Goal: Contribute content: Contribute content

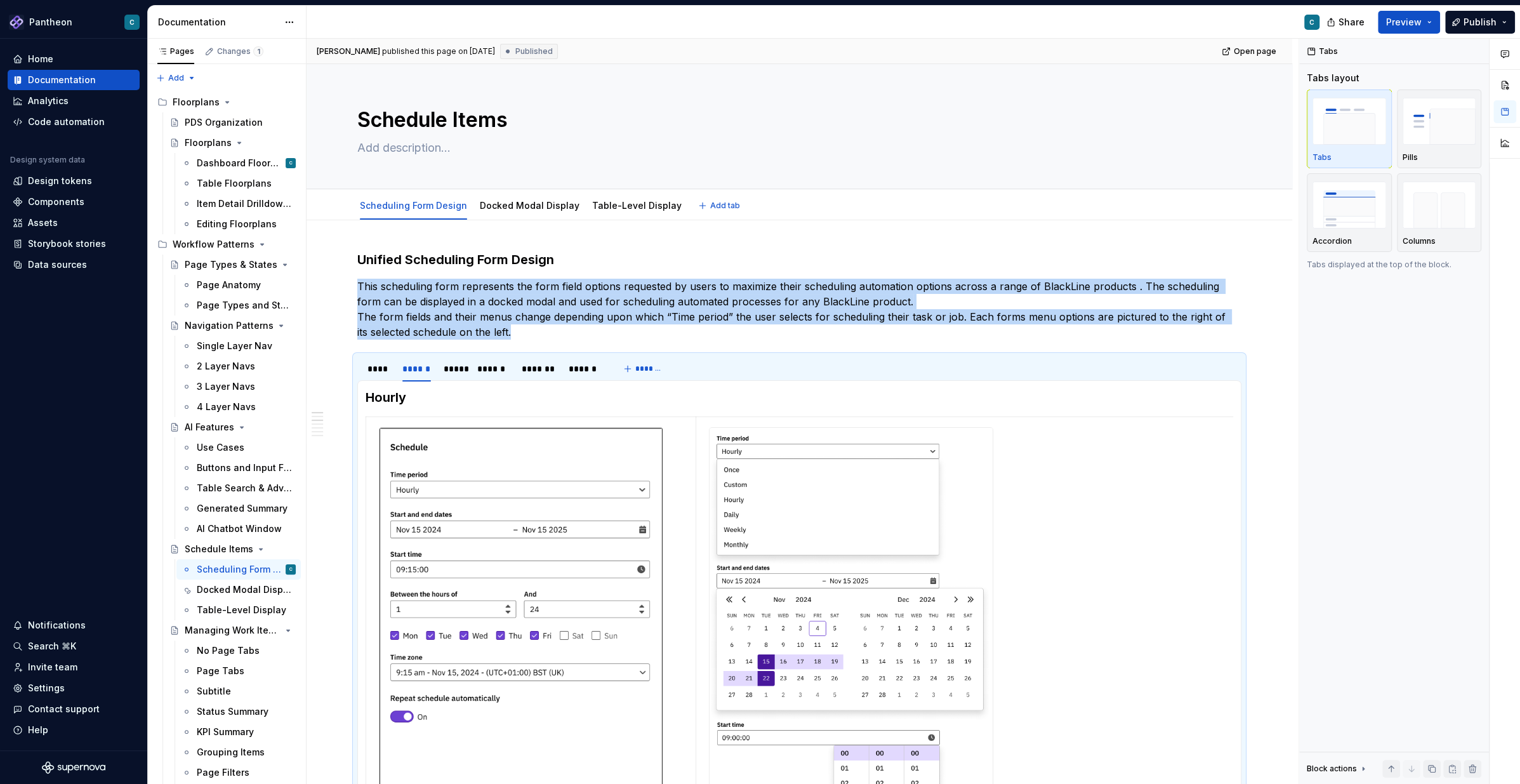
scroll to position [41, 0]
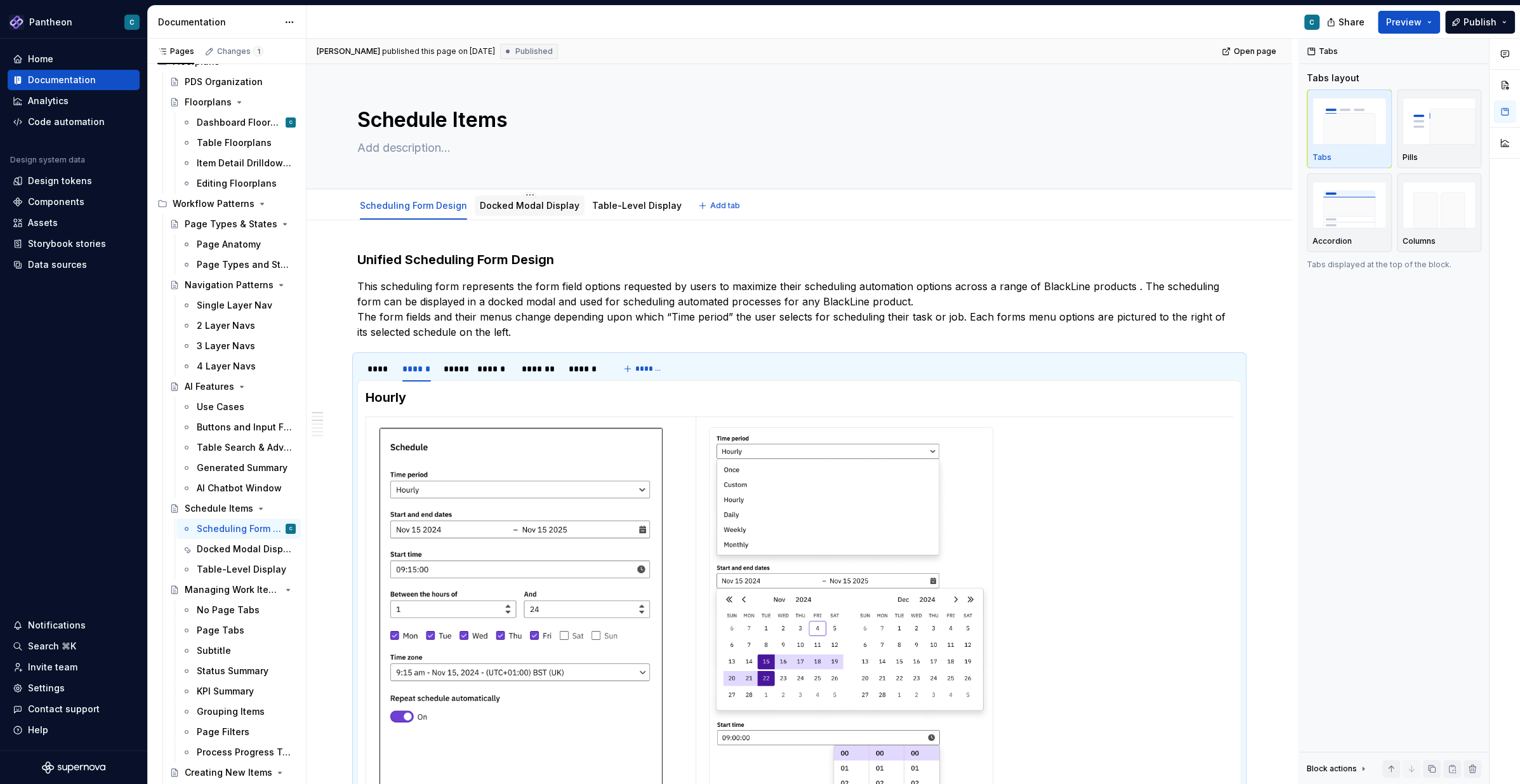
click at [514, 210] on div "Docked Modal Display" at bounding box center [529, 206] width 99 height 13
click at [500, 206] on link "Docked Modal Display" at bounding box center [529, 206] width 99 height 11
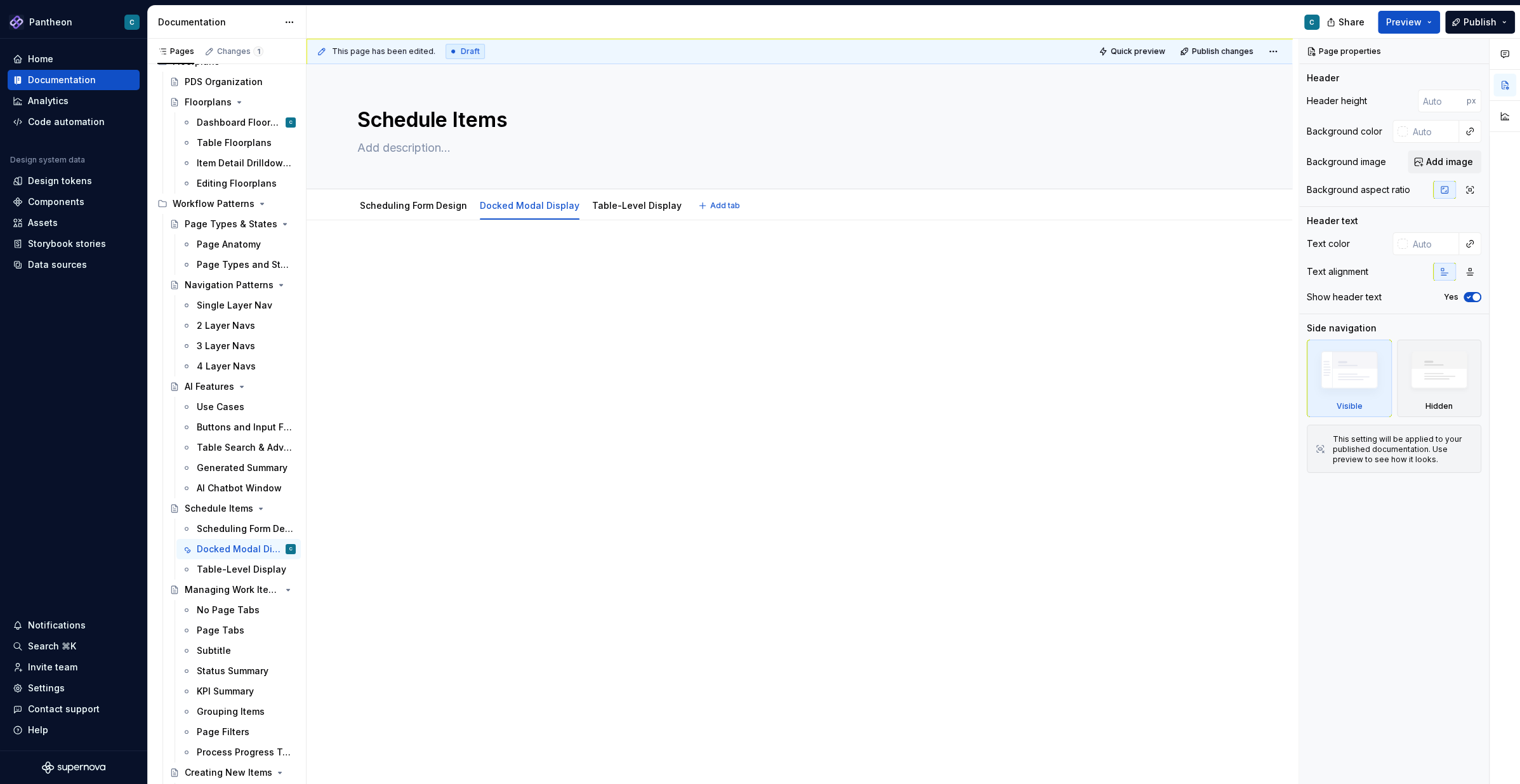
type textarea "*"
click at [511, 292] on div at bounding box center [799, 275] width 884 height 48
click at [352, 258] on div at bounding box center [799, 385] width 986 height 329
click at [353, 258] on div at bounding box center [799, 385] width 986 height 329
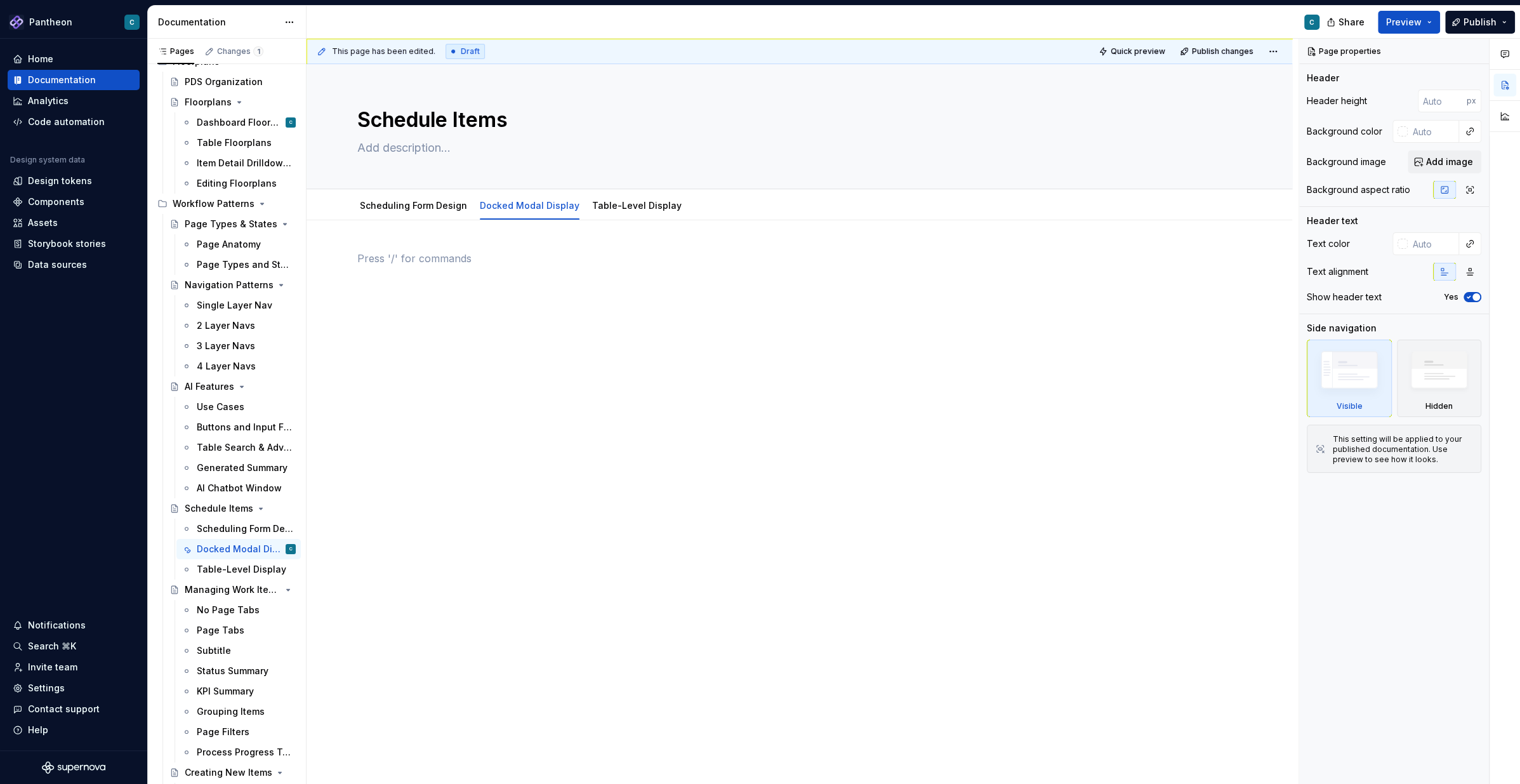
click at [417, 392] on div at bounding box center [799, 385] width 986 height 329
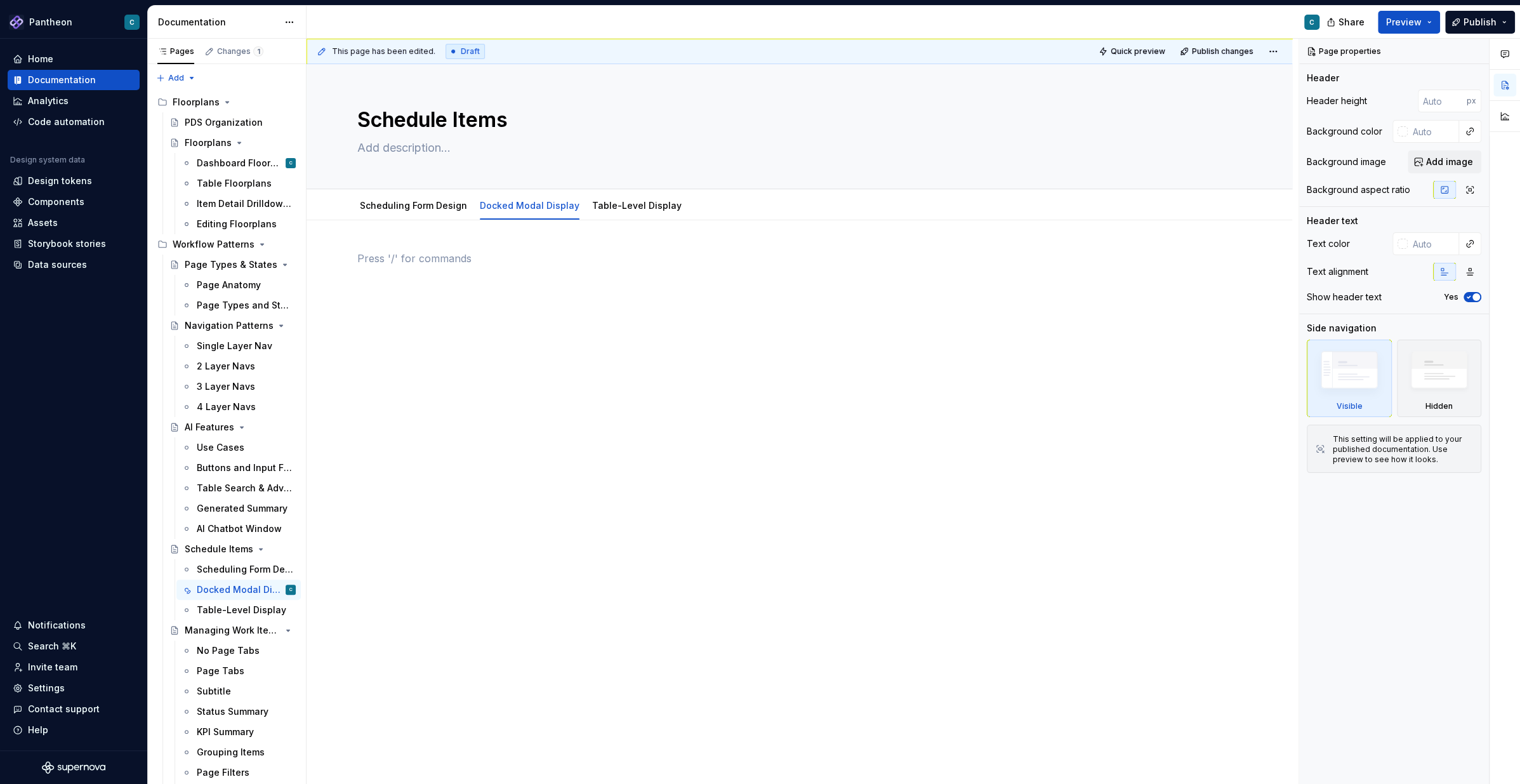
click at [509, 302] on div at bounding box center [799, 282] width 884 height 63
click at [381, 268] on div at bounding box center [799, 275] width 884 height 48
click at [400, 201] on link "Scheduling Form Design" at bounding box center [413, 206] width 107 height 11
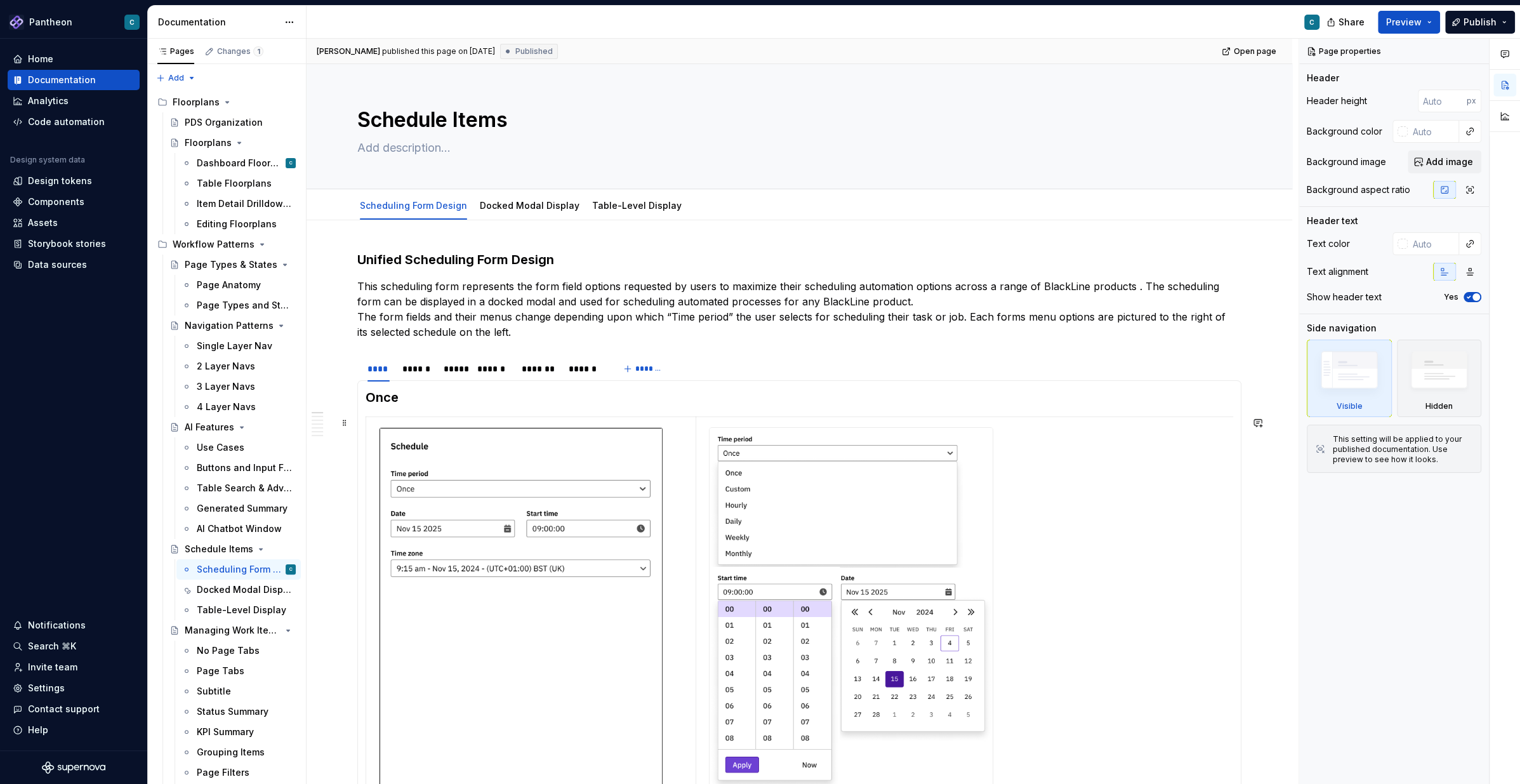
click at [434, 413] on section-item-column "**********" at bounding box center [800, 647] width 868 height 517
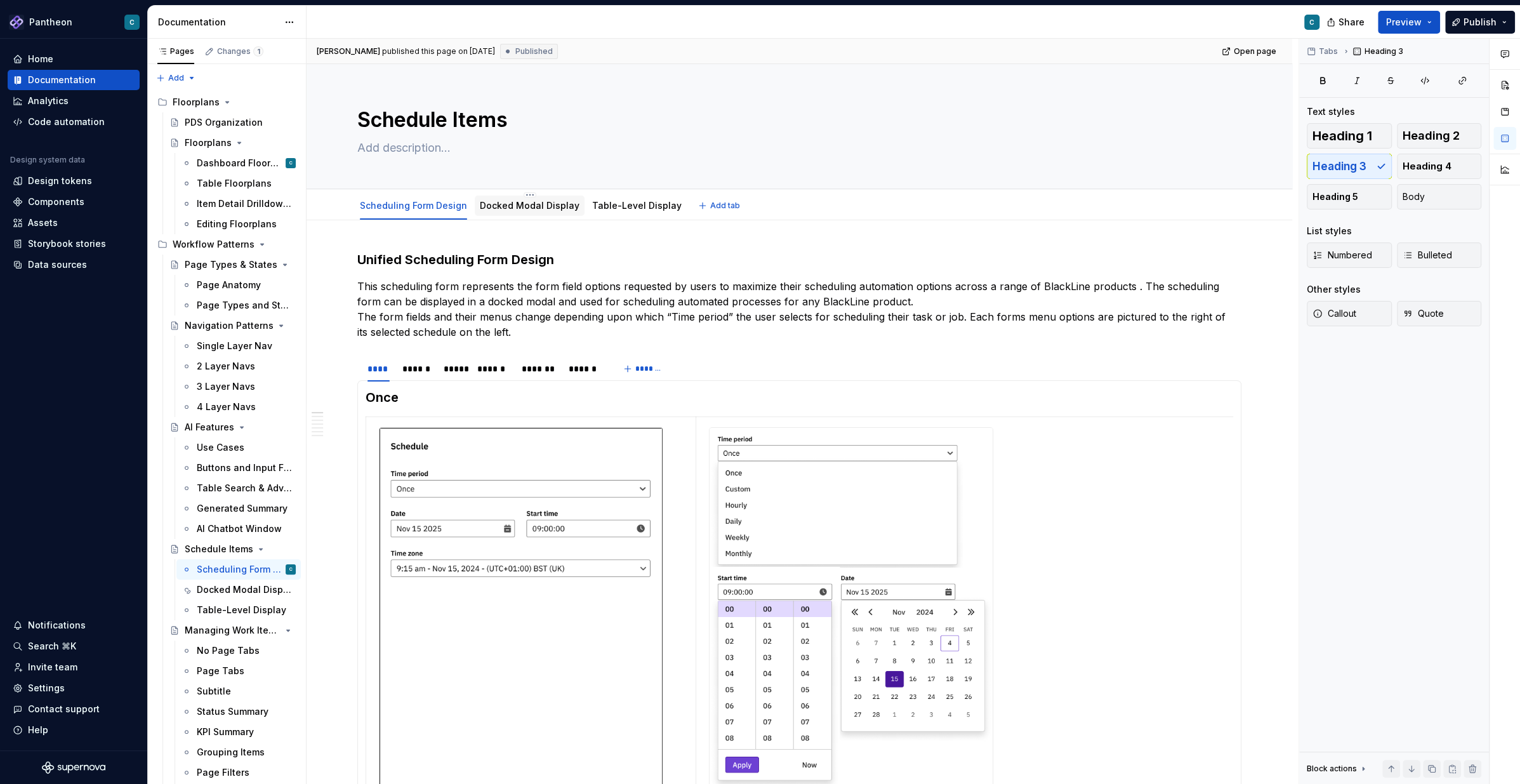
click at [504, 207] on link "Docked Modal Display" at bounding box center [529, 206] width 99 height 11
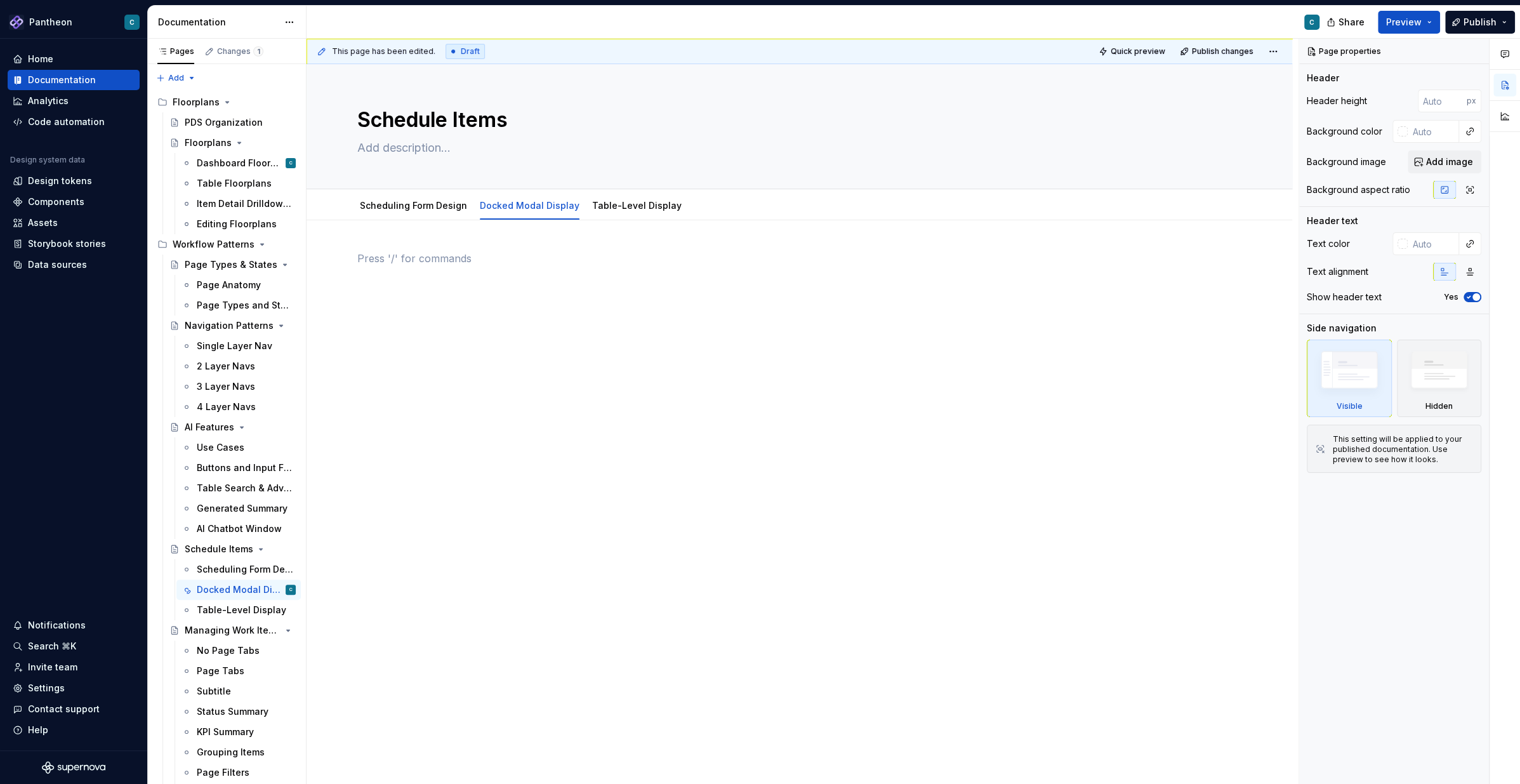
click at [381, 285] on div at bounding box center [799, 275] width 884 height 48
click at [353, 267] on div at bounding box center [799, 385] width 986 height 329
click at [332, 259] on div at bounding box center [799, 385] width 986 height 329
click at [318, 252] on div at bounding box center [799, 385] width 986 height 329
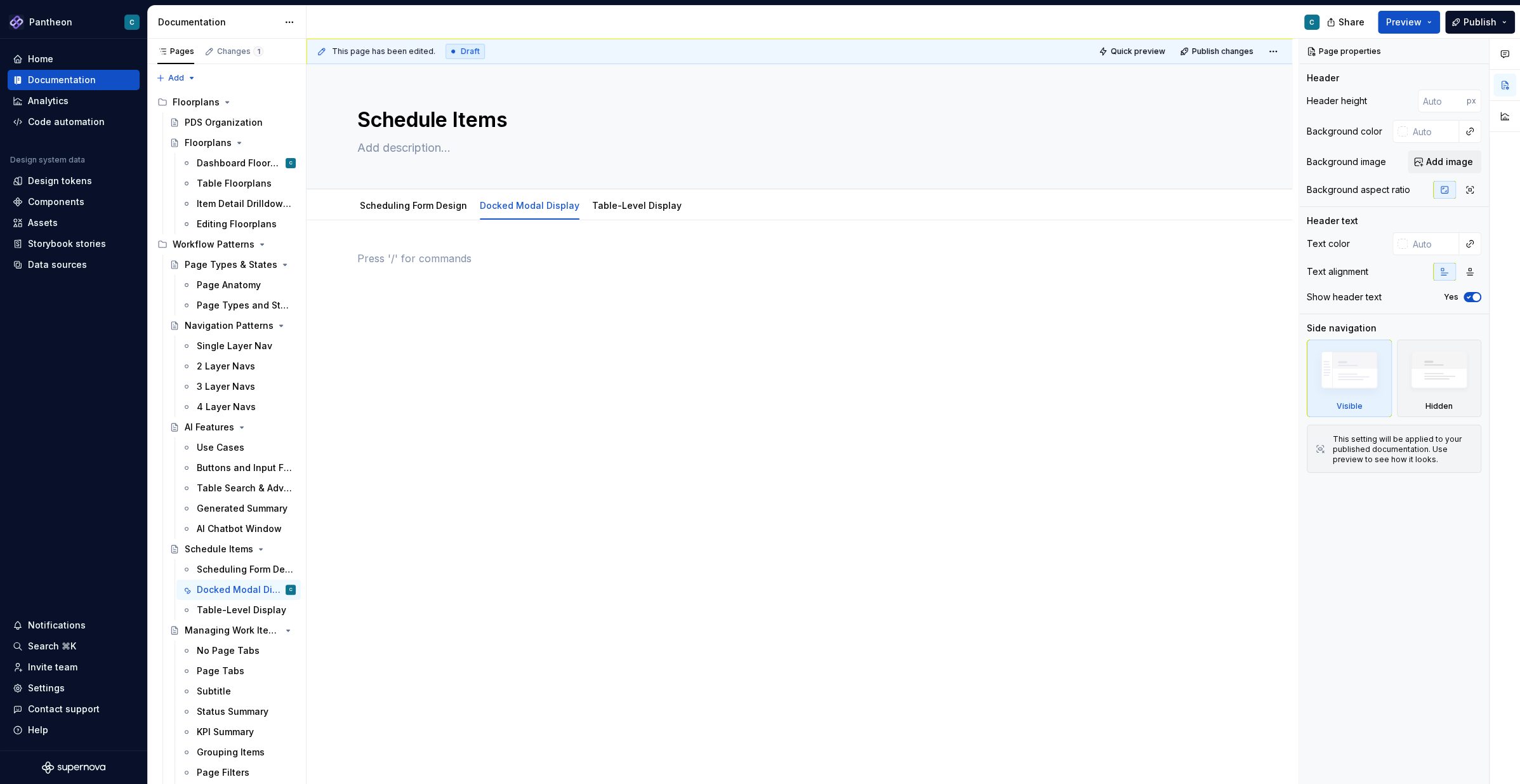
click at [482, 268] on div at bounding box center [799, 275] width 884 height 48
click at [596, 209] on link "Table-Level Display" at bounding box center [636, 206] width 89 height 11
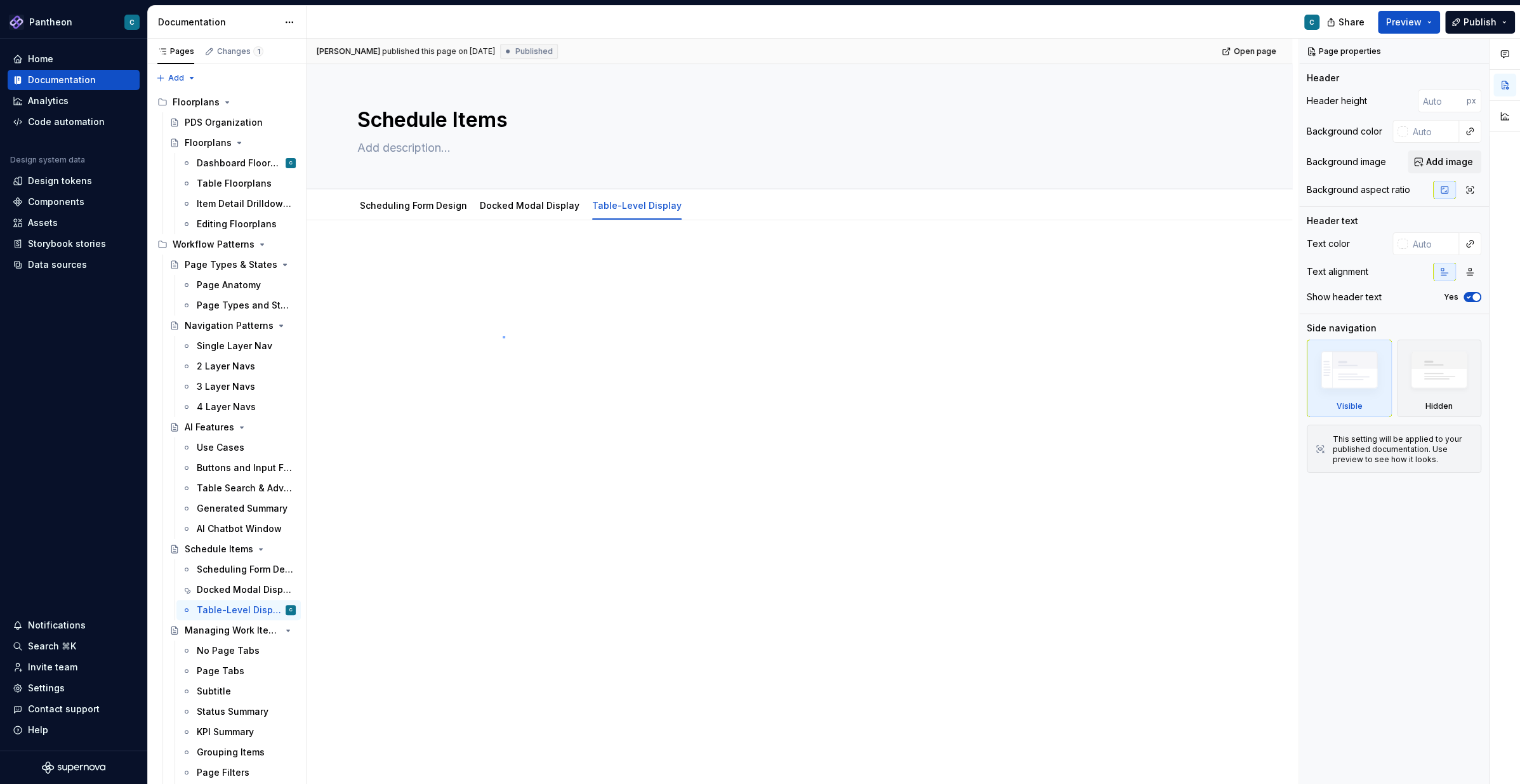
click at [503, 335] on div "[PERSON_NAME] published this page on [DATE] Published Open page Schedule Items …" at bounding box center [802, 412] width 992 height 746
click at [484, 260] on p at bounding box center [799, 258] width 884 height 15
click at [373, 286] on div at bounding box center [799, 275] width 884 height 48
click at [350, 260] on div "[PERSON_NAME] published this page on [DATE] Published Open page Schedule Items …" at bounding box center [802, 412] width 992 height 746
click at [350, 260] on div at bounding box center [799, 385] width 986 height 329
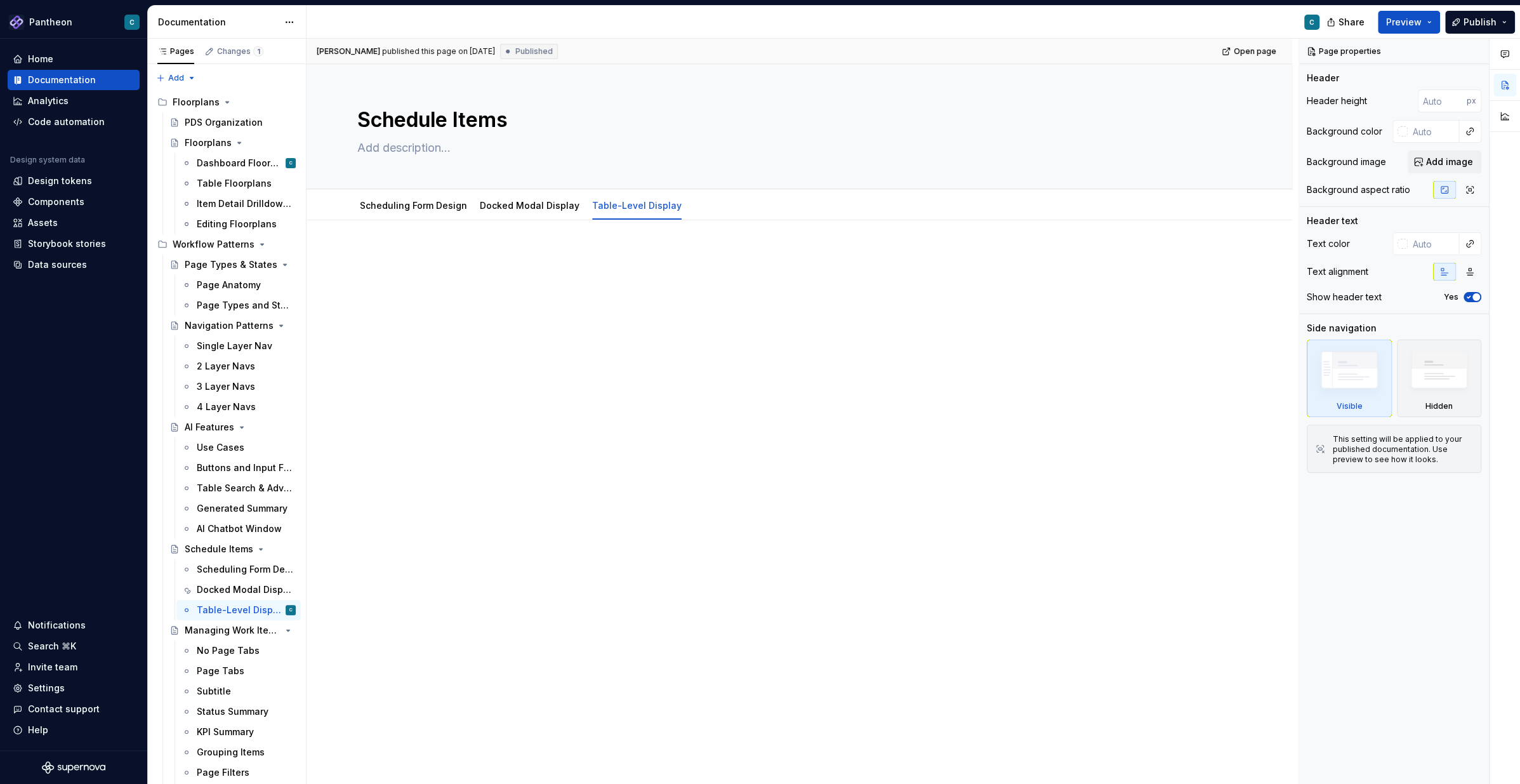
click at [321, 251] on div at bounding box center [799, 385] width 986 height 329
click at [402, 213] on div "Scheduling Form Design" at bounding box center [414, 206] width 117 height 20
click at [386, 204] on link "Scheduling Form Design" at bounding box center [413, 206] width 107 height 11
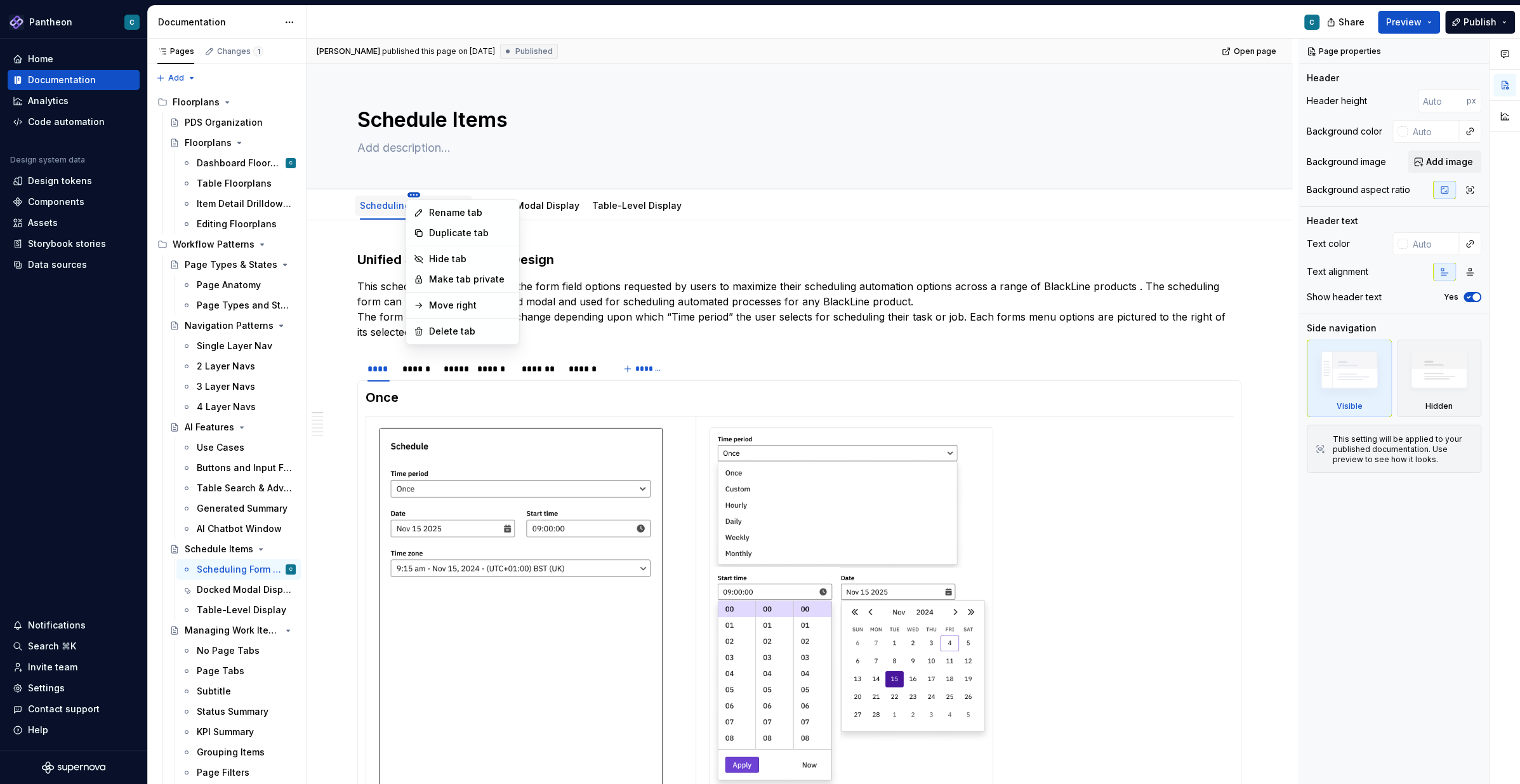
click at [413, 195] on html "Pantheon C Home Documentation Analytics Code automation Design system data Desi…" at bounding box center [760, 392] width 1520 height 784
click at [443, 232] on div "Duplicate tab" at bounding box center [470, 234] width 83 height 13
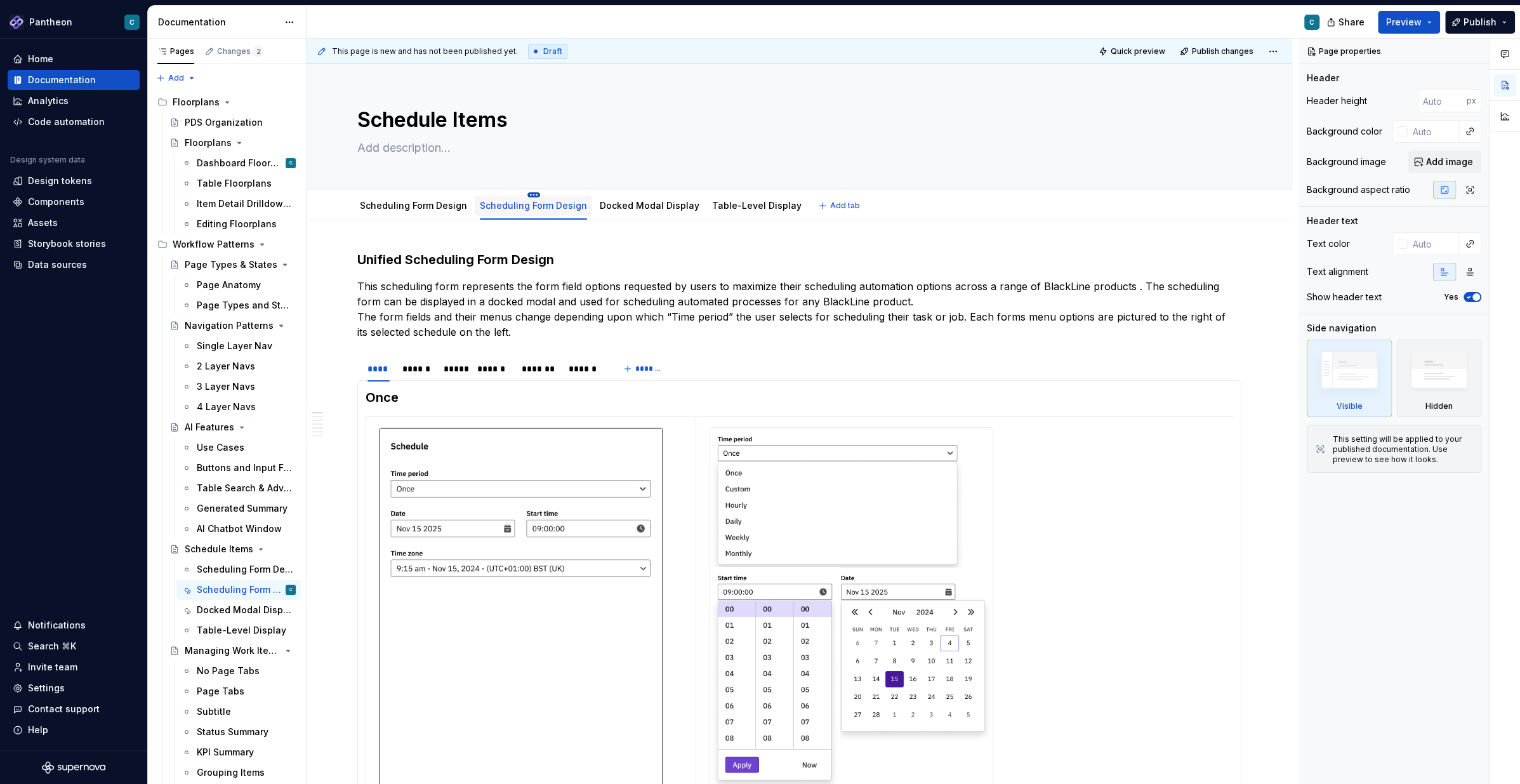
click at [528, 195] on html "Pantheon C Home Documentation Analytics Code automation Design system data Desi…" at bounding box center [760, 392] width 1520 height 784
type textarea "*"
click at [550, 211] on div "Rename tab" at bounding box center [586, 213] width 83 height 13
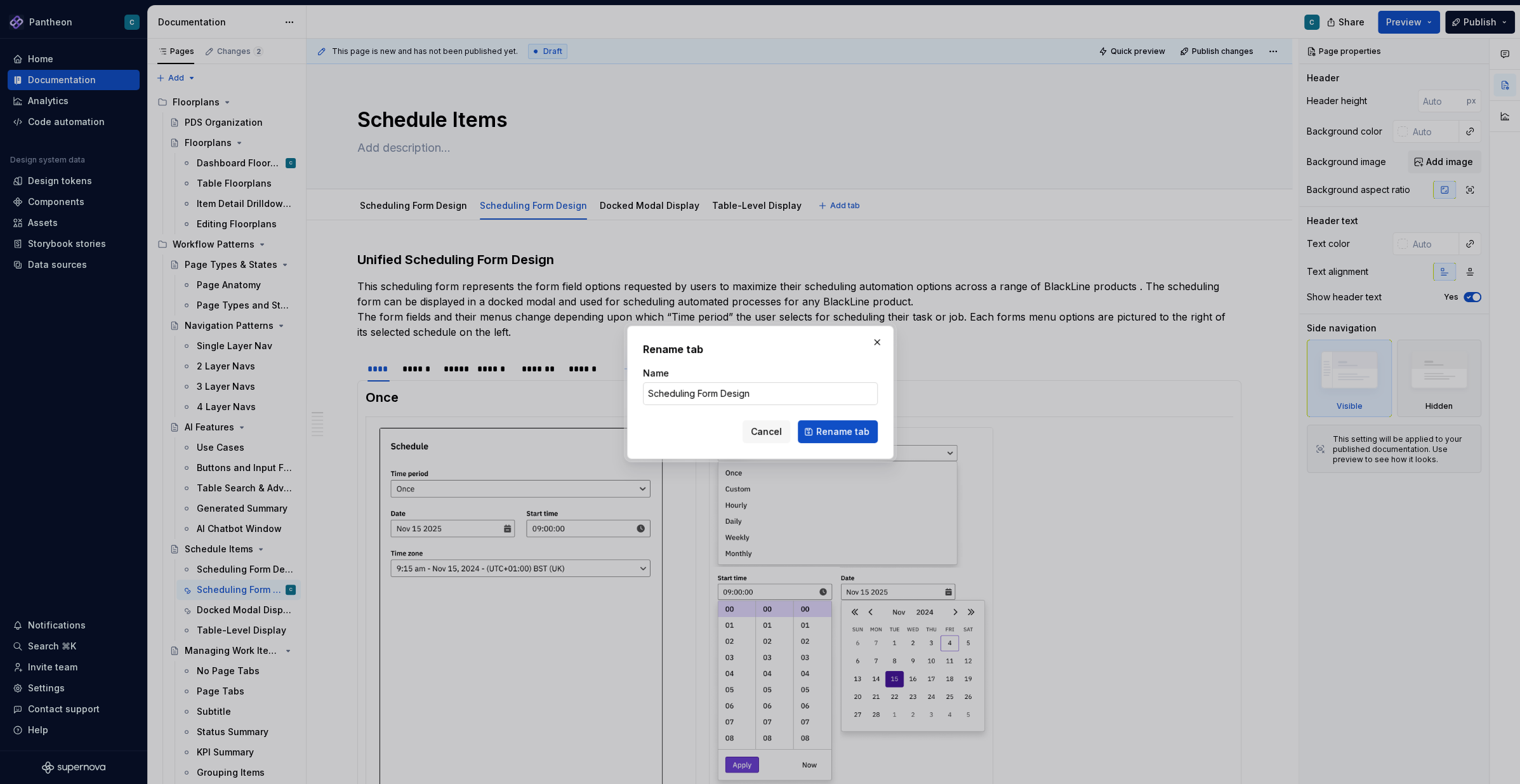
click at [707, 392] on input "Scheduling Form Design" at bounding box center [760, 393] width 235 height 23
type input "Docked Modal Display"
click at [851, 435] on span "Rename tab" at bounding box center [843, 431] width 53 height 13
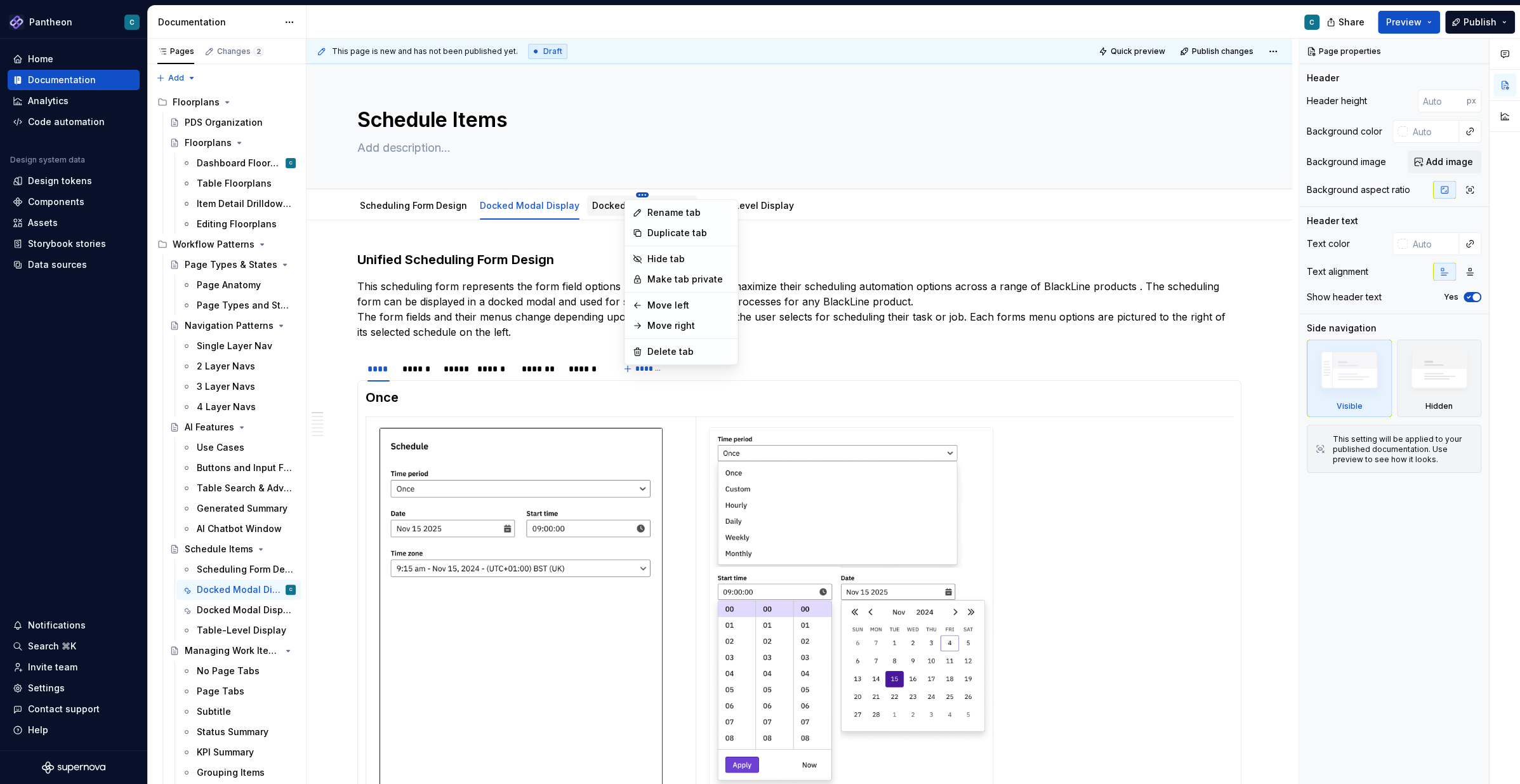
click at [635, 194] on html "Pantheon C Home Documentation Analytics Code automation Design system data Desi…" at bounding box center [760, 392] width 1520 height 784
click at [675, 353] on div "Delete tab" at bounding box center [689, 352] width 83 height 13
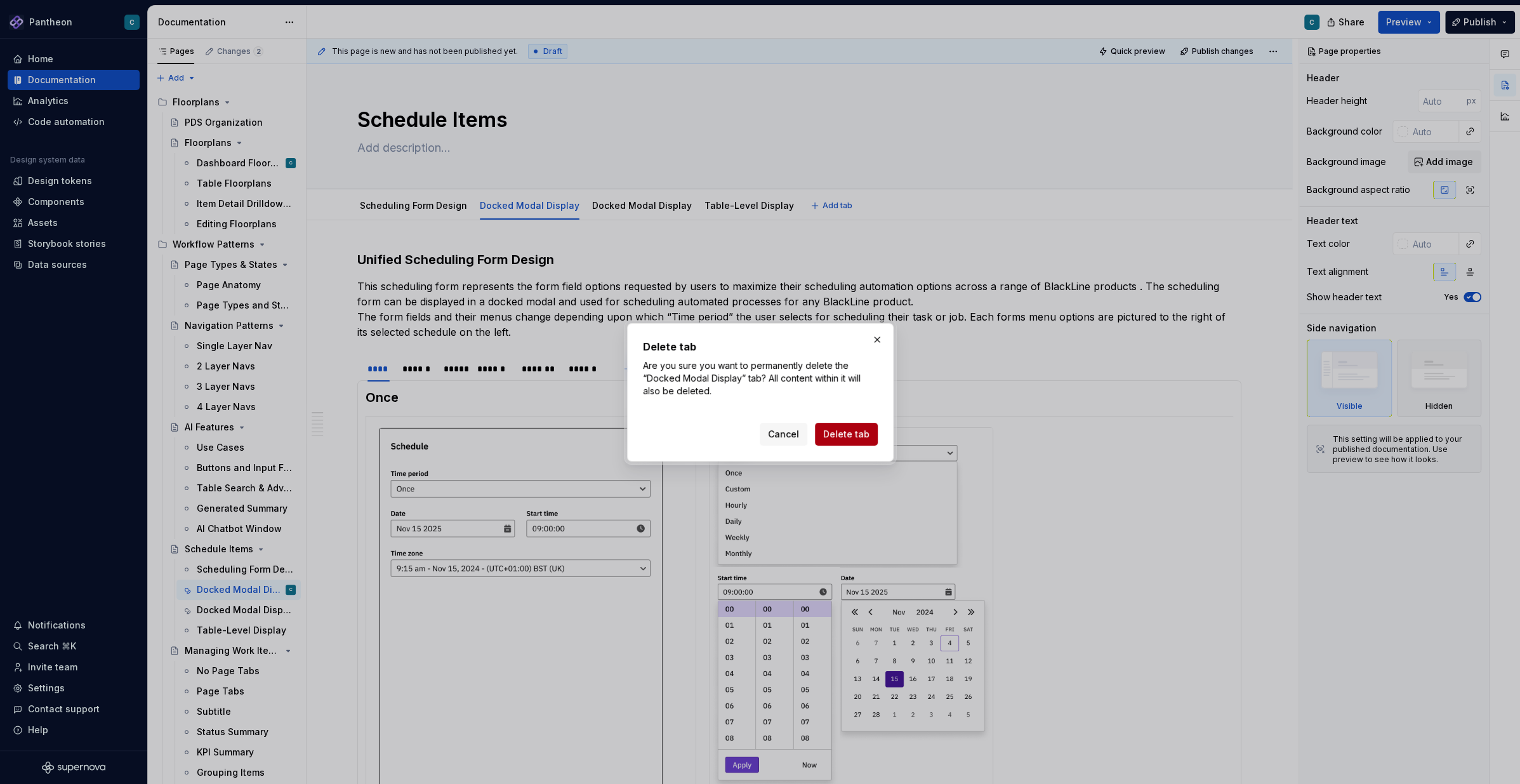
click at [862, 431] on span "Delete tab" at bounding box center [846, 434] width 46 height 13
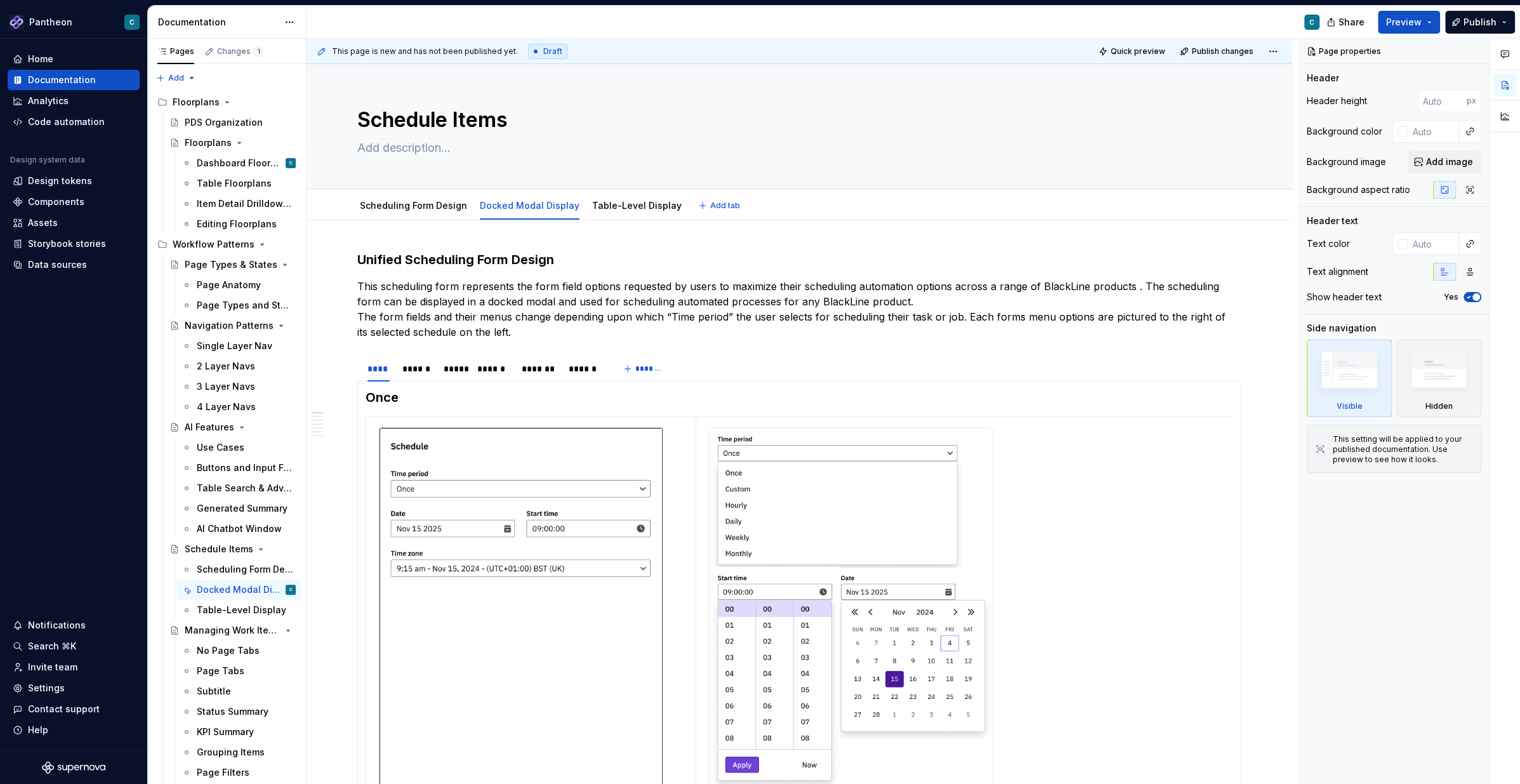
type textarea "*"
click at [462, 258] on h3 "Unified Scheduling Form Design" at bounding box center [799, 260] width 884 height 18
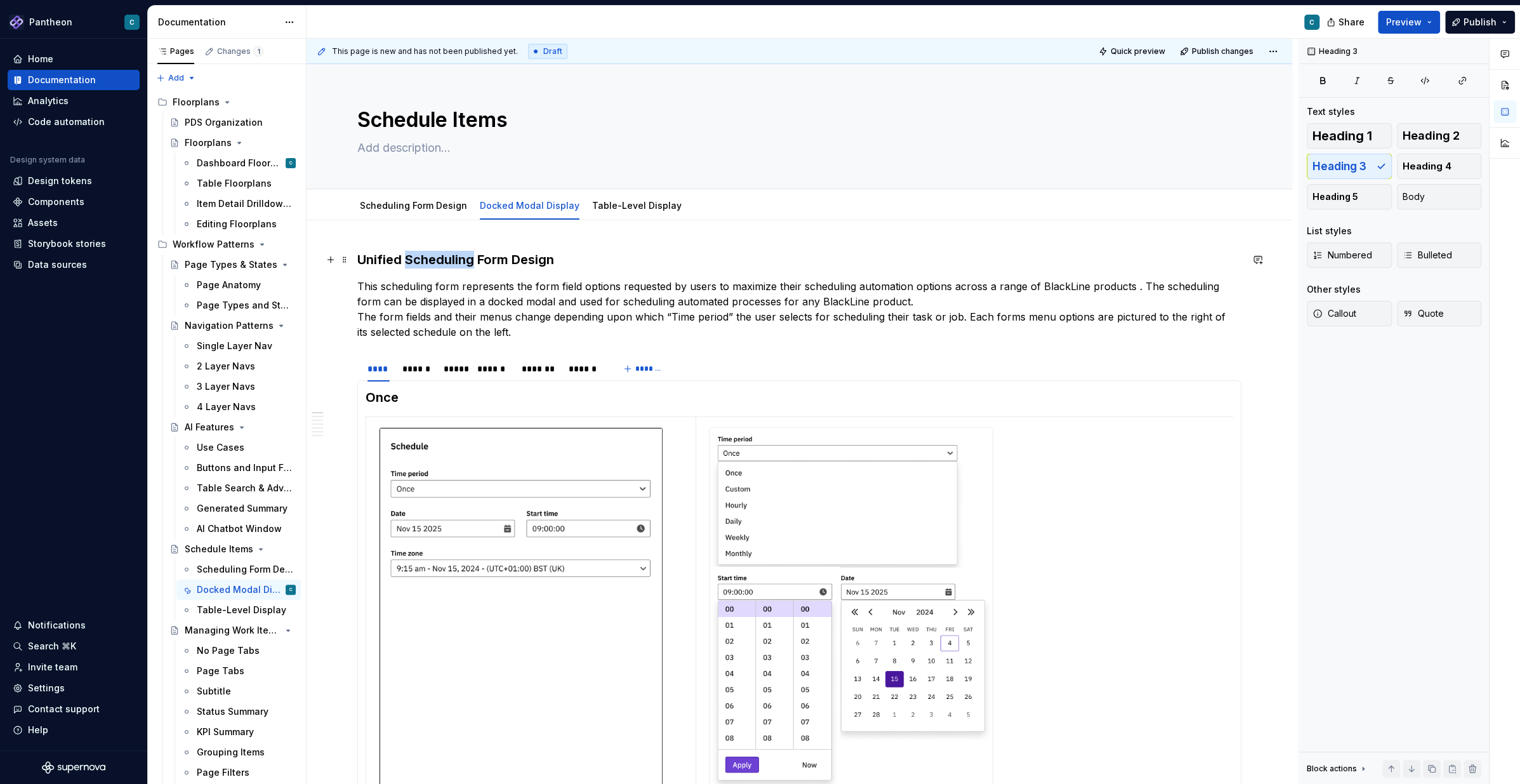
click at [462, 258] on h3 "Unified Scheduling Form Design" at bounding box center [799, 260] width 884 height 18
click at [583, 360] on html "Pantheon C Home Documentation Analytics Code automation Design system data Desi…" at bounding box center [760, 392] width 1520 height 784
click at [608, 460] on div "Delete tab" at bounding box center [643, 464] width 83 height 13
click at [538, 360] on html "Pantheon C Home Documentation Analytics Code automation Design system data Desi…" at bounding box center [760, 392] width 1520 height 784
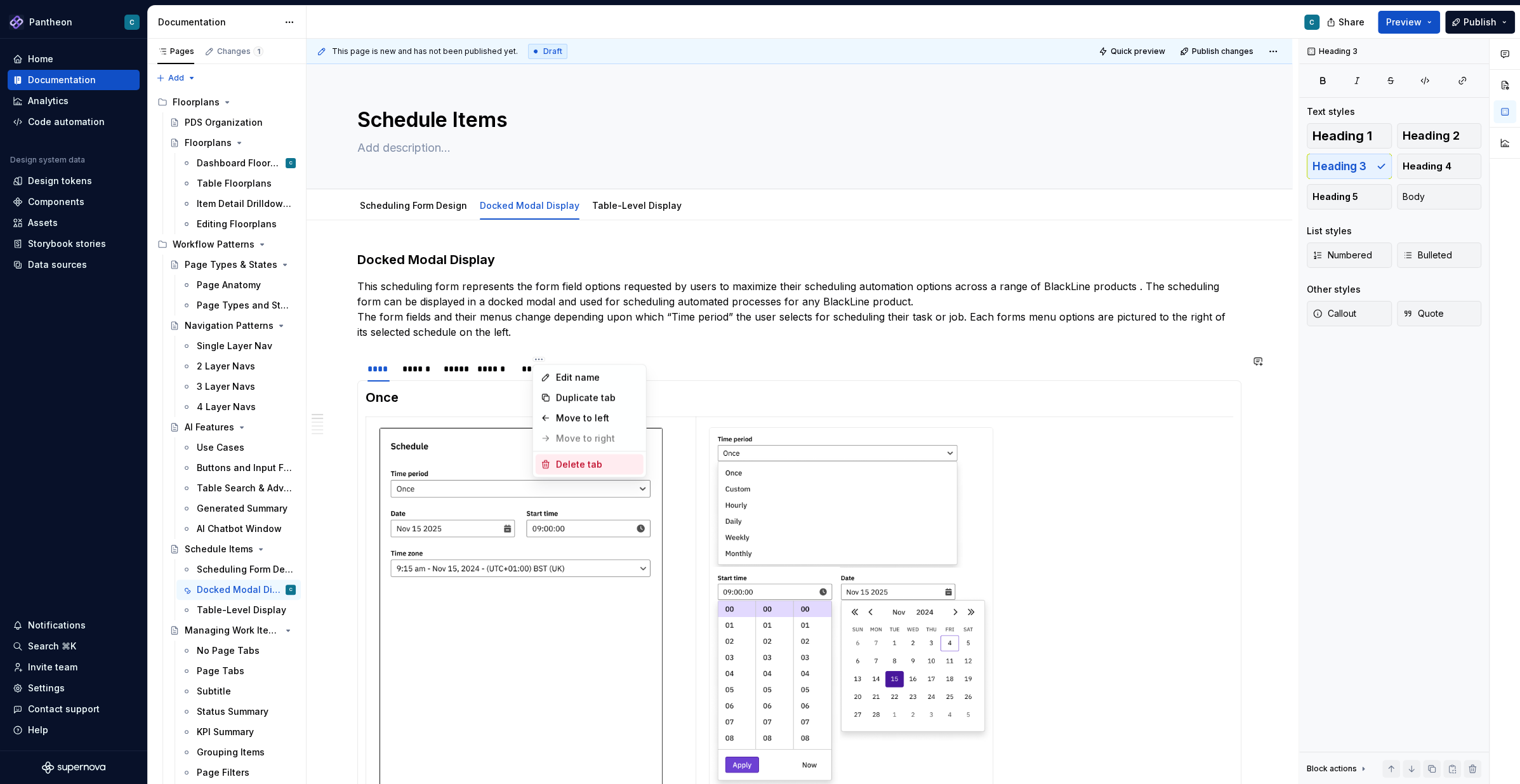
click at [551, 456] on div "Delete tab" at bounding box center [590, 464] width 108 height 20
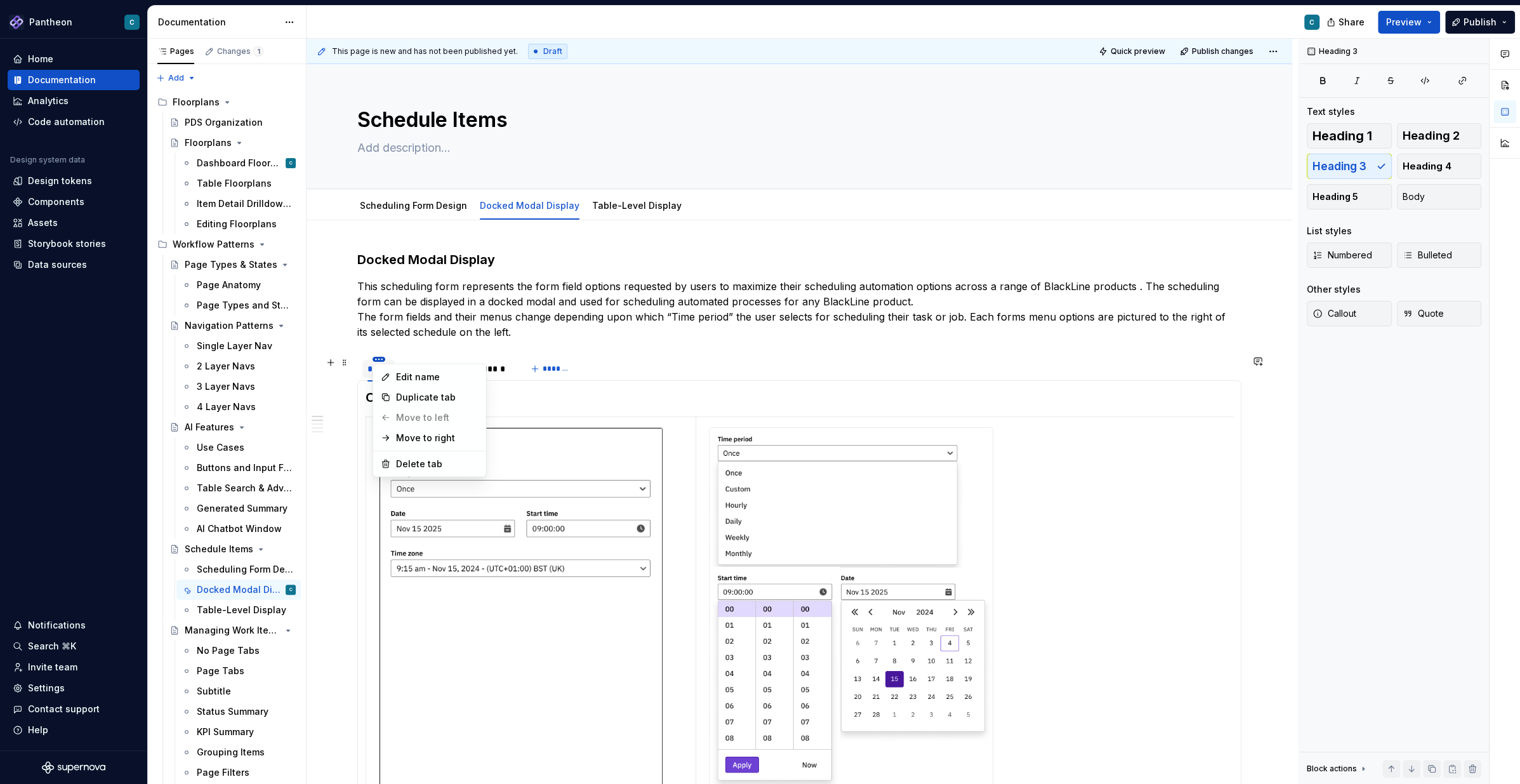
click at [378, 357] on html "Pantheon C Home Documentation Analytics Code automation Design system data Desi…" at bounding box center [760, 392] width 1520 height 784
click at [578, 499] on html "Pantheon C Home Documentation Analytics Code automation Design system data Desi…" at bounding box center [760, 392] width 1520 height 784
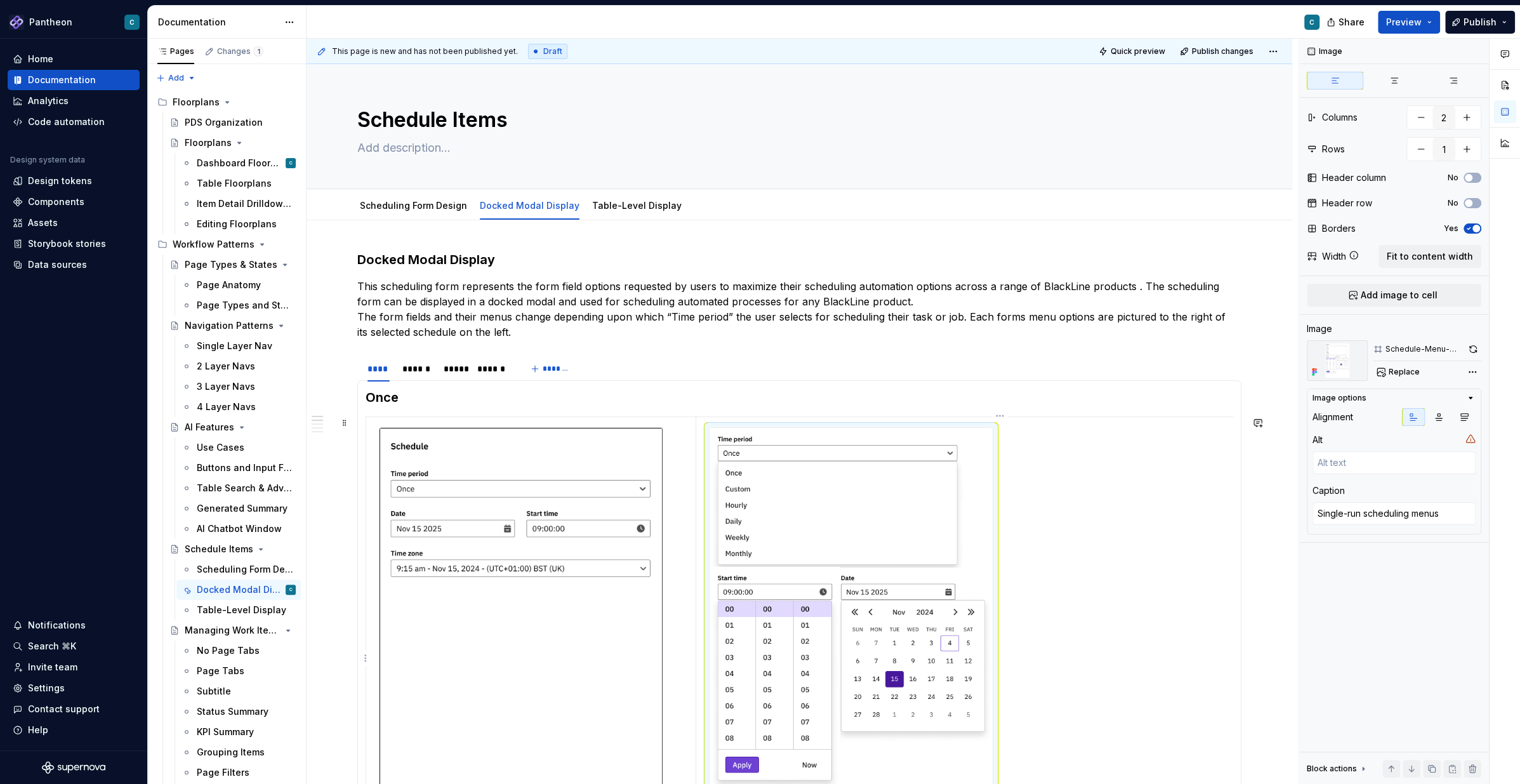
click at [763, 497] on img at bounding box center [851, 633] width 283 height 412
click at [790, 461] on img at bounding box center [851, 633] width 283 height 412
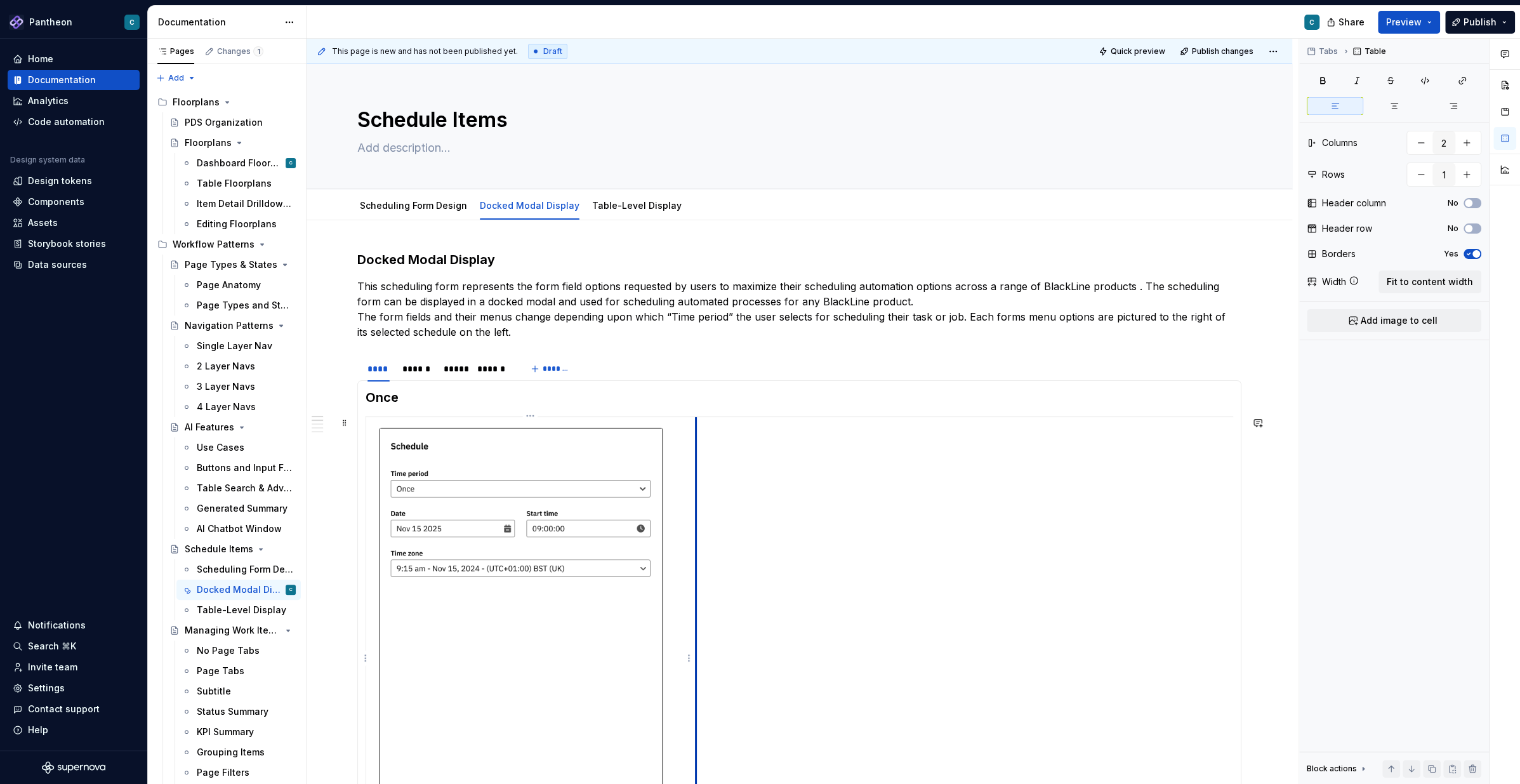
click at [694, 542] on td "**********" at bounding box center [531, 658] width 330 height 484
click at [342, 423] on span at bounding box center [344, 422] width 10 height 18
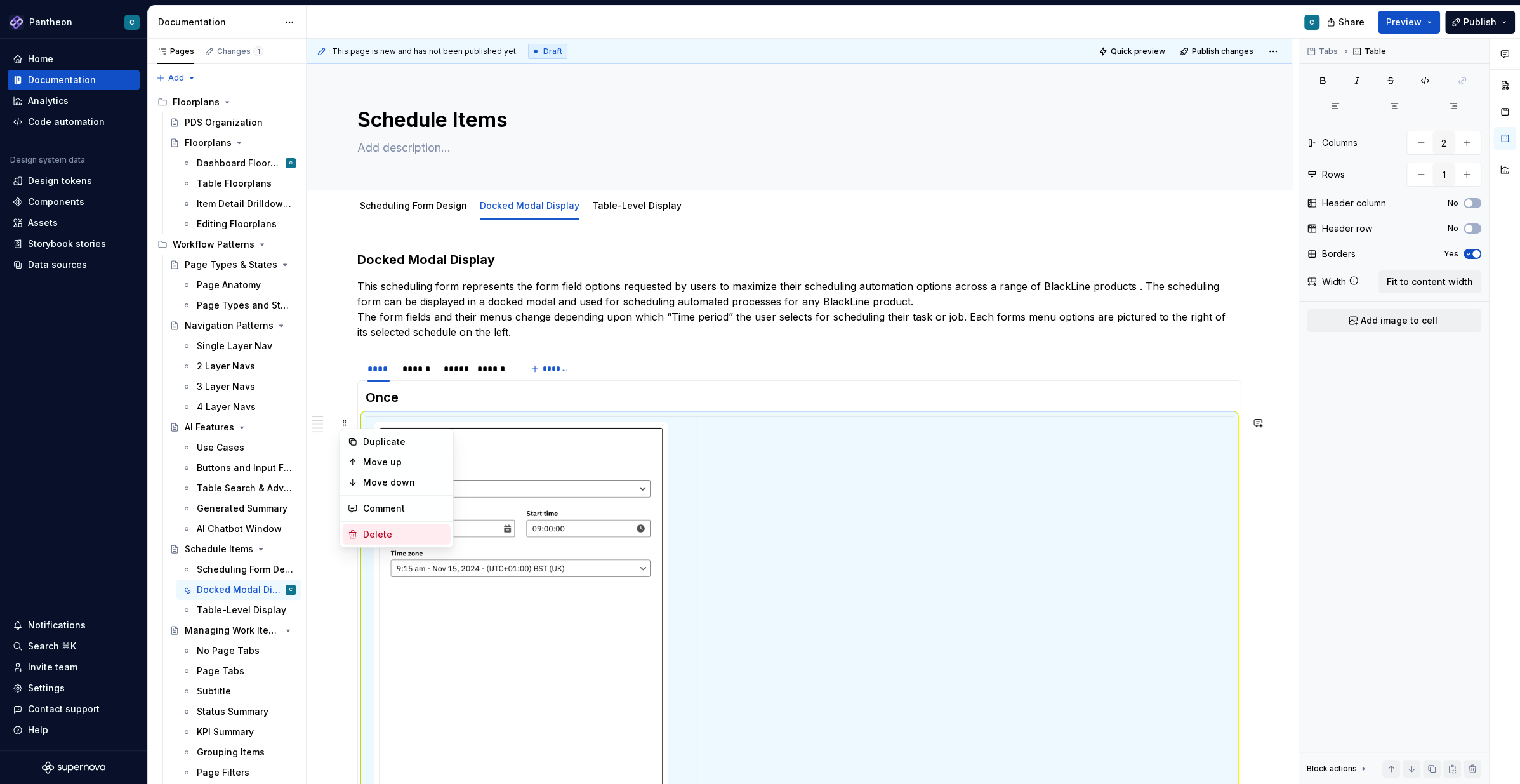
click at [365, 528] on div "Delete" at bounding box center [404, 534] width 83 height 13
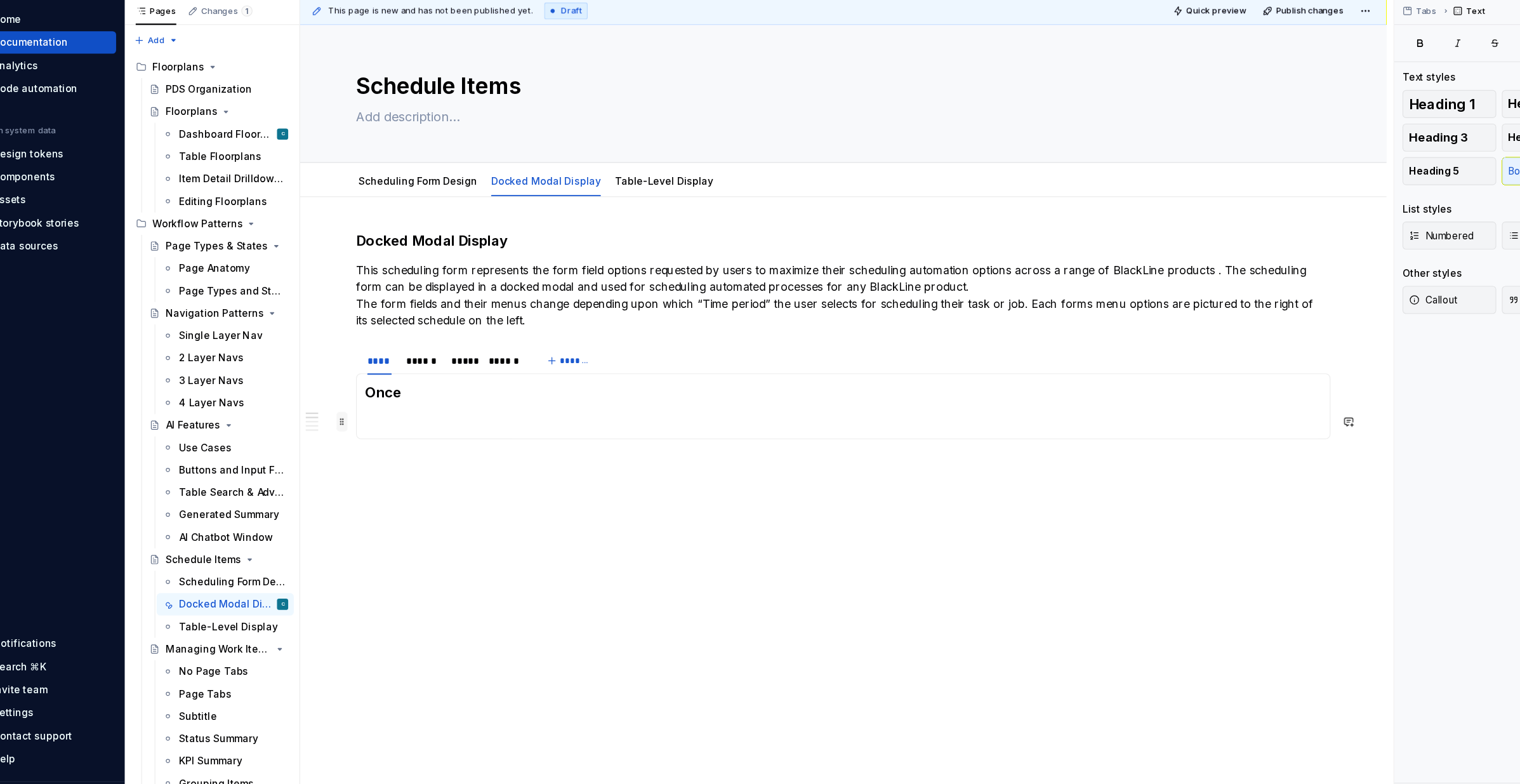
click at [346, 423] on span at bounding box center [344, 424] width 10 height 18
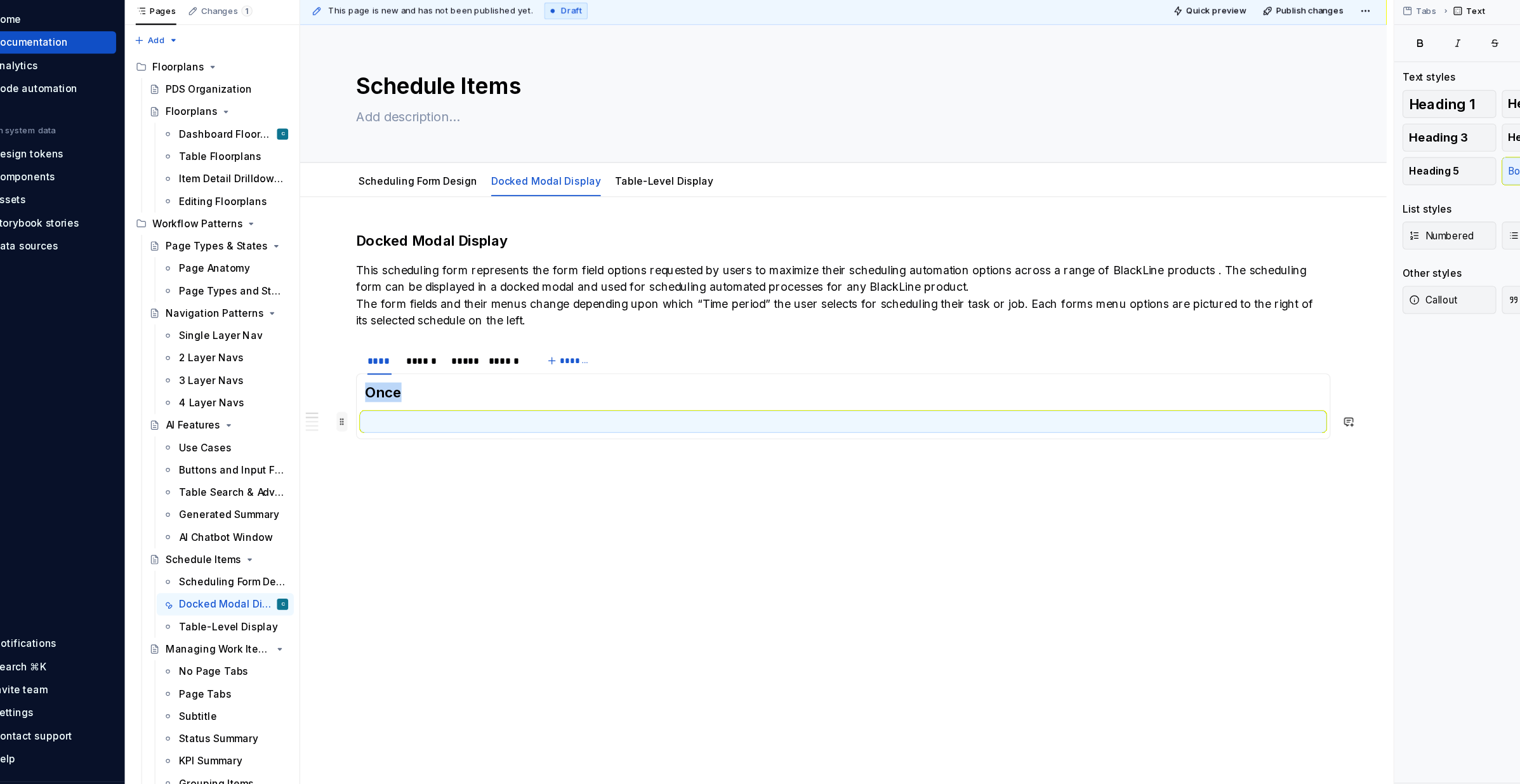
click at [346, 423] on span at bounding box center [344, 424] width 10 height 18
click at [331, 399] on button "button" at bounding box center [331, 397] width 18 height 18
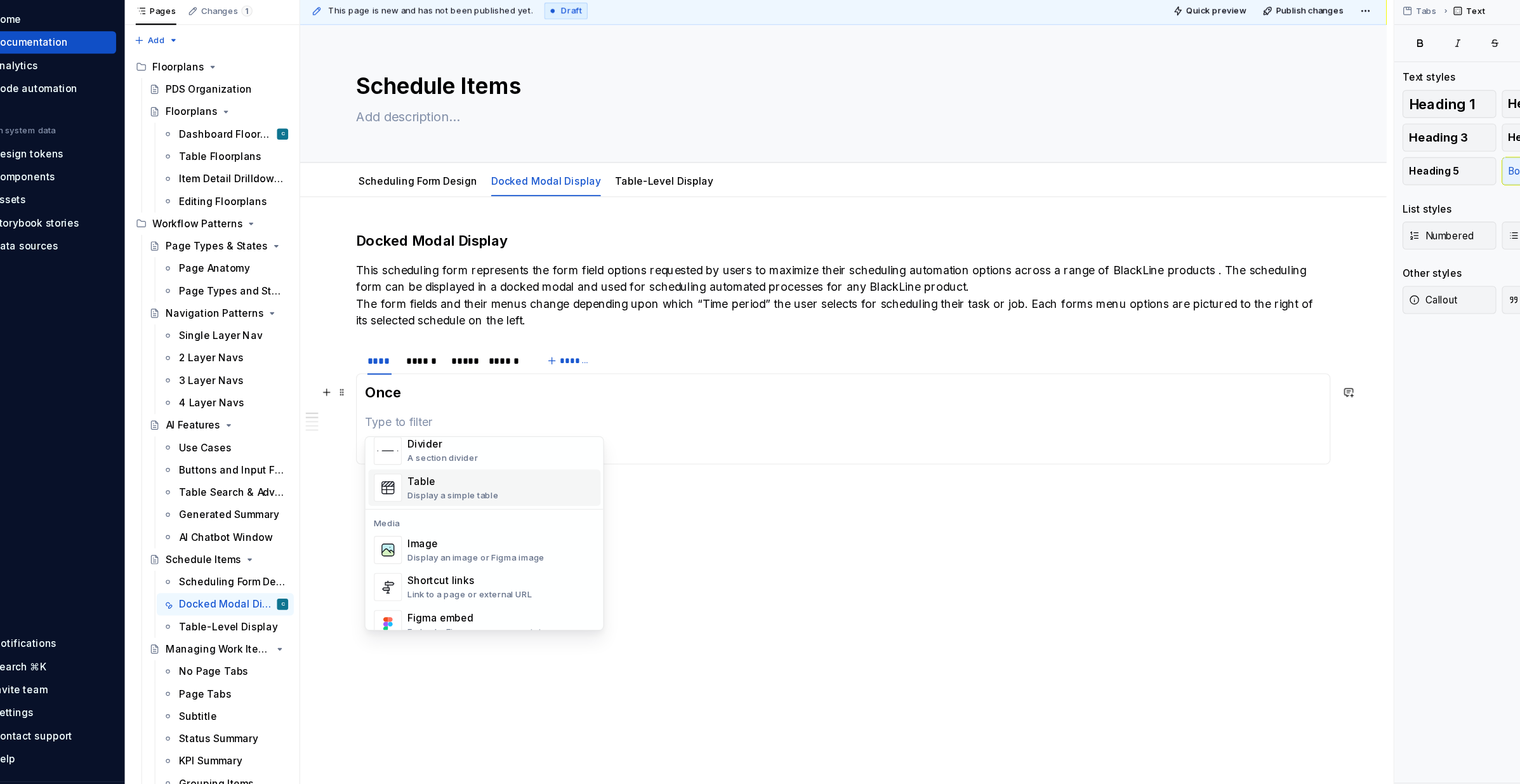
scroll to position [446, 0]
click at [441, 528] on div "Image" at bounding box center [465, 529] width 124 height 13
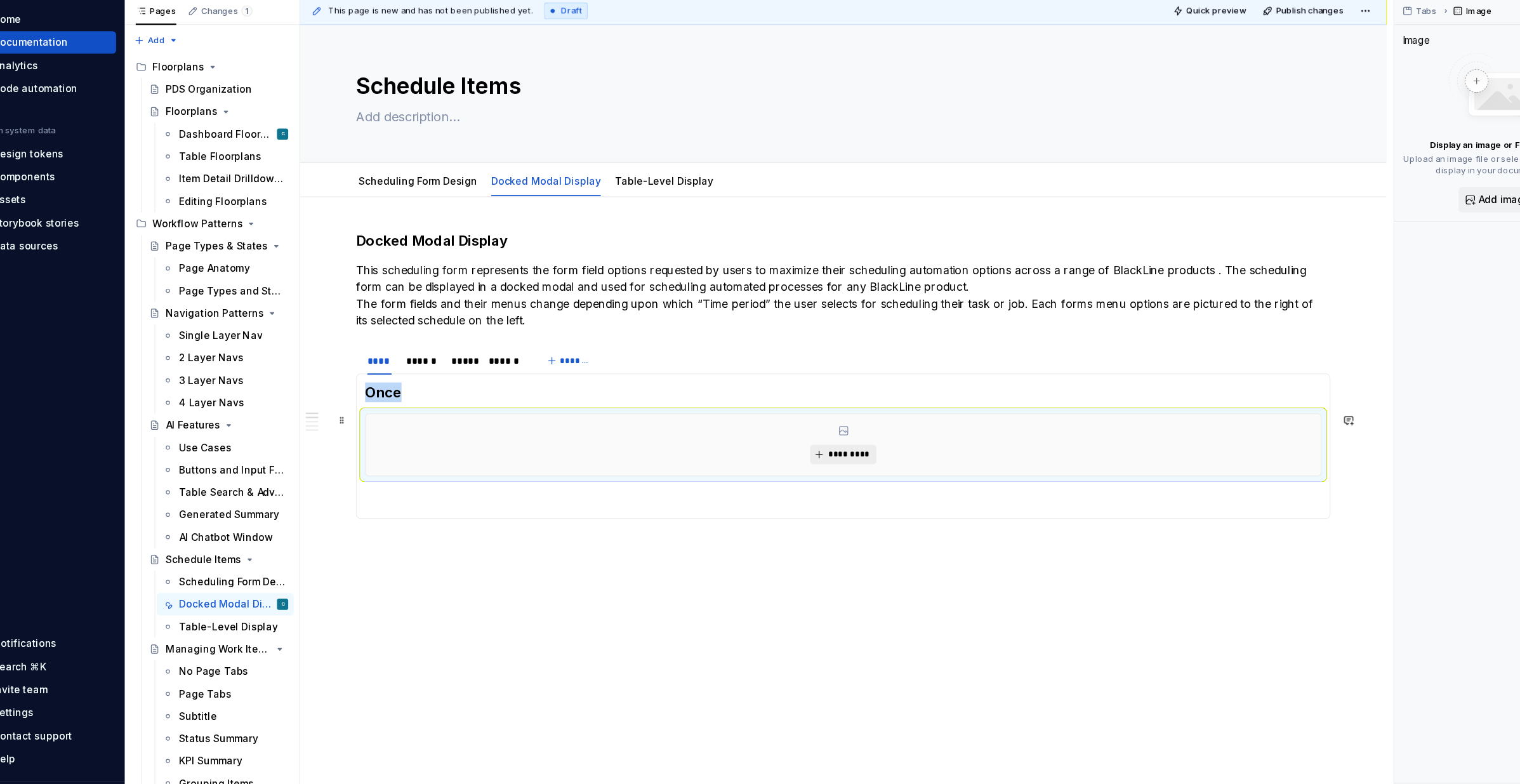
click at [812, 451] on span "*********" at bounding box center [805, 453] width 39 height 10
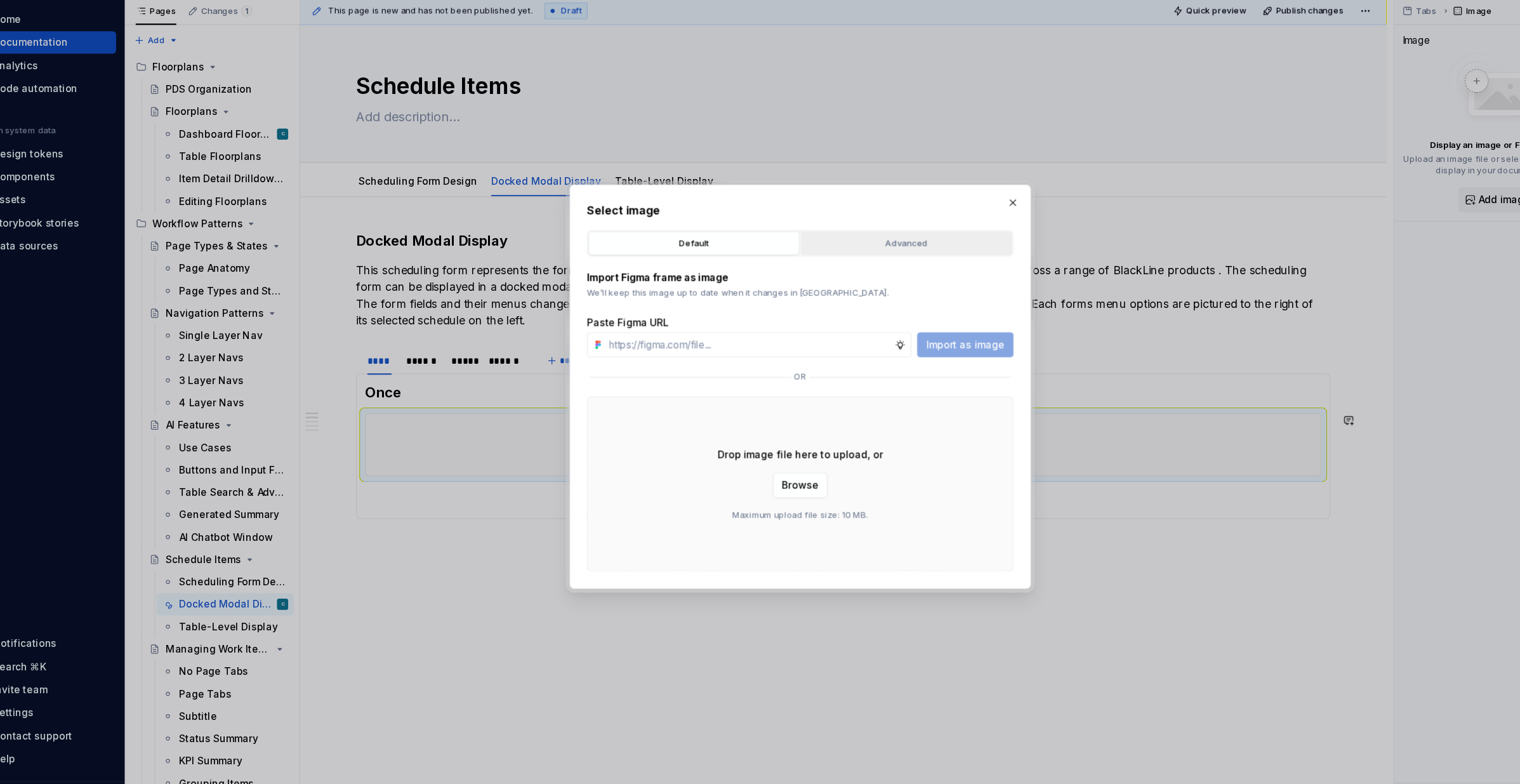
click at [878, 261] on div "Advanced" at bounding box center [857, 262] width 183 height 13
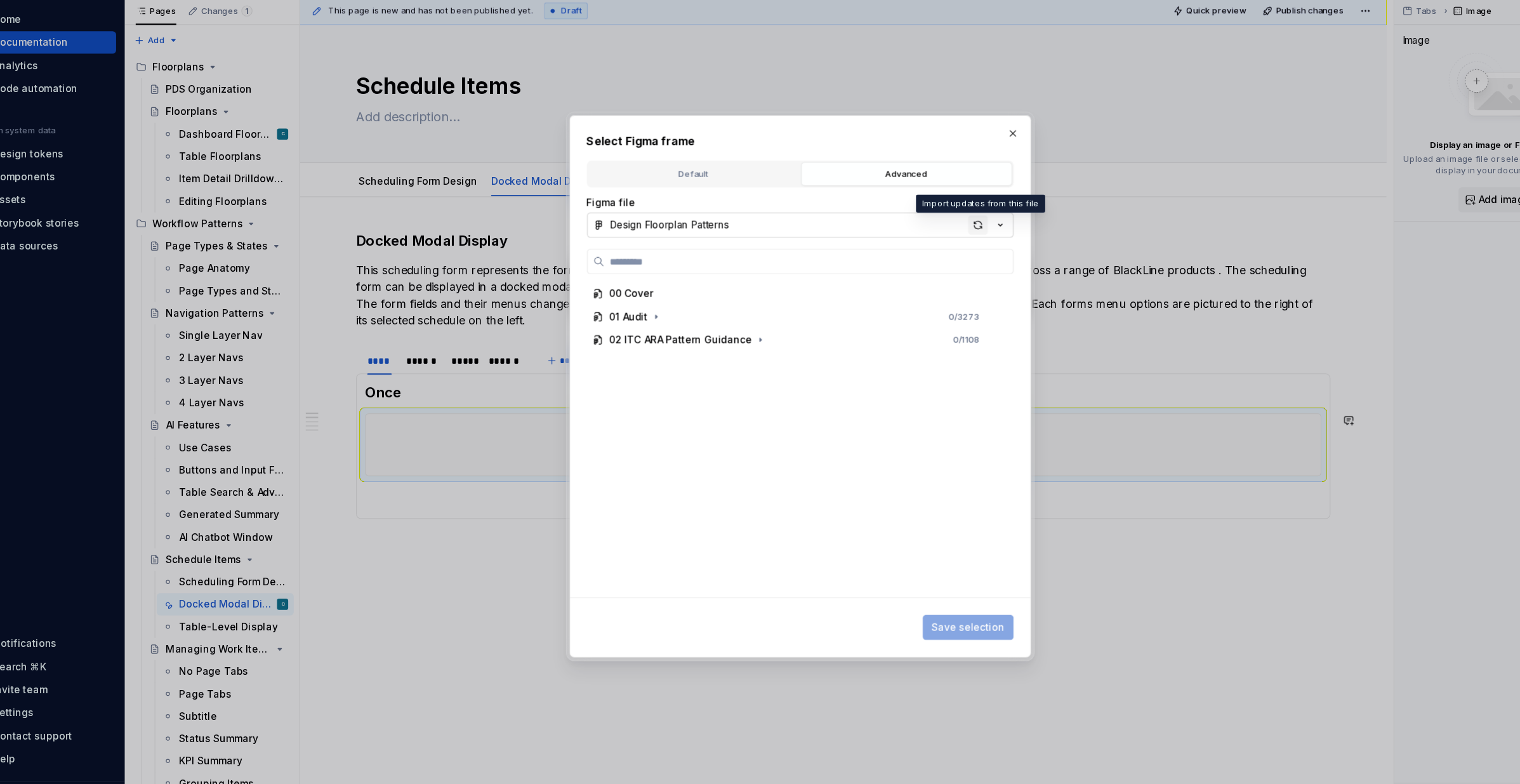
click at [923, 248] on div "button" at bounding box center [921, 245] width 18 height 18
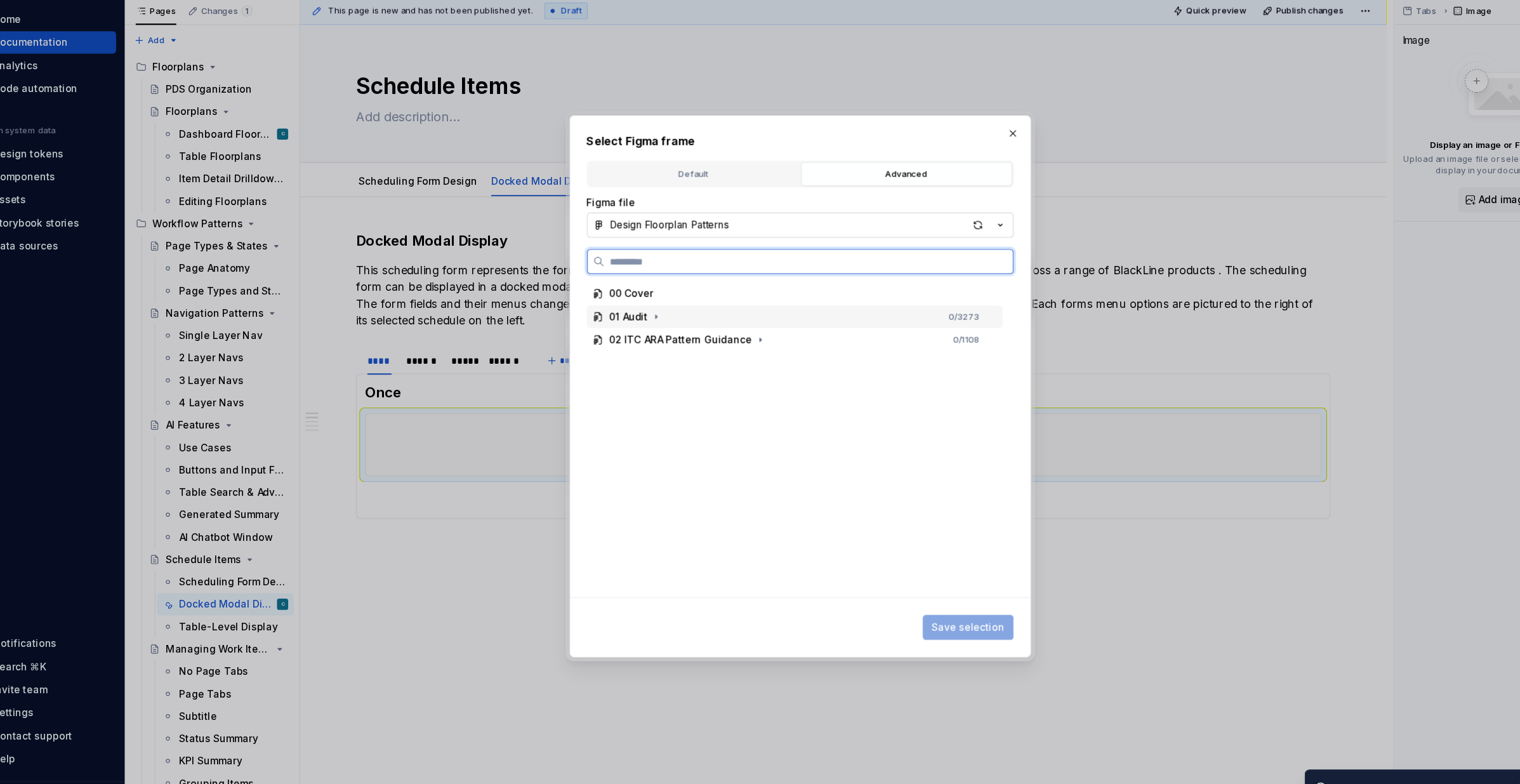
click at [615, 331] on div "01 Audit" at bounding box center [604, 328] width 35 height 13
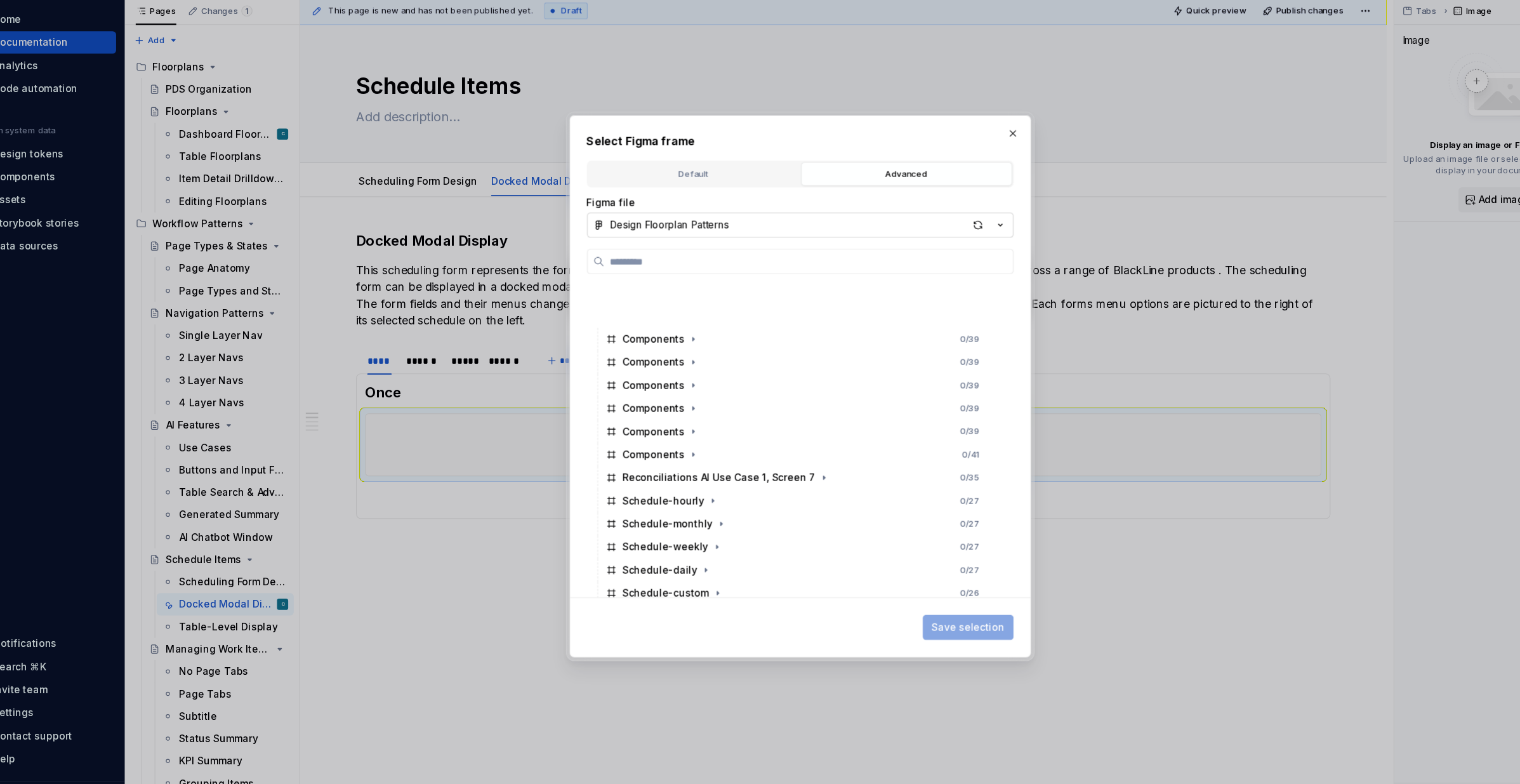
scroll to position [3944, 0]
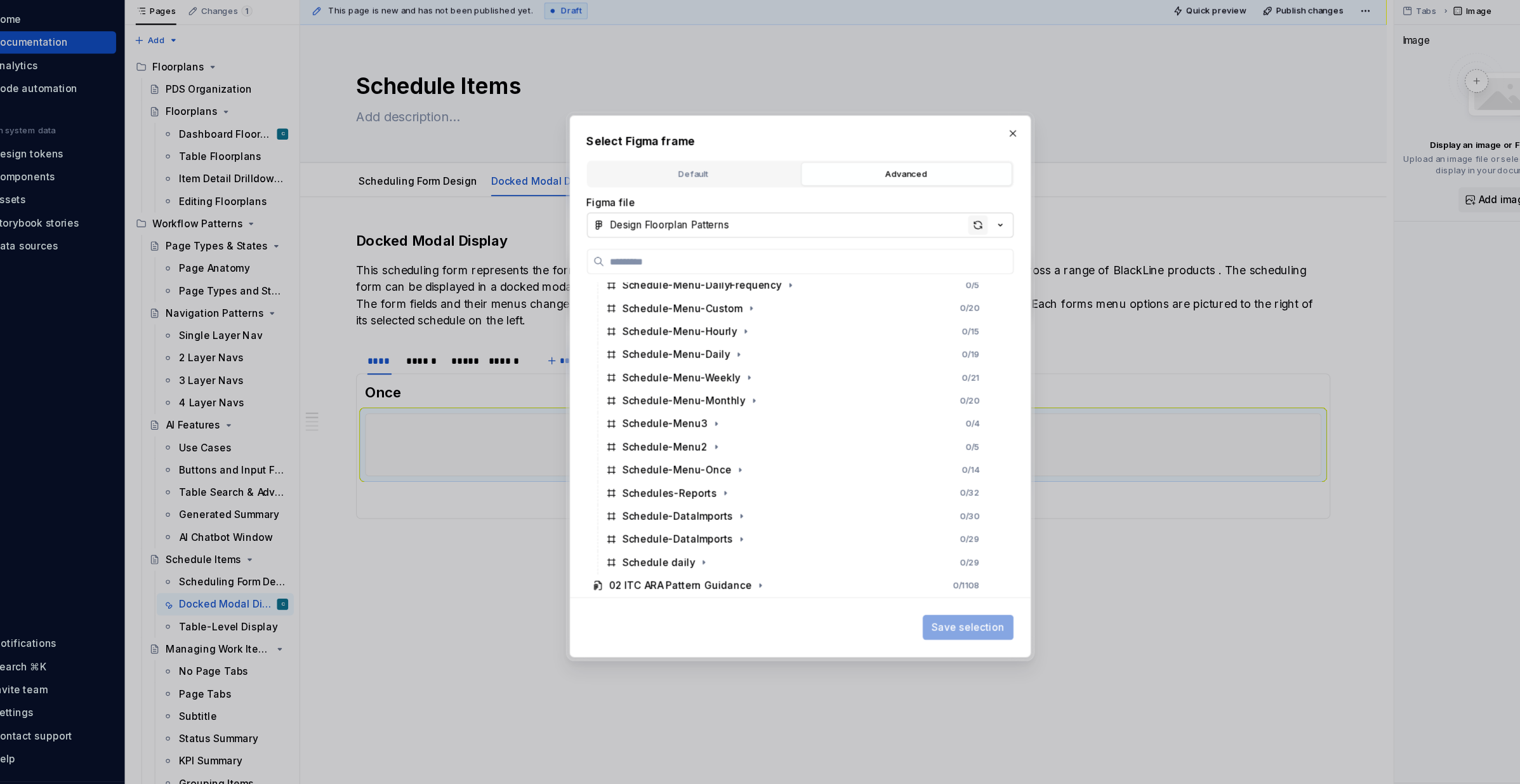
click at [923, 249] on div "button" at bounding box center [921, 245] width 18 height 18
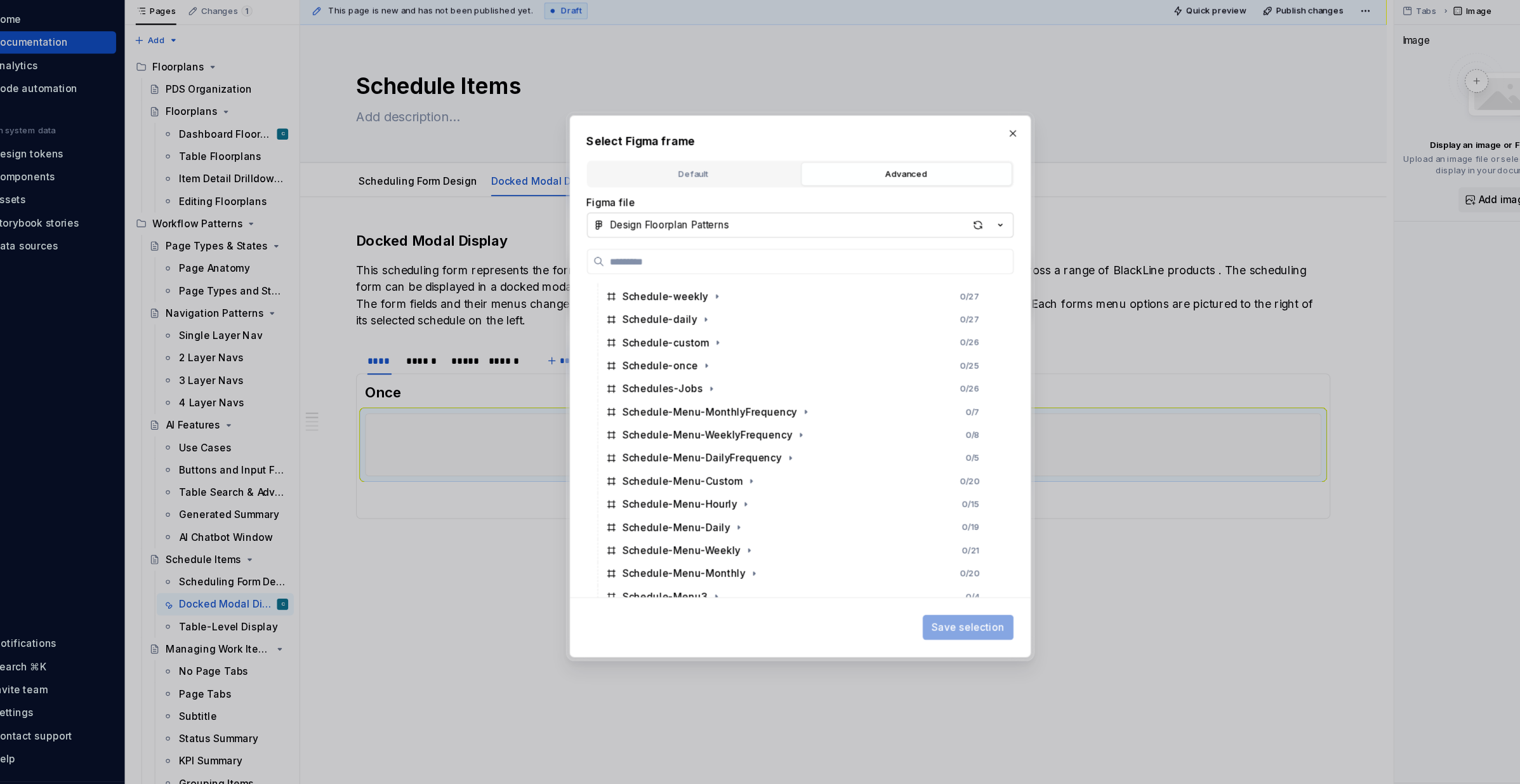
scroll to position [3789, 0]
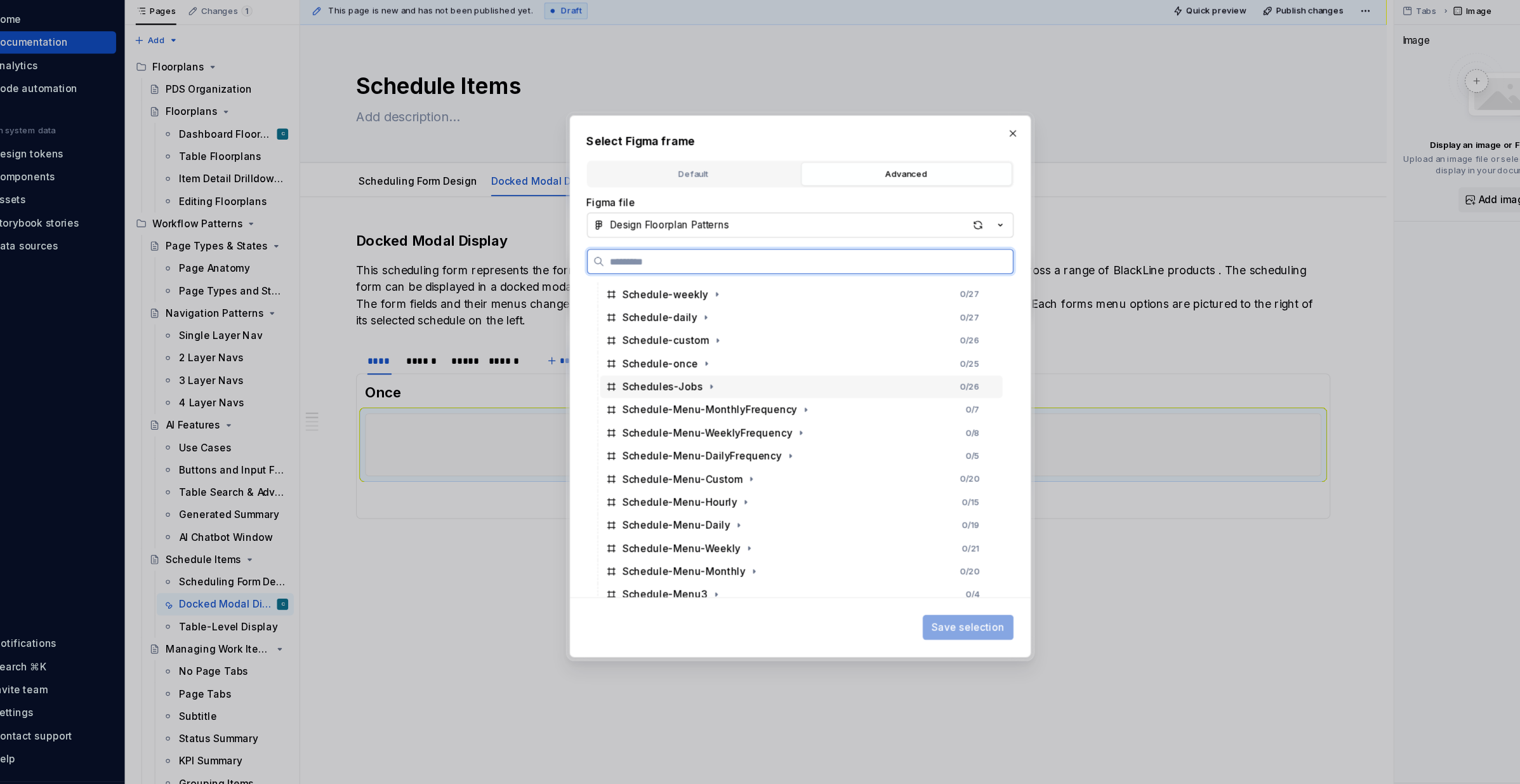
click at [636, 392] on div "Schedules-Jobs" at bounding box center [635, 392] width 73 height 13
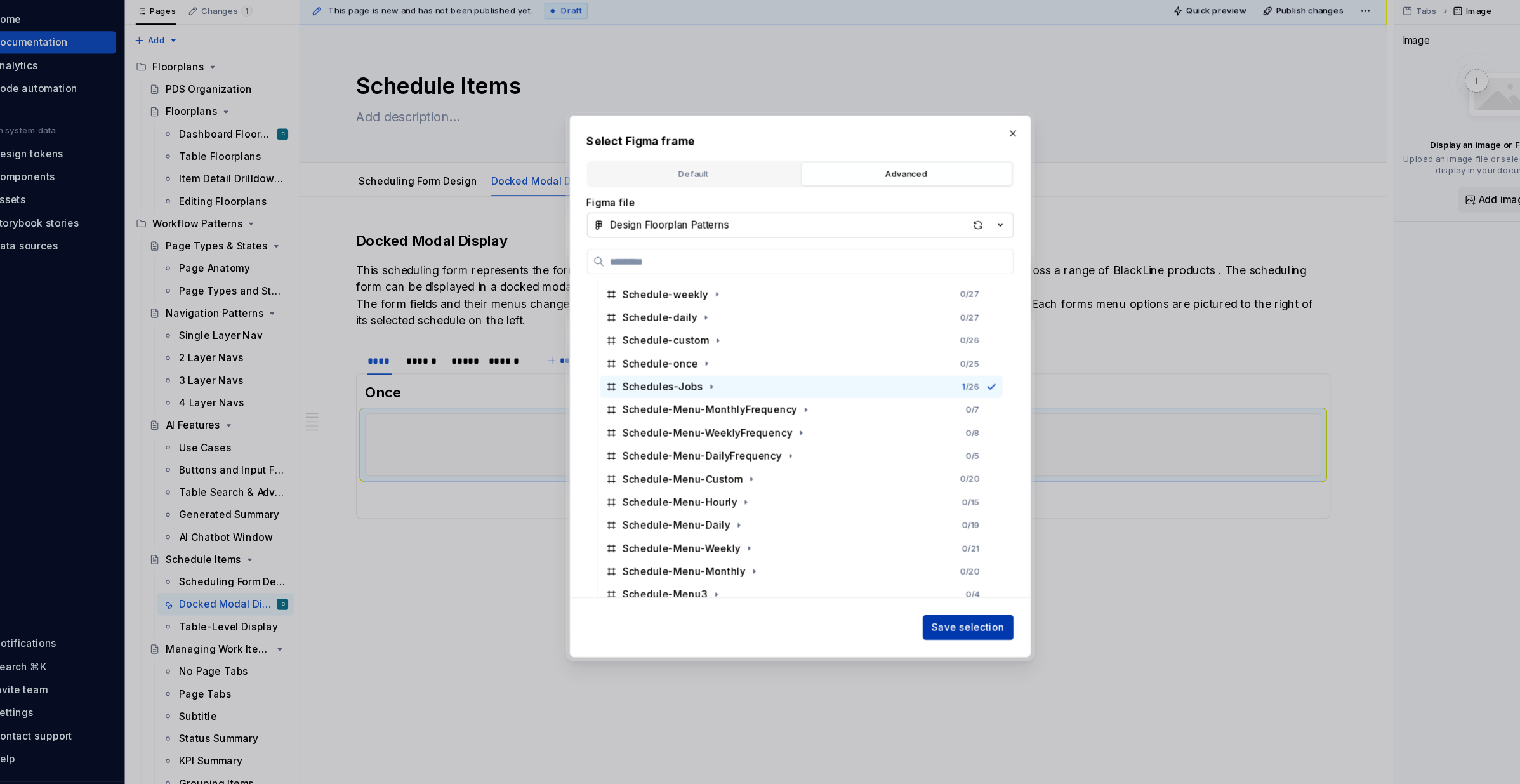
click at [935, 606] on span "Save selection" at bounding box center [912, 610] width 66 height 13
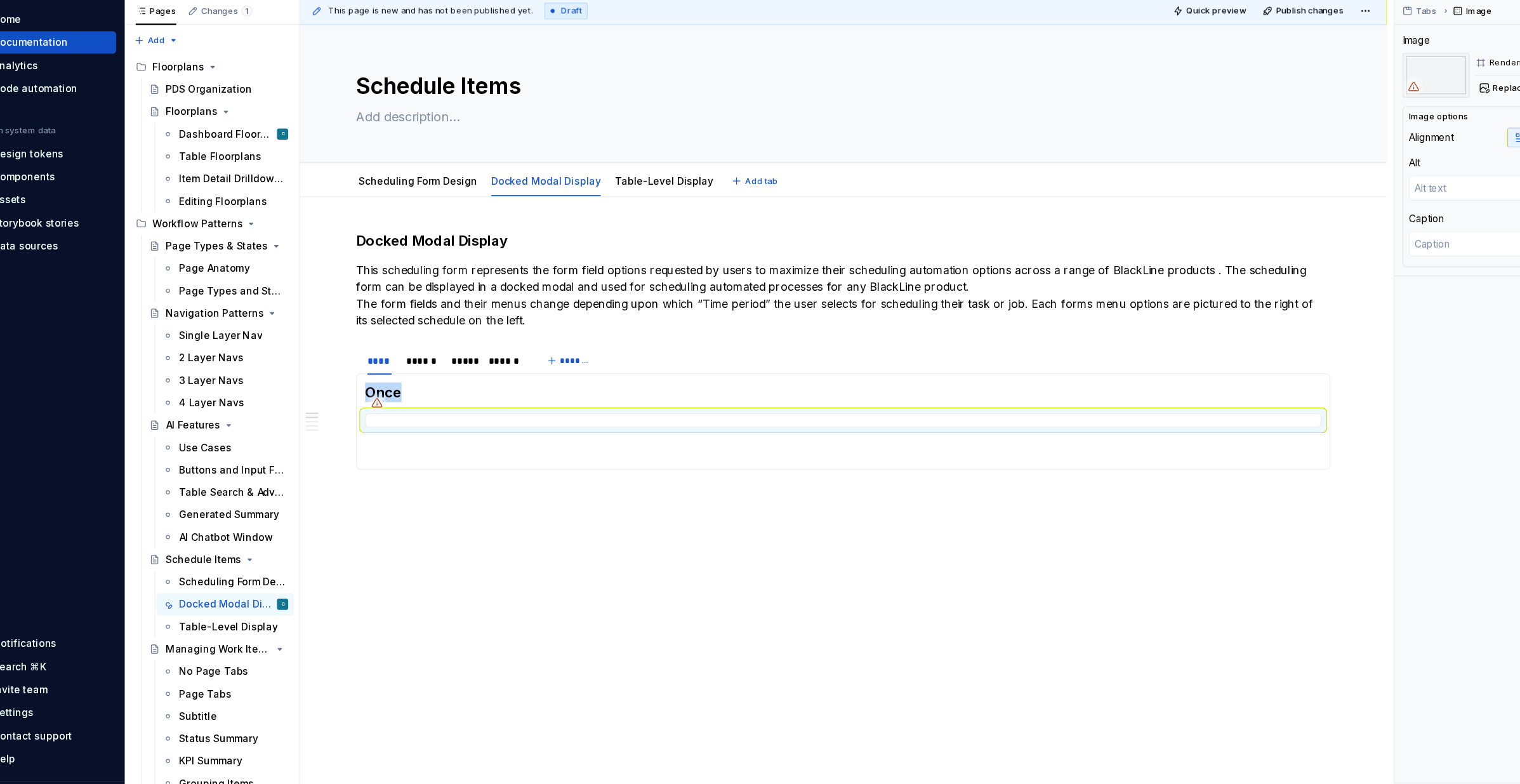
type textarea "*"
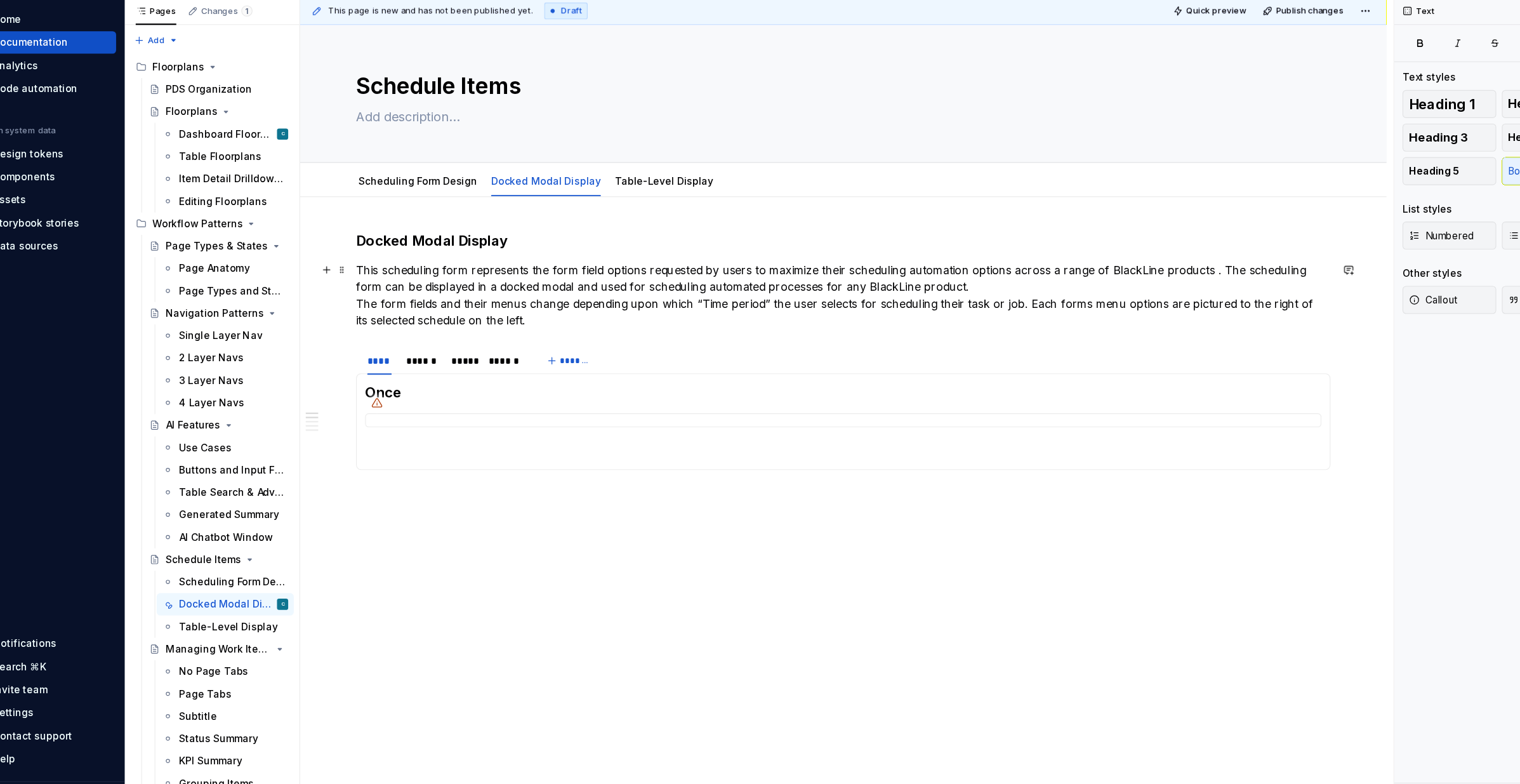
click at [400, 299] on p "This scheduling form represents the form field options requested by users to ma…" at bounding box center [799, 309] width 884 height 61
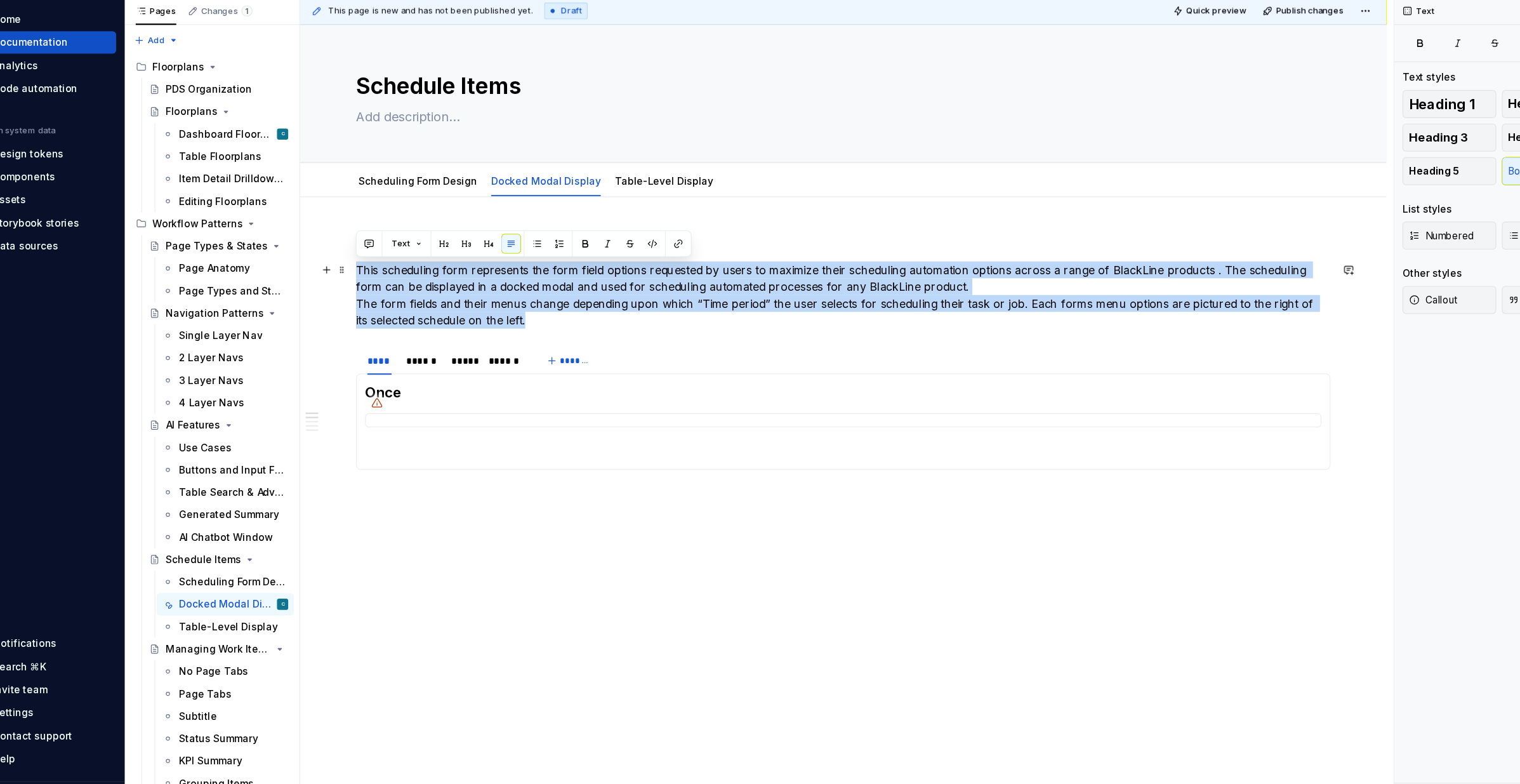
drag, startPoint x: 359, startPoint y: 288, endPoint x: 506, endPoint y: 335, distance: 154.3
click at [506, 335] on p "This scheduling form represents the form field options requested by users to ma…" at bounding box center [799, 309] width 884 height 61
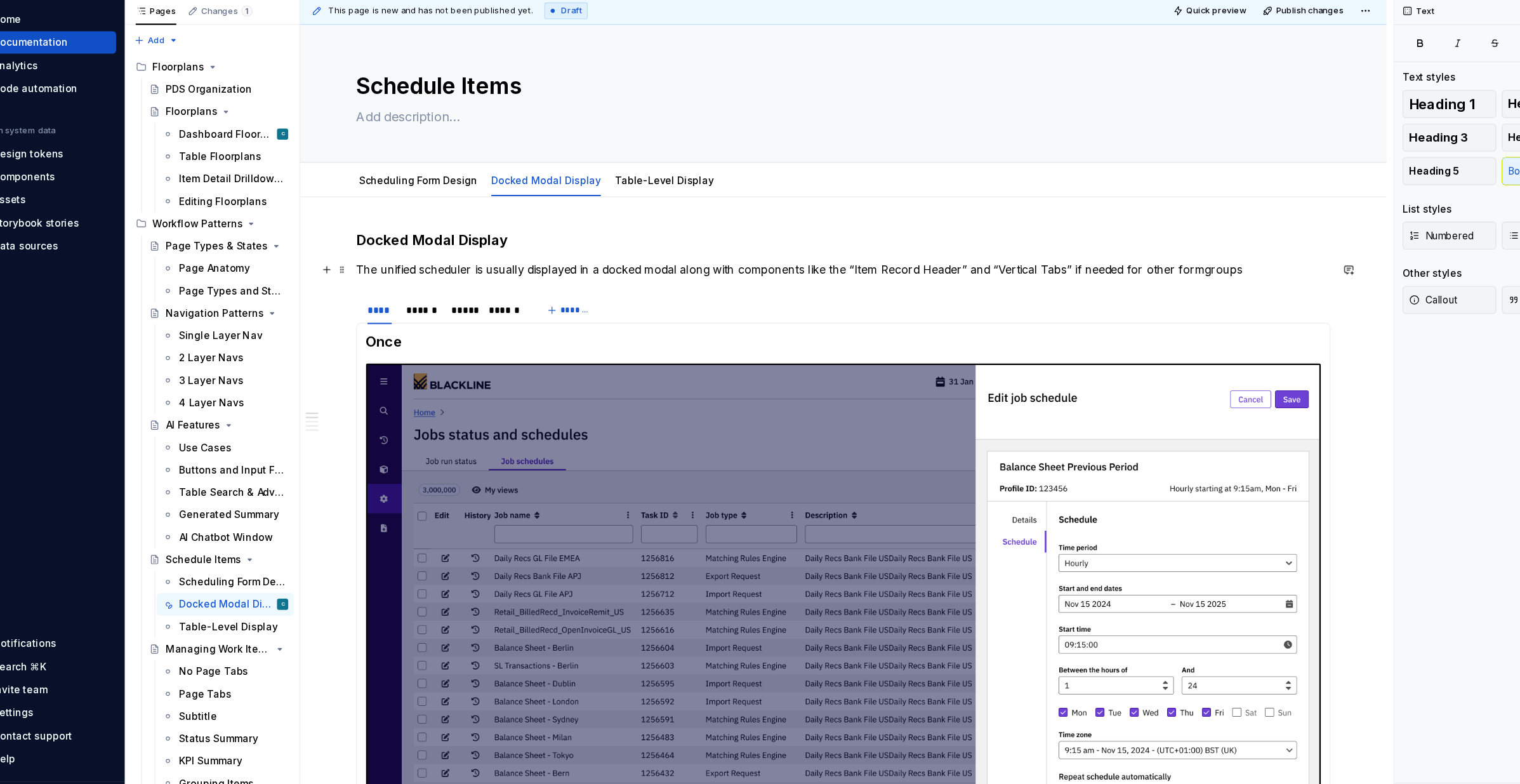
click at [1121, 289] on p "The unified scheduler is usually displayed in a docked modal along with compone…" at bounding box center [799, 285] width 884 height 15
click at [1098, 288] on p "The unified scheduler is usually displayed in a docked modal along with compone…" at bounding box center [799, 285] width 884 height 15
click at [1199, 289] on p "The unified scheduler is usually displayed in a docked modal along with compone…" at bounding box center [799, 285] width 884 height 15
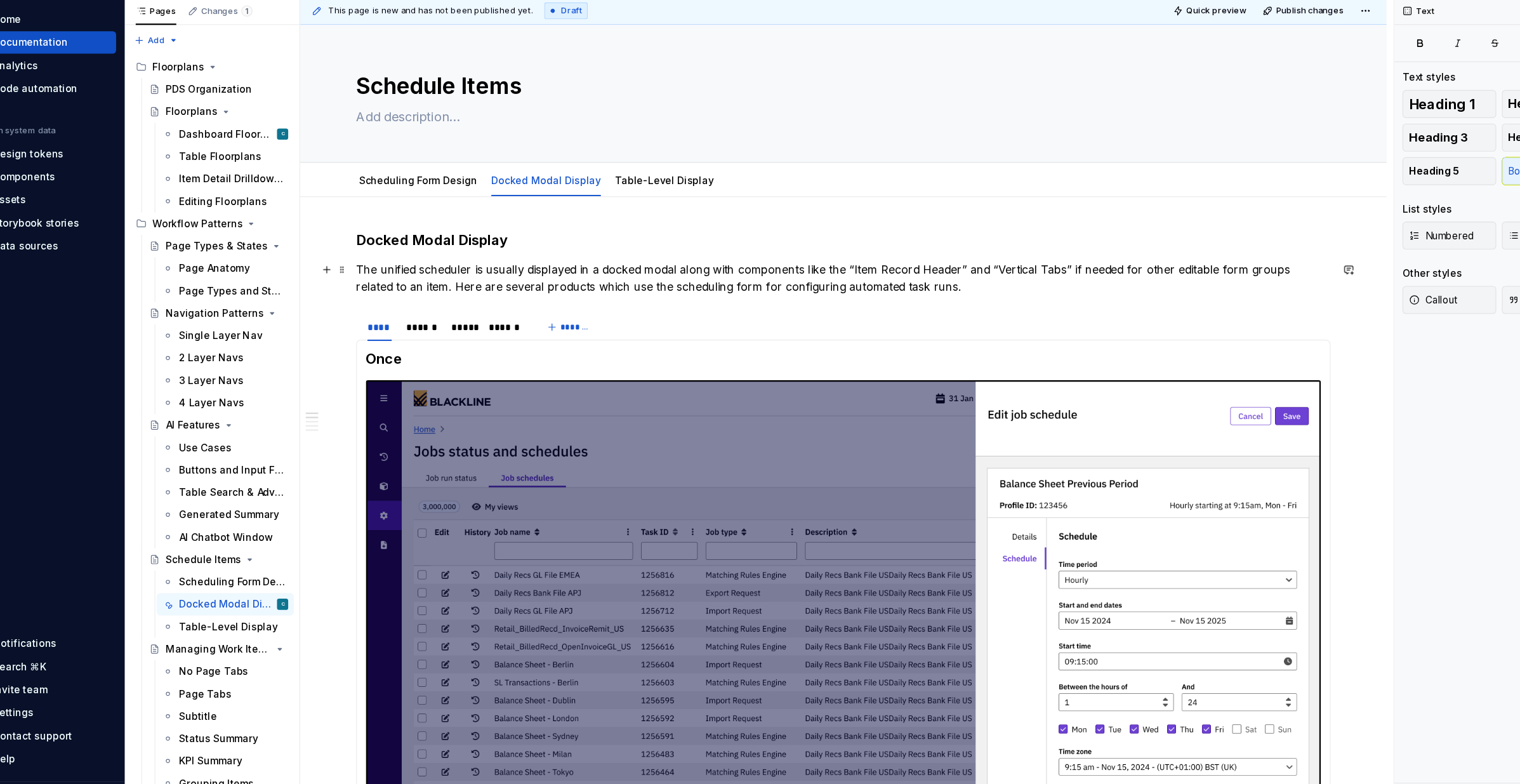
click at [815, 308] on p "The unified scheduler is usually displayed in a docked modal along with compone…" at bounding box center [799, 293] width 884 height 30
drag, startPoint x: 908, startPoint y: 299, endPoint x: 880, endPoint y: 299, distance: 28.0
click at [880, 299] on p "The unified scheduler is usually displayed in a docked modal along with compone…" at bounding box center [799, 293] width 884 height 30
click at [382, 370] on h3 "Once" at bounding box center [800, 367] width 868 height 18
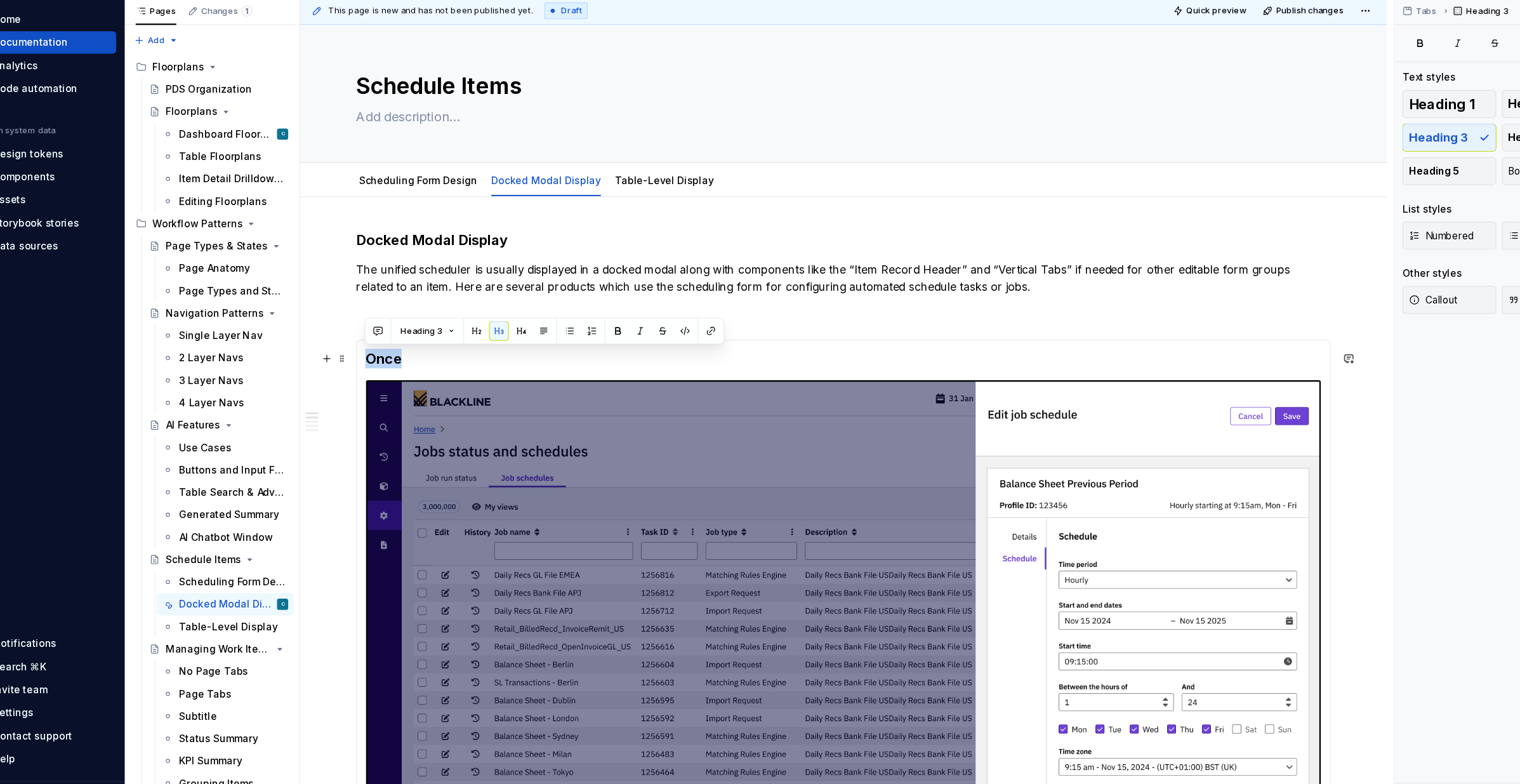
click at [382, 370] on h3 "Once" at bounding box center [800, 367] width 868 height 18
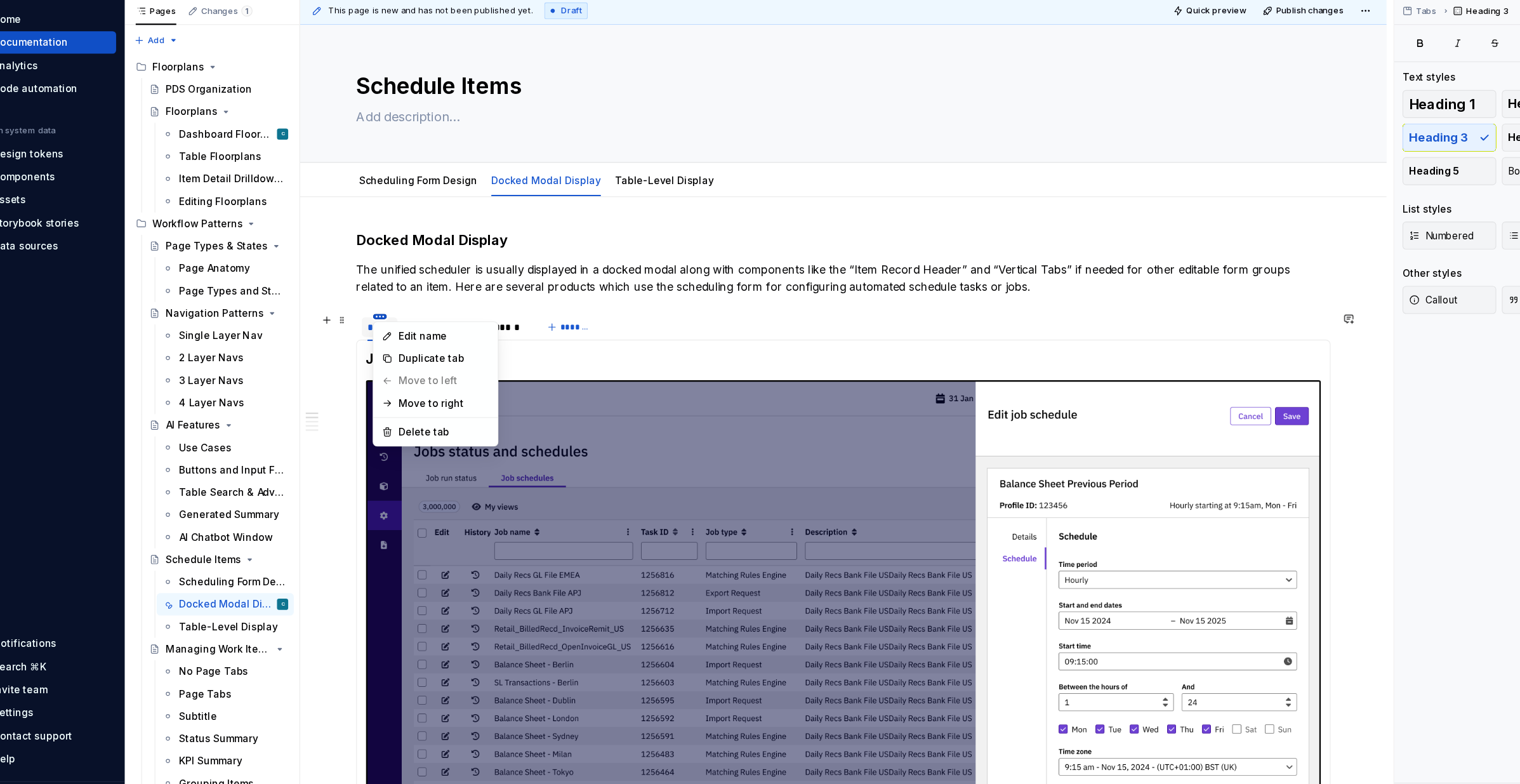
click at [379, 328] on html "Pantheon C Home Documentation Analytics Code automation Design system data Desi…" at bounding box center [760, 392] width 1520 height 784
click at [398, 345] on div "Edit name" at bounding box center [438, 346] width 83 height 13
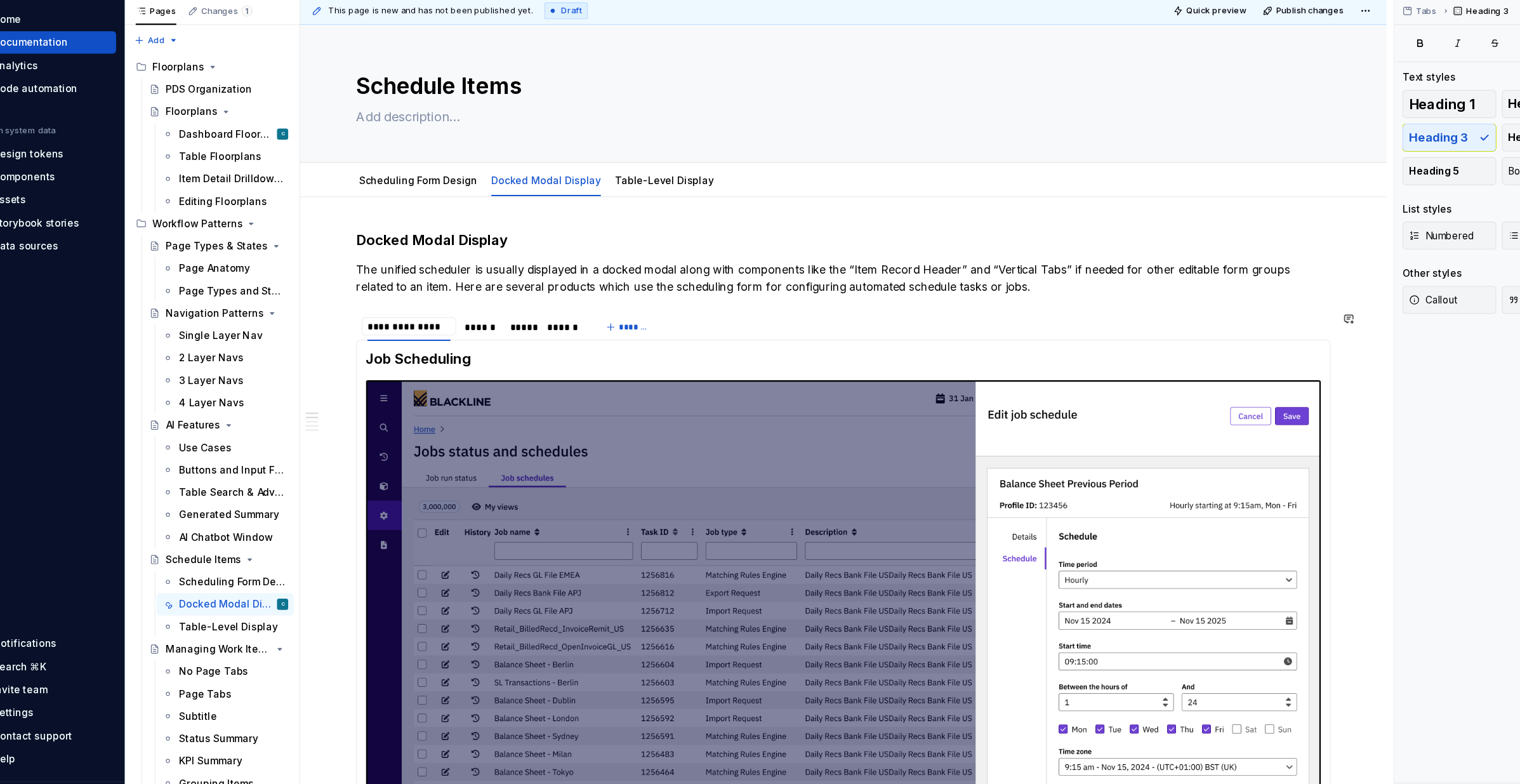
type input "**********"
click at [475, 328] on html "Pantheon C Home Documentation Analytics Code automation Design system data Desi…" at bounding box center [760, 392] width 1520 height 784
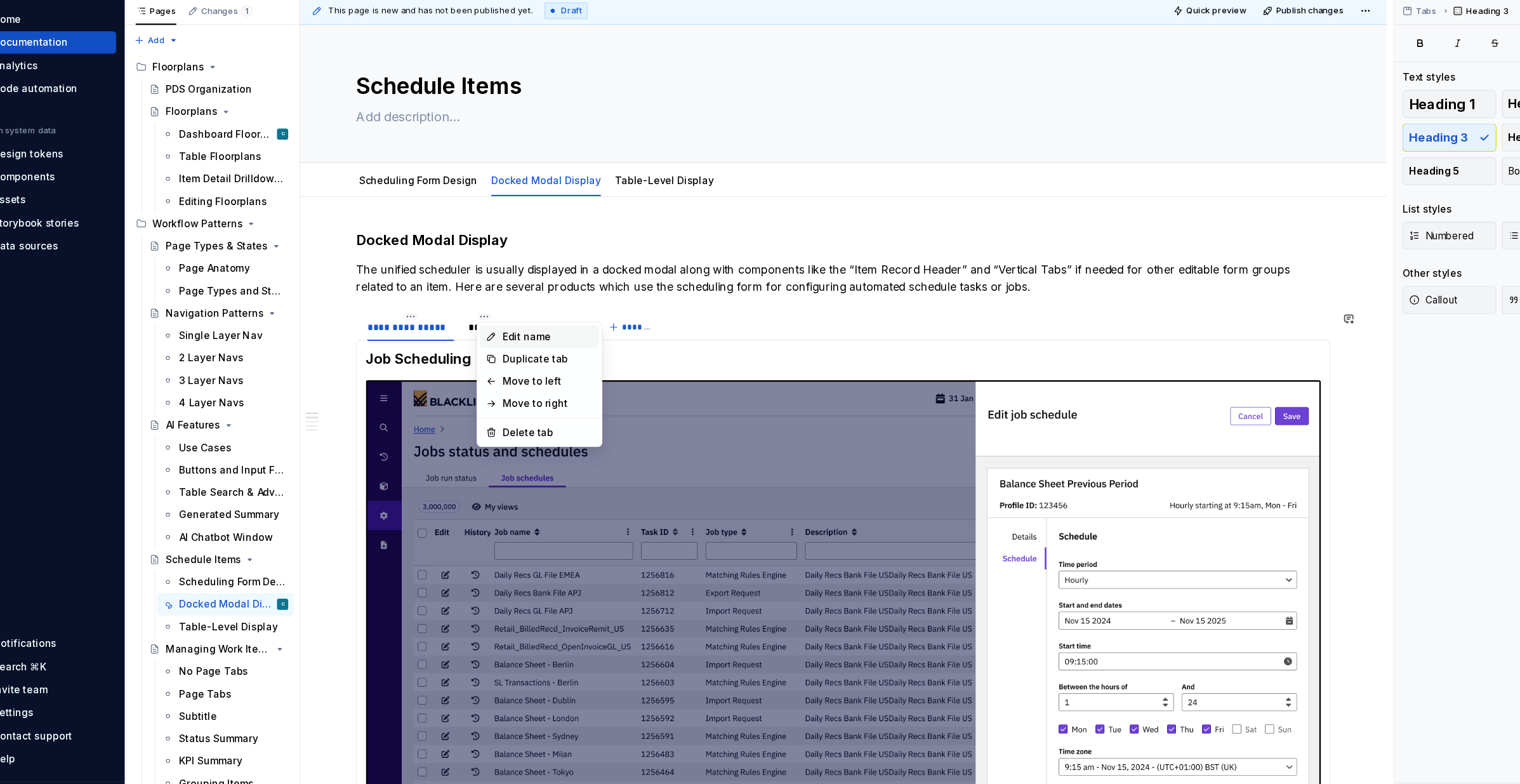
click at [487, 345] on div "Edit name" at bounding box center [524, 346] width 108 height 20
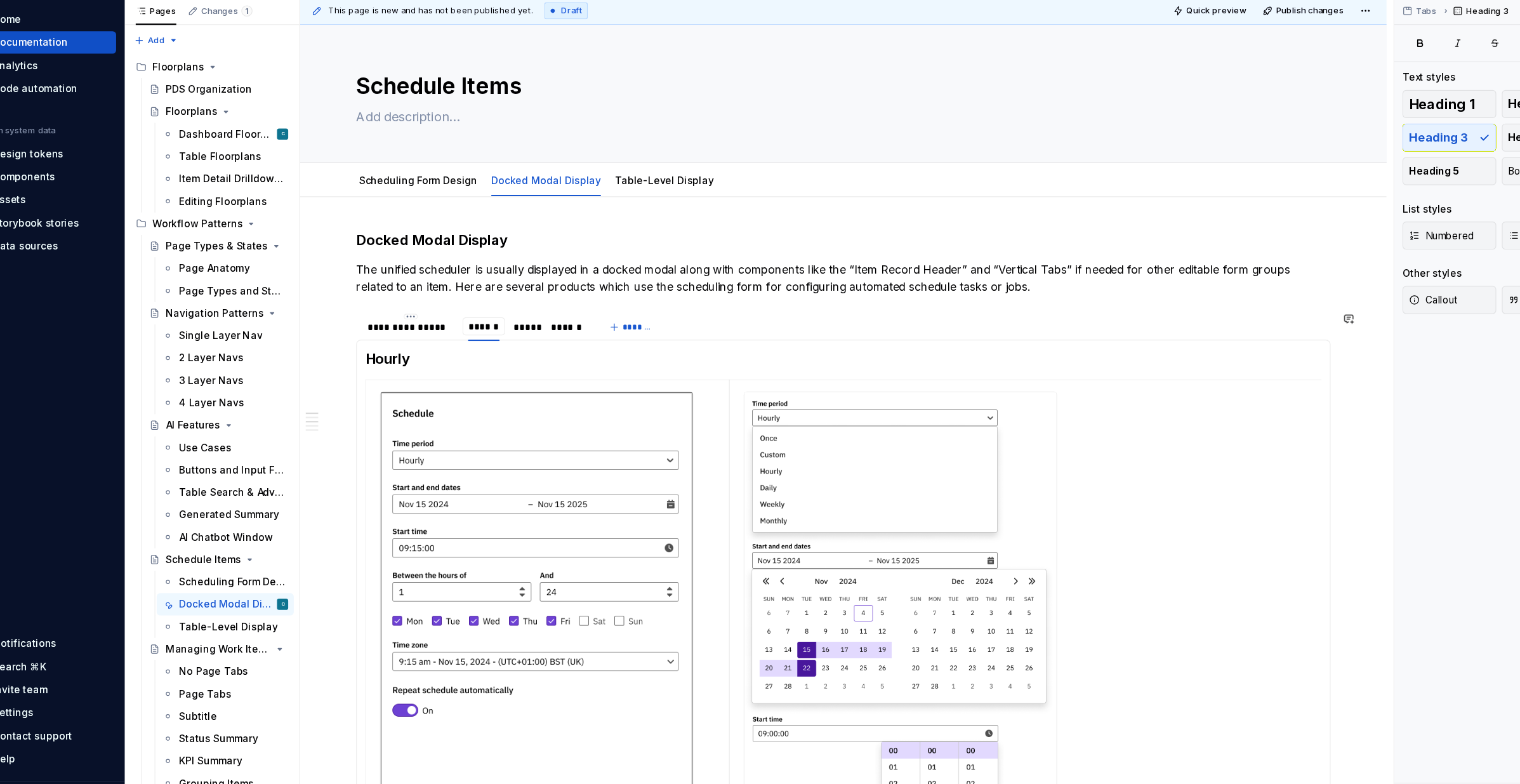
type textarea "*"
type input "**********"
click at [592, 330] on html "Pantheon C Home Documentation Analytics Code automation Design system data Desi…" at bounding box center [760, 392] width 1520 height 784
click at [608, 345] on div "Edit name" at bounding box center [648, 346] width 83 height 13
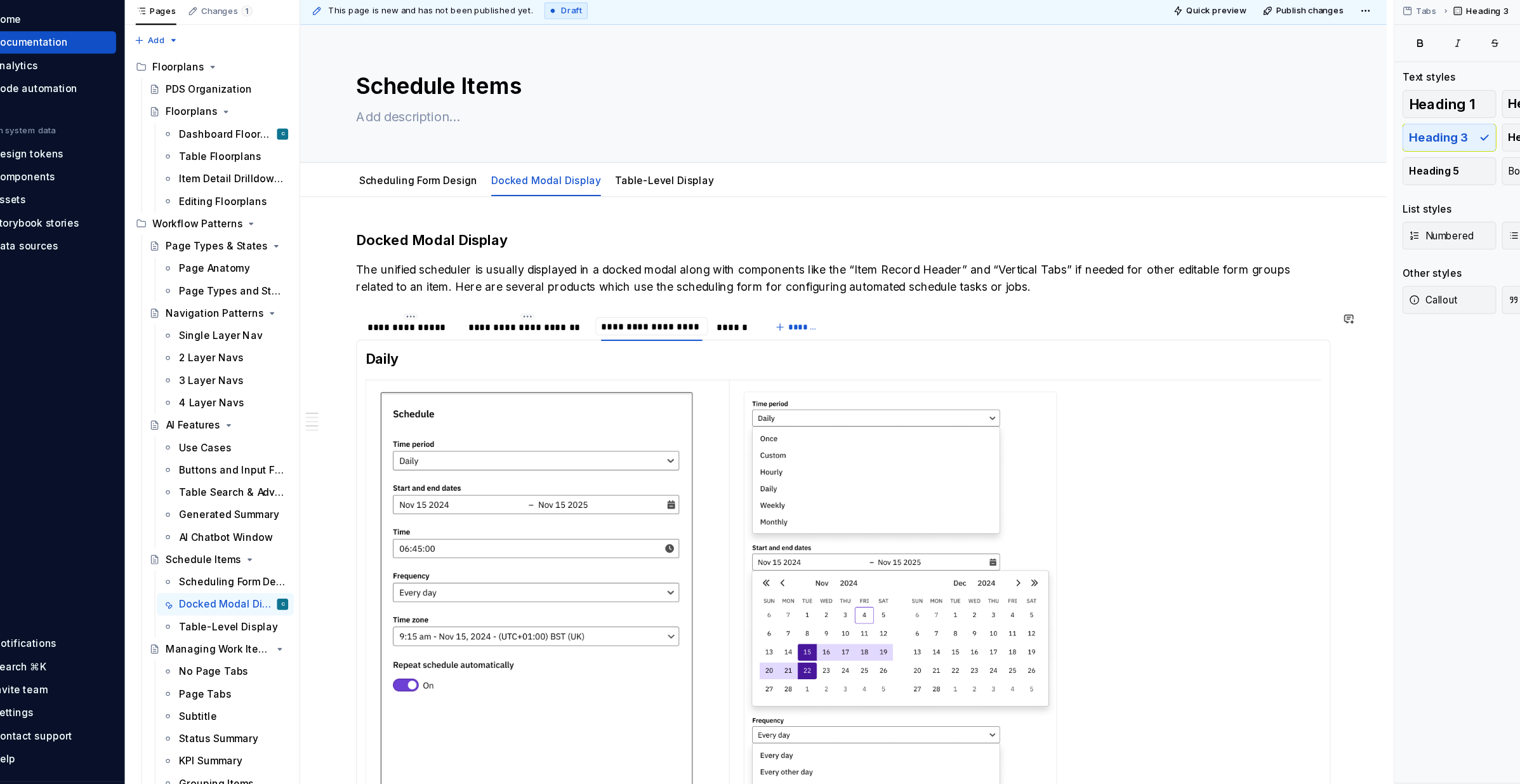
scroll to position [0, 1]
type input "**********"
click at [736, 330] on html "Pantheon C Home Documentation Analytics Code automation Design system data Desi…" at bounding box center [760, 392] width 1520 height 784
click at [751, 344] on div "Edit name" at bounding box center [789, 346] width 108 height 20
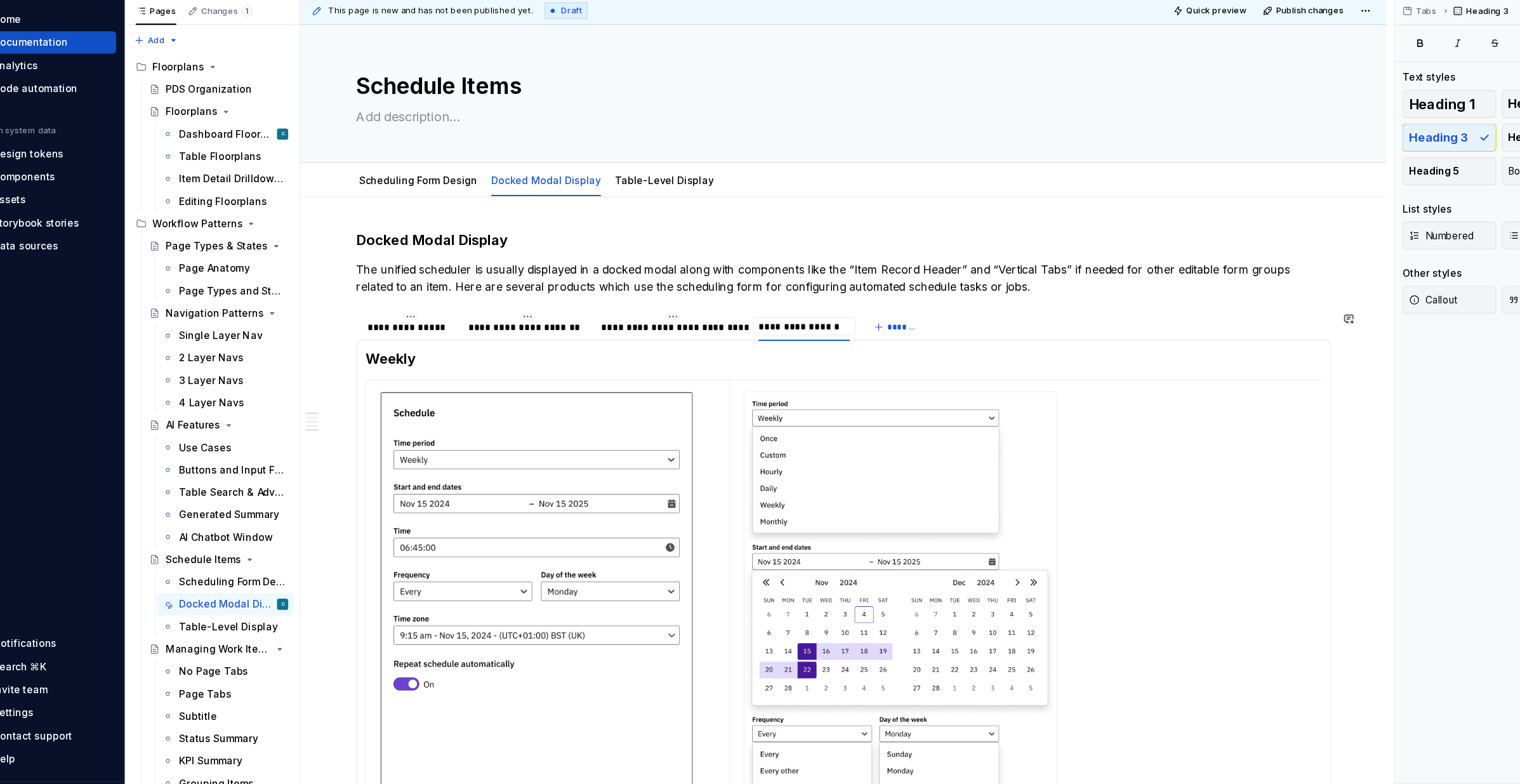
type input "**********"
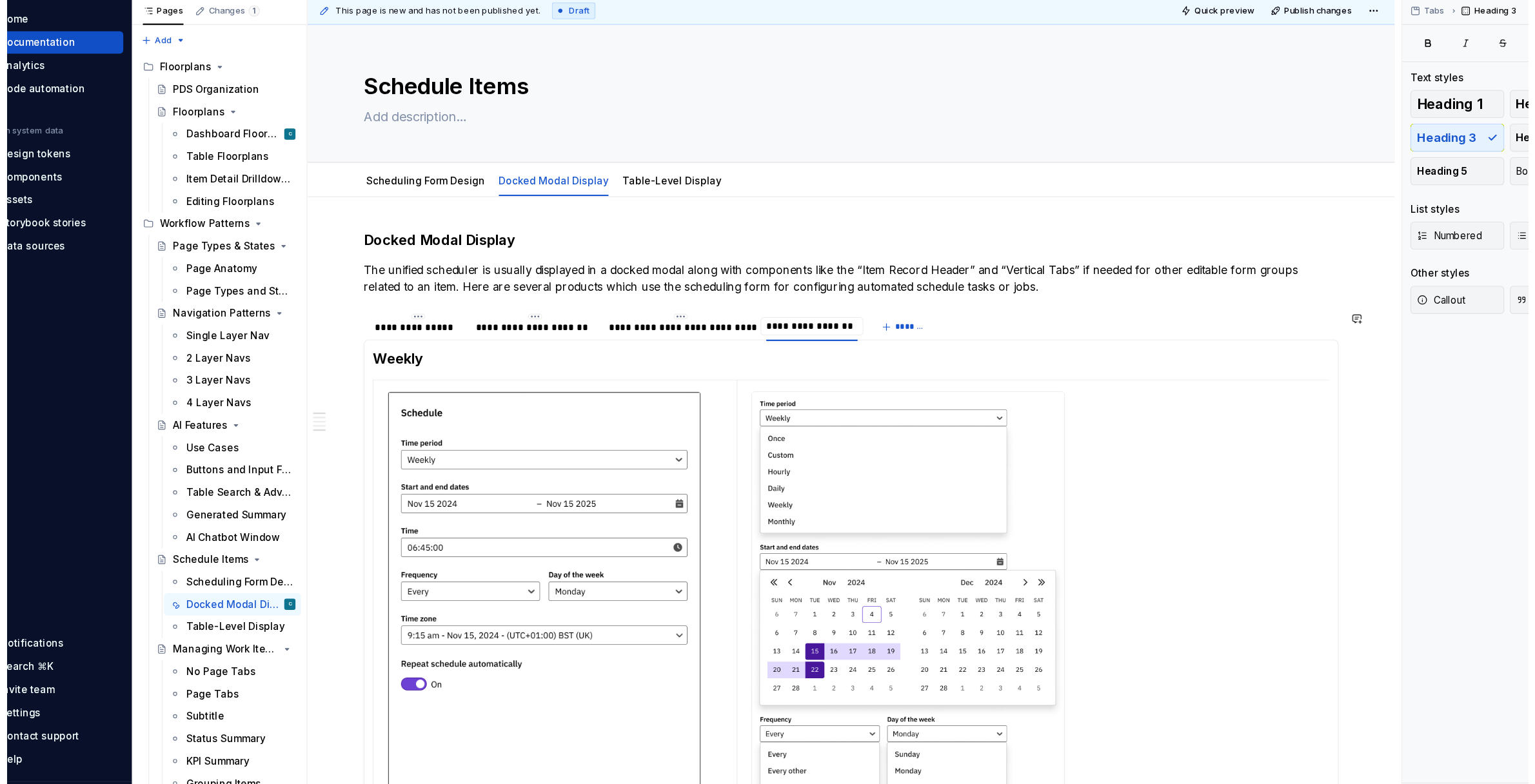
scroll to position [0, 0]
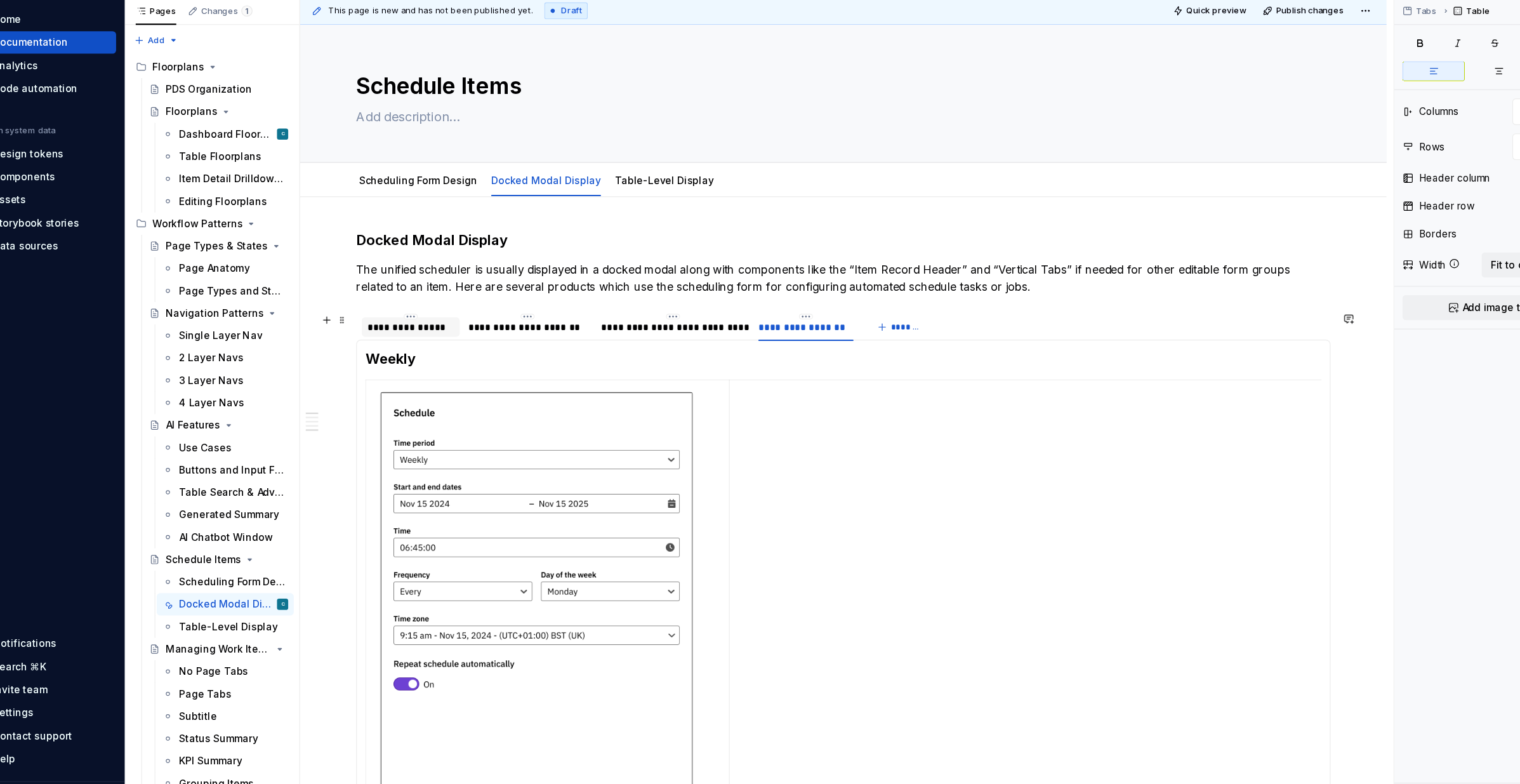
click at [425, 340] on div "**********" at bounding box center [407, 338] width 79 height 13
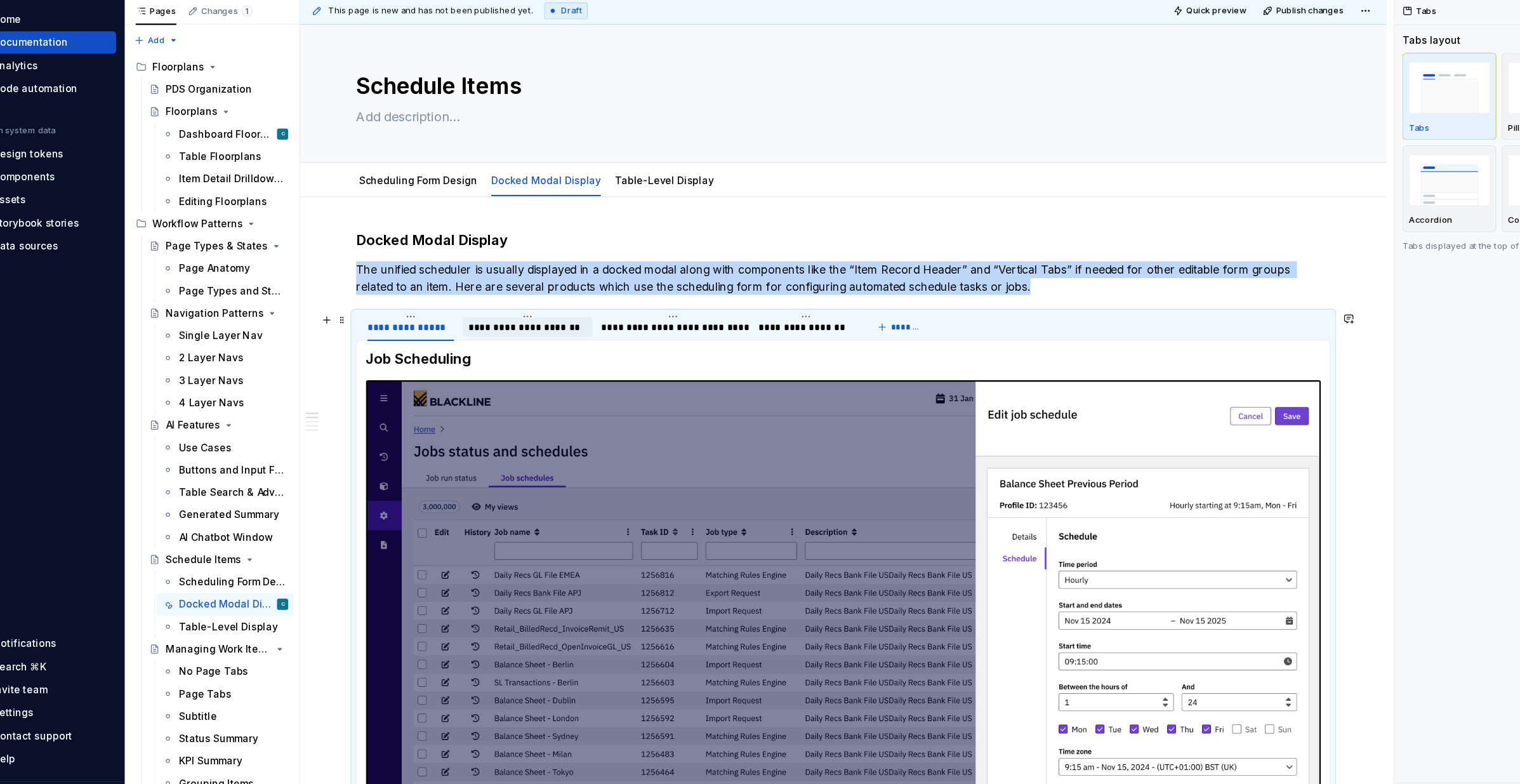
click at [528, 342] on div "**********" at bounding box center [513, 338] width 108 height 13
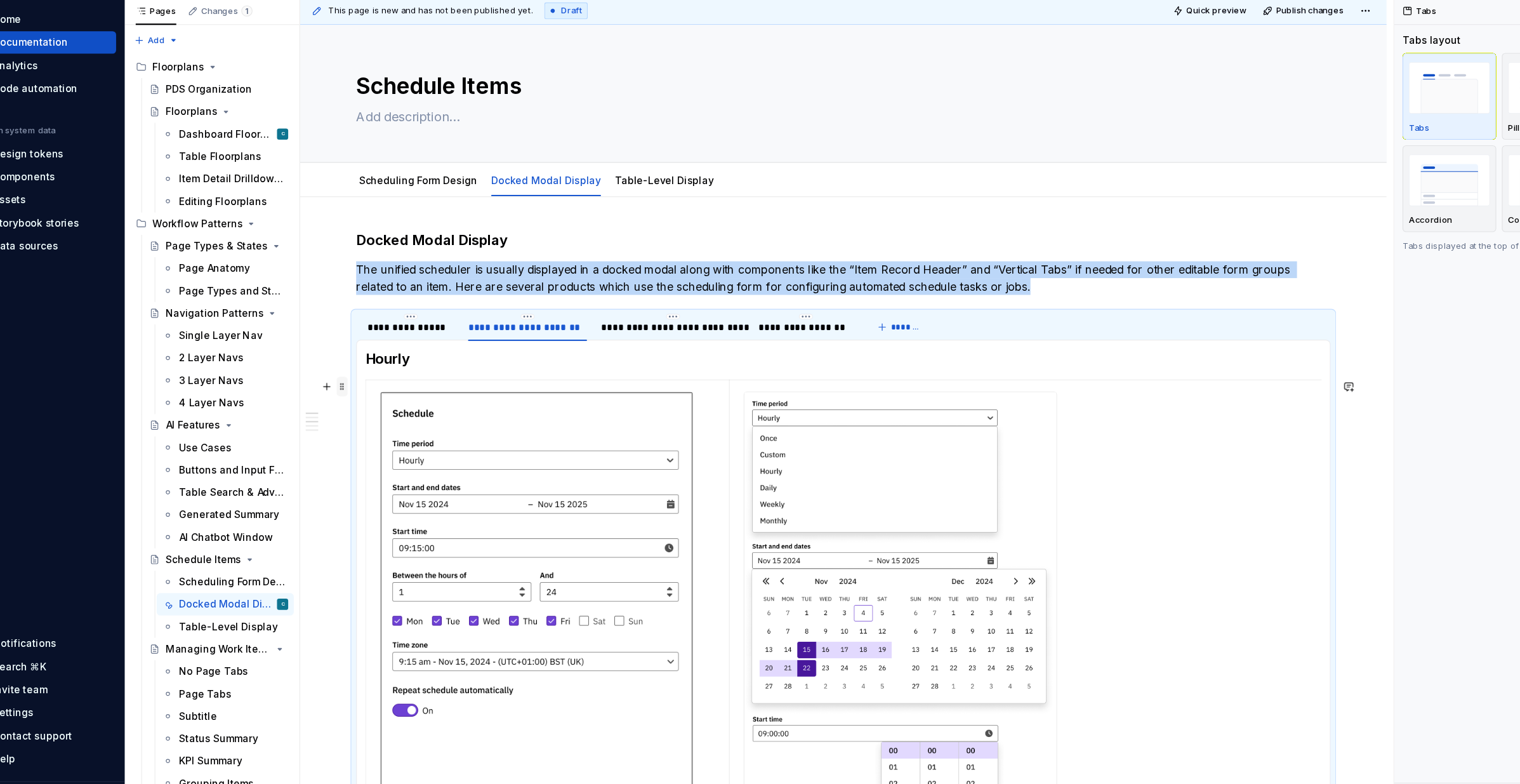
click at [343, 396] on span at bounding box center [344, 392] width 10 height 18
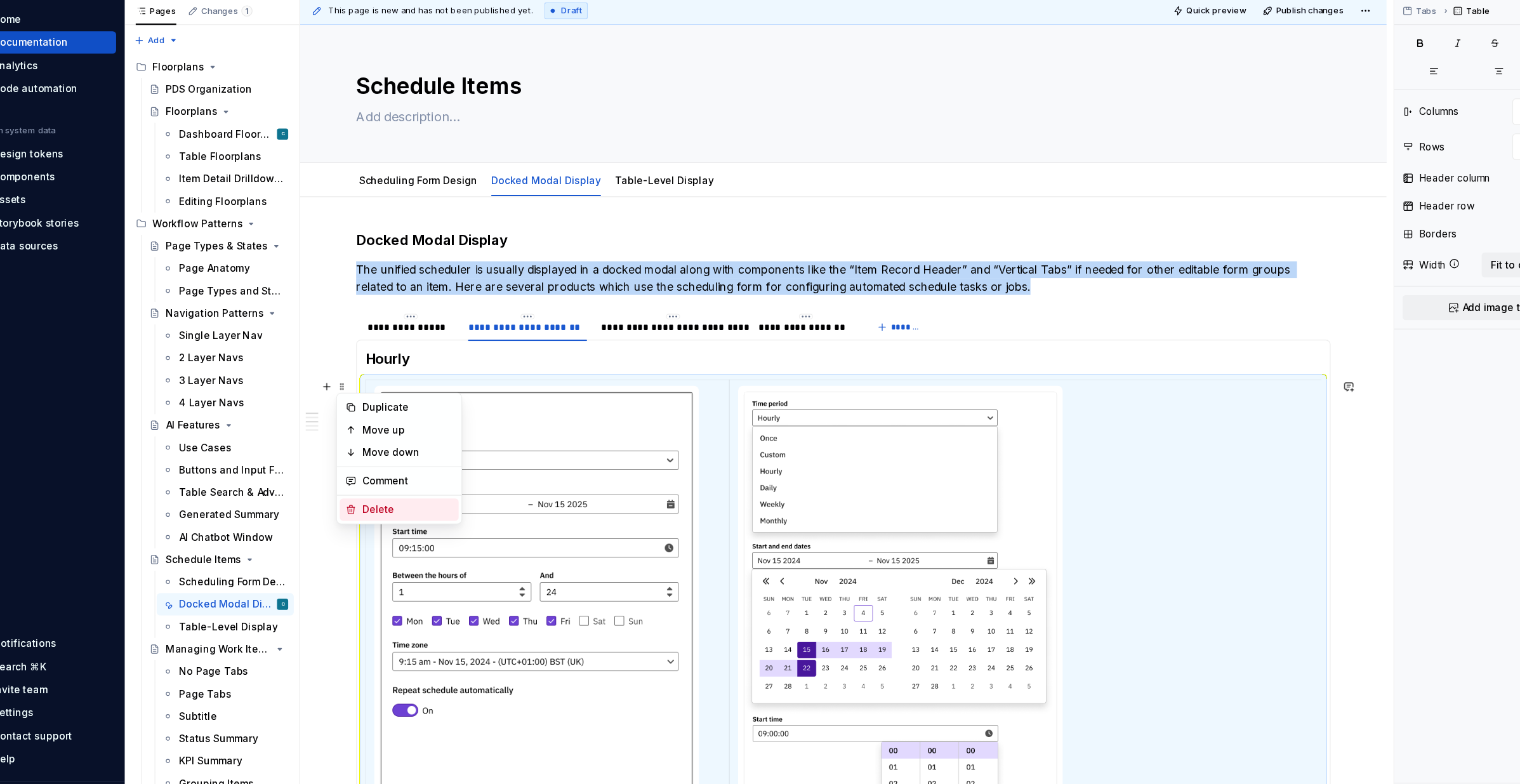
click at [371, 503] on div "Delete" at bounding box center [404, 503] width 83 height 13
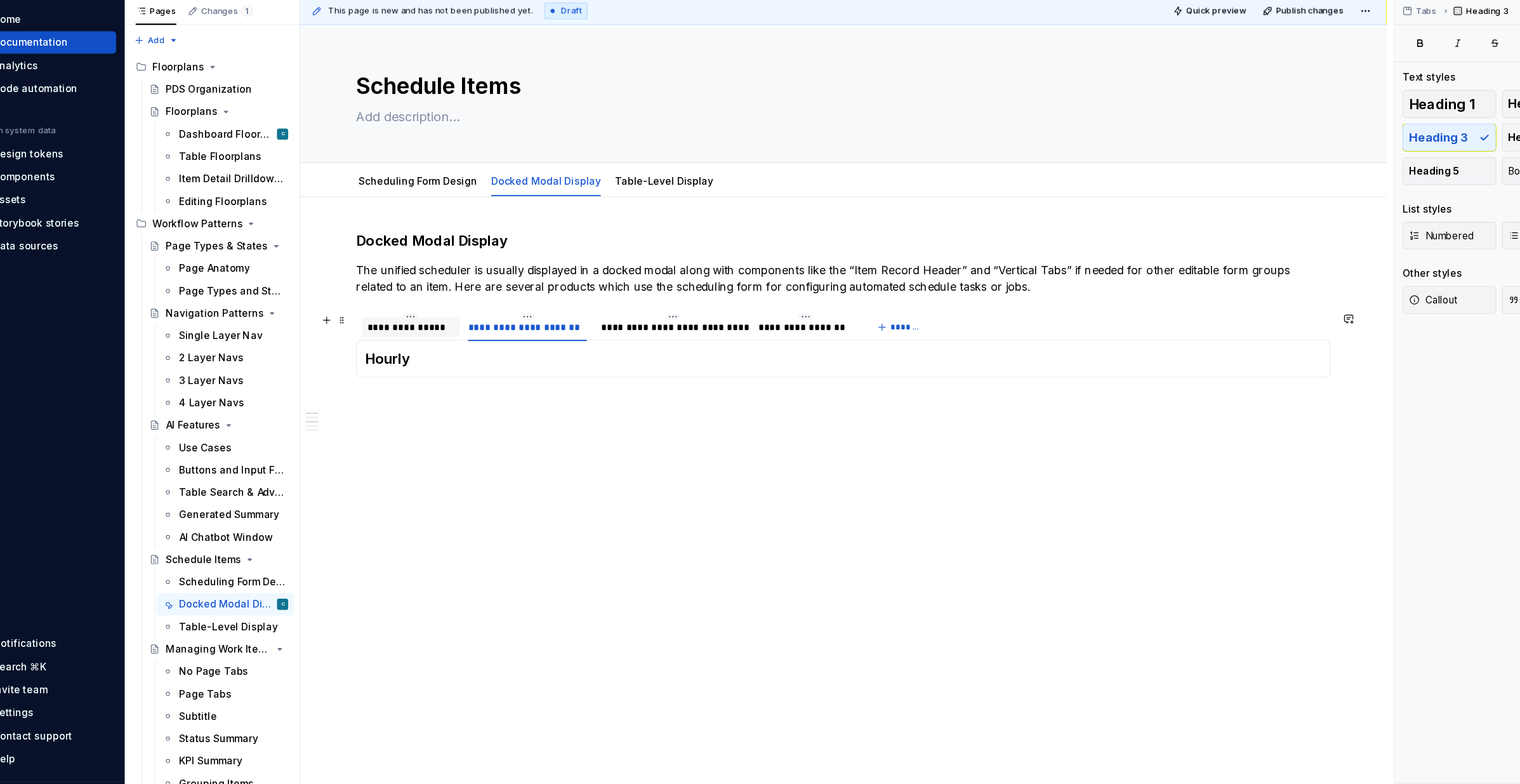
click at [415, 338] on div "**********" at bounding box center [407, 338] width 79 height 13
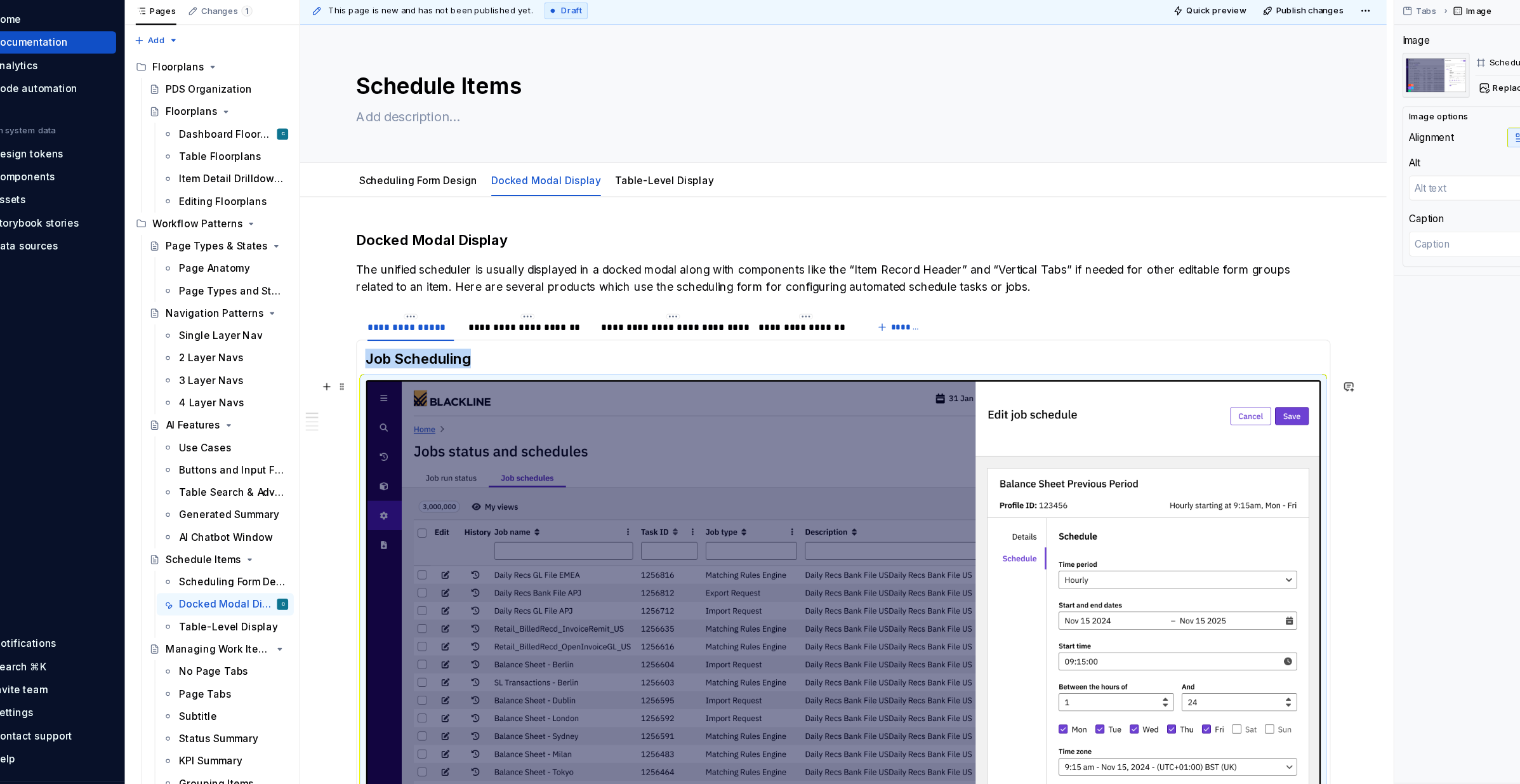
click at [461, 467] on img at bounding box center [799, 629] width 866 height 487
copy h3 "Job Scheduling"
click at [493, 338] on div "**********" at bounding box center [513, 338] width 108 height 13
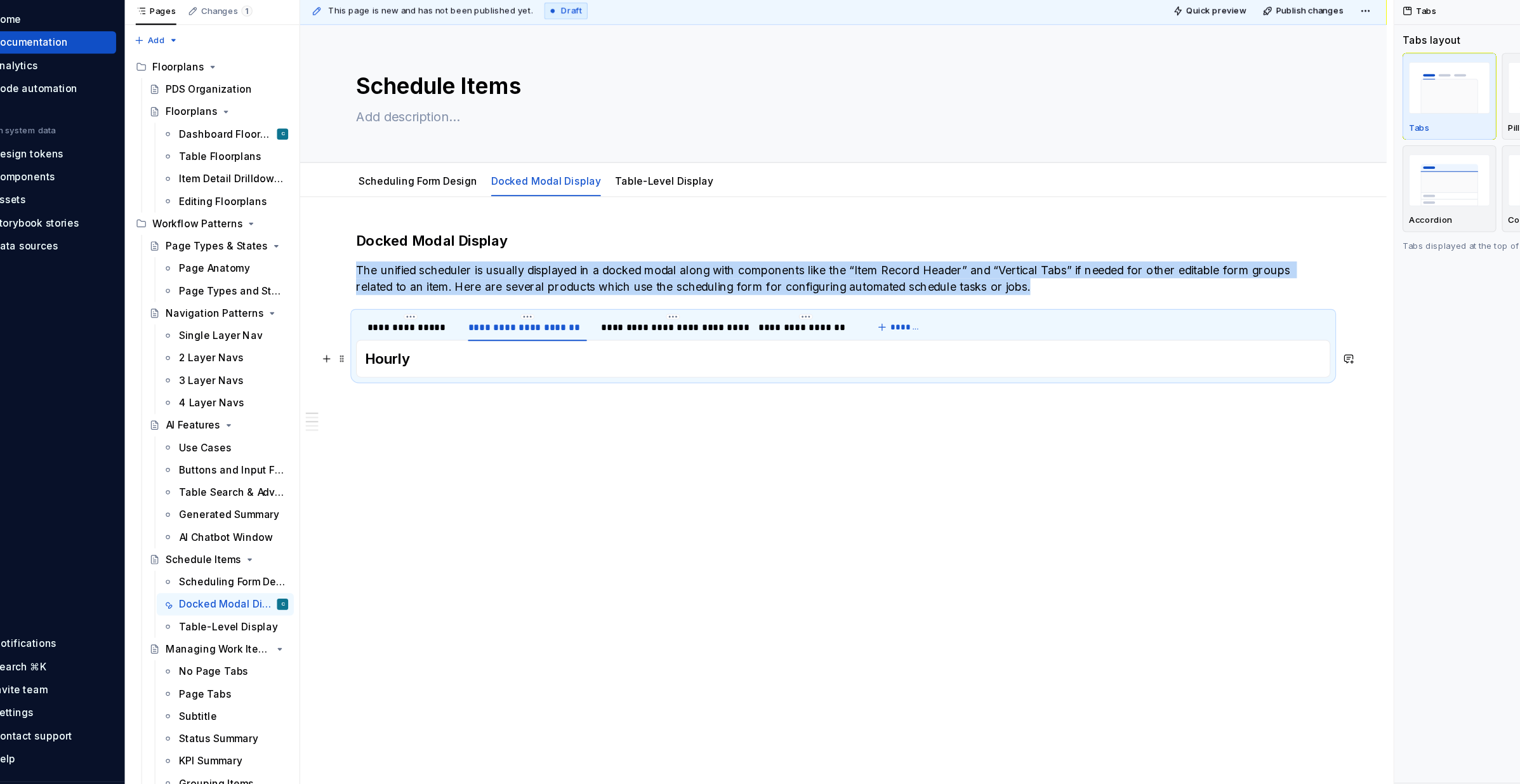
click at [417, 367] on h3 "Hourly" at bounding box center [800, 367] width 868 height 18
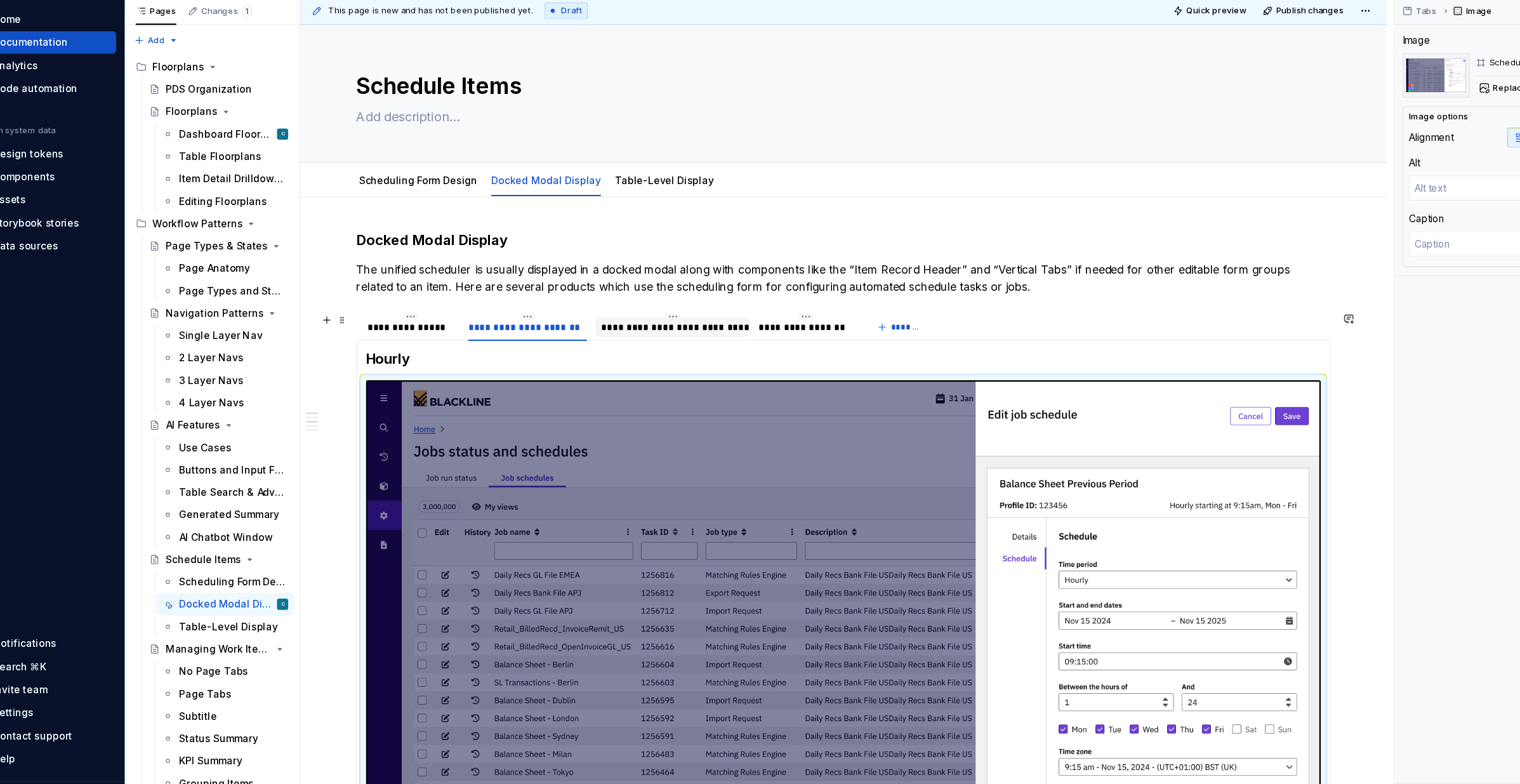
click at [620, 341] on div "**********" at bounding box center [644, 338] width 130 height 13
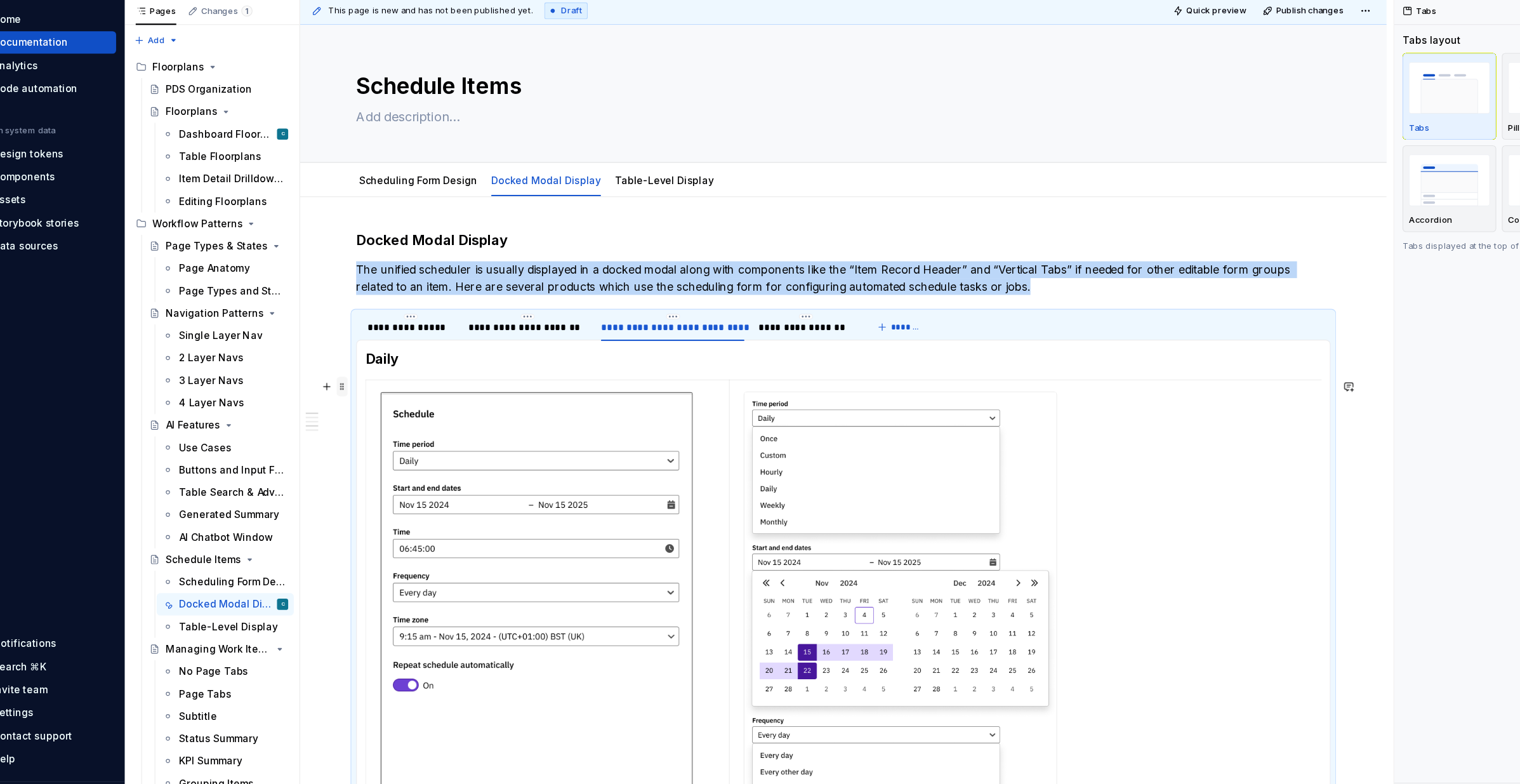
click at [346, 397] on span at bounding box center [344, 392] width 10 height 18
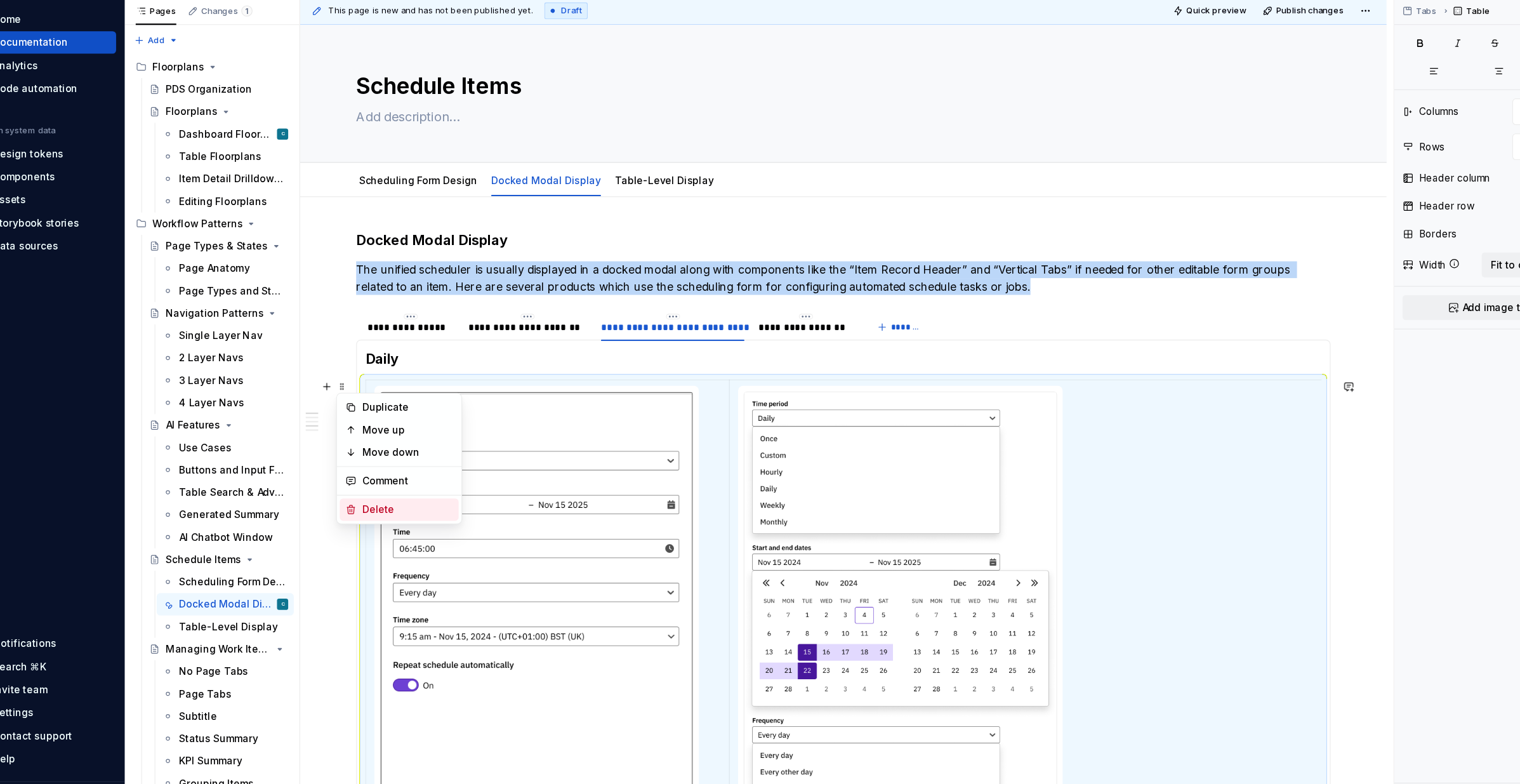
click at [365, 506] on div "Delete" at bounding box center [404, 503] width 83 height 13
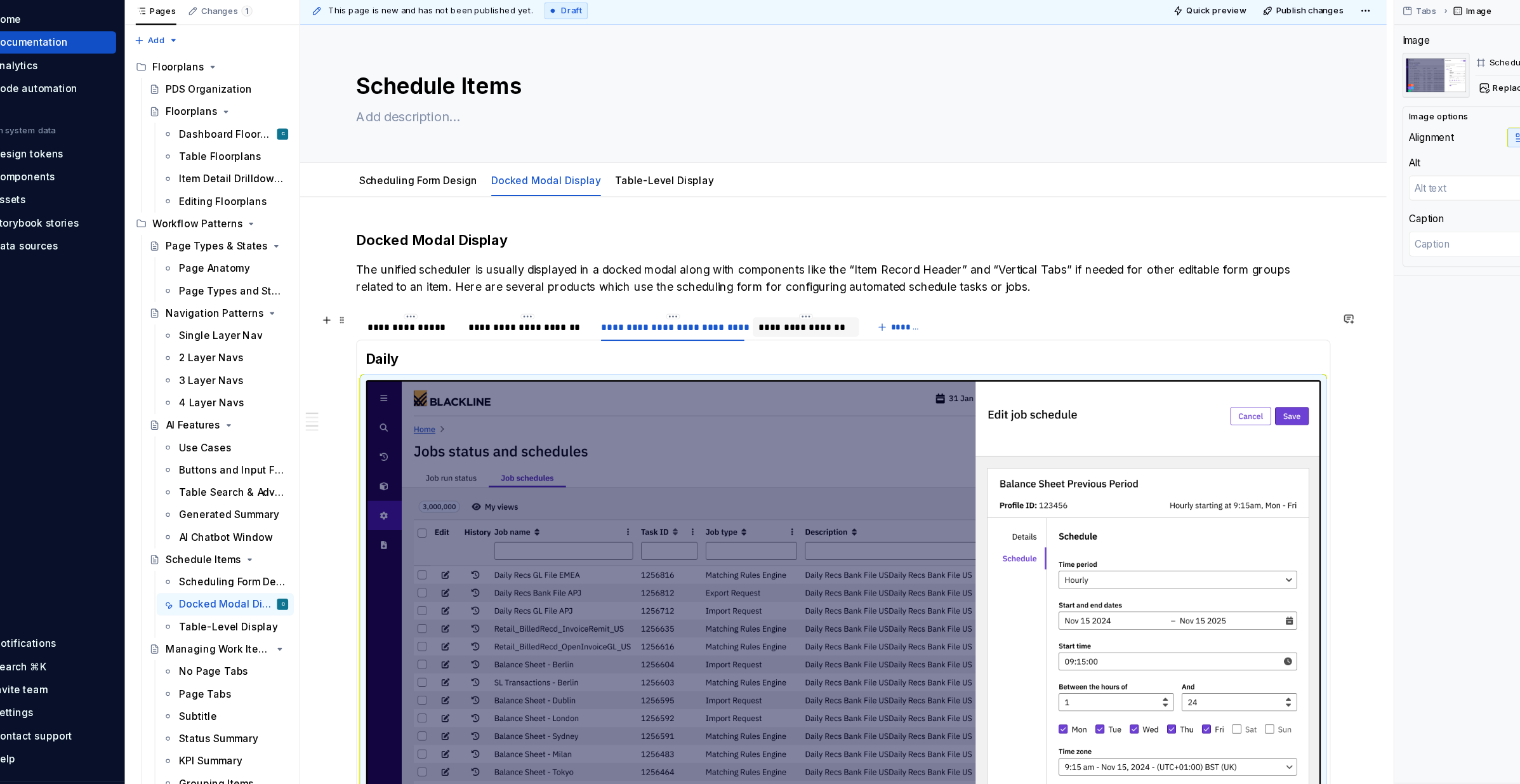
click at [750, 338] on div "**********" at bounding box center [765, 338] width 86 height 13
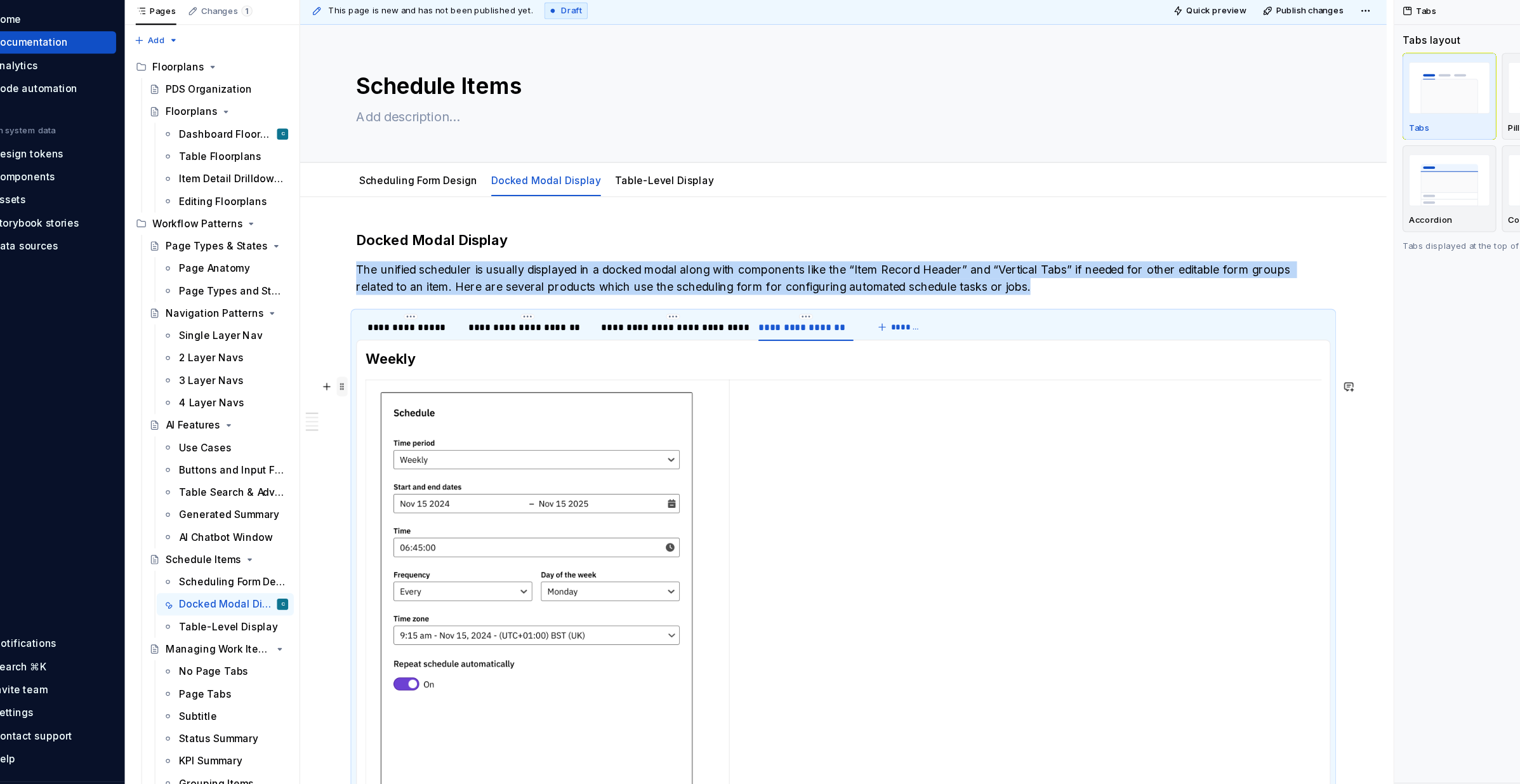
click at [346, 392] on span at bounding box center [344, 392] width 10 height 18
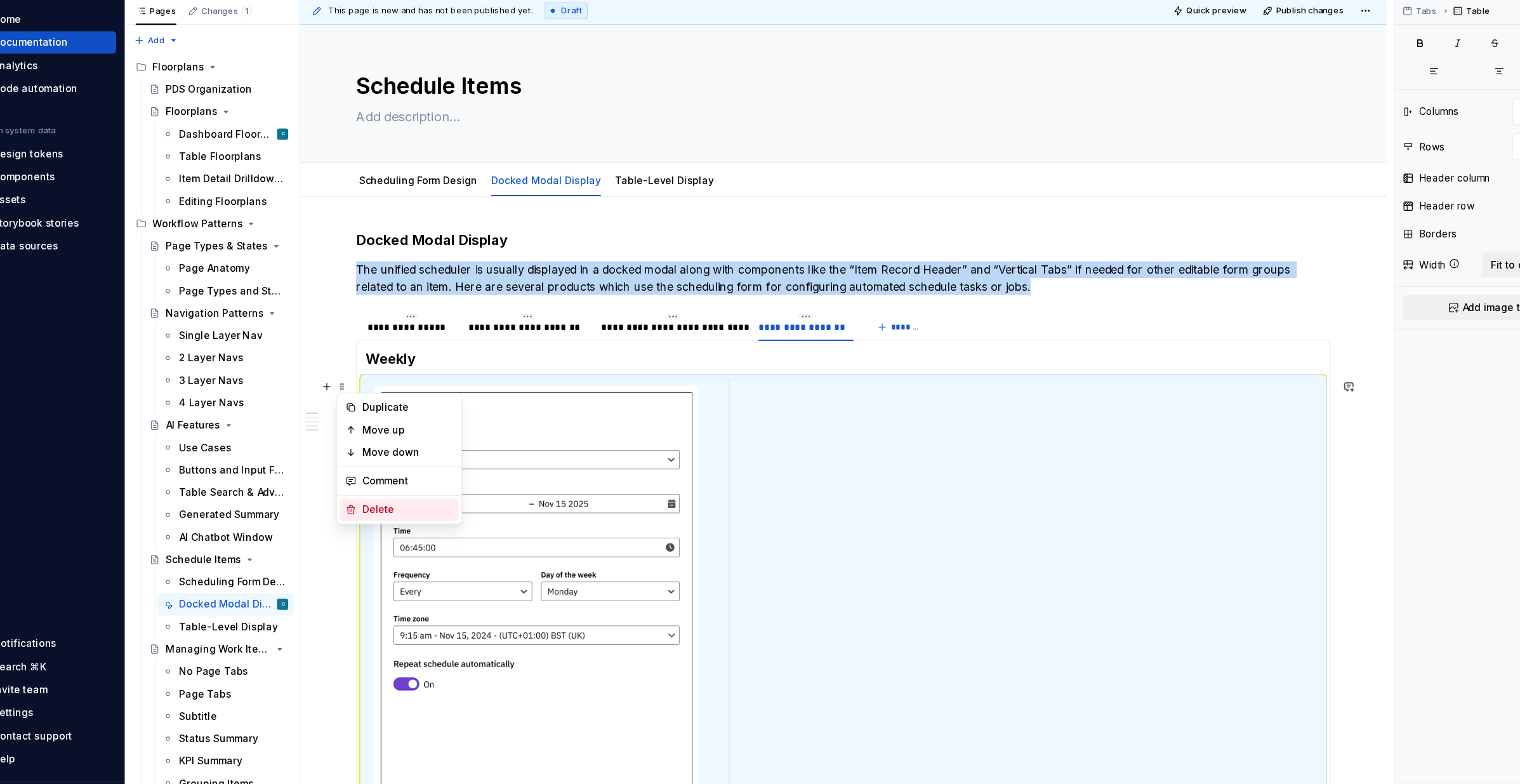
click at [368, 504] on div "Delete" at bounding box center [404, 503] width 83 height 13
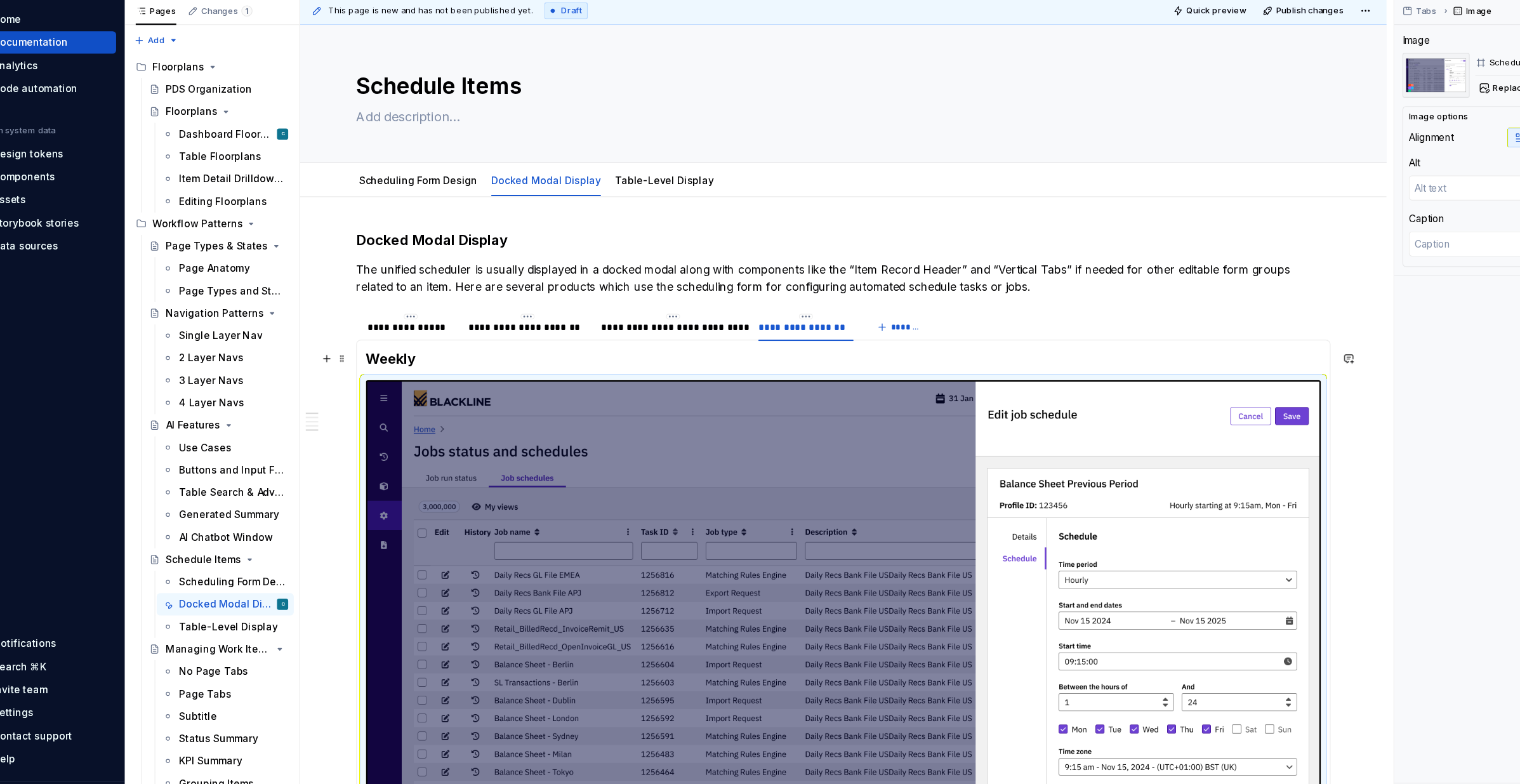
click at [390, 369] on h3 "Weekly" at bounding box center [800, 367] width 868 height 18
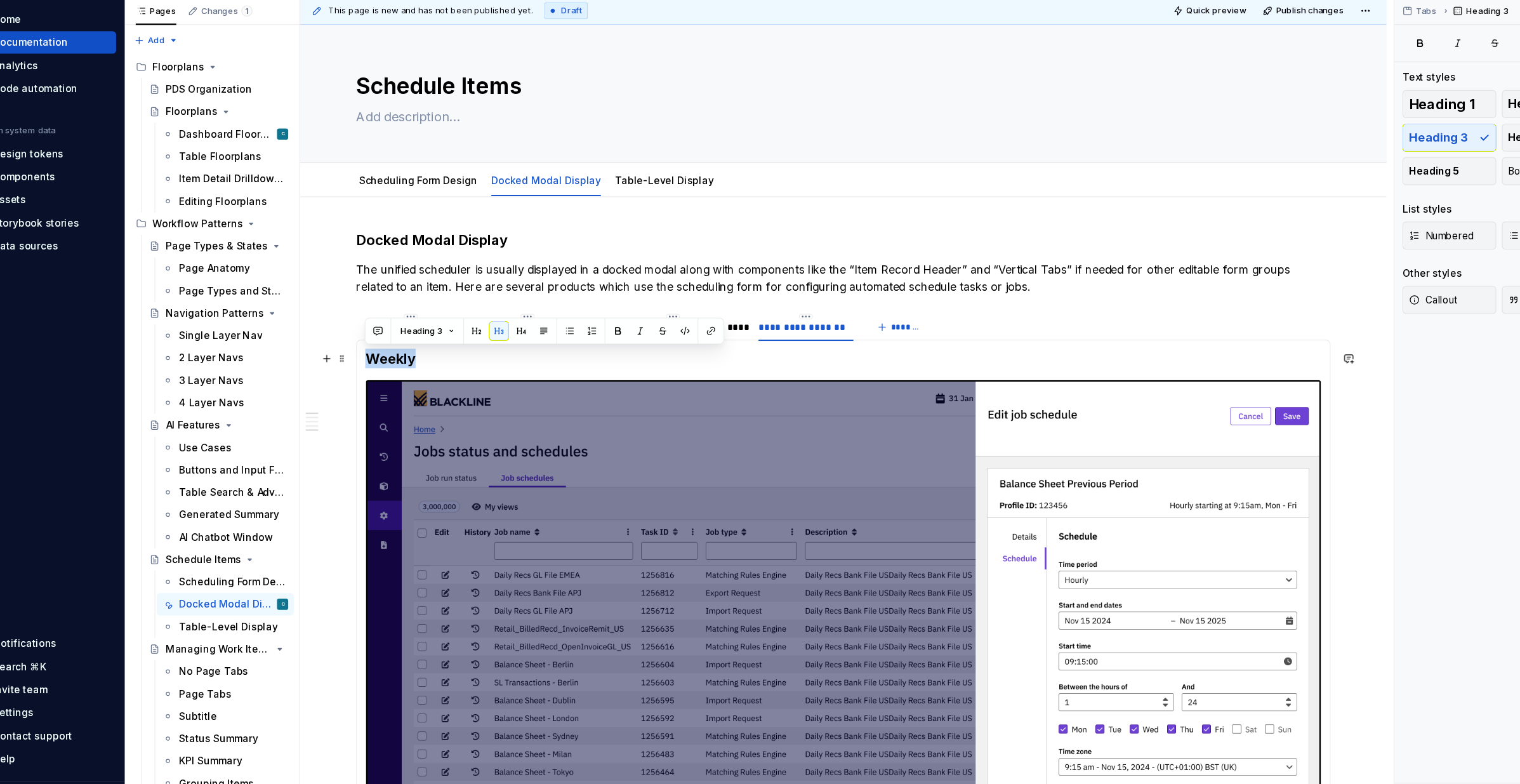
click at [390, 369] on h3 "Weekly" at bounding box center [800, 367] width 868 height 18
click at [649, 335] on div "**********" at bounding box center [644, 338] width 130 height 13
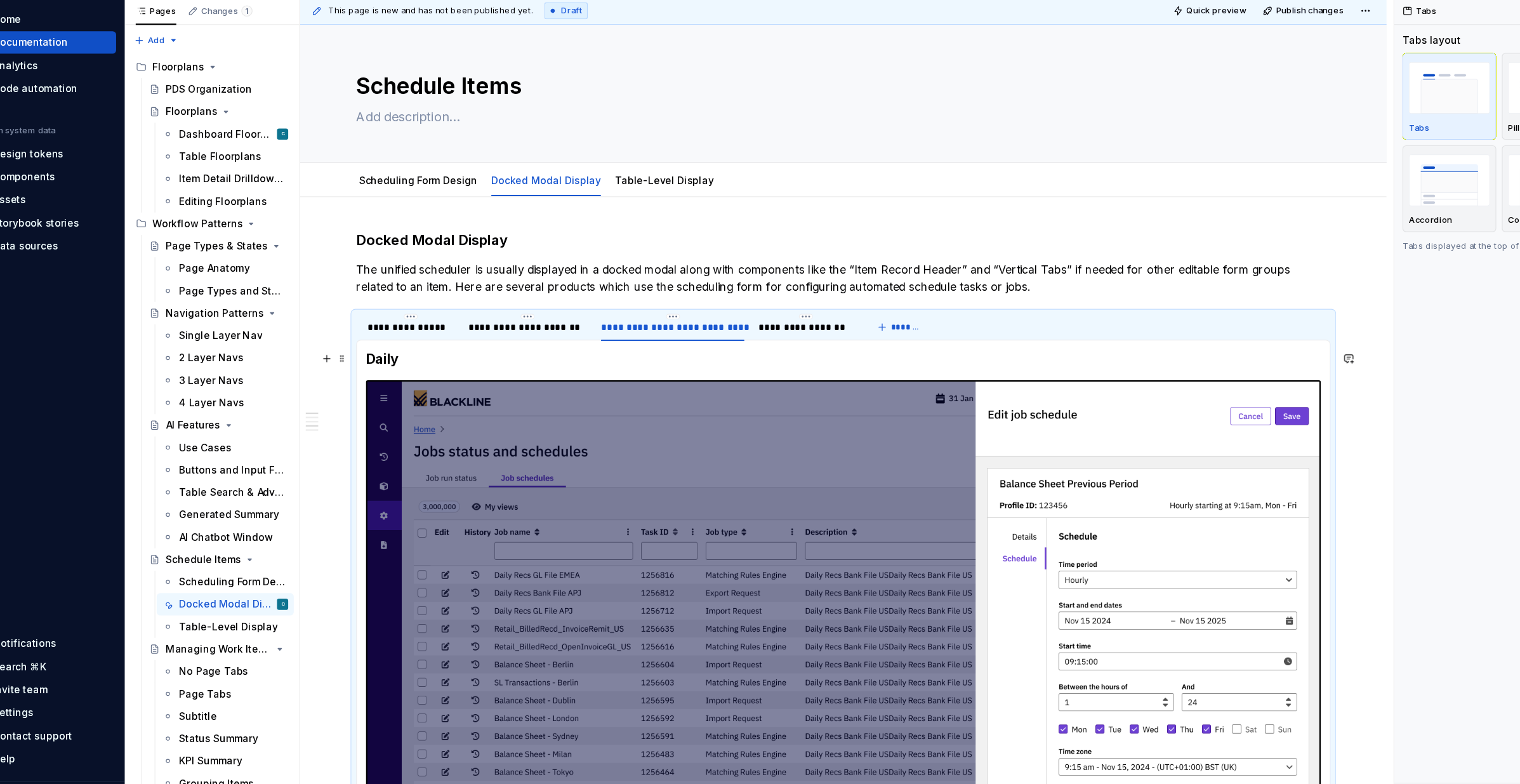
click at [382, 370] on h3 "Daily" at bounding box center [800, 367] width 868 height 18
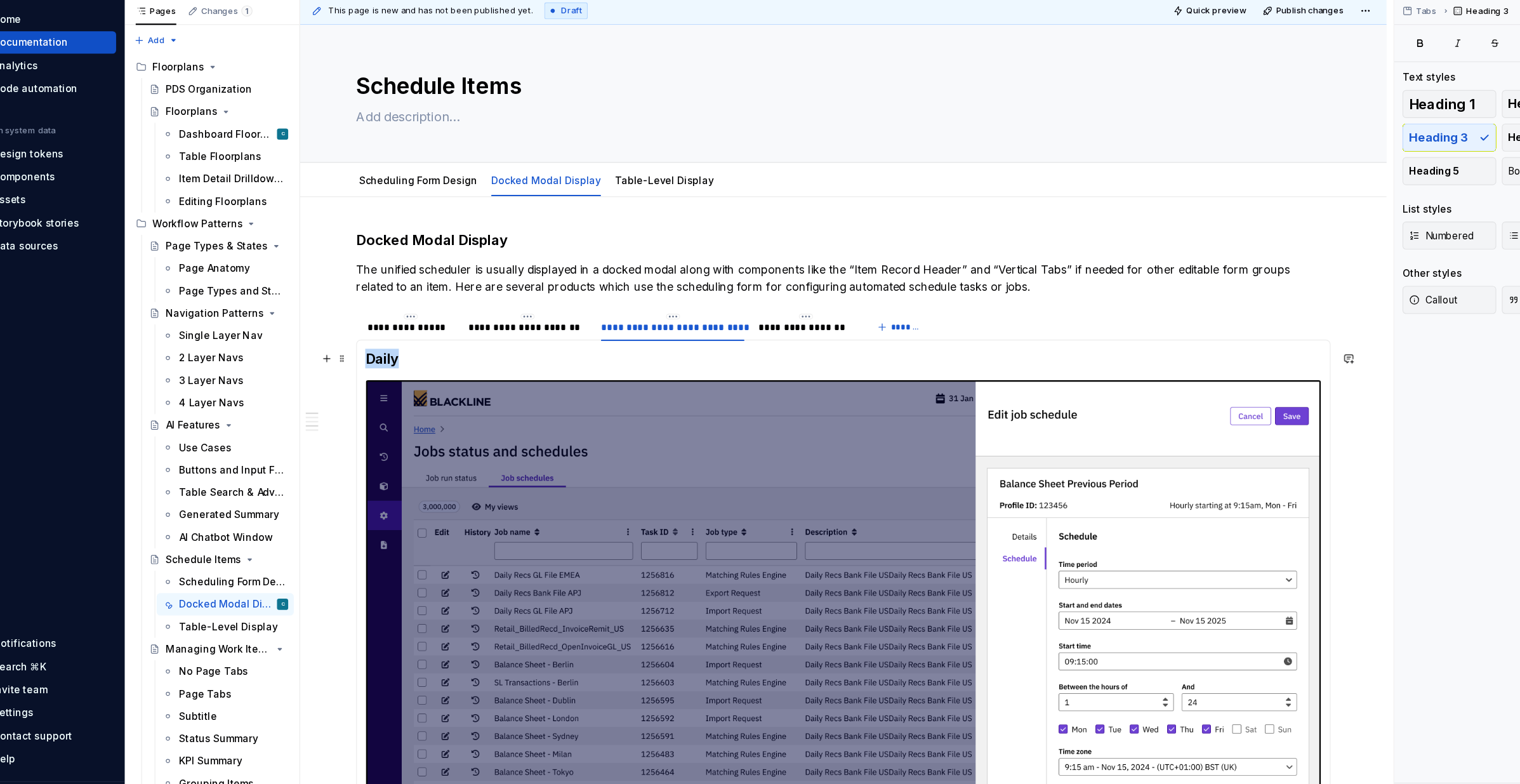
click at [382, 370] on h3 "Daily" at bounding box center [800, 367] width 868 height 18
click at [492, 338] on div "**********" at bounding box center [513, 338] width 108 height 13
click at [386, 367] on h3 "Hourly" at bounding box center [800, 367] width 868 height 18
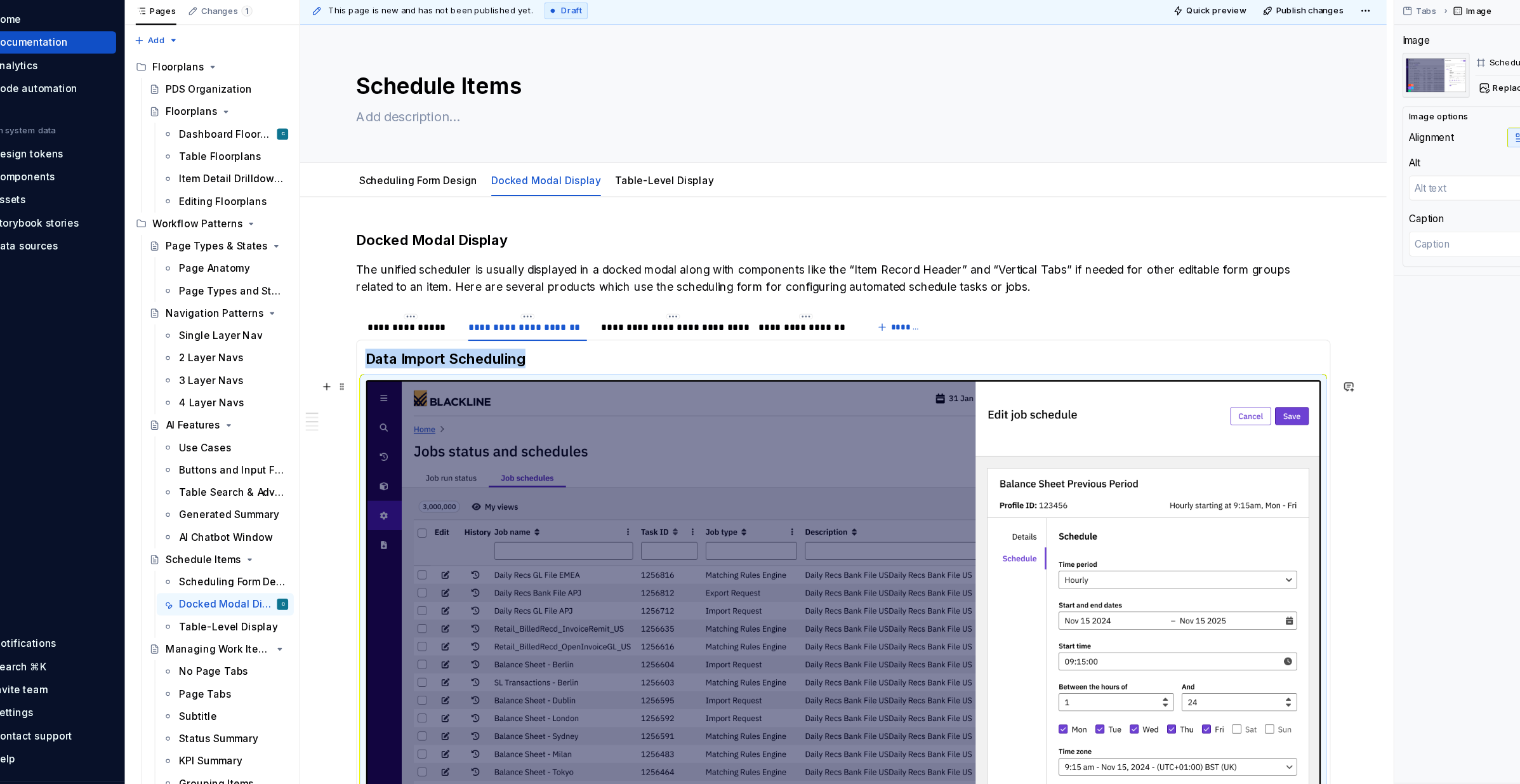
click at [504, 500] on img at bounding box center [799, 629] width 866 height 487
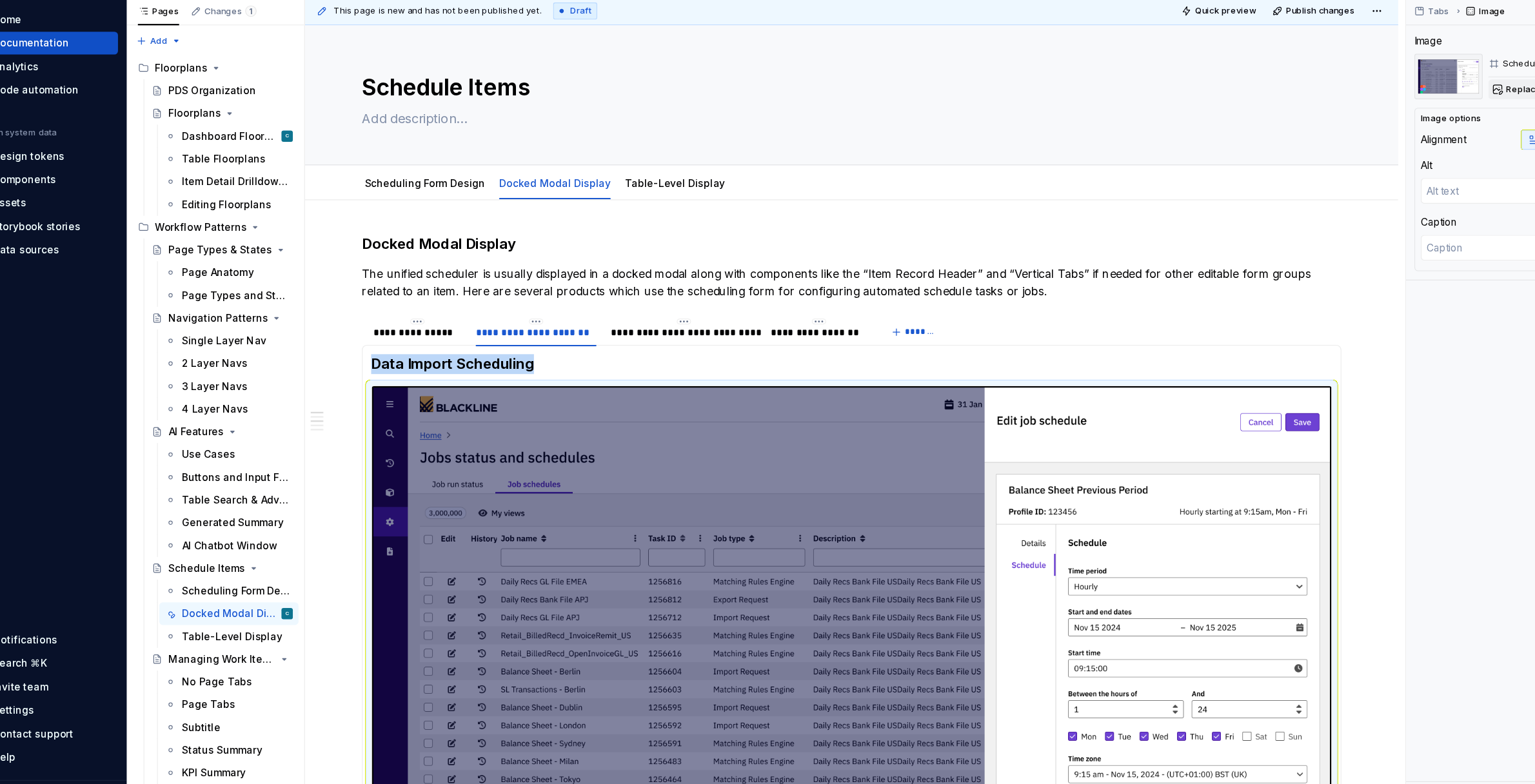
click at [1413, 121] on span "Replace" at bounding box center [1417, 123] width 32 height 10
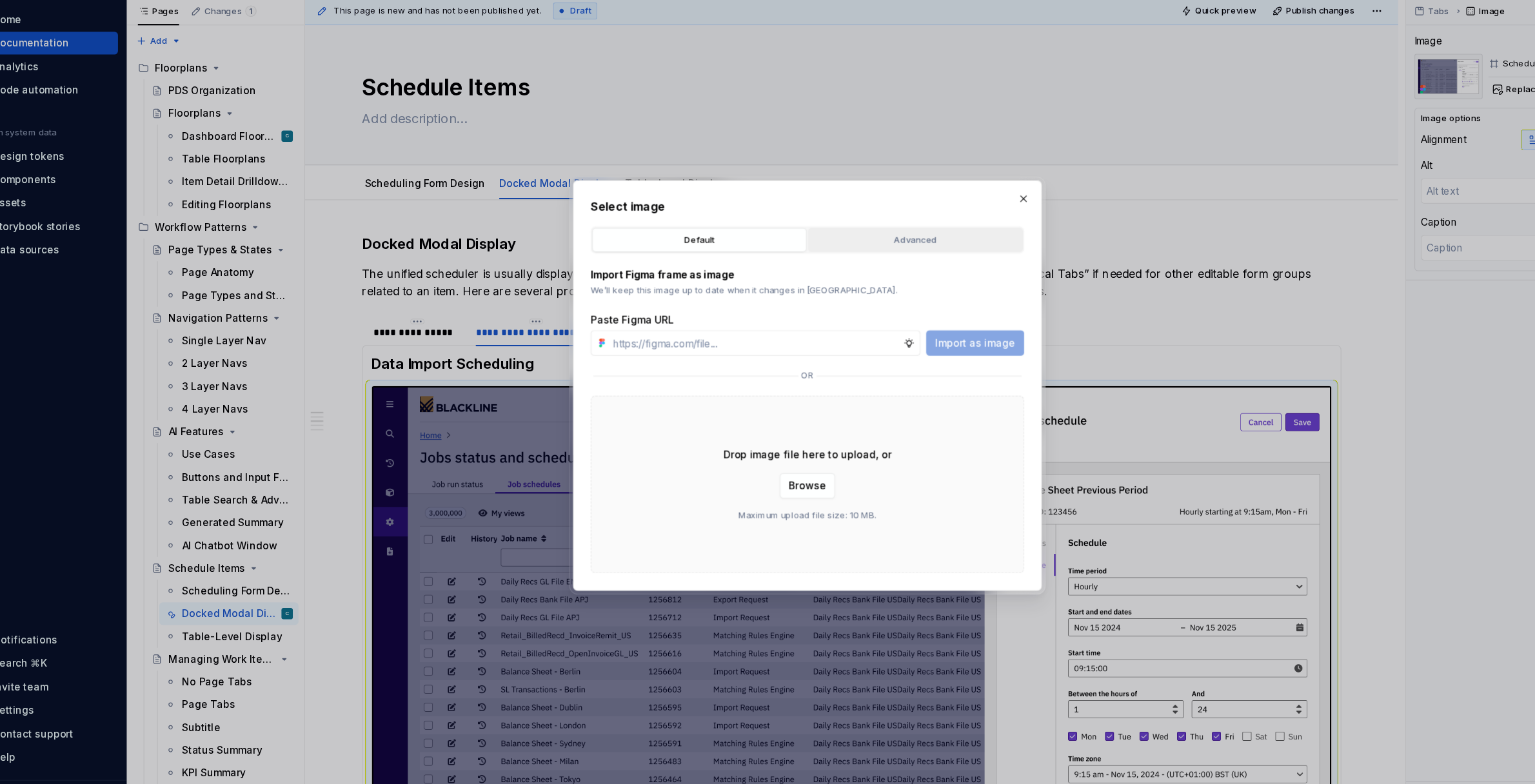
click at [872, 257] on div "Advanced" at bounding box center [866, 260] width 186 height 13
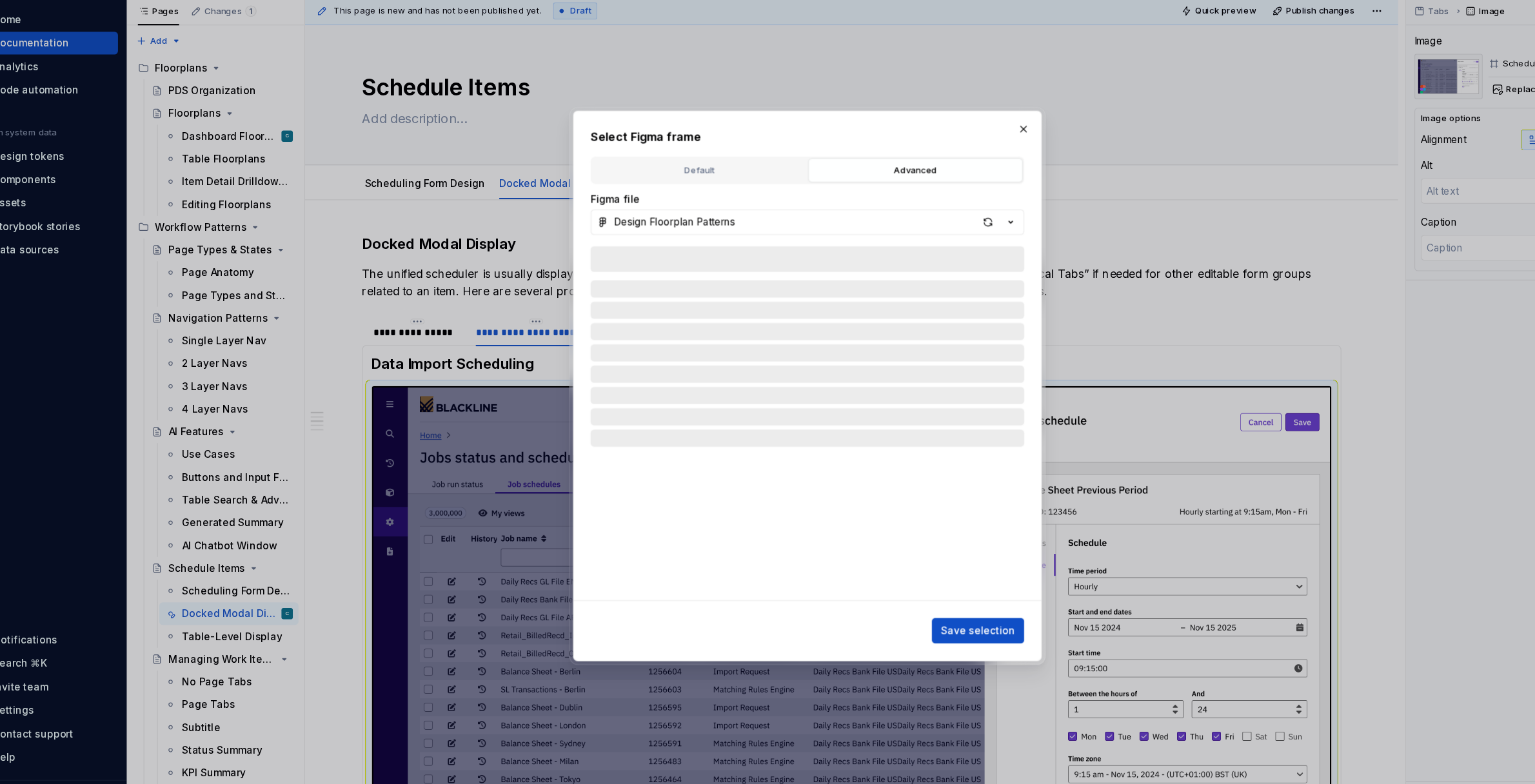
click at [850, 198] on div "Advanced" at bounding box center [866, 196] width 186 height 13
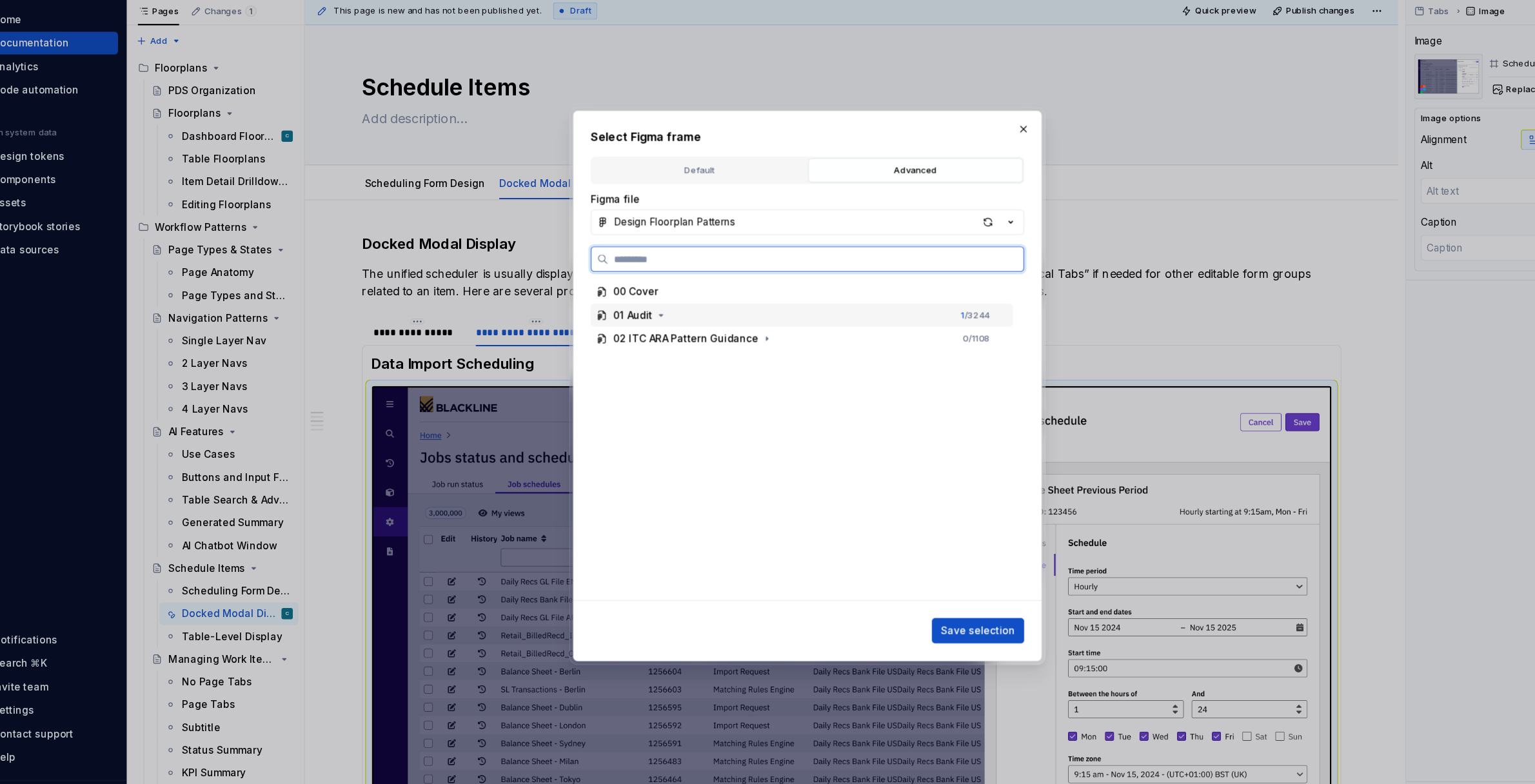
click at [608, 326] on div "01 Audit" at bounding box center [609, 328] width 36 height 13
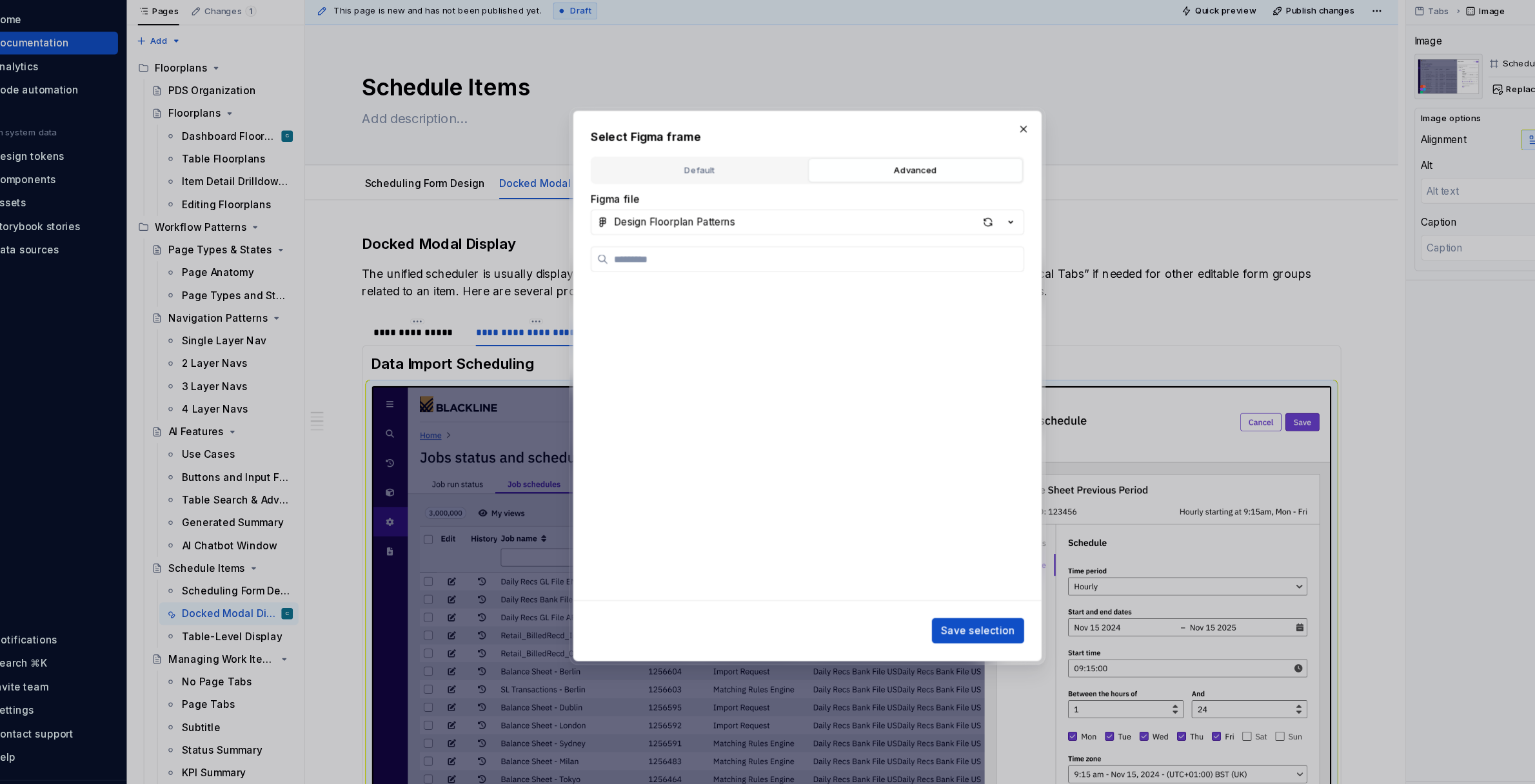
scroll to position [3986, 0]
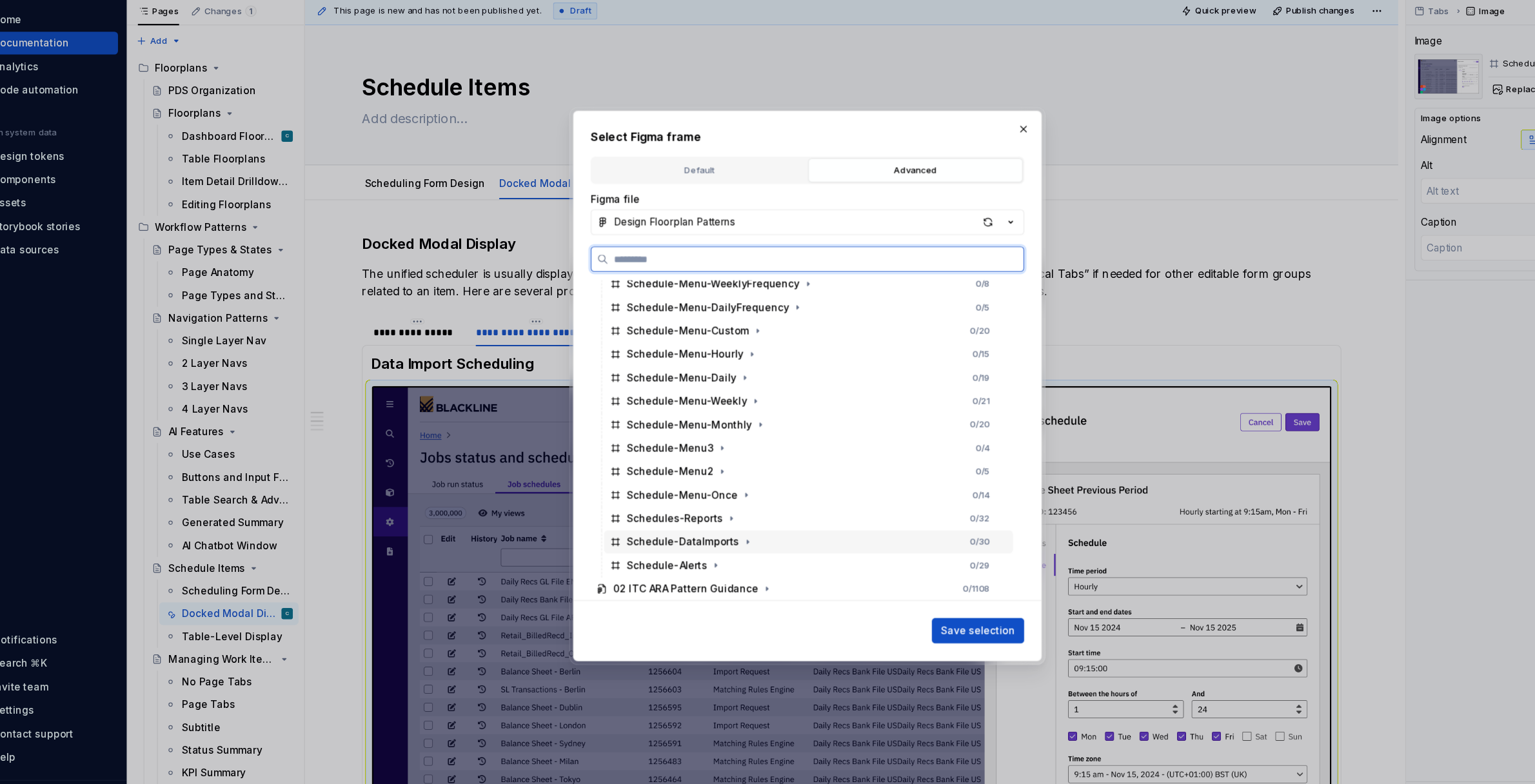
click at [654, 536] on div "Schedule-DataImports" at bounding box center [655, 534] width 102 height 13
click at [918, 611] on span "Save selection" at bounding box center [922, 615] width 67 height 13
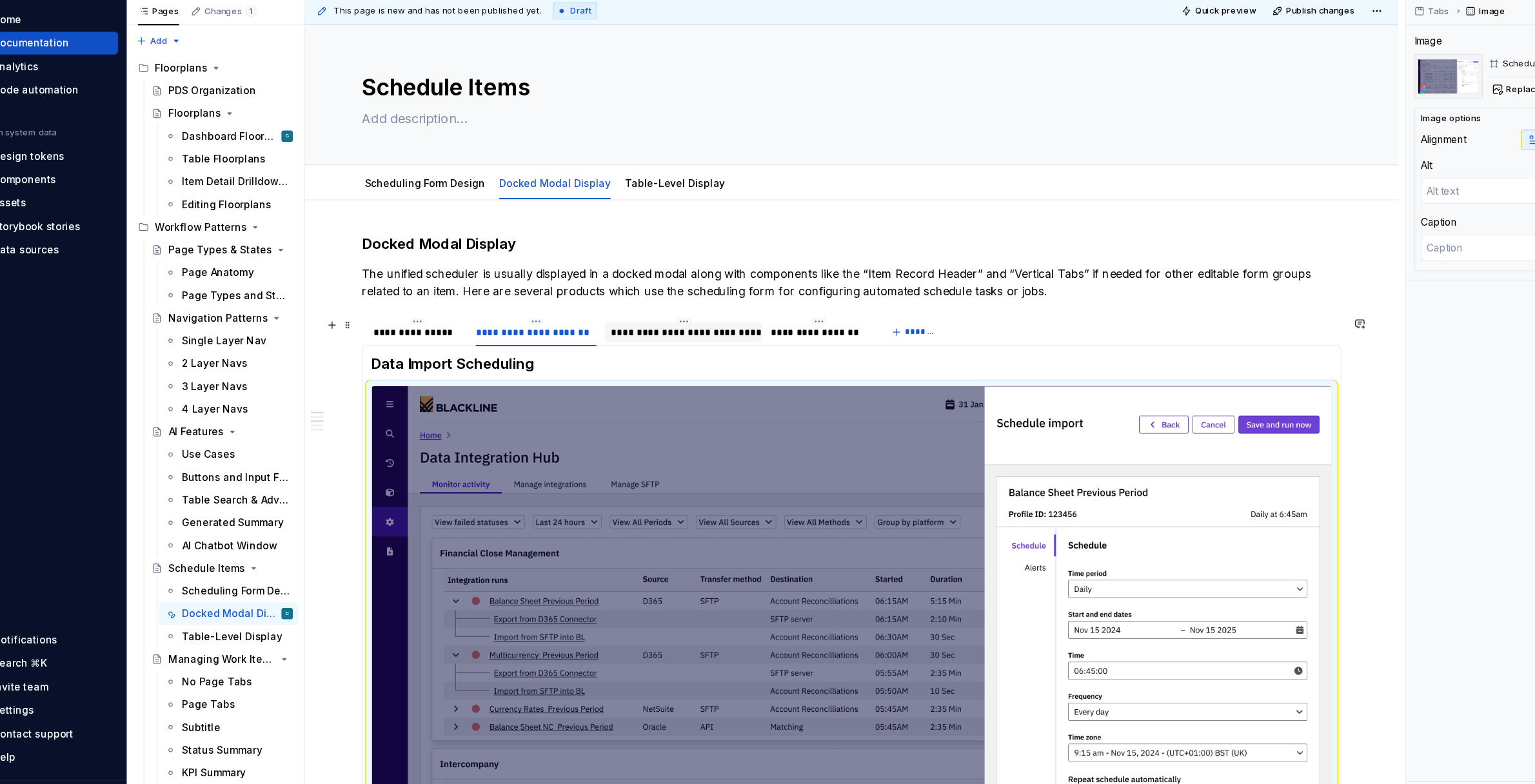
click at [613, 341] on div "**********" at bounding box center [655, 344] width 132 height 13
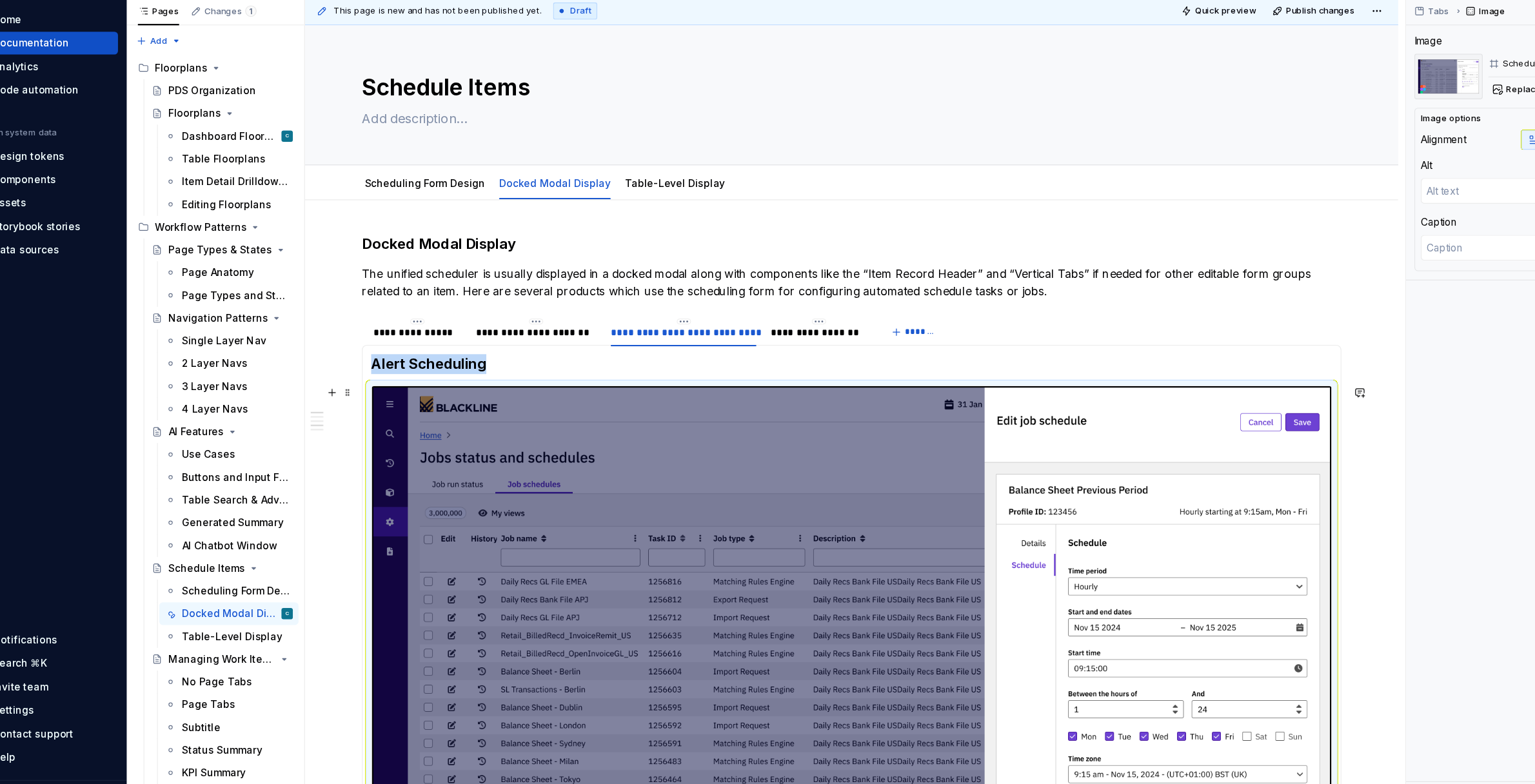
click at [635, 427] on img at bounding box center [807, 637] width 871 height 489
click at [1400, 124] on button "Replace" at bounding box center [1412, 123] width 53 height 18
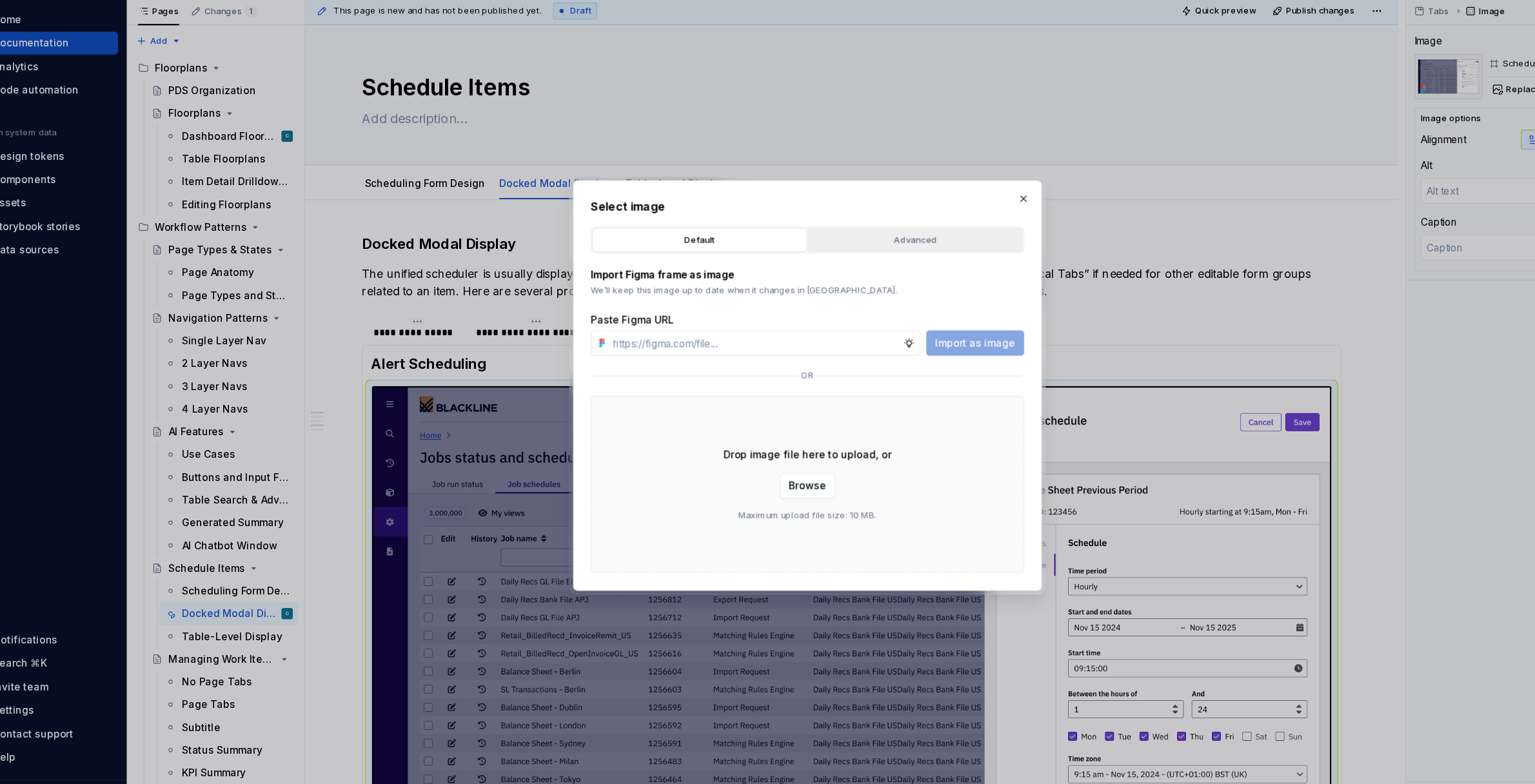
click at [876, 264] on div "Advanced" at bounding box center [866, 260] width 186 height 13
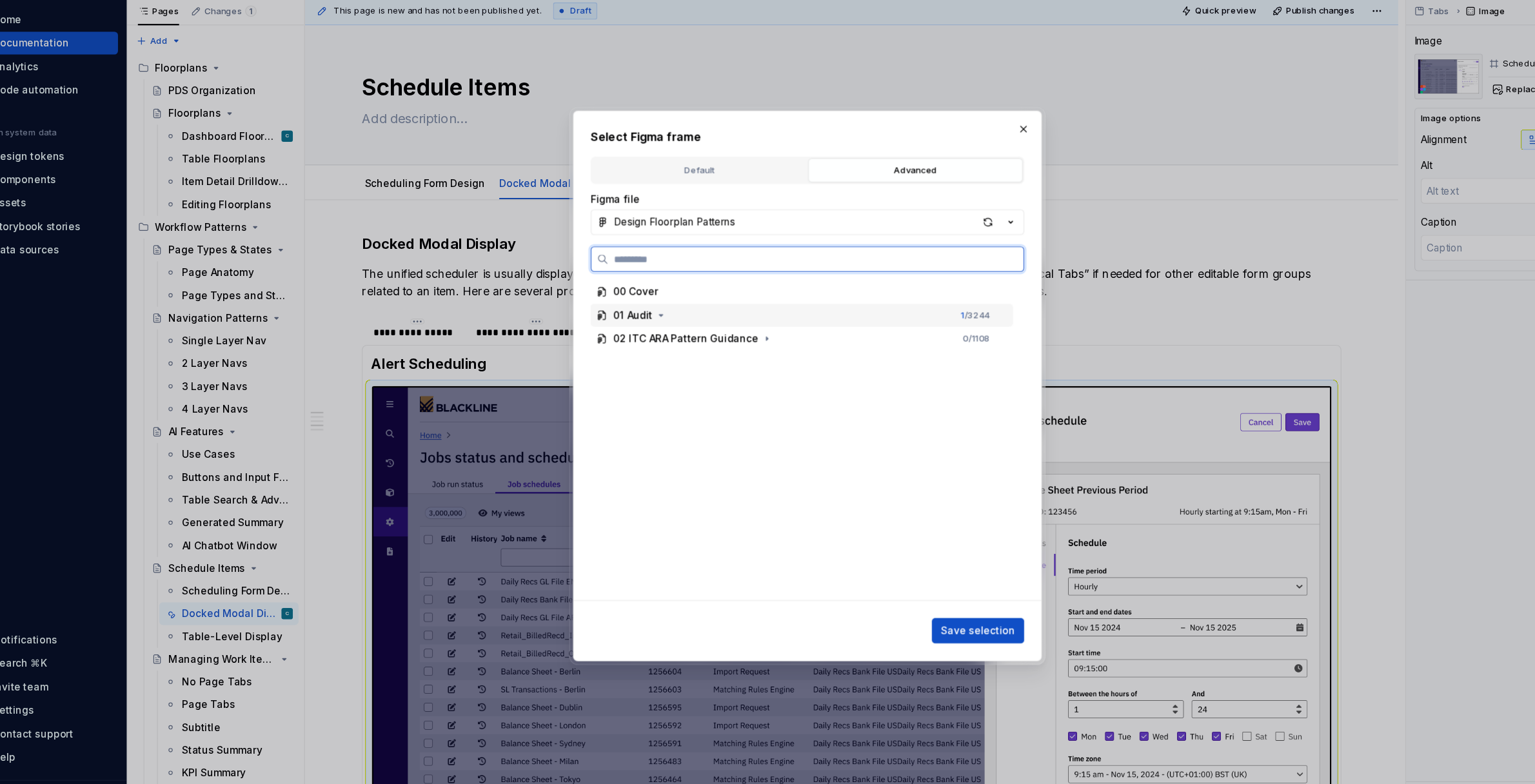
click at [621, 330] on div "01 Audit" at bounding box center [609, 328] width 36 height 13
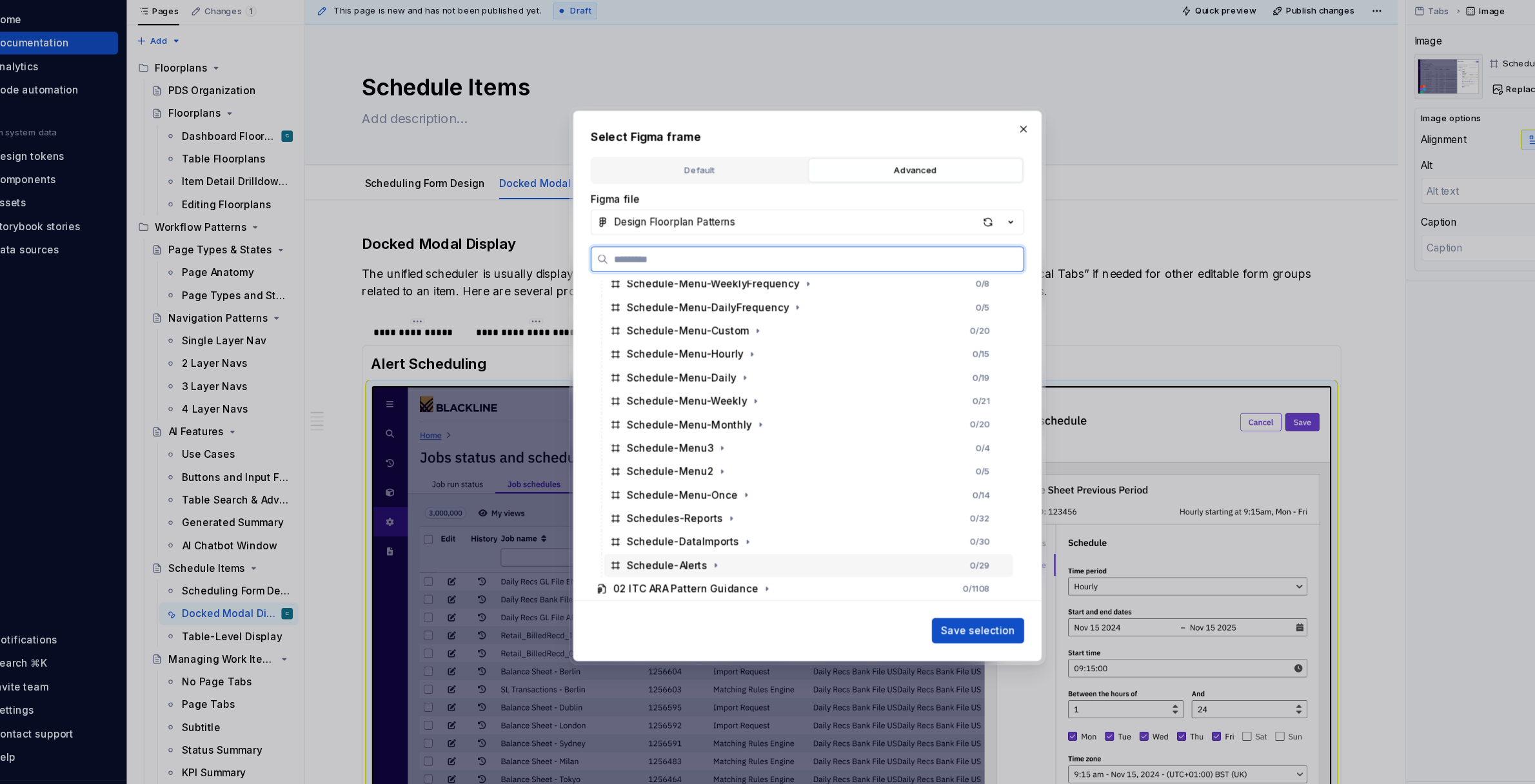
click at [658, 552] on div "Schedule-Alerts" at bounding box center [640, 555] width 73 height 13
click at [910, 612] on span "Save selection" at bounding box center [922, 615] width 67 height 13
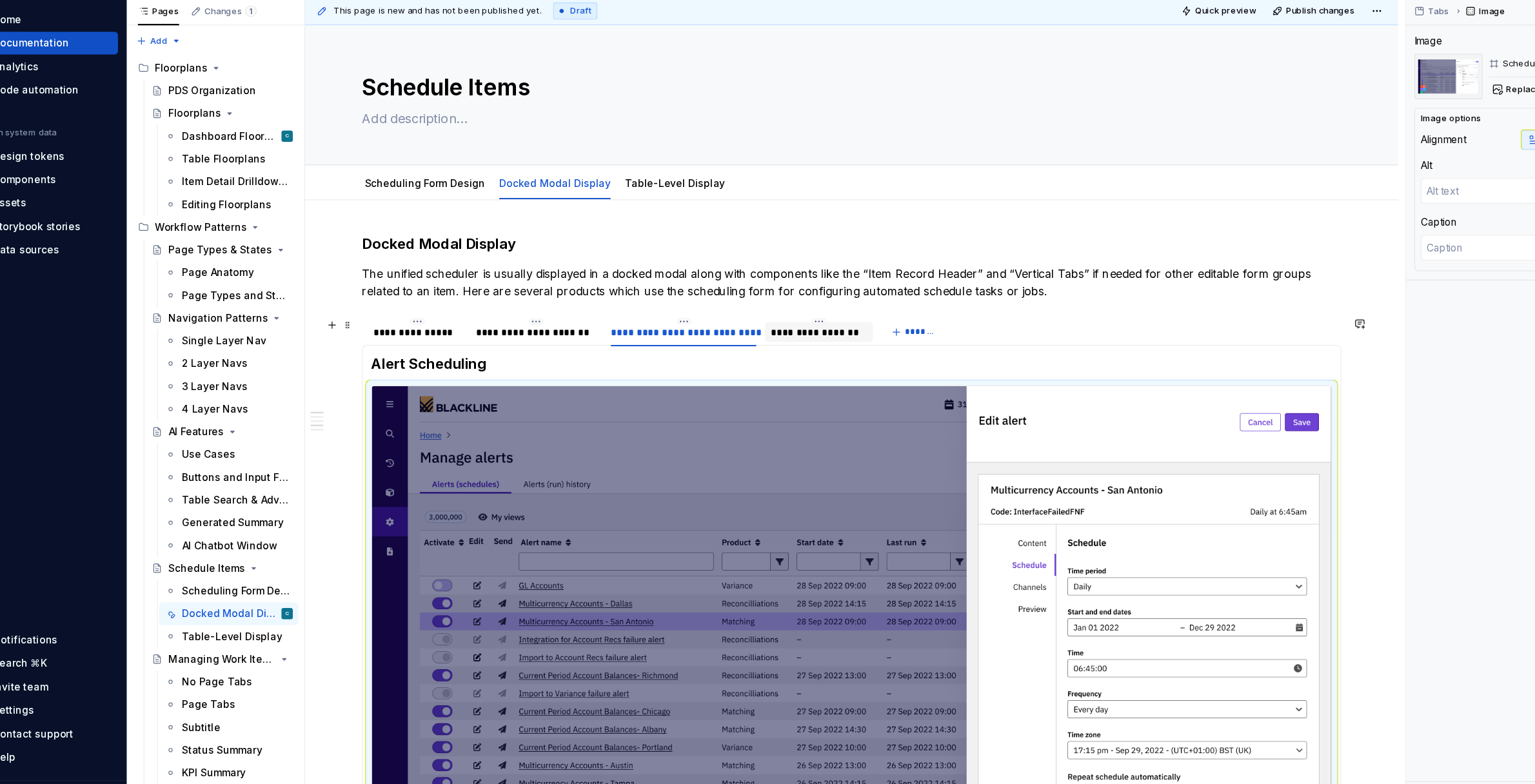
click at [800, 344] on div "**********" at bounding box center [778, 344] width 87 height 13
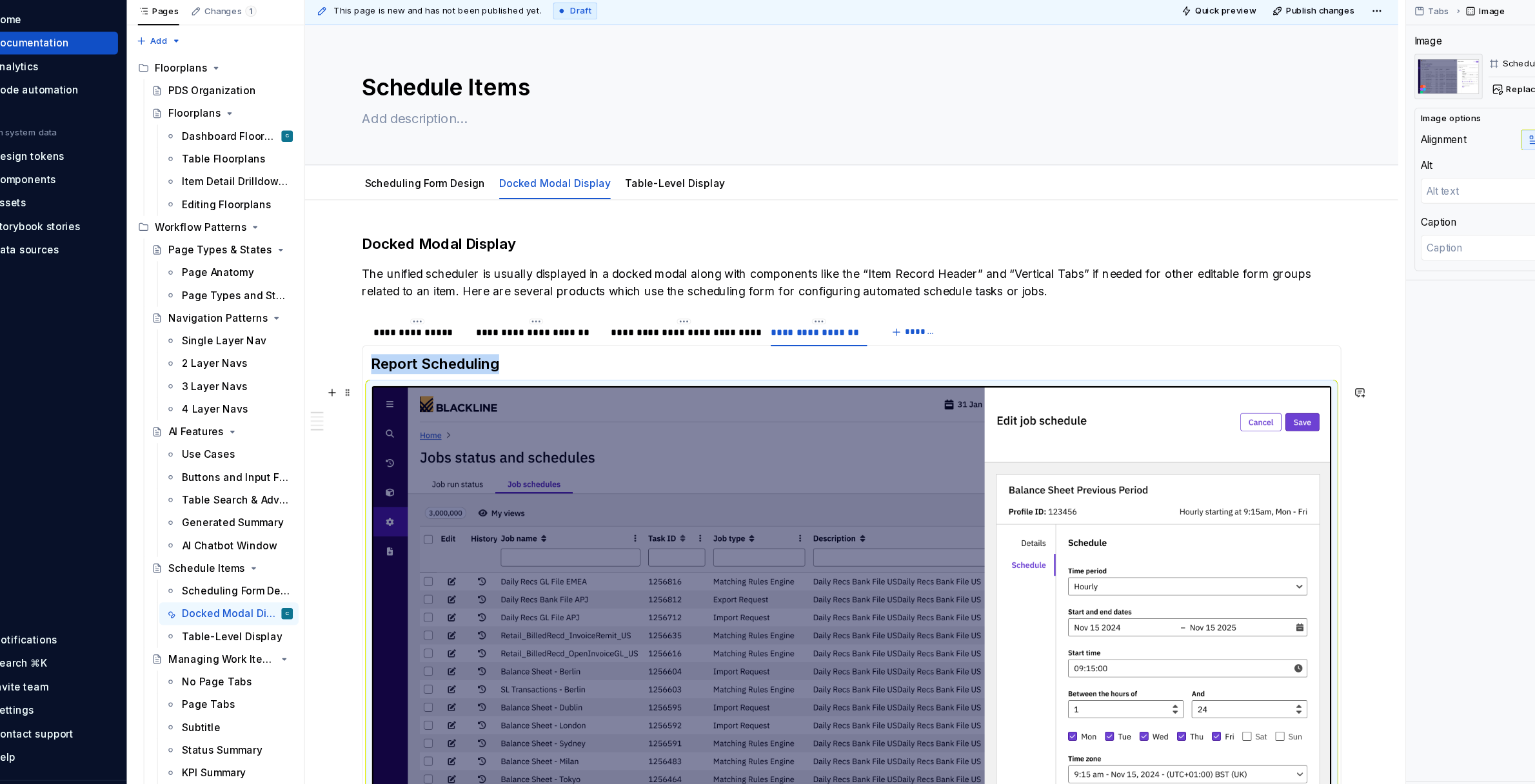
click at [828, 450] on img at bounding box center [807, 637] width 871 height 489
click at [1414, 125] on span "Replace" at bounding box center [1417, 123] width 32 height 10
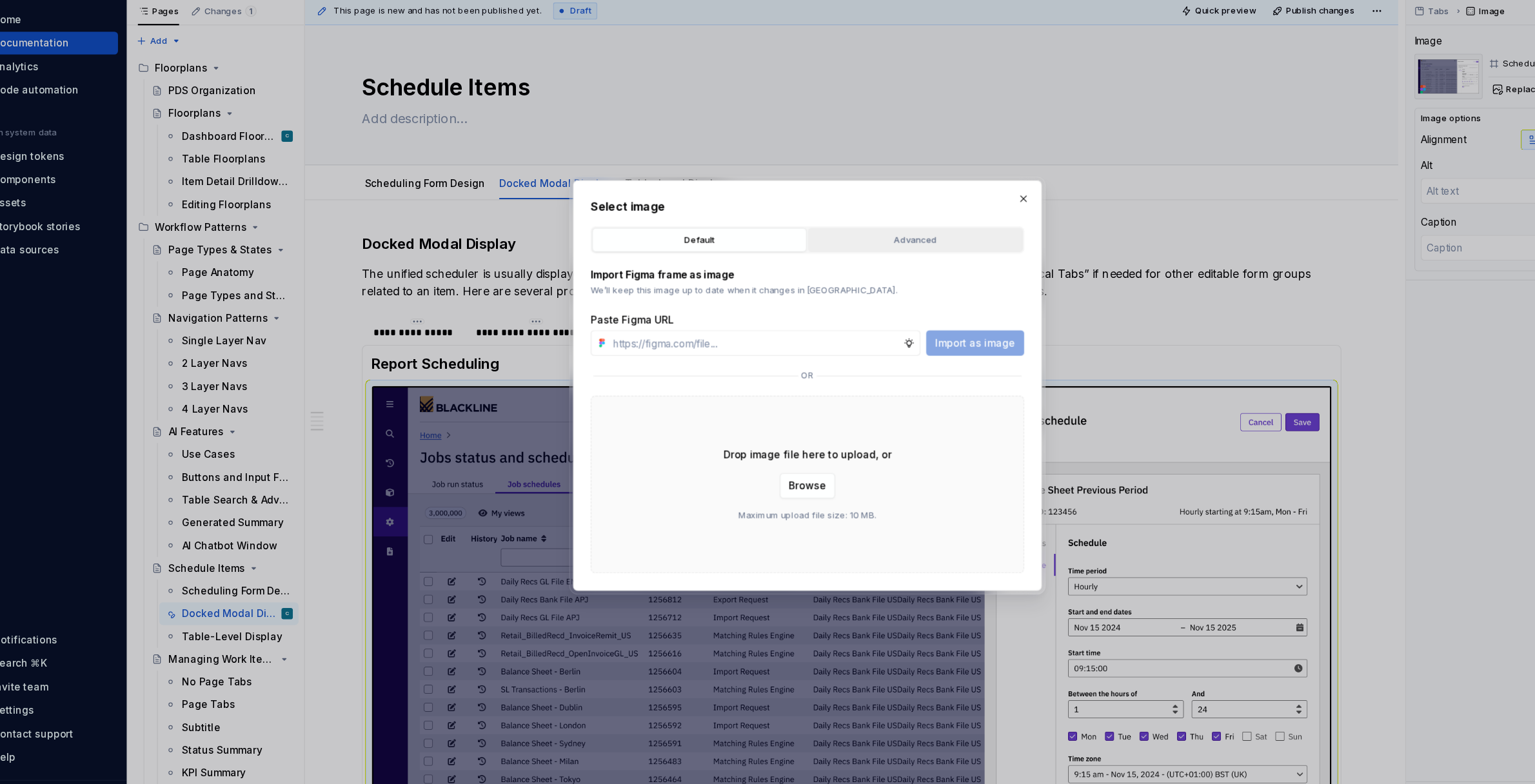
click at [911, 259] on div "Advanced" at bounding box center [866, 260] width 186 height 13
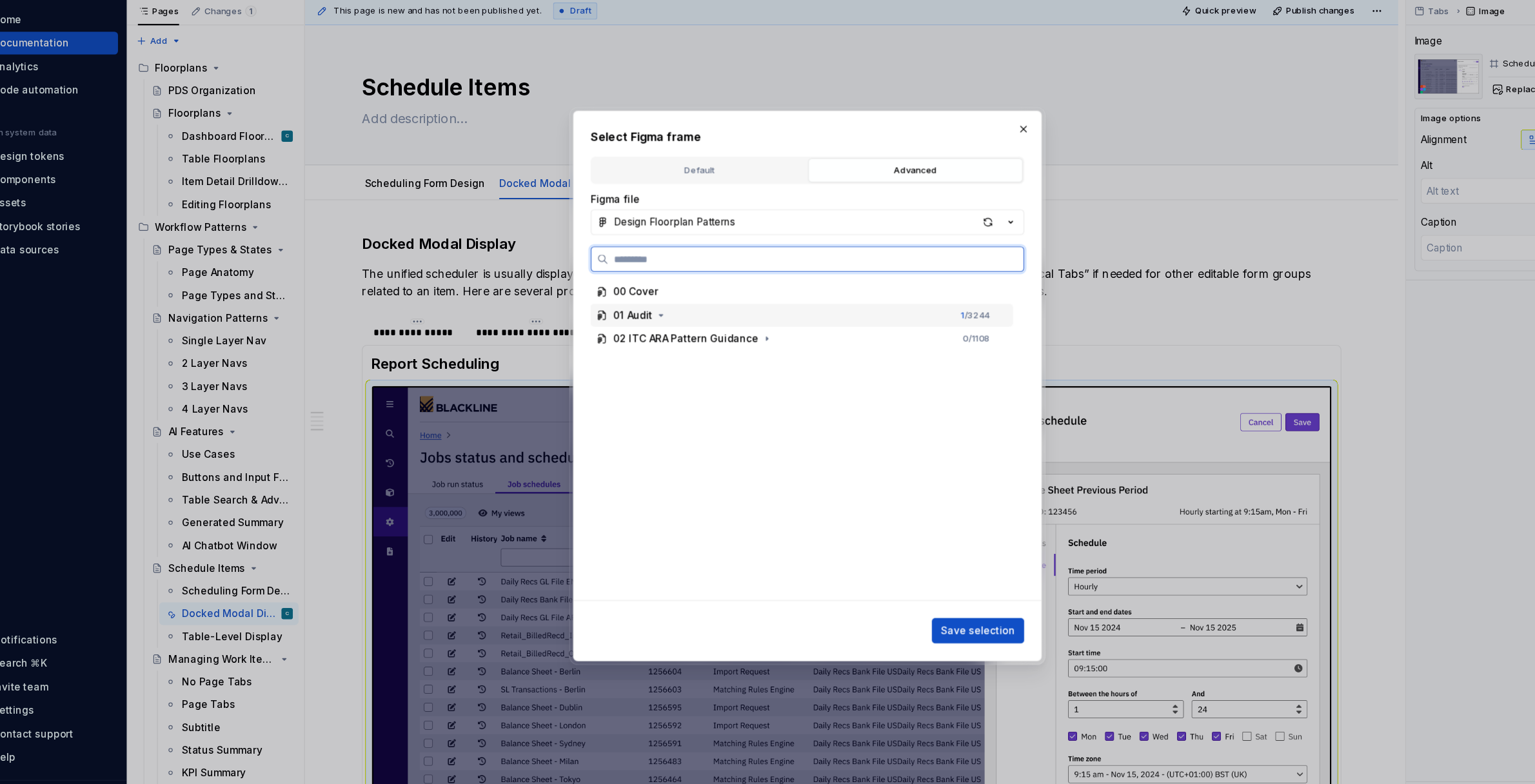
click at [614, 330] on div "01 Audit" at bounding box center [609, 328] width 36 height 13
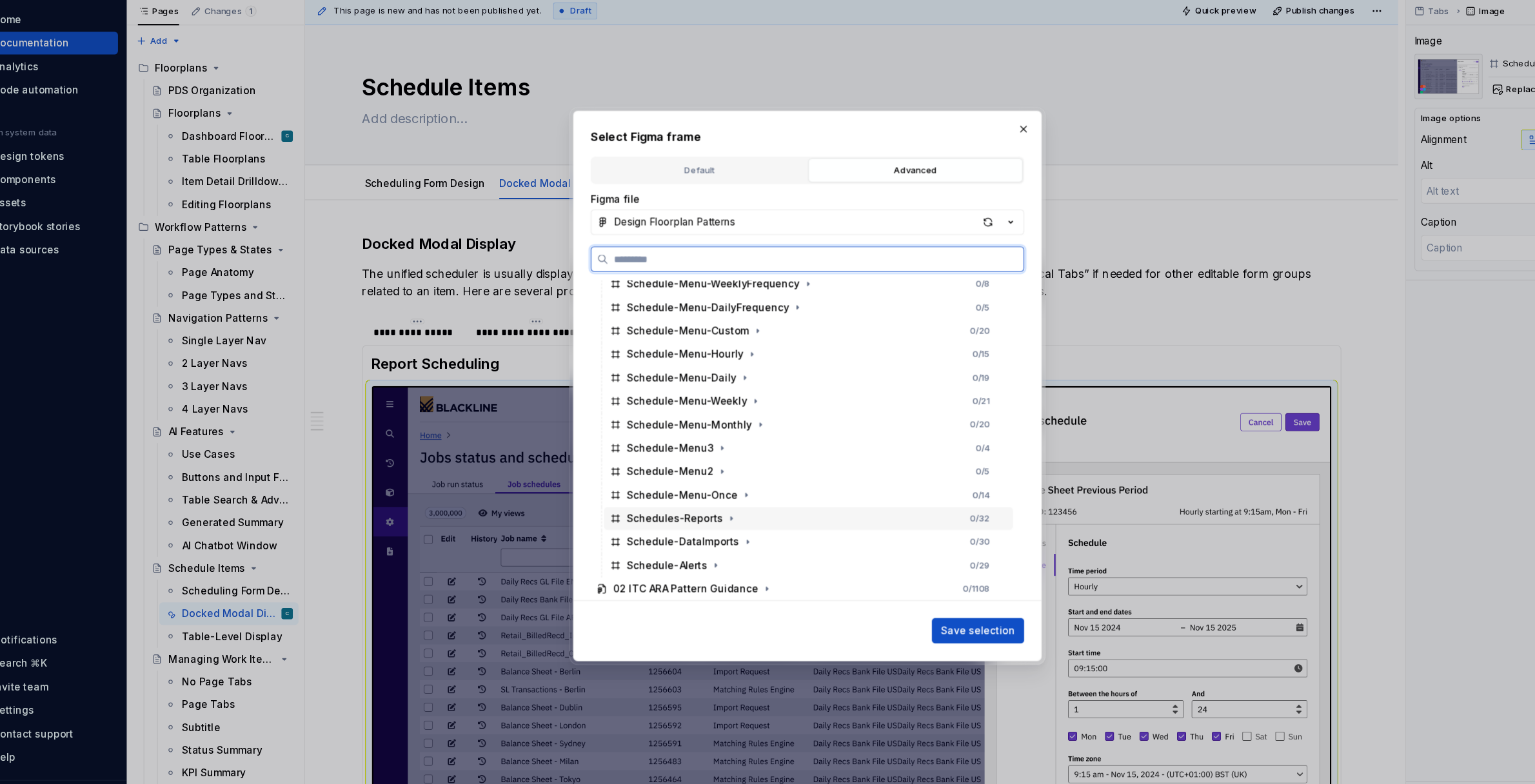
click at [642, 512] on div "Schedules-Reports" at bounding box center [648, 512] width 87 height 13
click at [930, 615] on span "Save selection" at bounding box center [922, 615] width 67 height 13
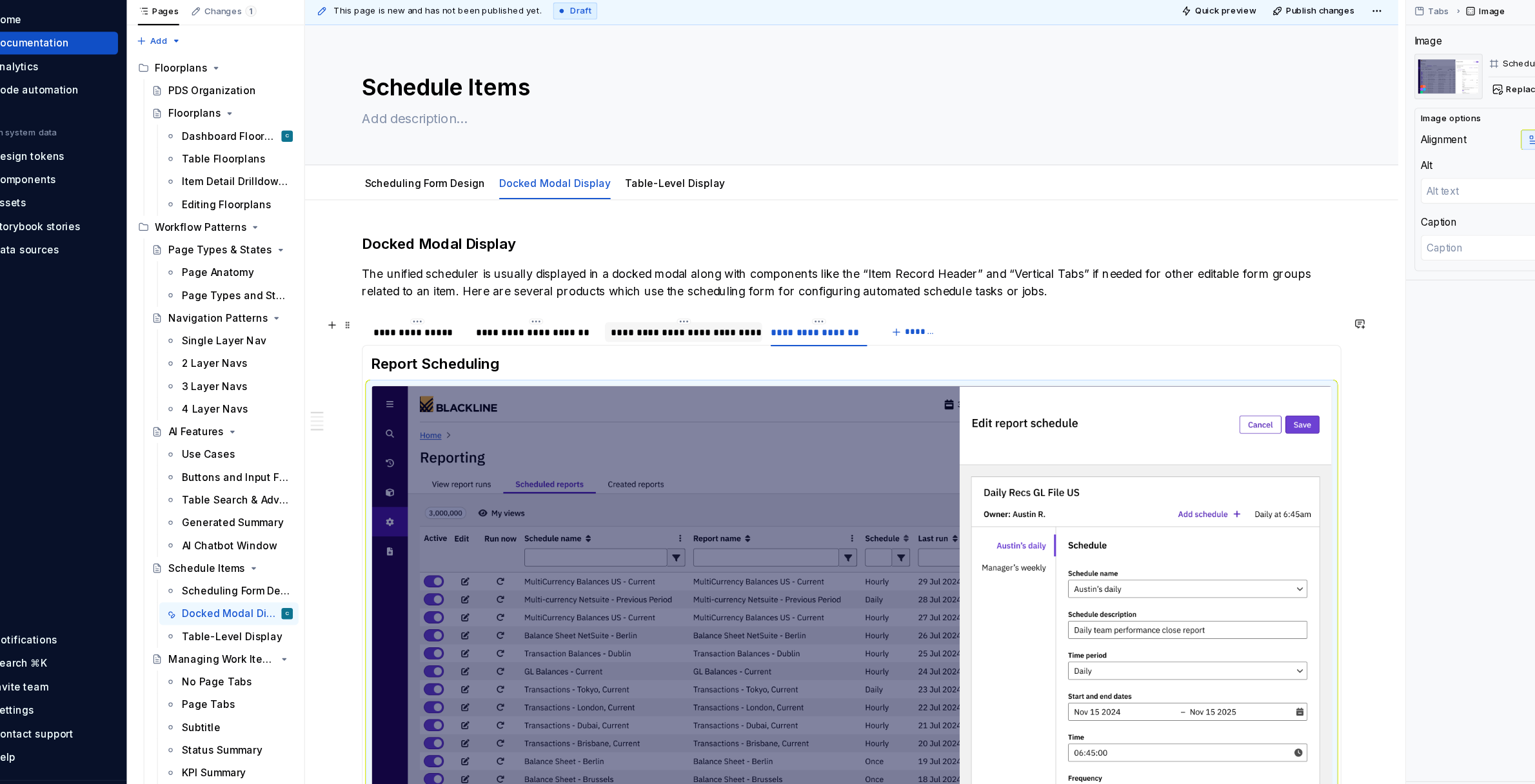
click at [682, 343] on div "**********" at bounding box center [655, 344] width 132 height 13
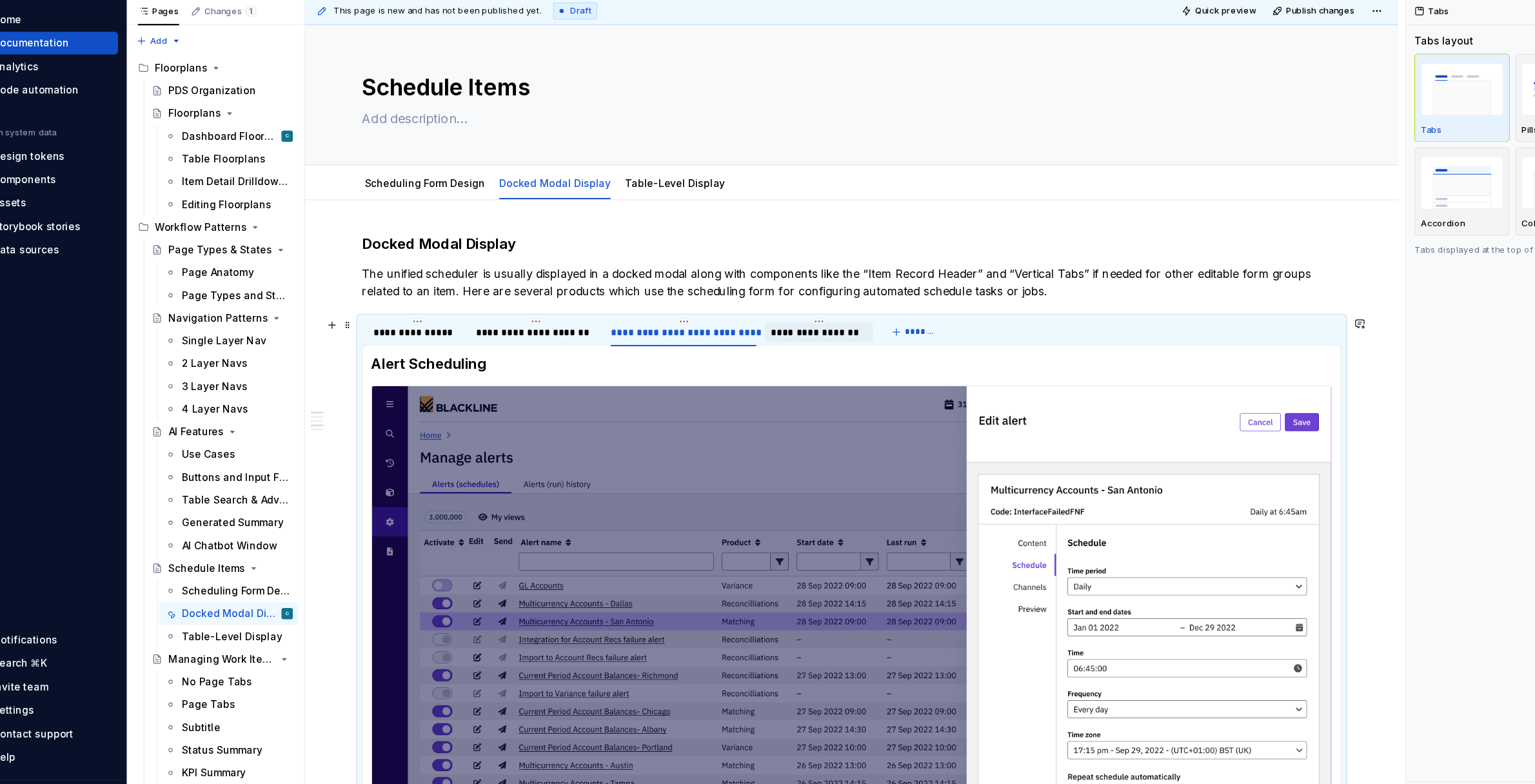
click at [766, 348] on div "**********" at bounding box center [778, 344] width 87 height 13
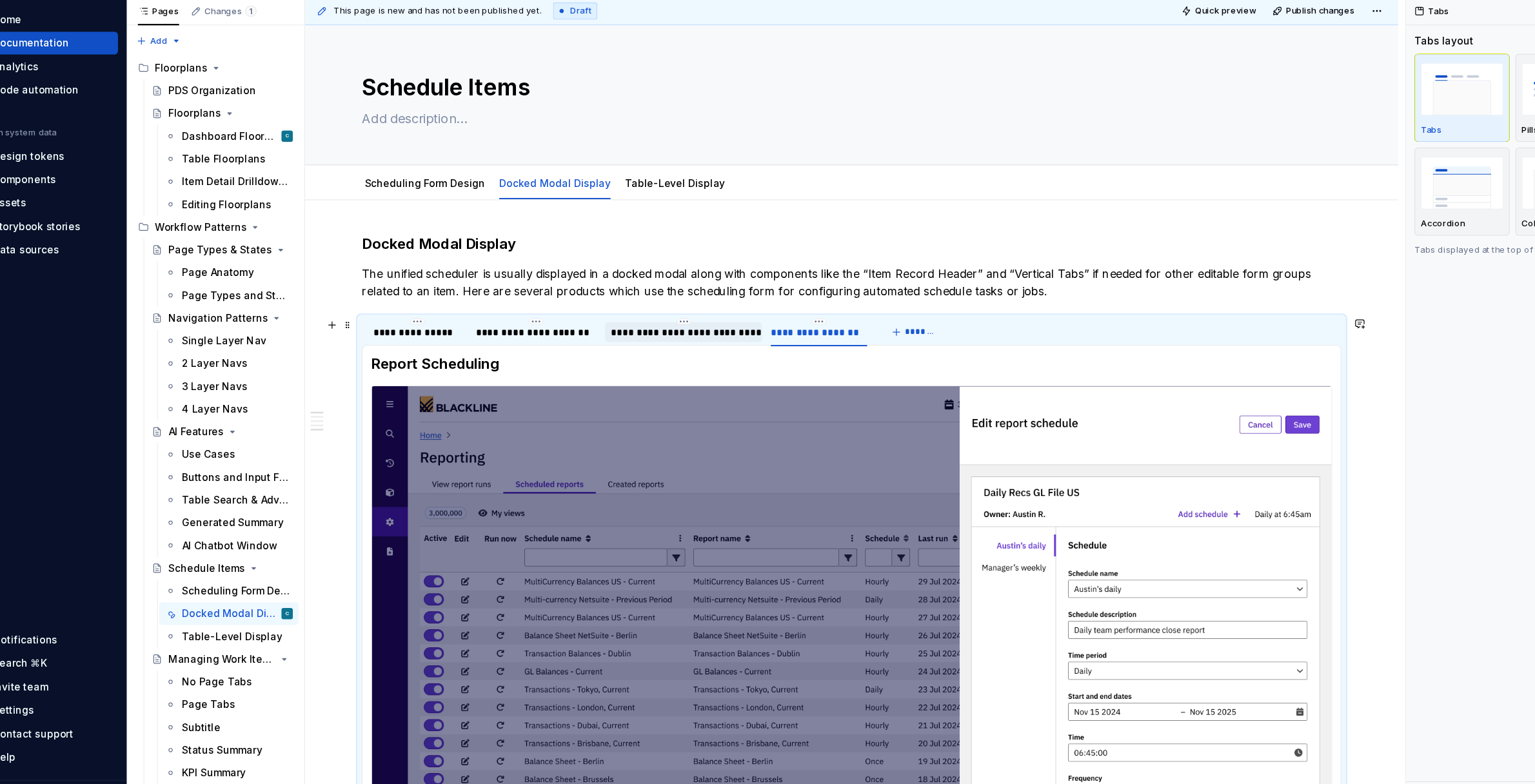
click at [633, 344] on div "**********" at bounding box center [655, 344] width 132 height 13
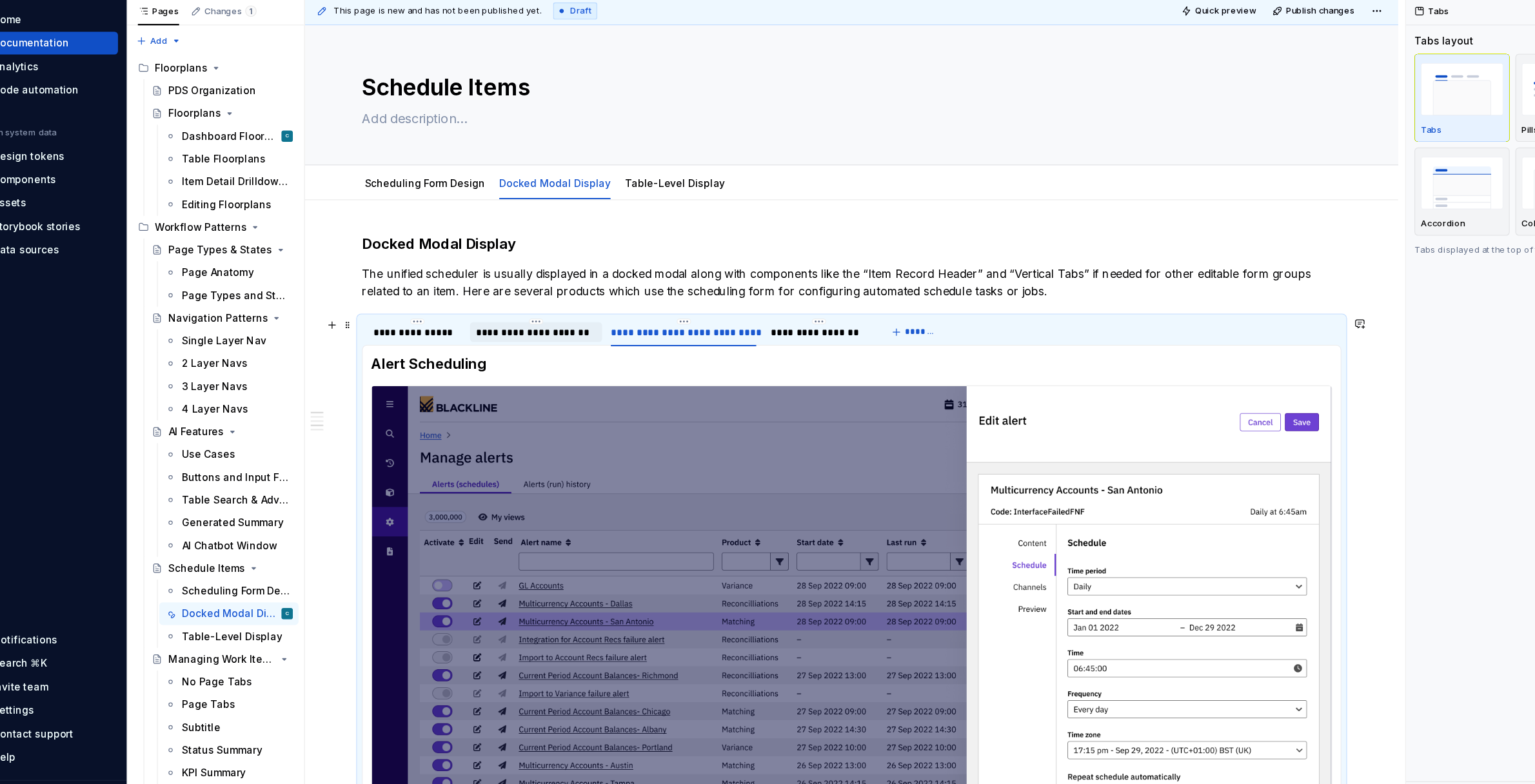
click at [532, 341] on div "**********" at bounding box center [521, 344] width 110 height 13
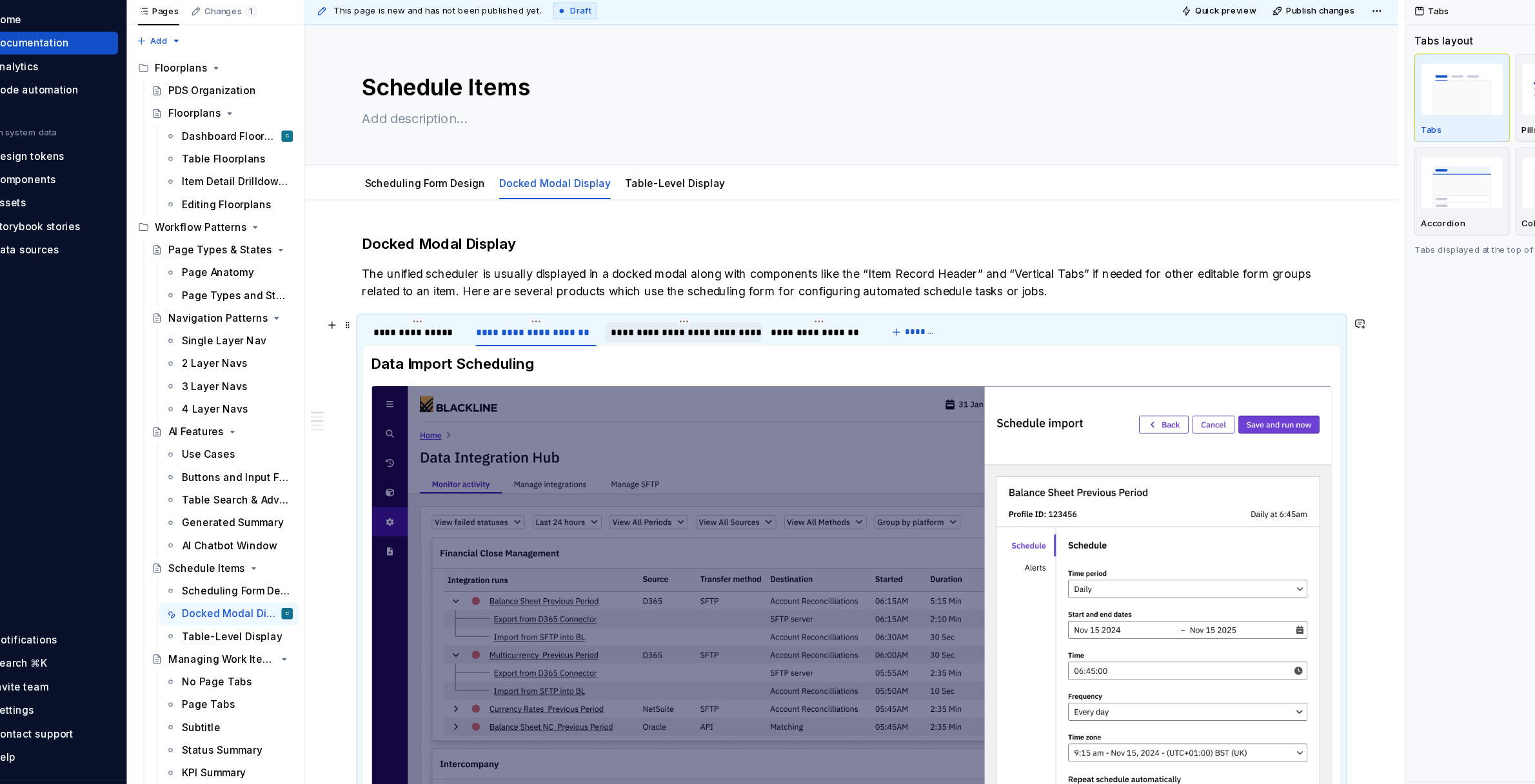
click at [616, 348] on div "**********" at bounding box center [655, 344] width 132 height 13
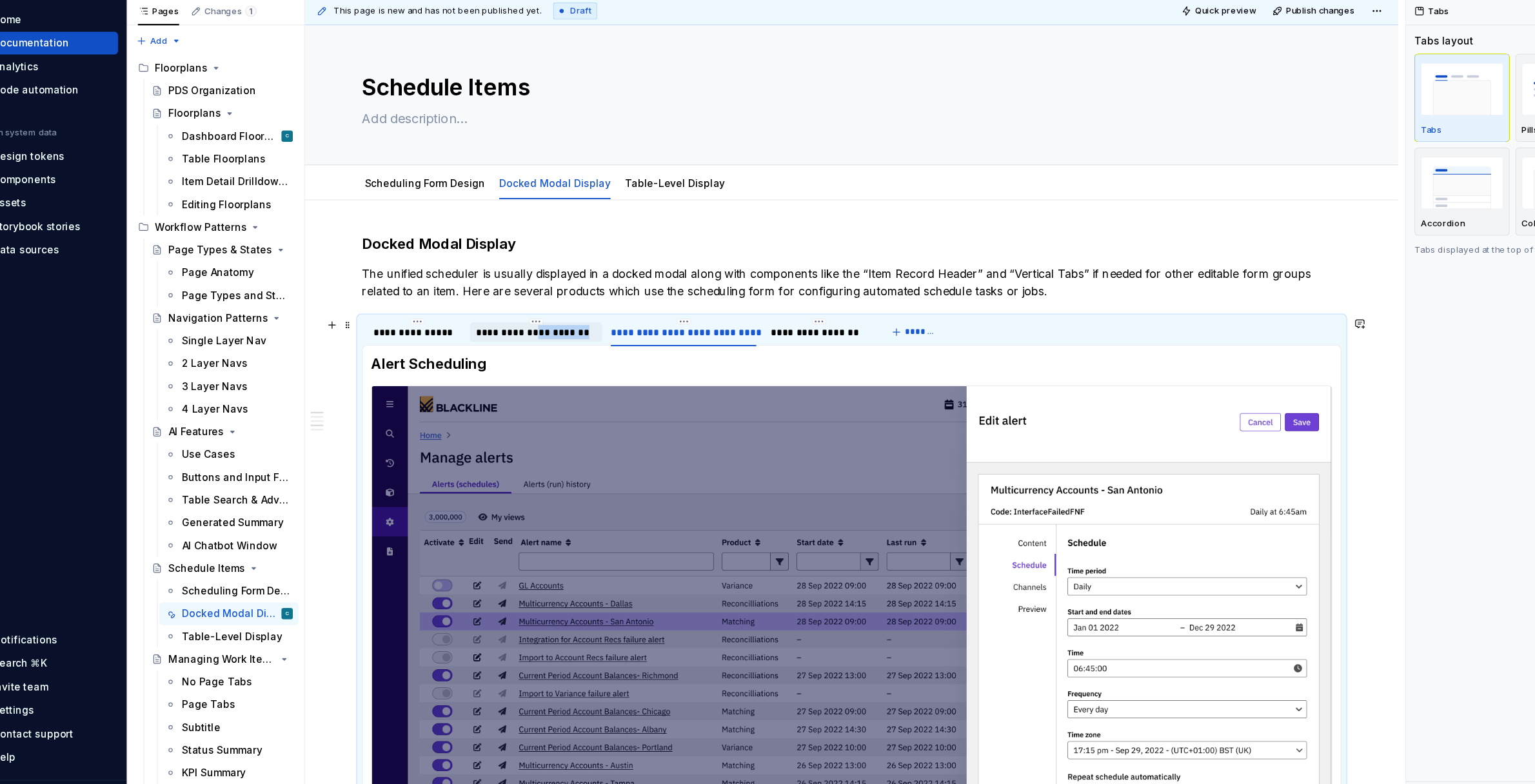
click at [525, 344] on div "**********" at bounding box center [521, 344] width 110 height 13
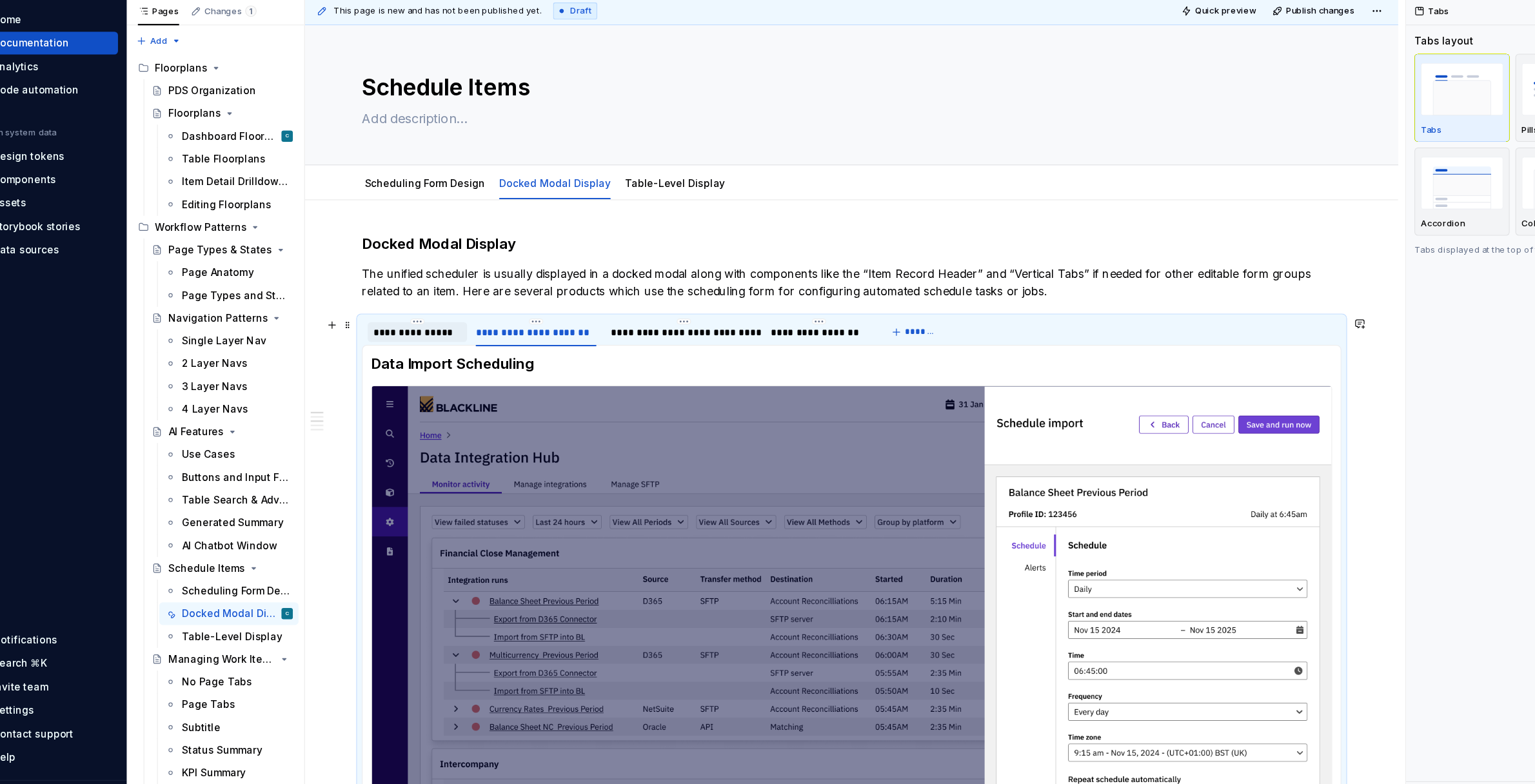
click at [428, 342] on div "**********" at bounding box center [413, 344] width 80 height 13
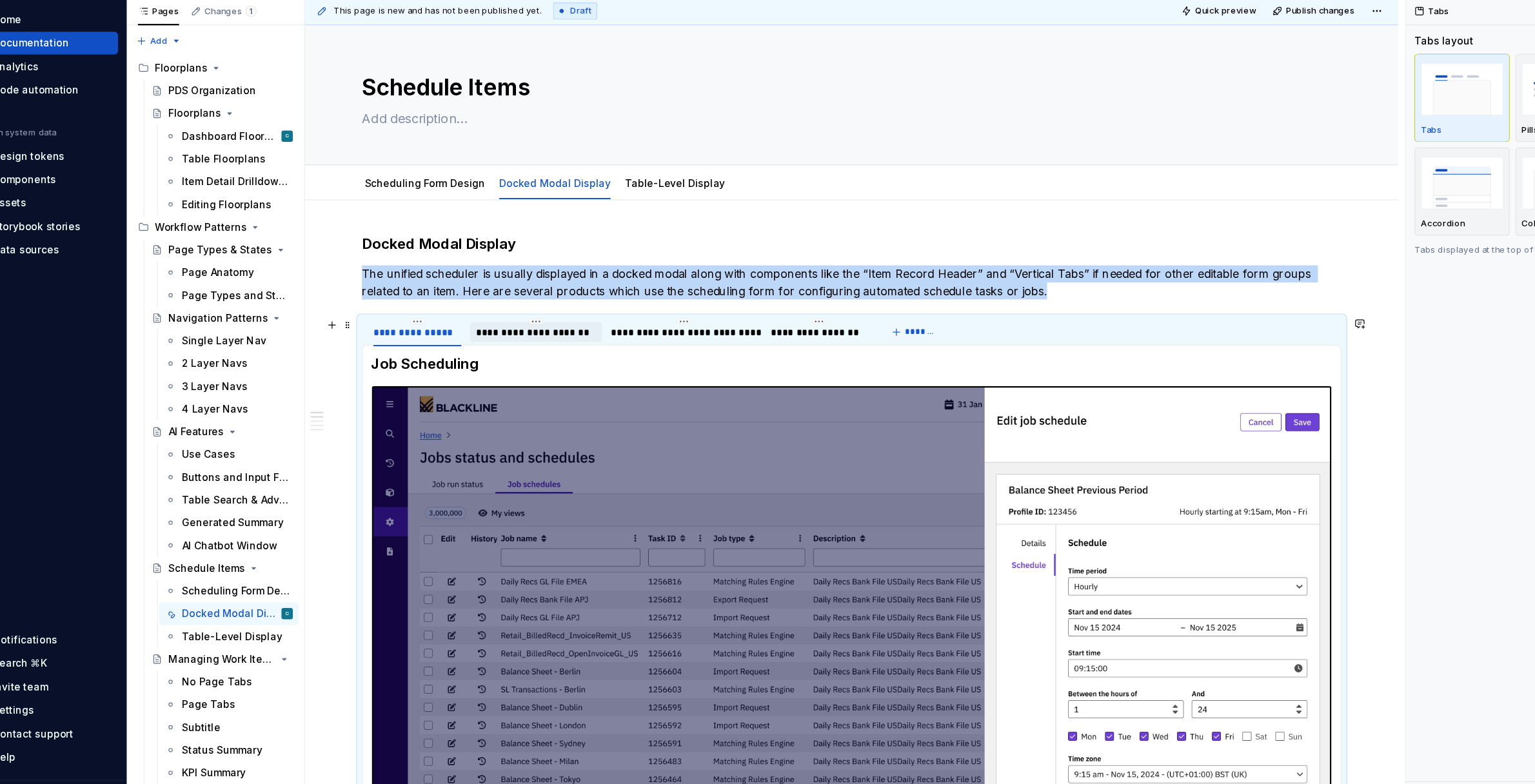
click at [485, 346] on div "**********" at bounding box center [521, 344] width 110 height 13
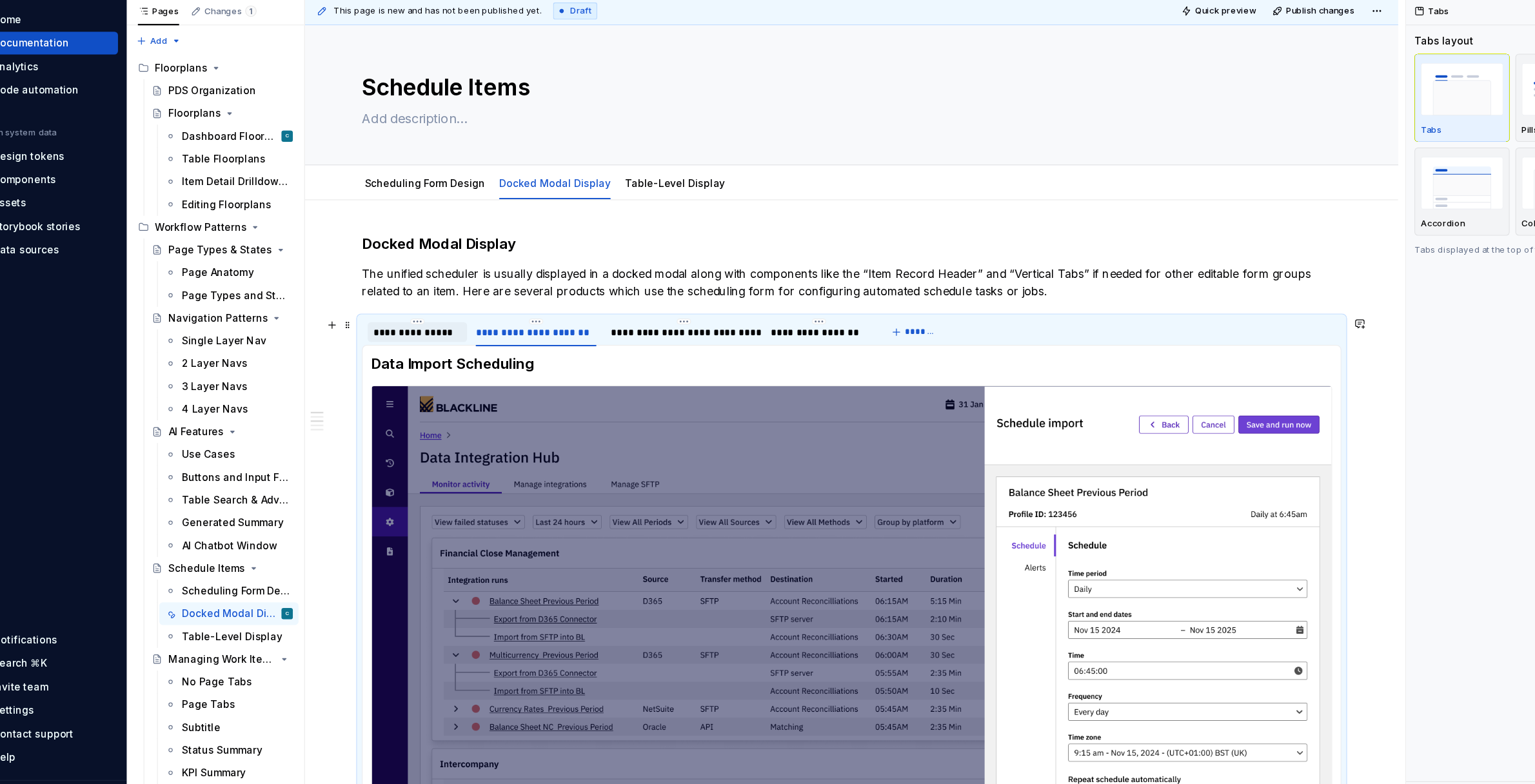
click at [418, 349] on div "**********" at bounding box center [413, 344] width 80 height 13
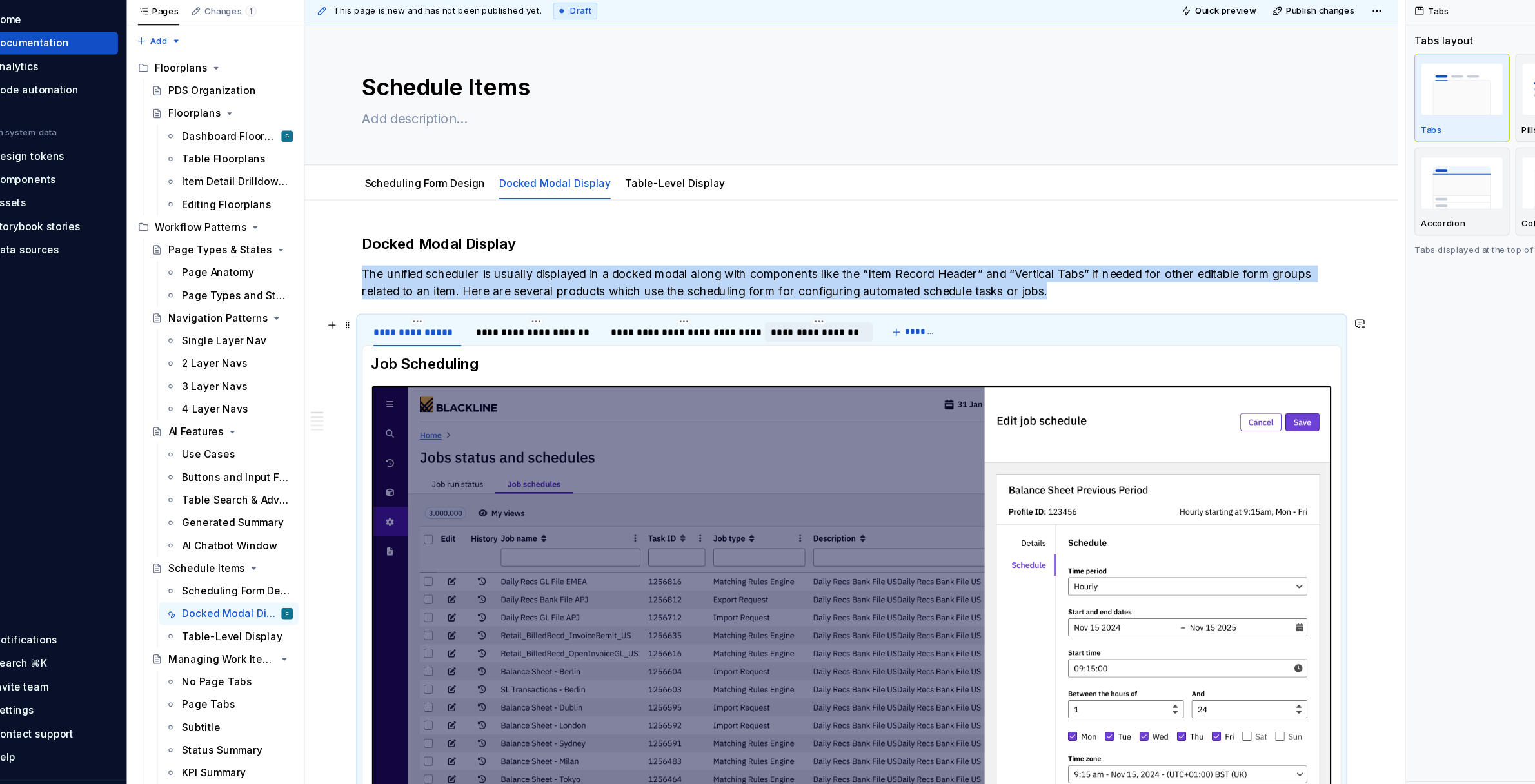
click at [767, 342] on div "**********" at bounding box center [778, 344] width 87 height 13
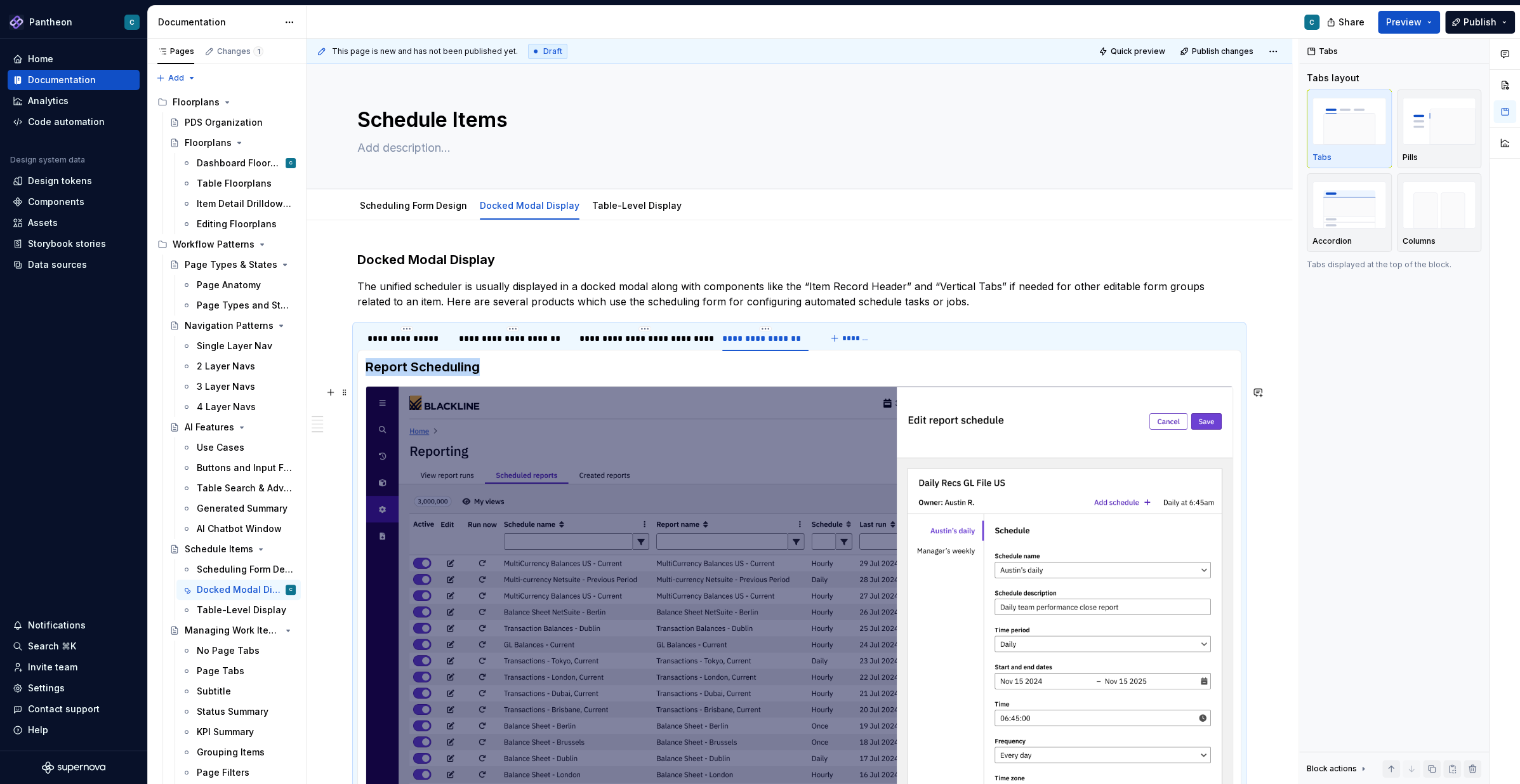
click at [927, 458] on img at bounding box center [799, 629] width 866 height 487
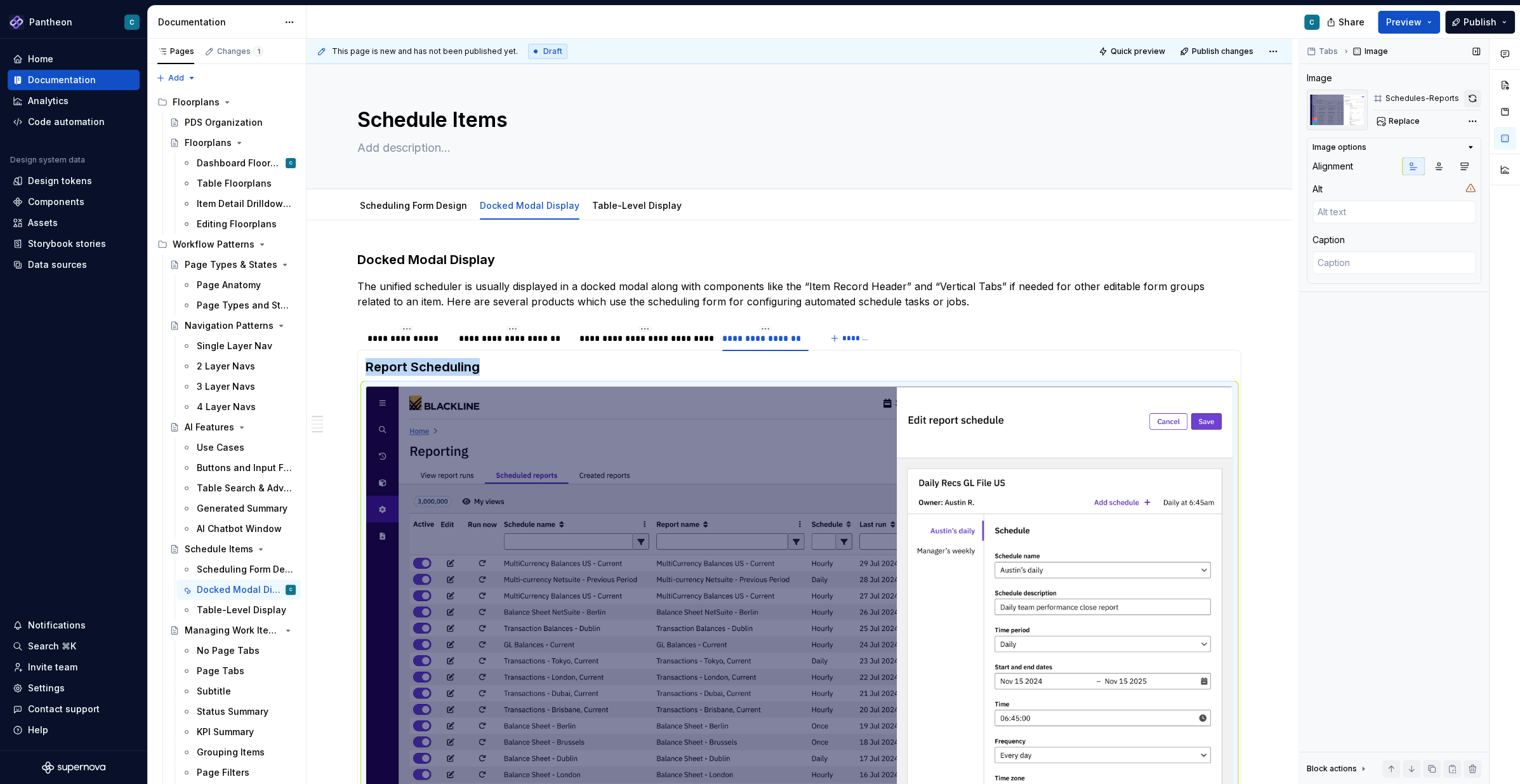
click at [1472, 96] on button "button" at bounding box center [1472, 98] width 18 height 18
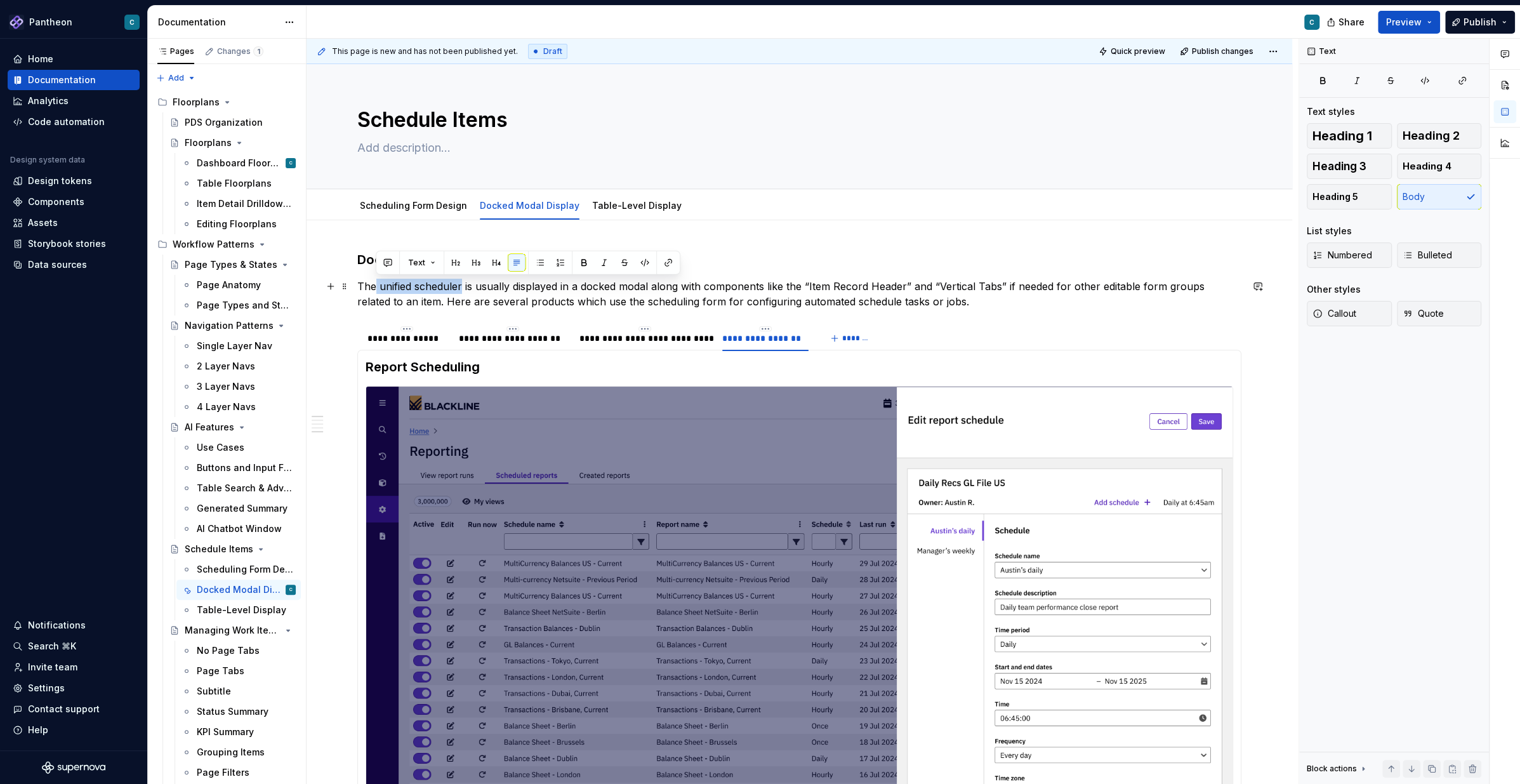
drag, startPoint x: 462, startPoint y: 288, endPoint x: 376, endPoint y: 292, distance: 86.1
click at [376, 292] on p "The unified scheduler is usually displayed in a docked modal along with compone…" at bounding box center [799, 293] width 884 height 30
click at [647, 341] on div "**********" at bounding box center [644, 338] width 130 height 13
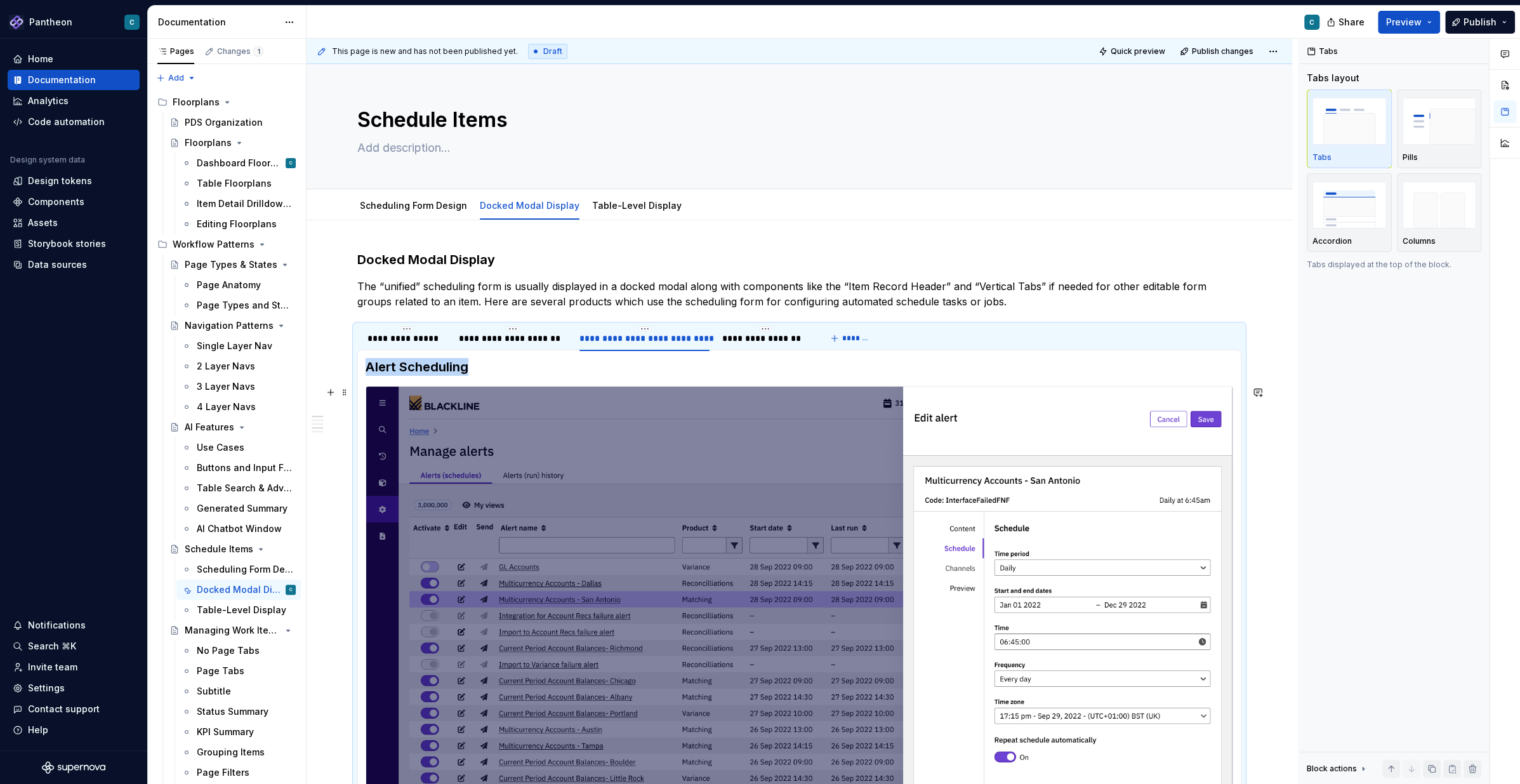
click at [850, 483] on img at bounding box center [799, 629] width 866 height 487
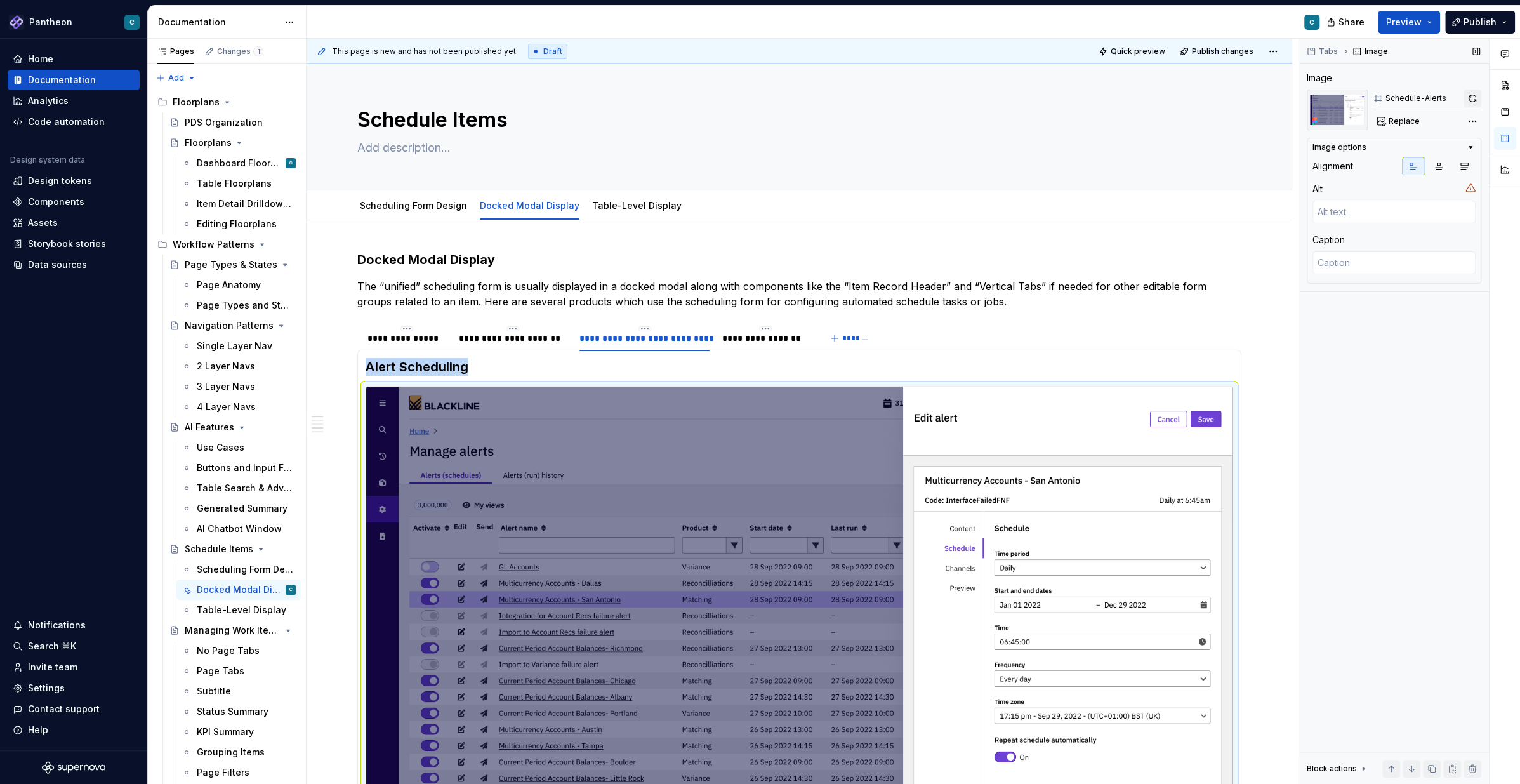
click at [1473, 100] on button "button" at bounding box center [1472, 98] width 18 height 18
click at [536, 337] on div "**********" at bounding box center [513, 338] width 108 height 13
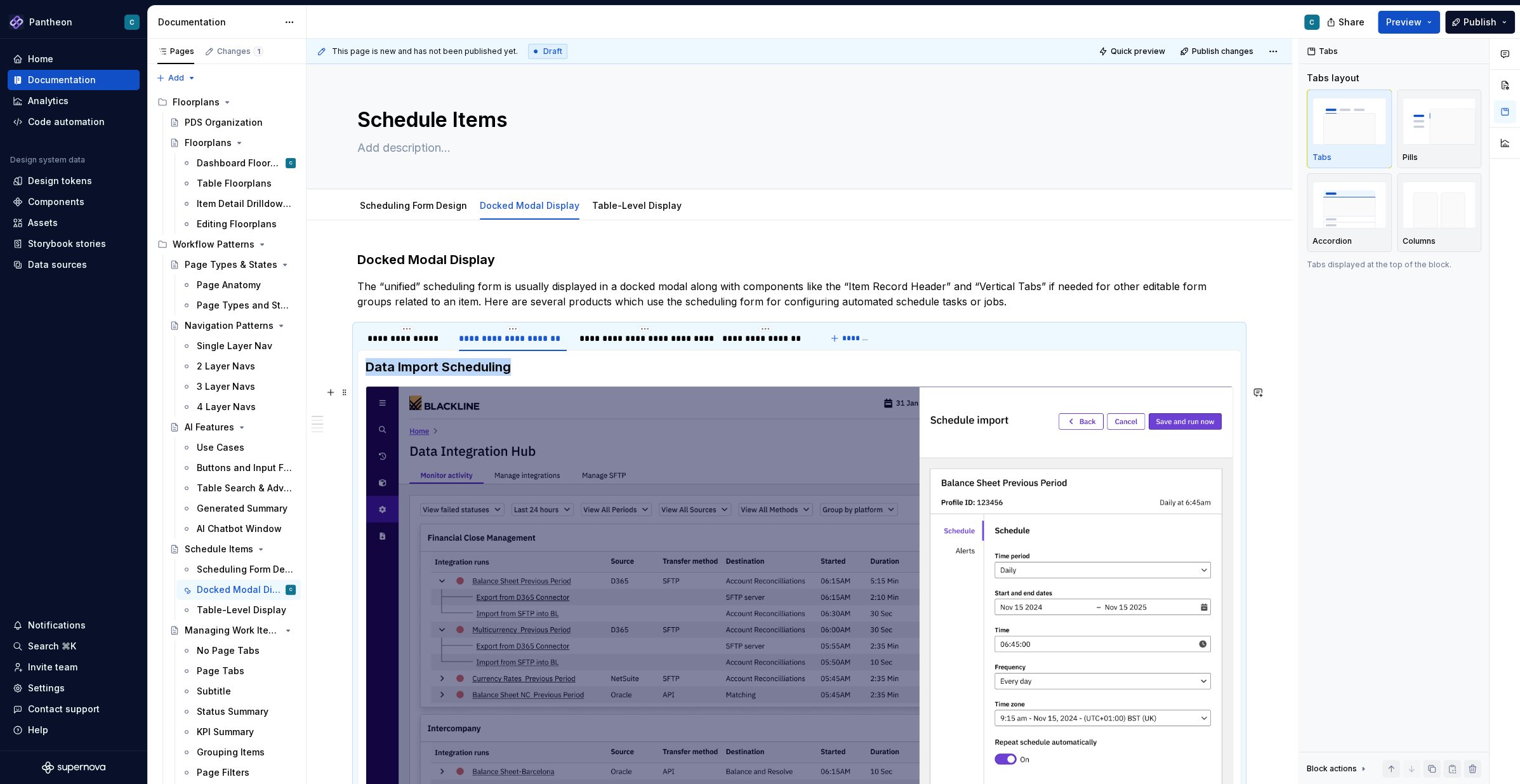
click at [1110, 504] on img at bounding box center [799, 629] width 866 height 487
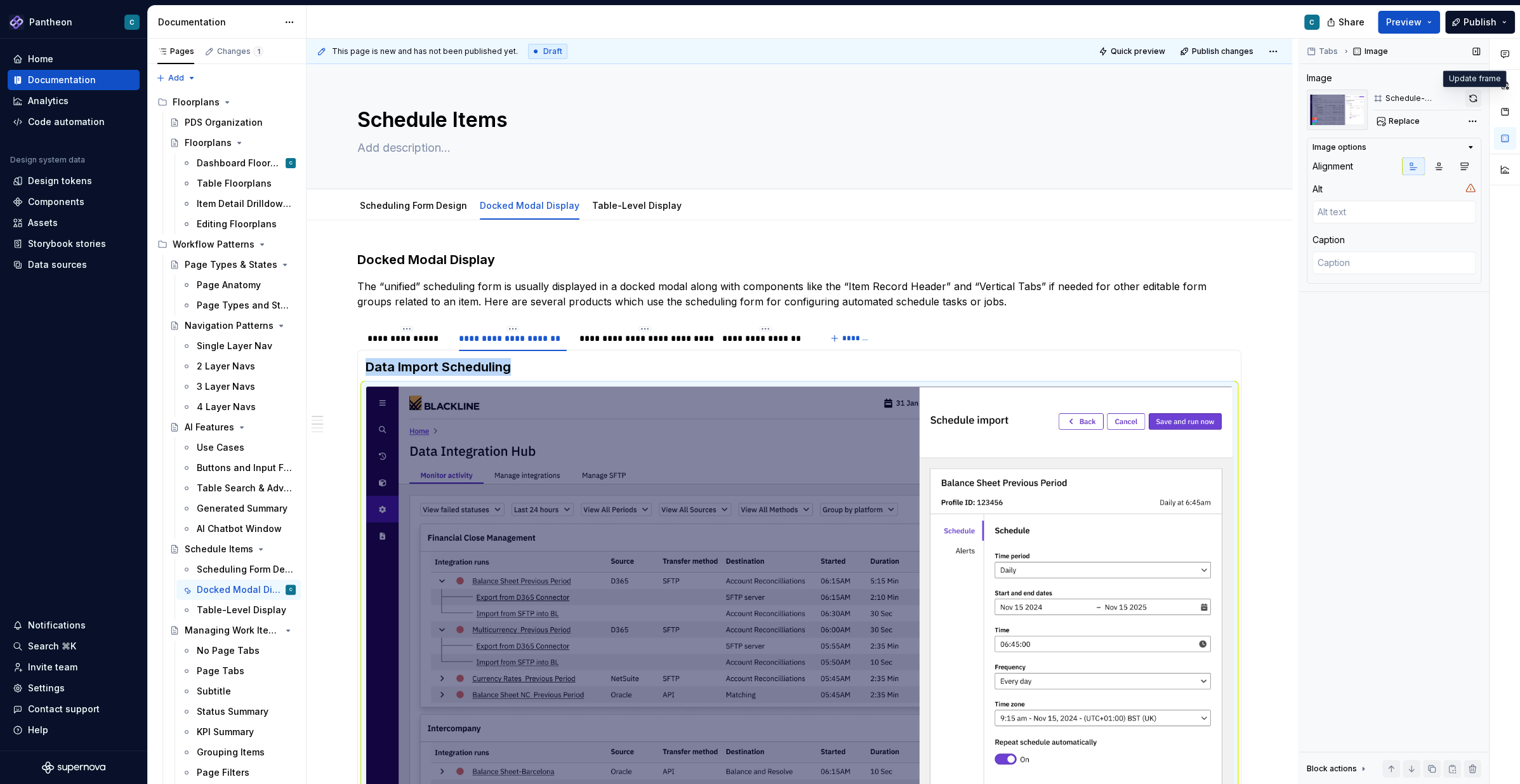
click at [1474, 96] on button "button" at bounding box center [1473, 98] width 16 height 18
click at [397, 203] on link "Scheduling Form Design" at bounding box center [413, 206] width 107 height 11
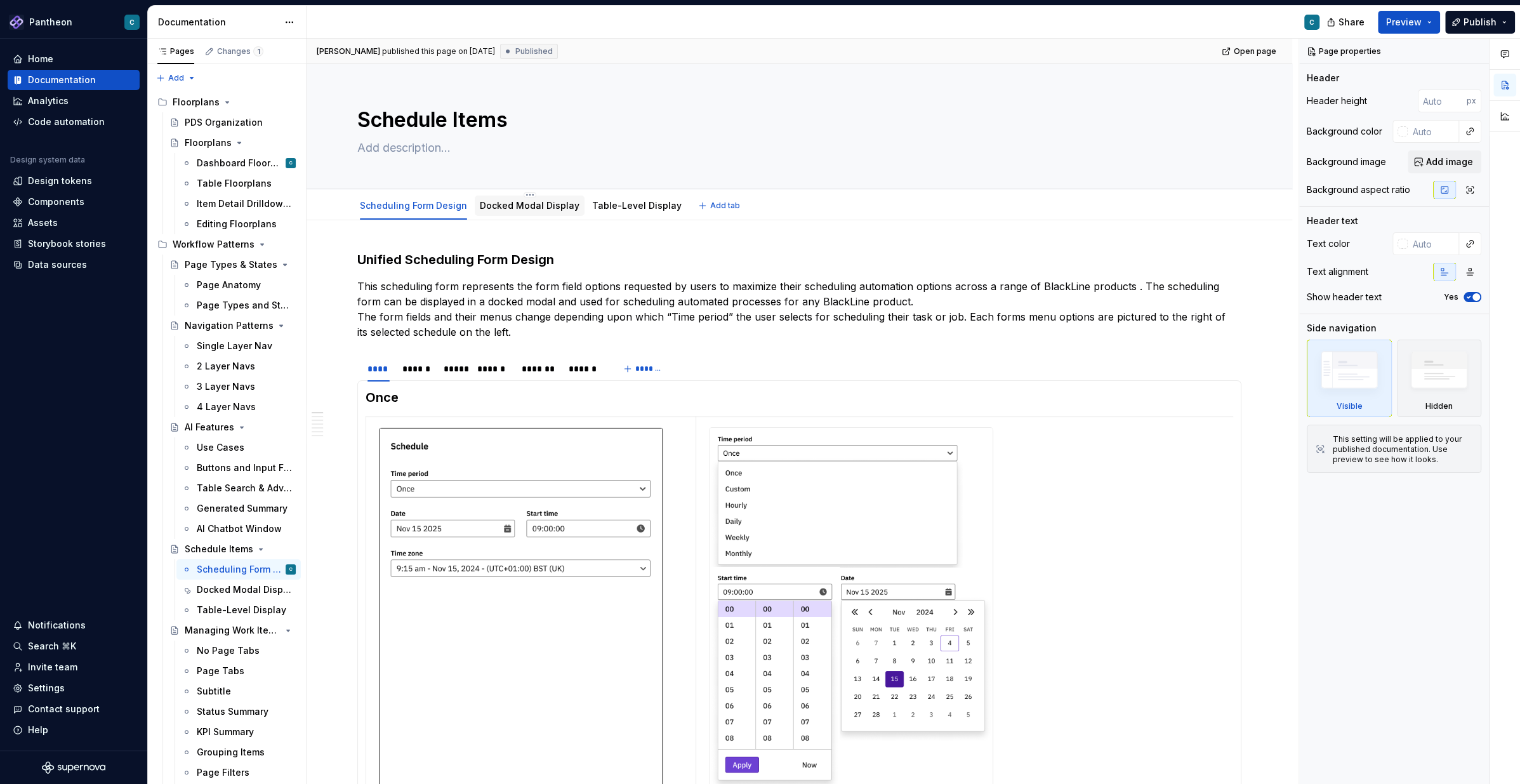
click at [522, 203] on link "Docked Modal Display" at bounding box center [529, 206] width 99 height 11
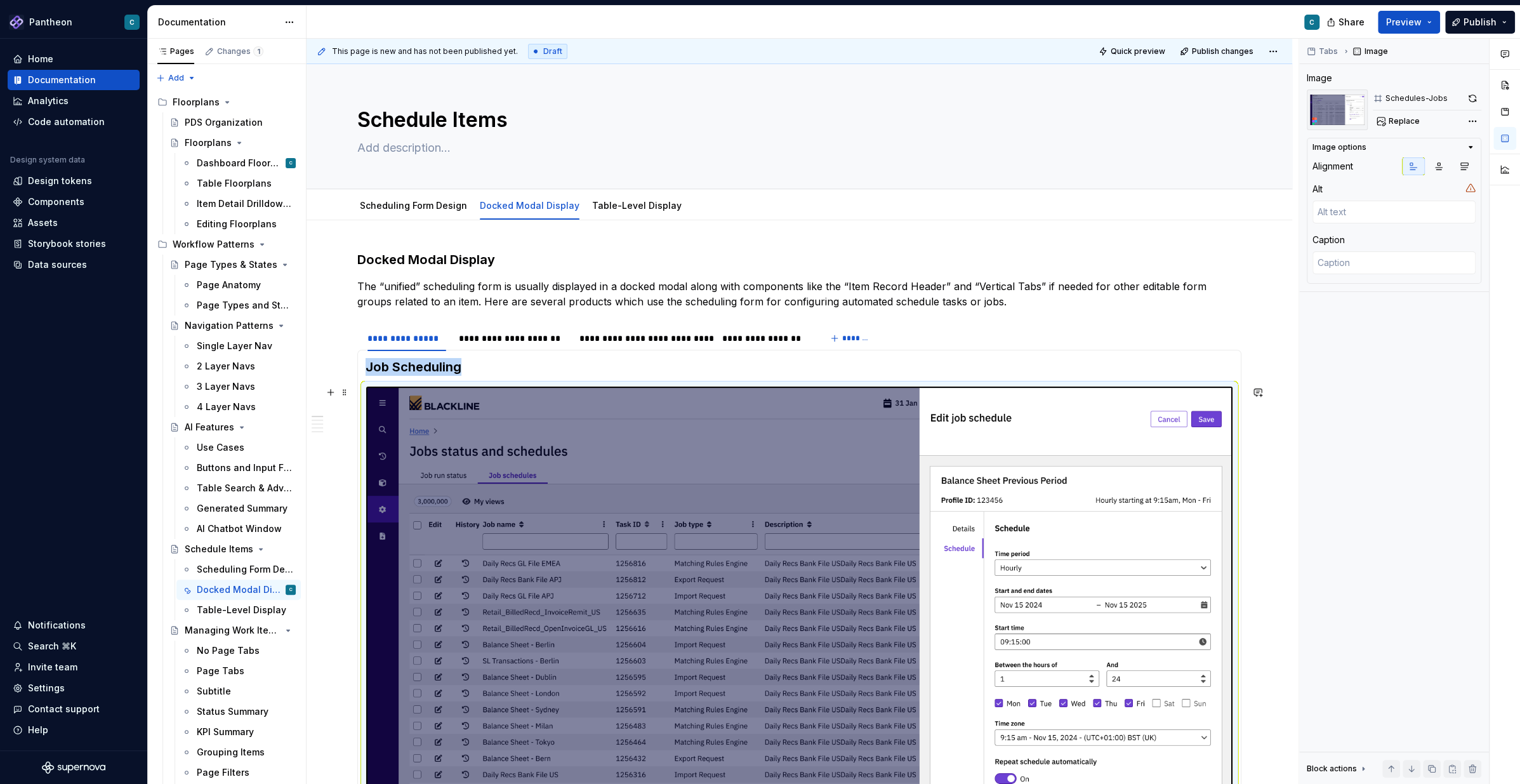
click at [1074, 568] on img at bounding box center [799, 629] width 866 height 487
click at [1472, 102] on button "button" at bounding box center [1472, 98] width 18 height 18
click at [522, 195] on html "Pantheon C Home Documentation Analytics Code automation Design system data Desi…" at bounding box center [760, 392] width 1520 height 784
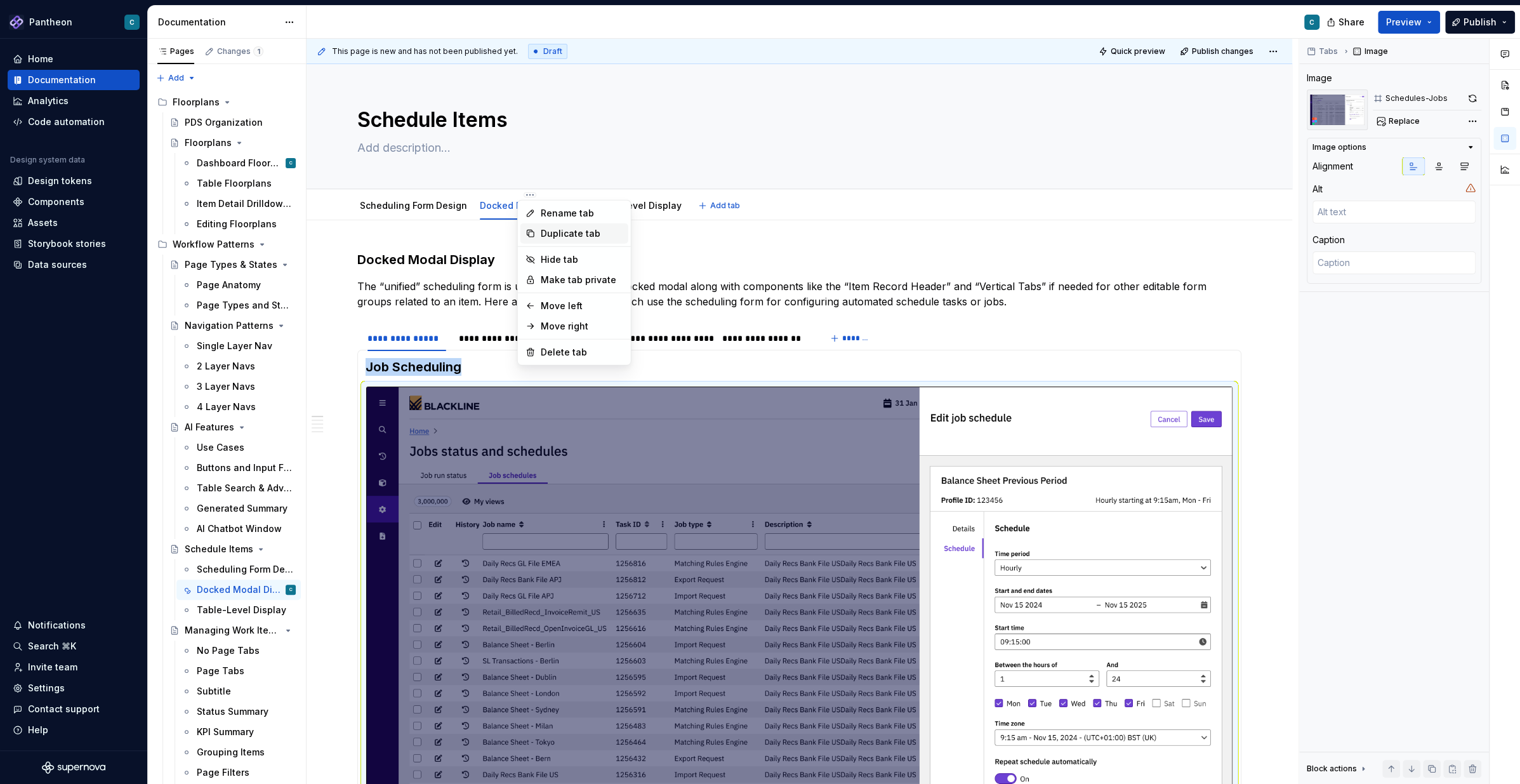
click at [553, 233] on div "Duplicate tab" at bounding box center [583, 234] width 83 height 13
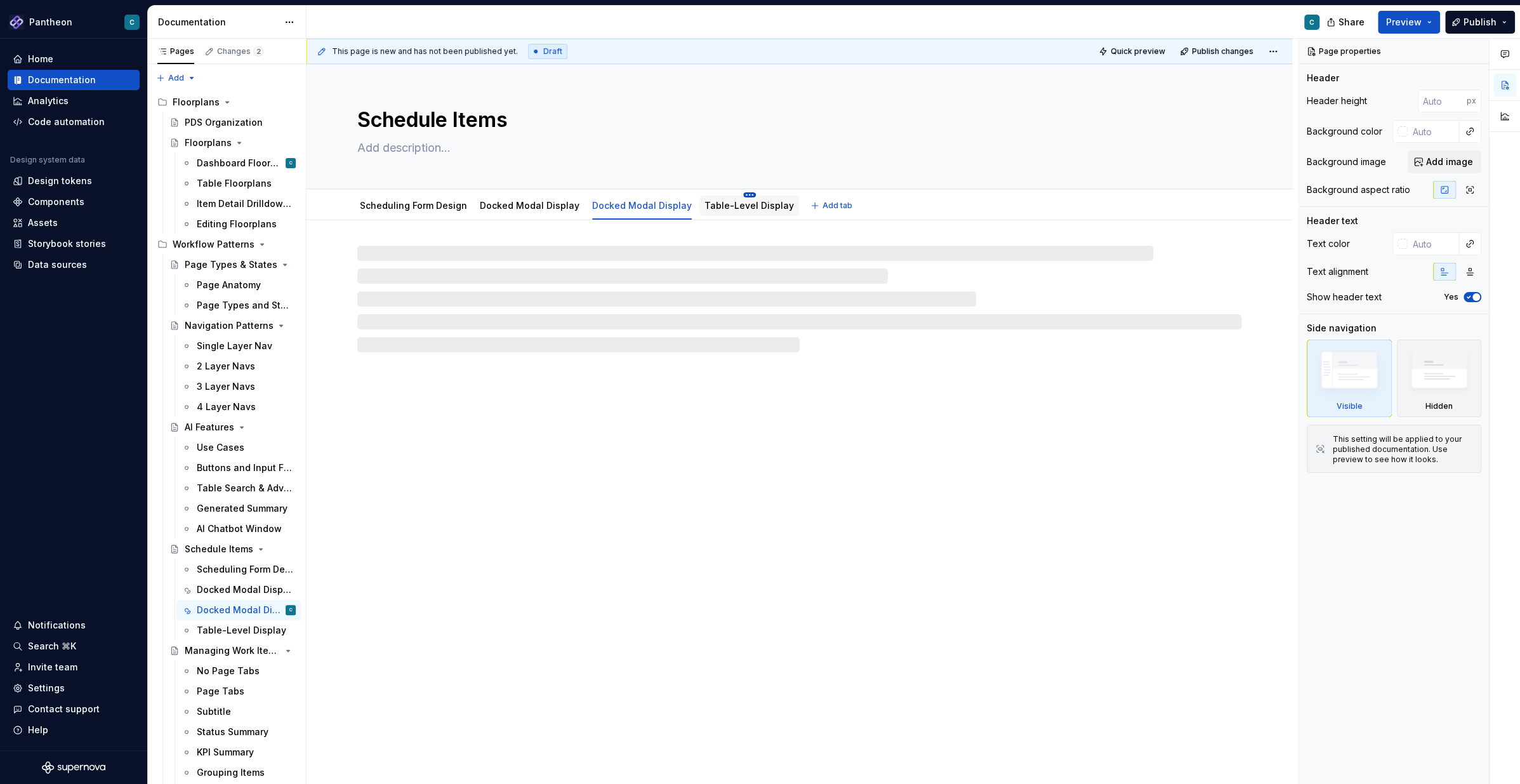
click at [730, 193] on html "Pantheon C Home Documentation Analytics Code automation Design system data Desi…" at bounding box center [760, 392] width 1520 height 784
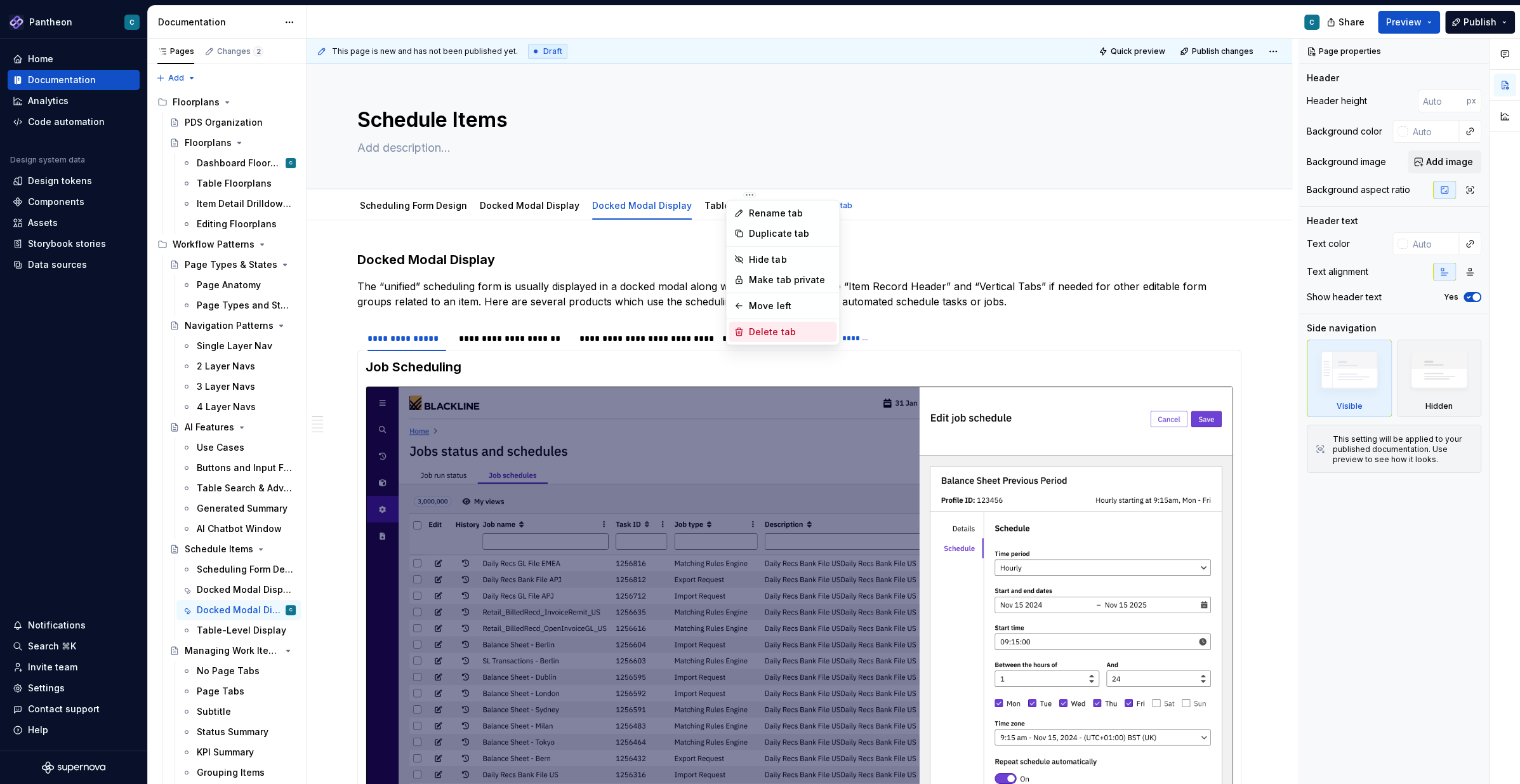
click at [761, 324] on div "Delete tab" at bounding box center [783, 332] width 108 height 20
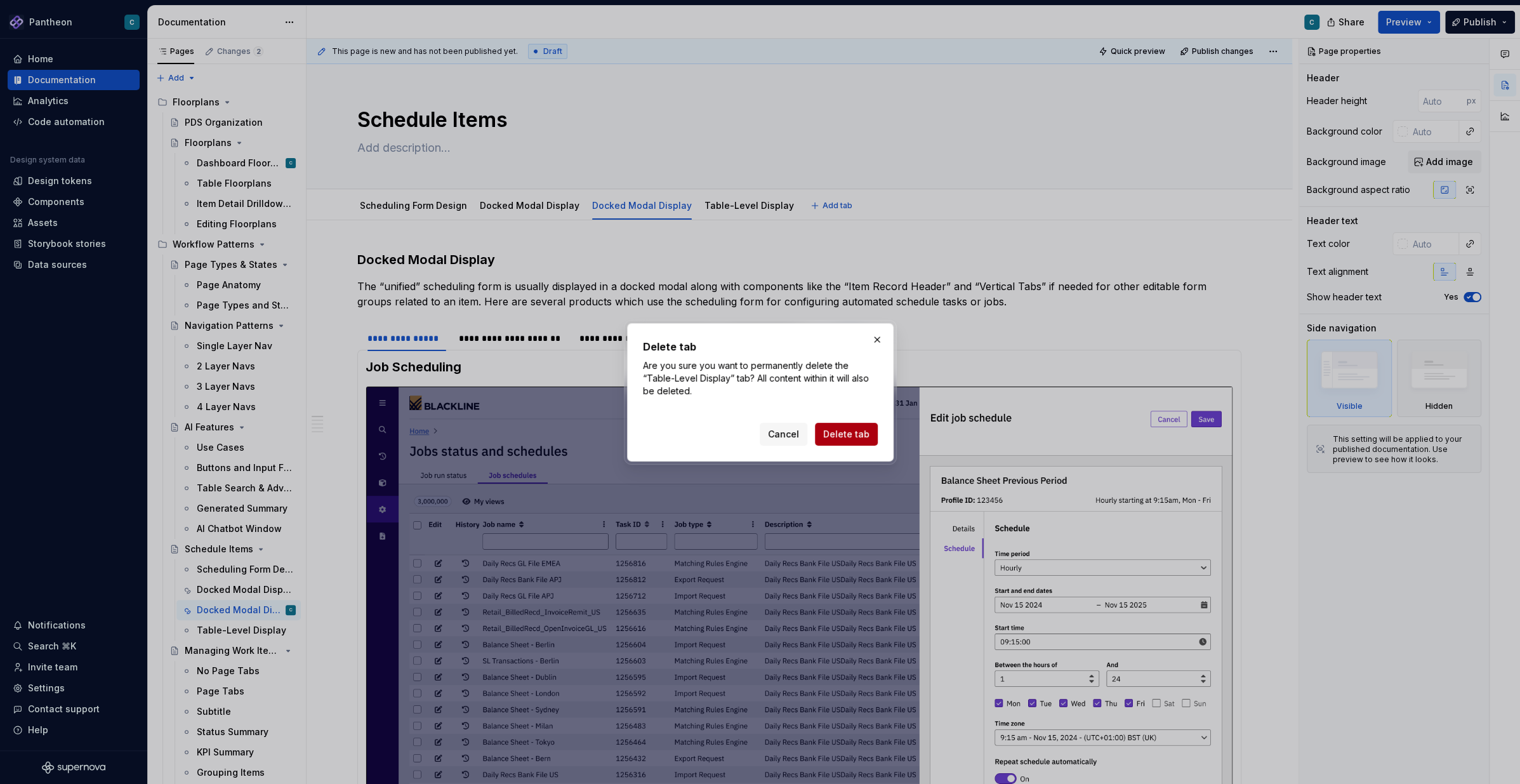
click at [857, 437] on span "Delete tab" at bounding box center [846, 434] width 46 height 13
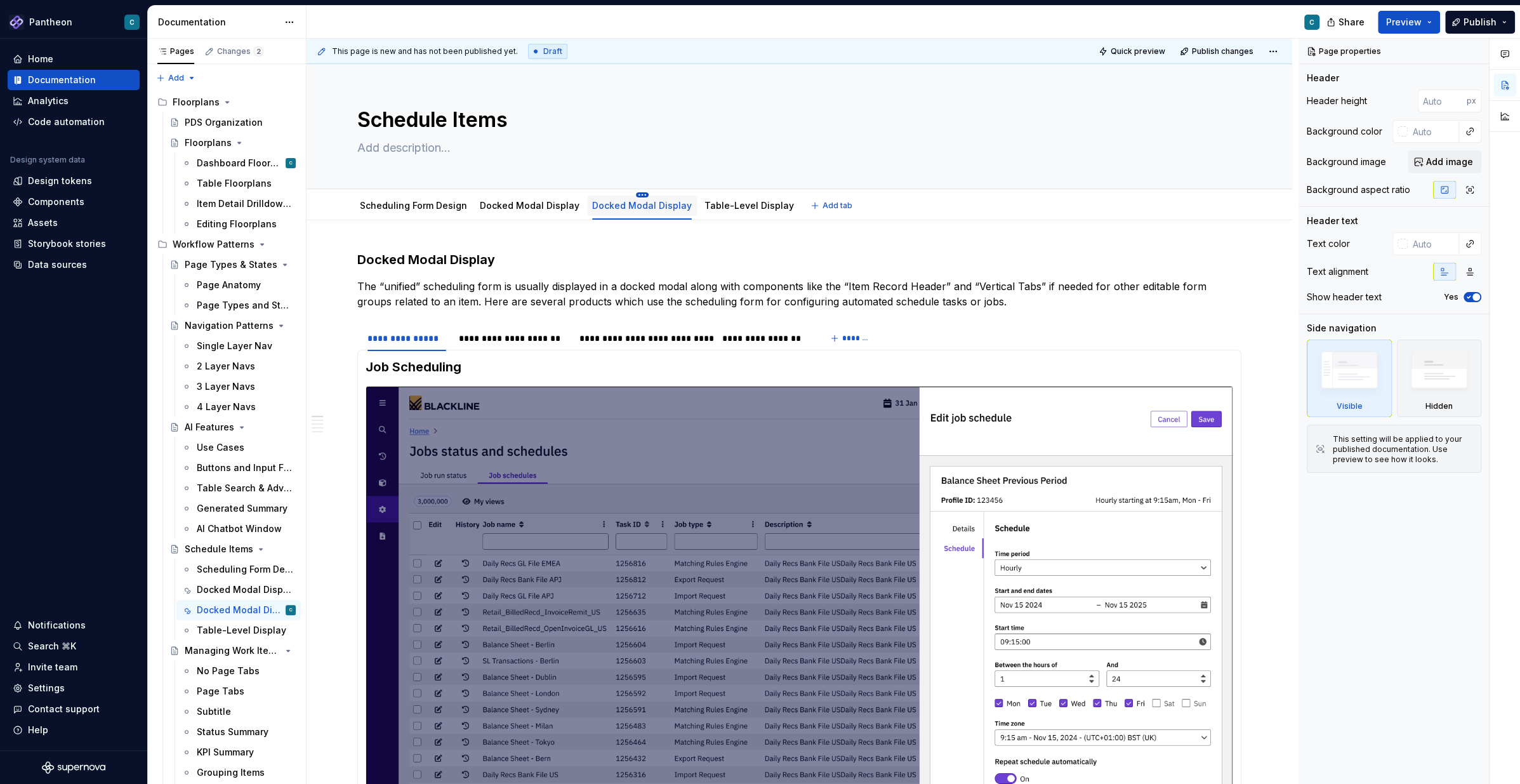
click at [629, 195] on html "Pantheon C Home Documentation Analytics Code automation Design system data Desi…" at bounding box center [760, 392] width 1520 height 784
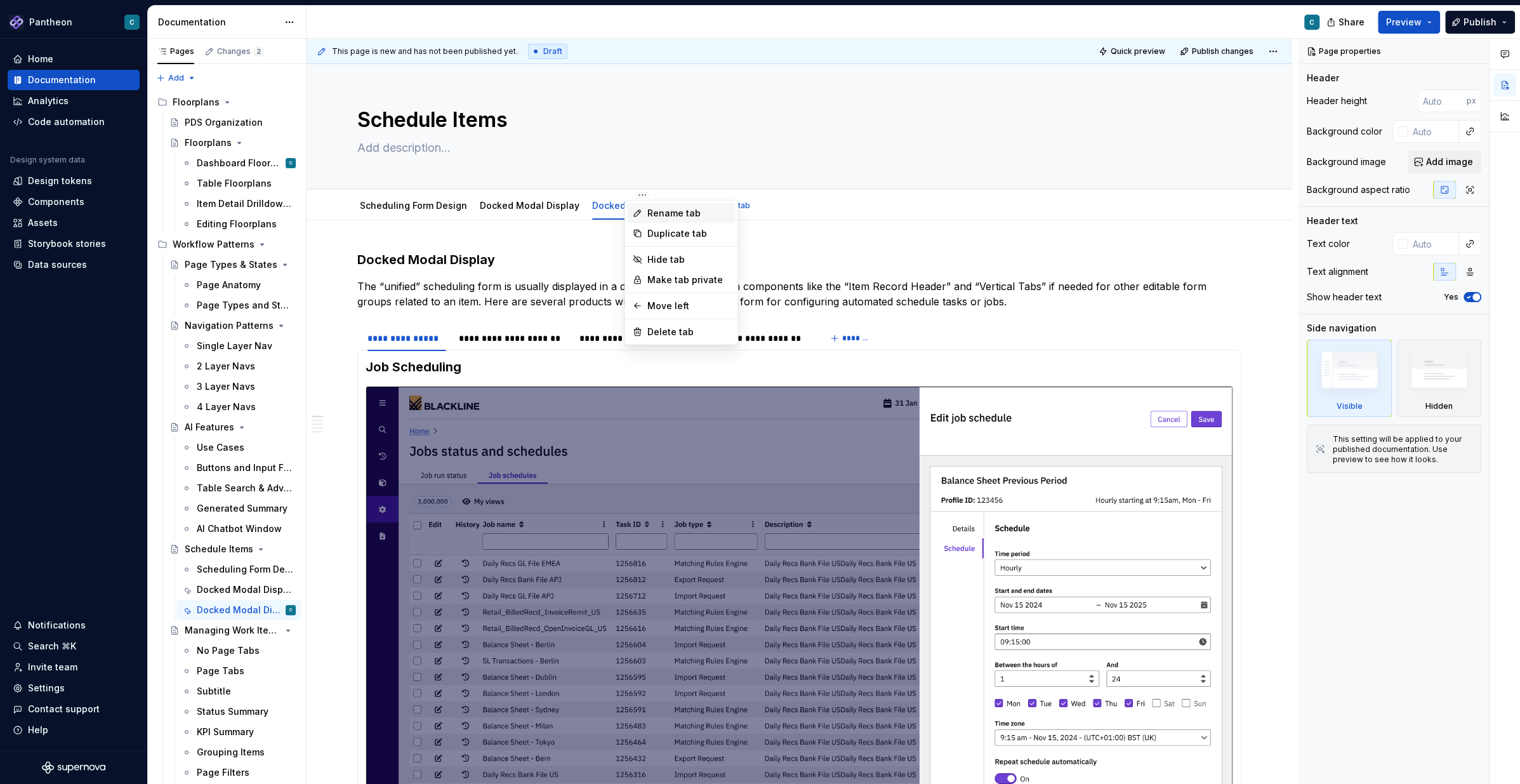
click at [656, 214] on div "Rename tab" at bounding box center [689, 213] width 83 height 13
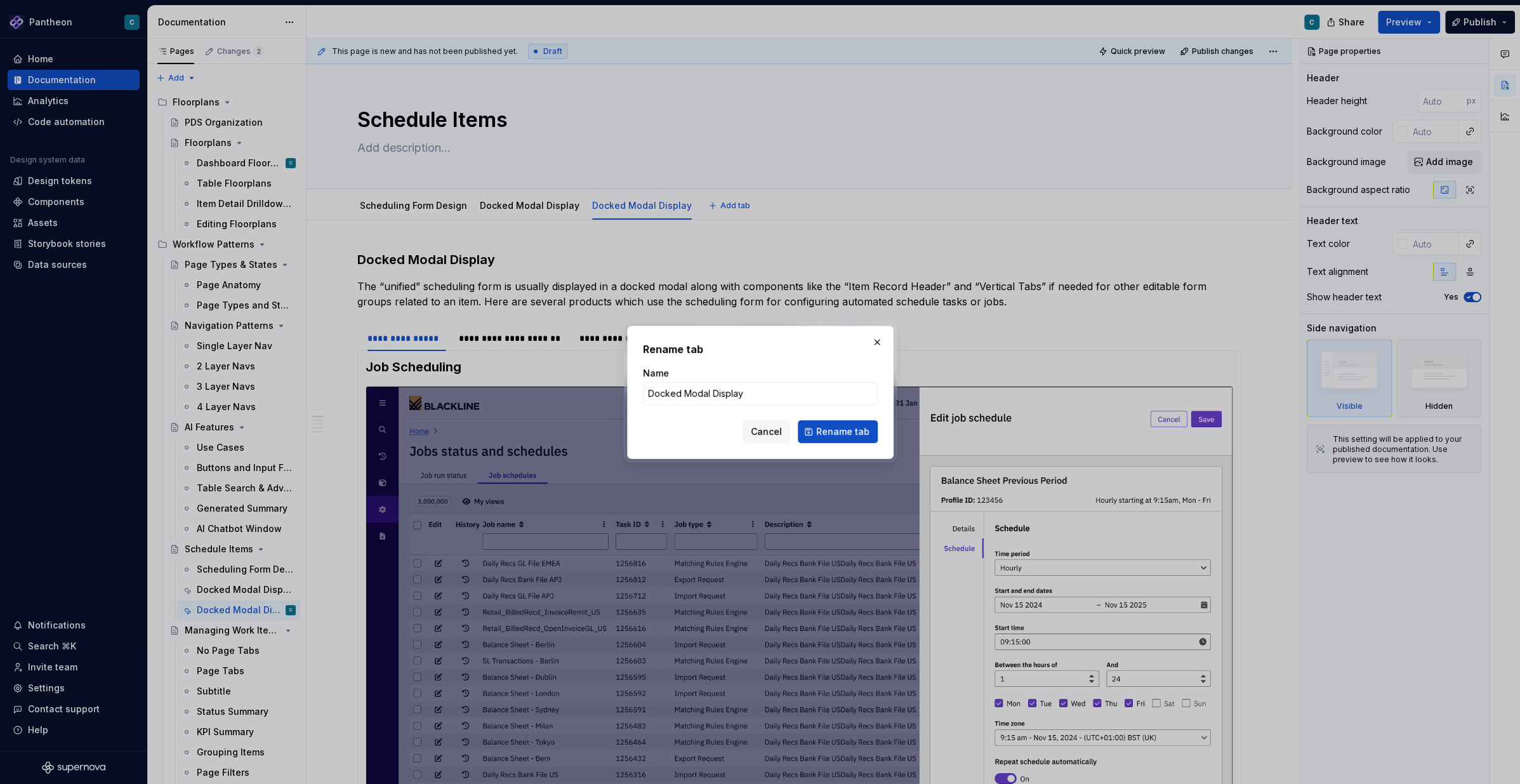
type textarea "*"
click at [702, 393] on input "Docked Modal Display" at bounding box center [760, 393] width 235 height 23
drag, startPoint x: 708, startPoint y: 396, endPoint x: 622, endPoint y: 392, distance: 86.1
click at [622, 392] on div "Rename tab Name Docked Modal Display Cancel Rename tab" at bounding box center [760, 392] width 1520 height 784
type input "Table Display"
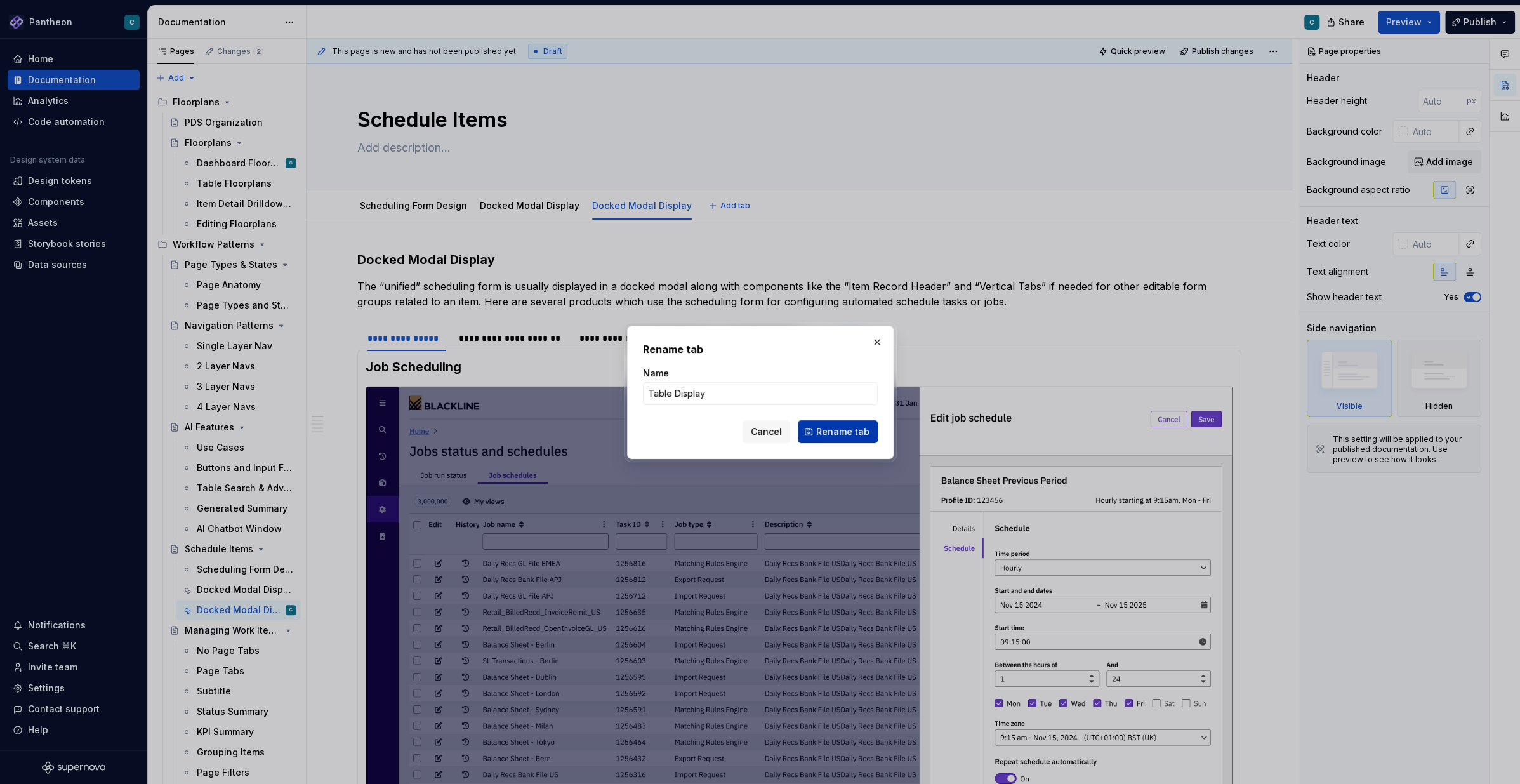
click at [833, 430] on span "Rename tab" at bounding box center [843, 431] width 53 height 13
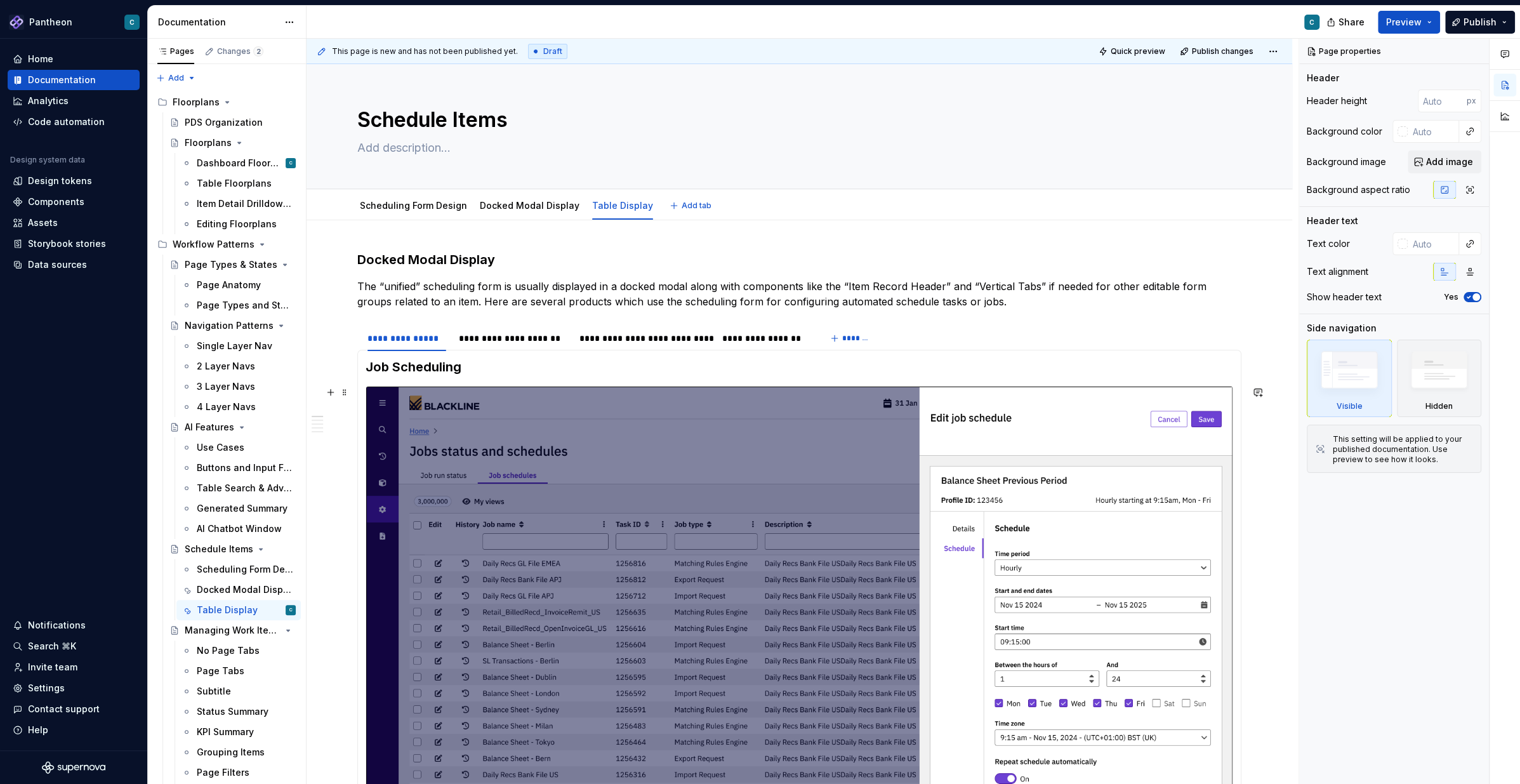
click at [486, 440] on img at bounding box center [799, 629] width 866 height 487
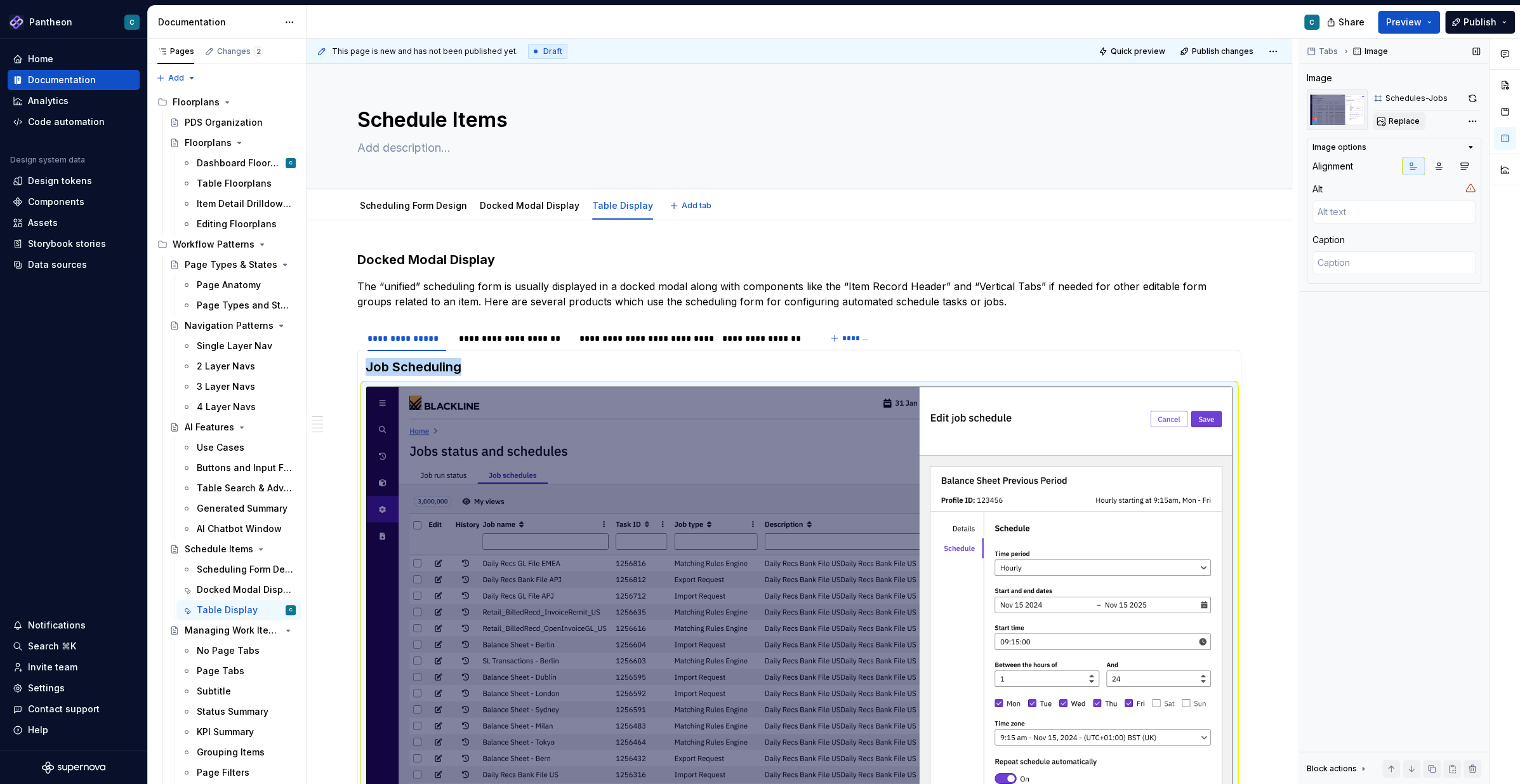
click at [1398, 122] on span "Replace" at bounding box center [1404, 121] width 31 height 10
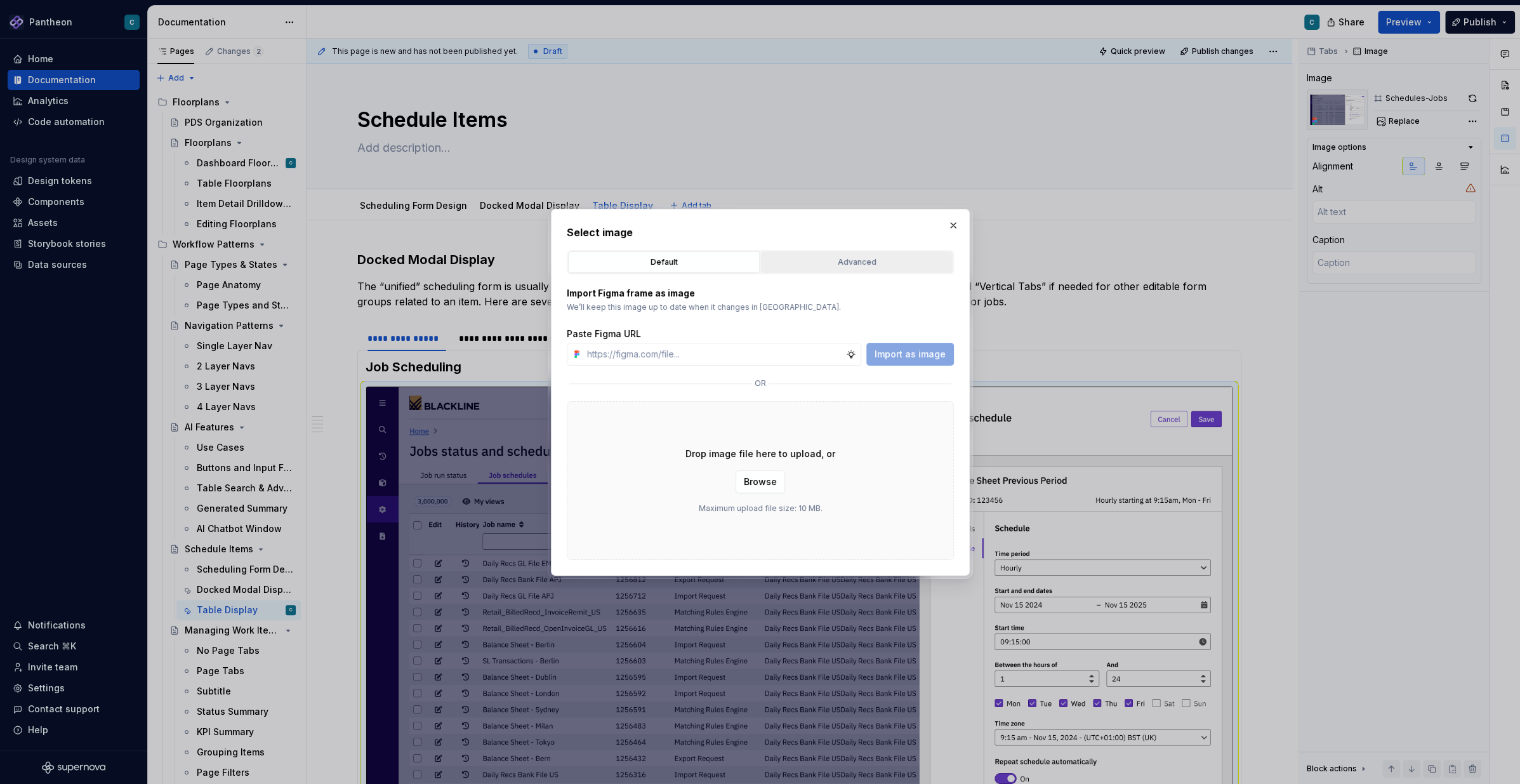
click at [859, 267] on div "Advanced" at bounding box center [857, 262] width 183 height 13
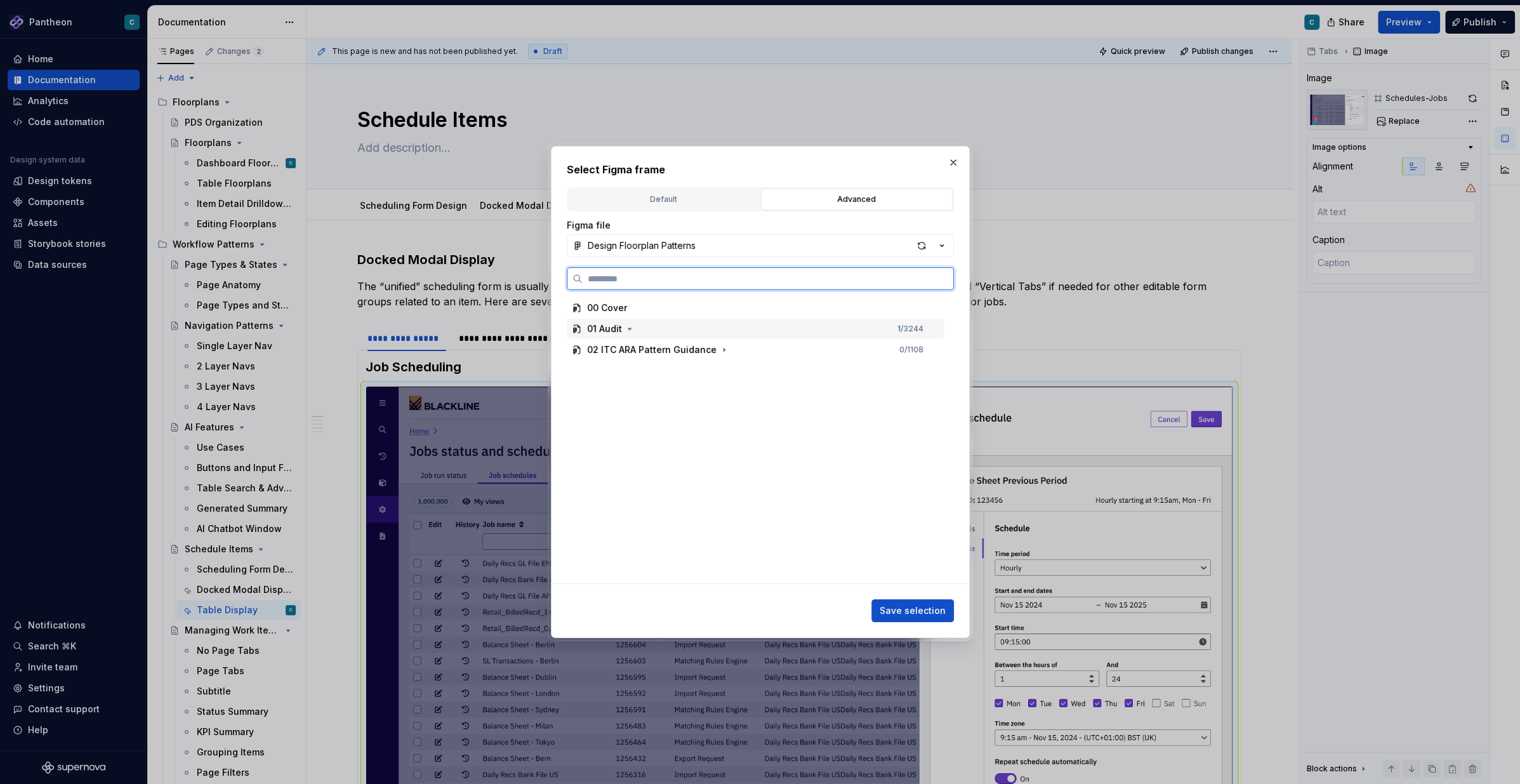
click at [612, 331] on div "01 Audit" at bounding box center [604, 328] width 35 height 13
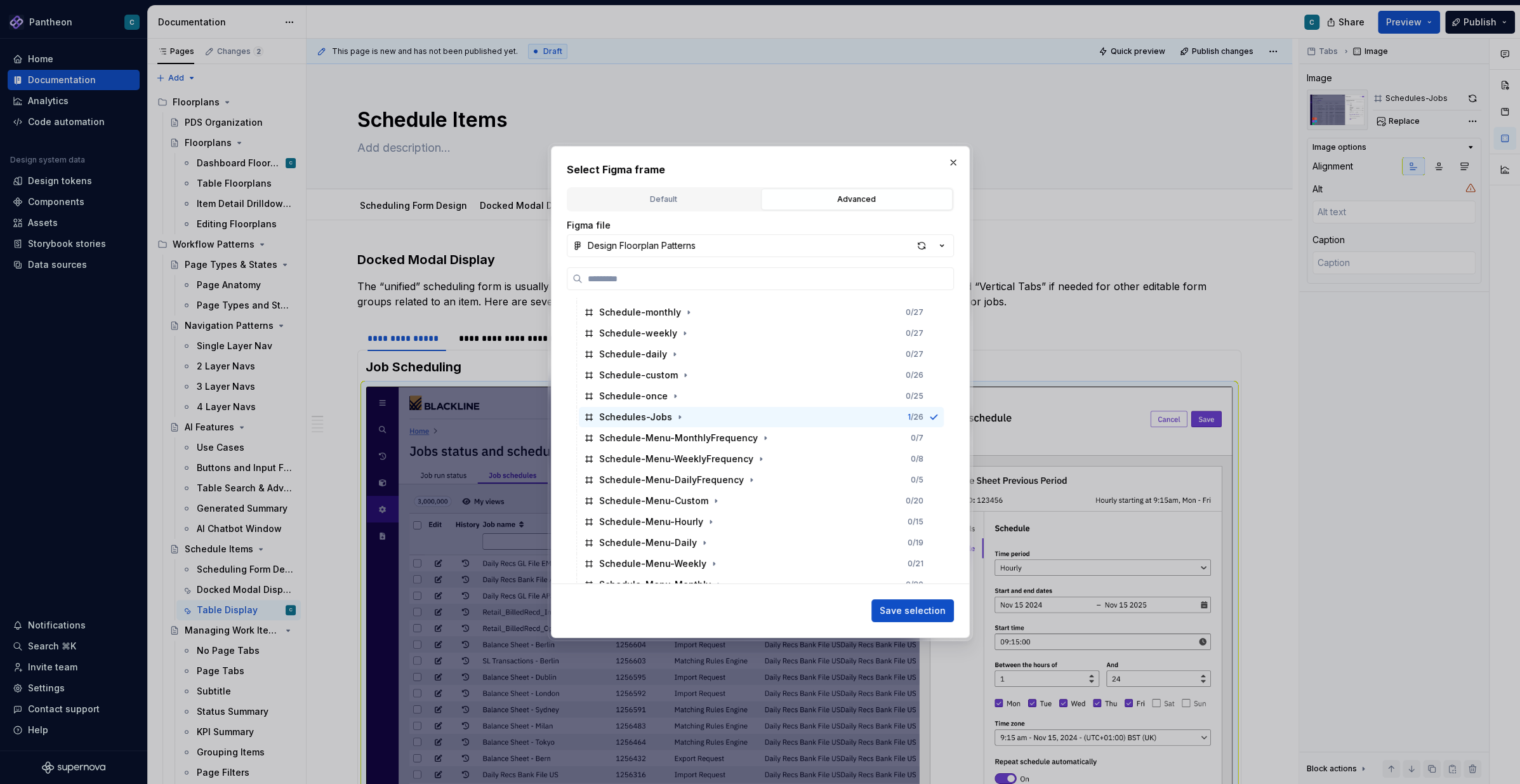
scroll to position [3922, 0]
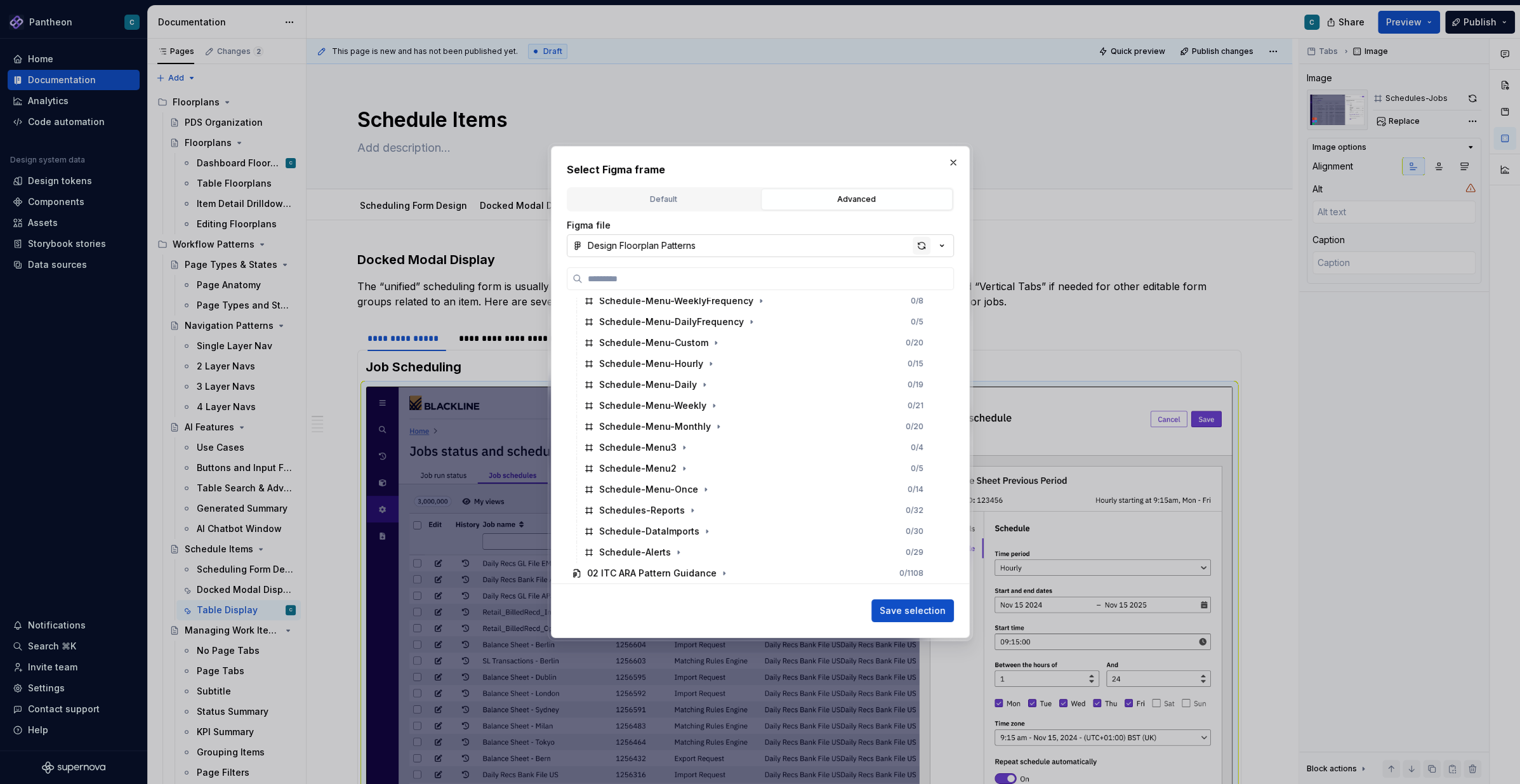
click at [921, 248] on div "button" at bounding box center [921, 245] width 18 height 18
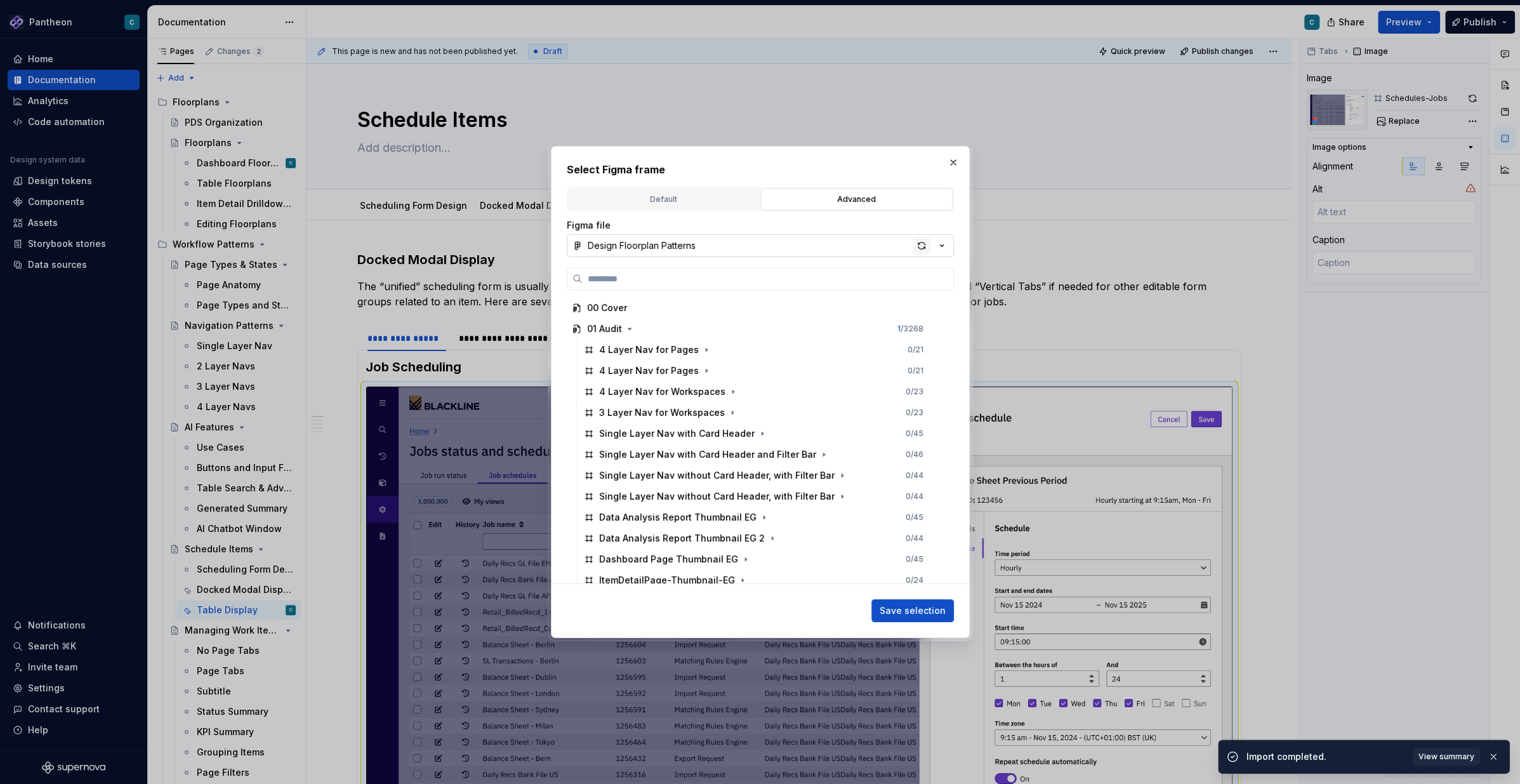
click at [922, 247] on div "button" at bounding box center [921, 245] width 18 height 18
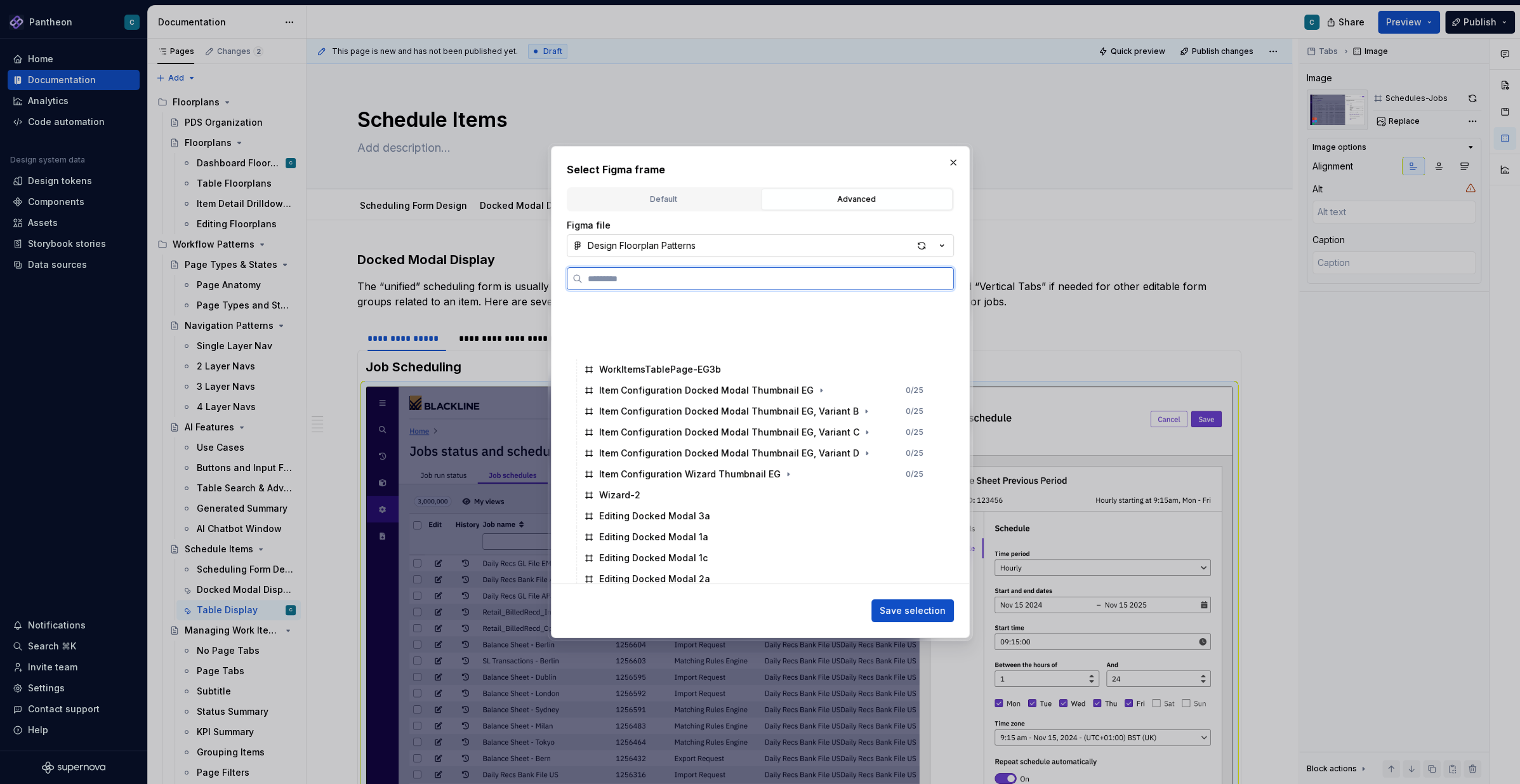
scroll to position [4007, 0]
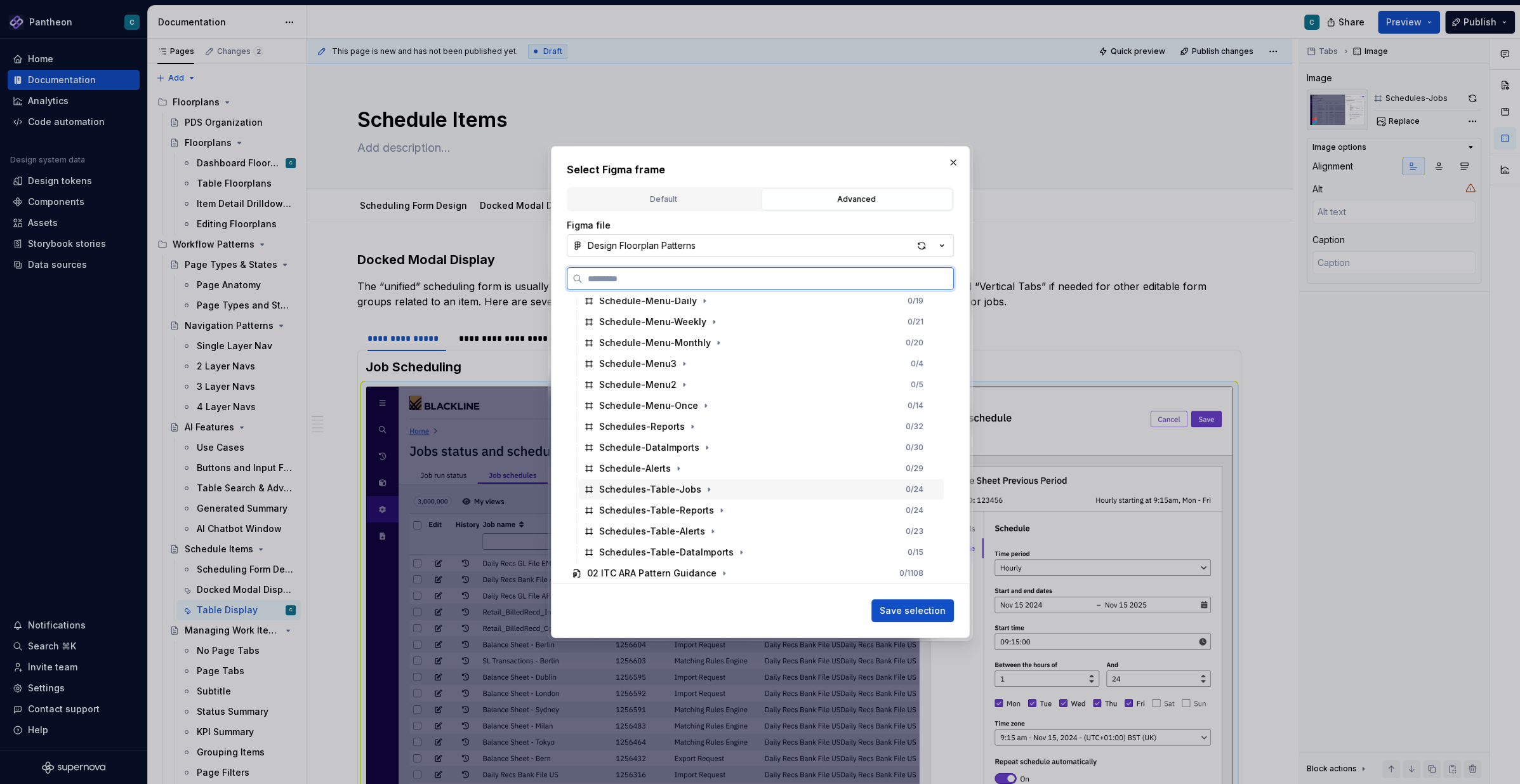
click at [666, 491] on div "Schedules-Table-Jobs" at bounding box center [650, 489] width 102 height 13
click at [905, 604] on span "Save selection" at bounding box center [912, 610] width 66 height 13
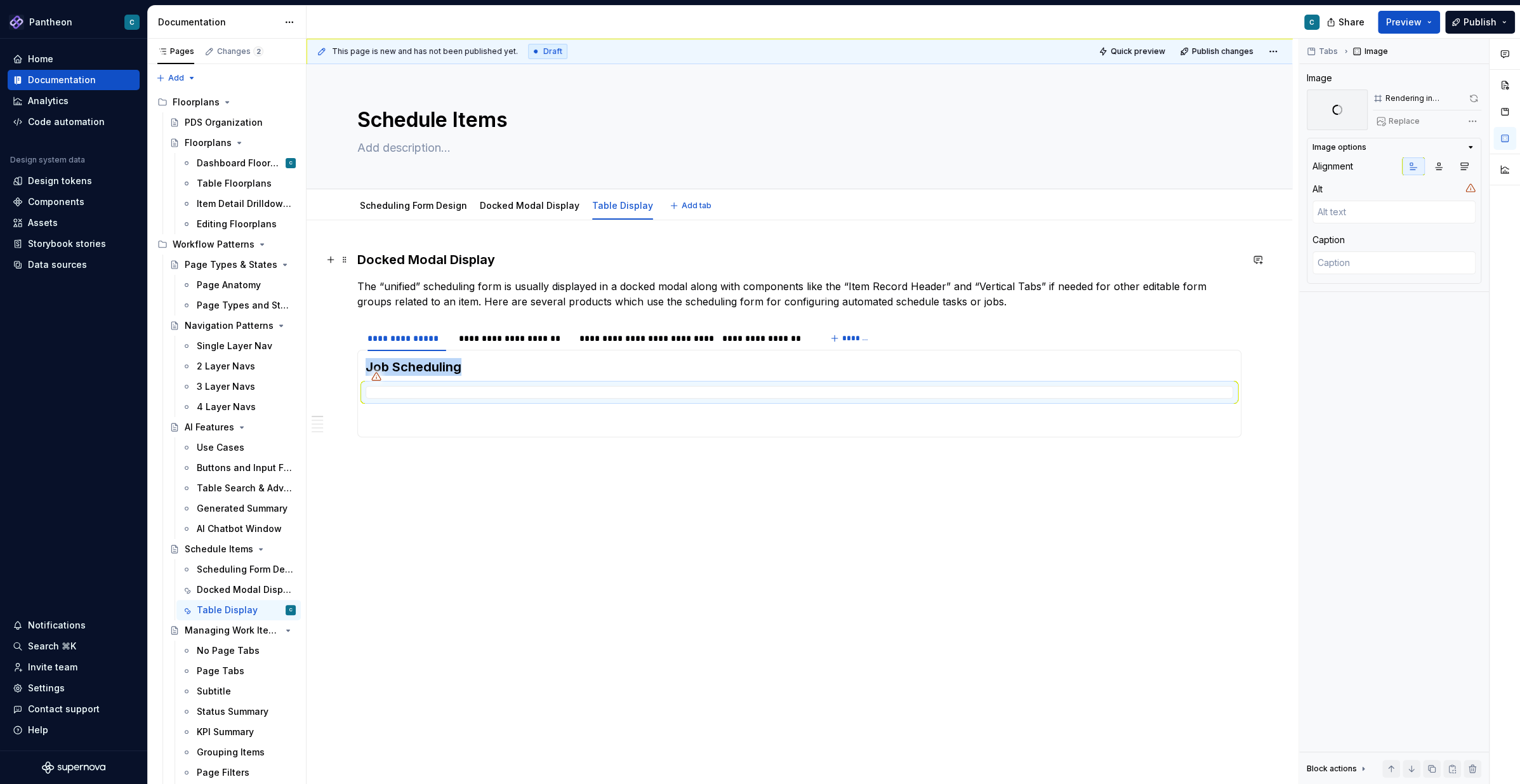
type textarea "*"
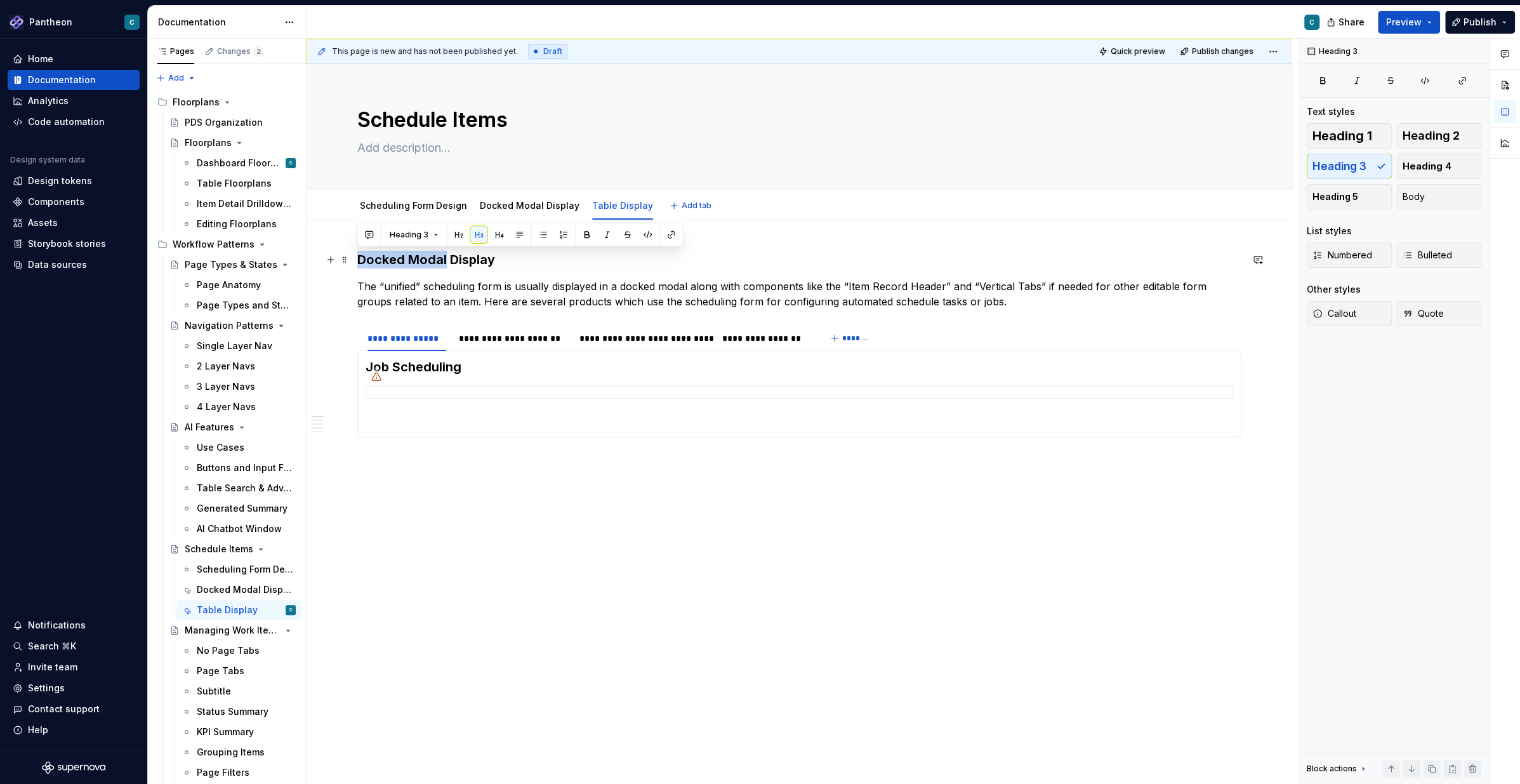
drag, startPoint x: 445, startPoint y: 263, endPoint x: 359, endPoint y: 265, distance: 86.0
click at [359, 265] on h3 "Docked Modal Display" at bounding box center [799, 260] width 884 height 18
drag, startPoint x: 393, startPoint y: 260, endPoint x: 457, endPoint y: 267, distance: 64.4
click at [457, 267] on h3 "Table Schedule Display" at bounding box center [799, 260] width 884 height 18
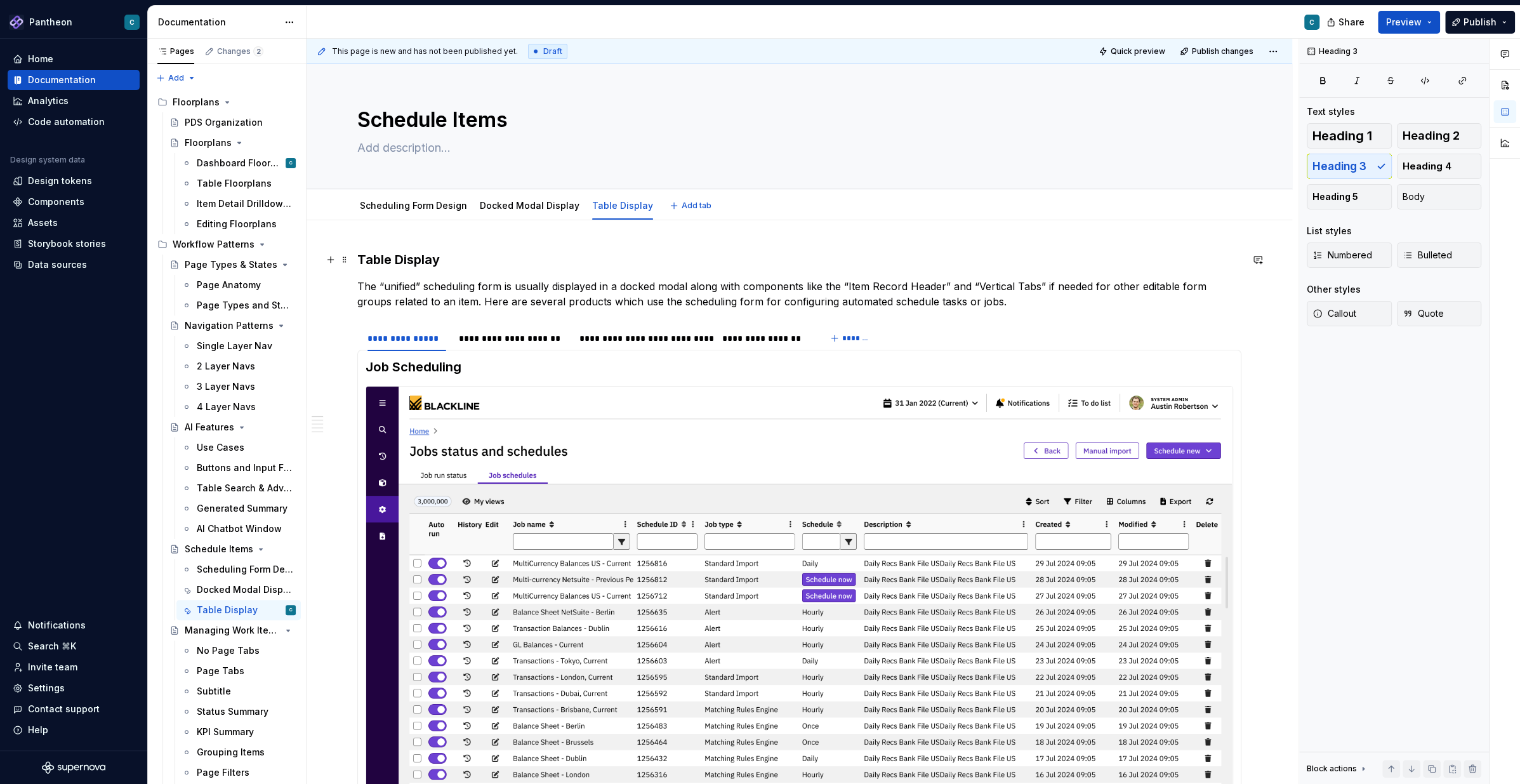
click at [443, 258] on h3 "Table Display" at bounding box center [799, 260] width 884 height 18
click at [527, 209] on link "Docked Modal Display" at bounding box center [529, 206] width 99 height 11
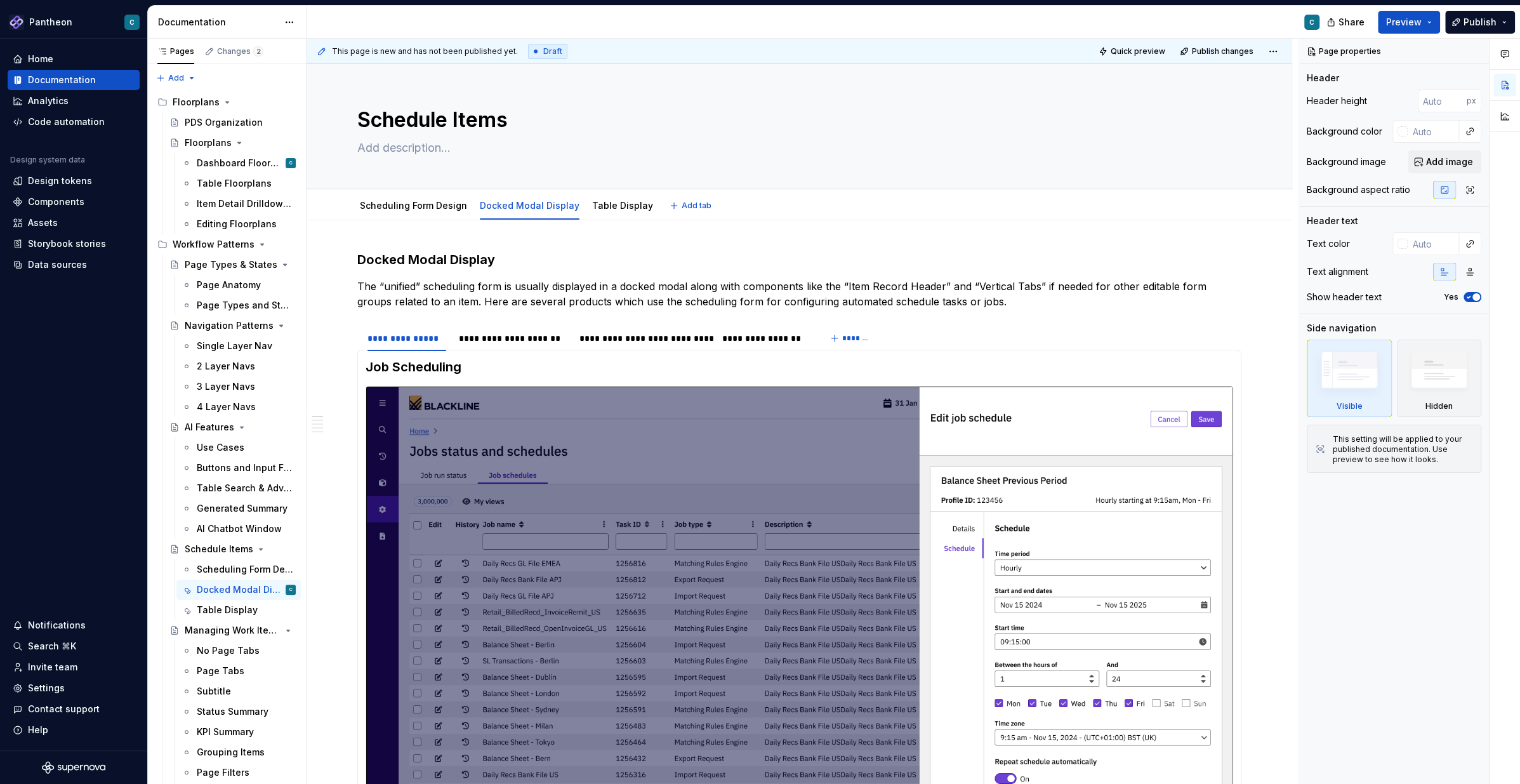
type textarea "*"
click at [496, 260] on h3 "Docked Modal Display" at bounding box center [799, 260] width 884 height 18
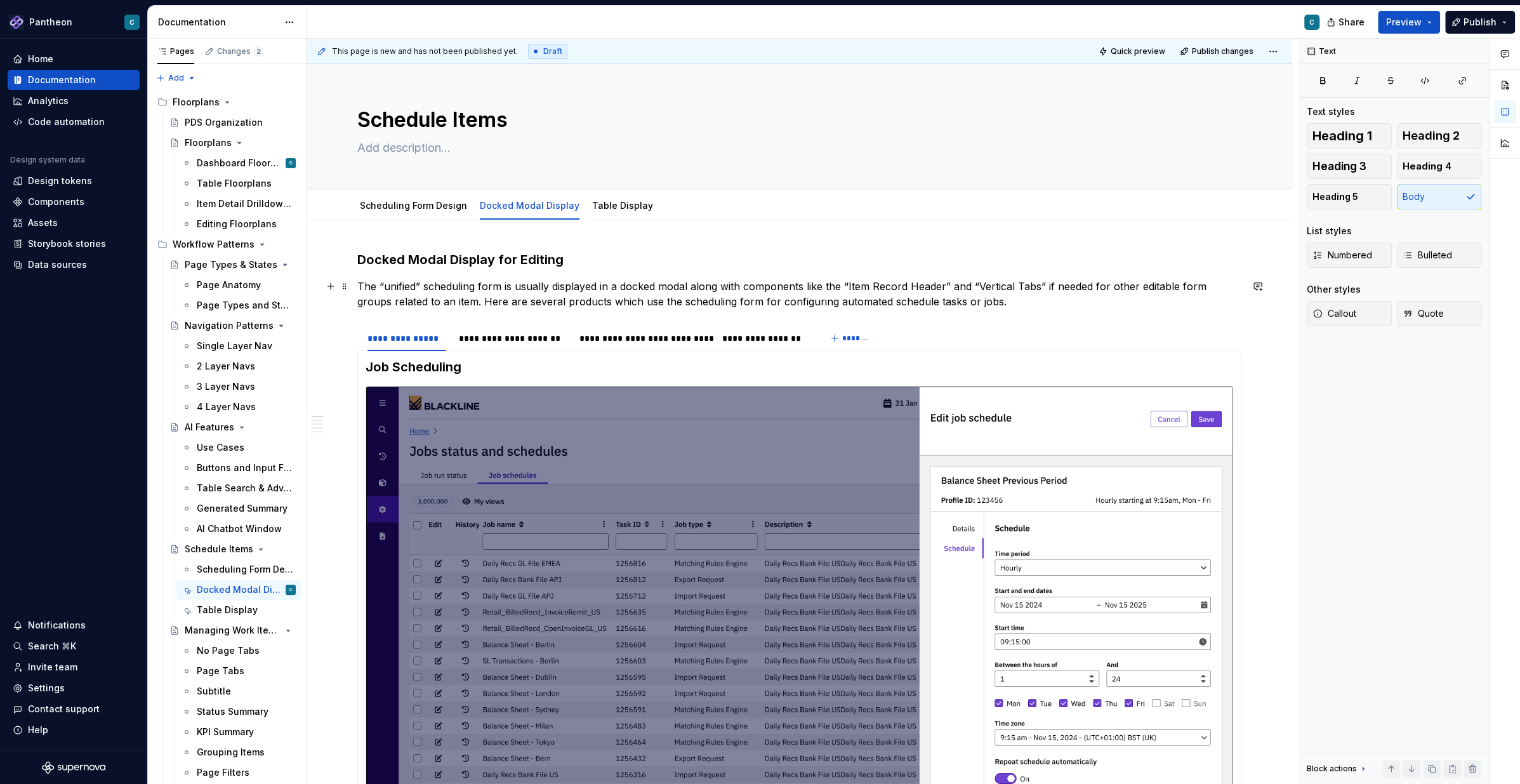
click at [690, 285] on p "The “unified” scheduling form is usually displayed in a docked modal along with…" at bounding box center [799, 293] width 884 height 30
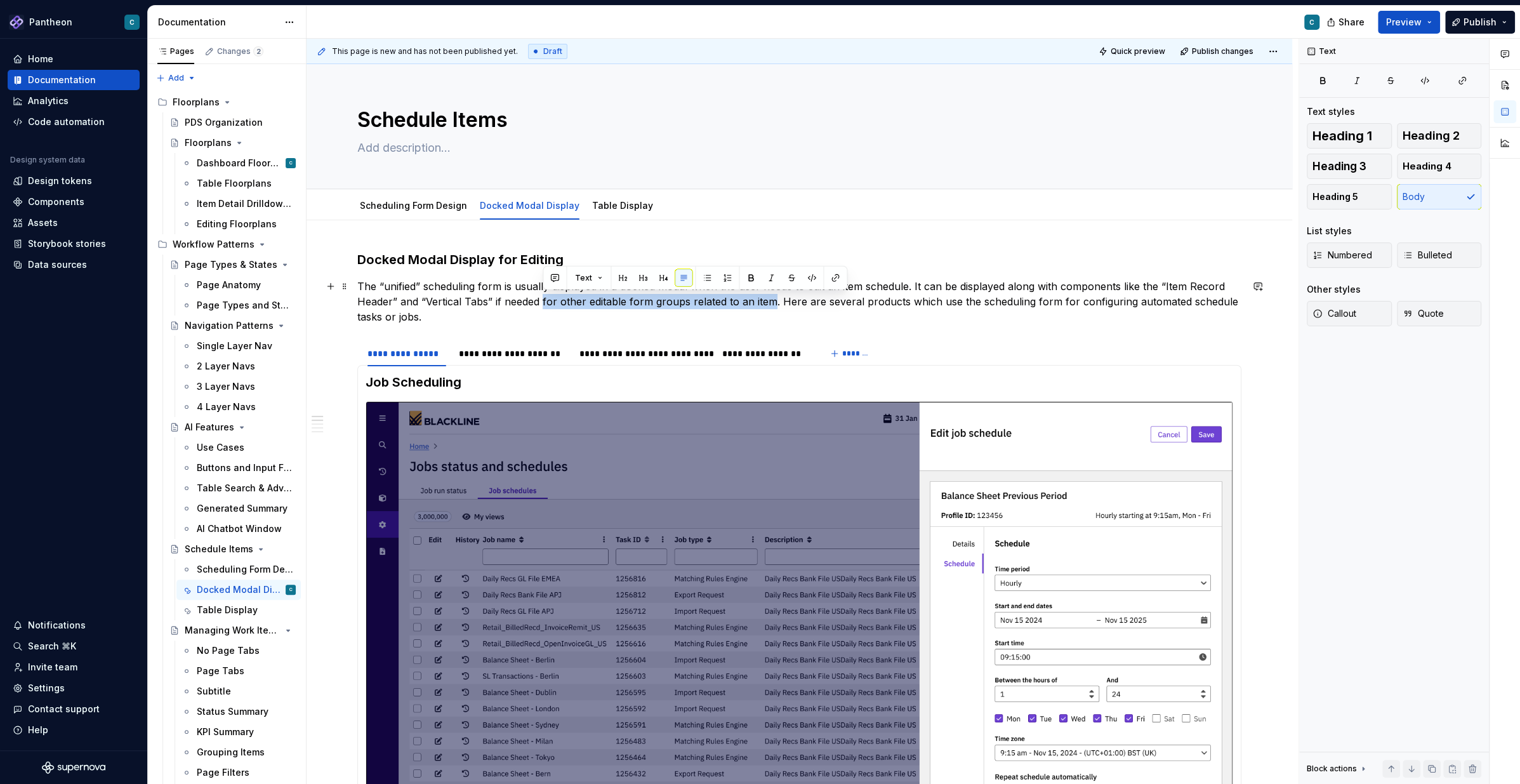
drag, startPoint x: 541, startPoint y: 303, endPoint x: 773, endPoint y: 302, distance: 232.0
click at [773, 302] on p "The “unified” scheduling form is usually displayed in a docked modal when the u…" at bounding box center [799, 301] width 884 height 45
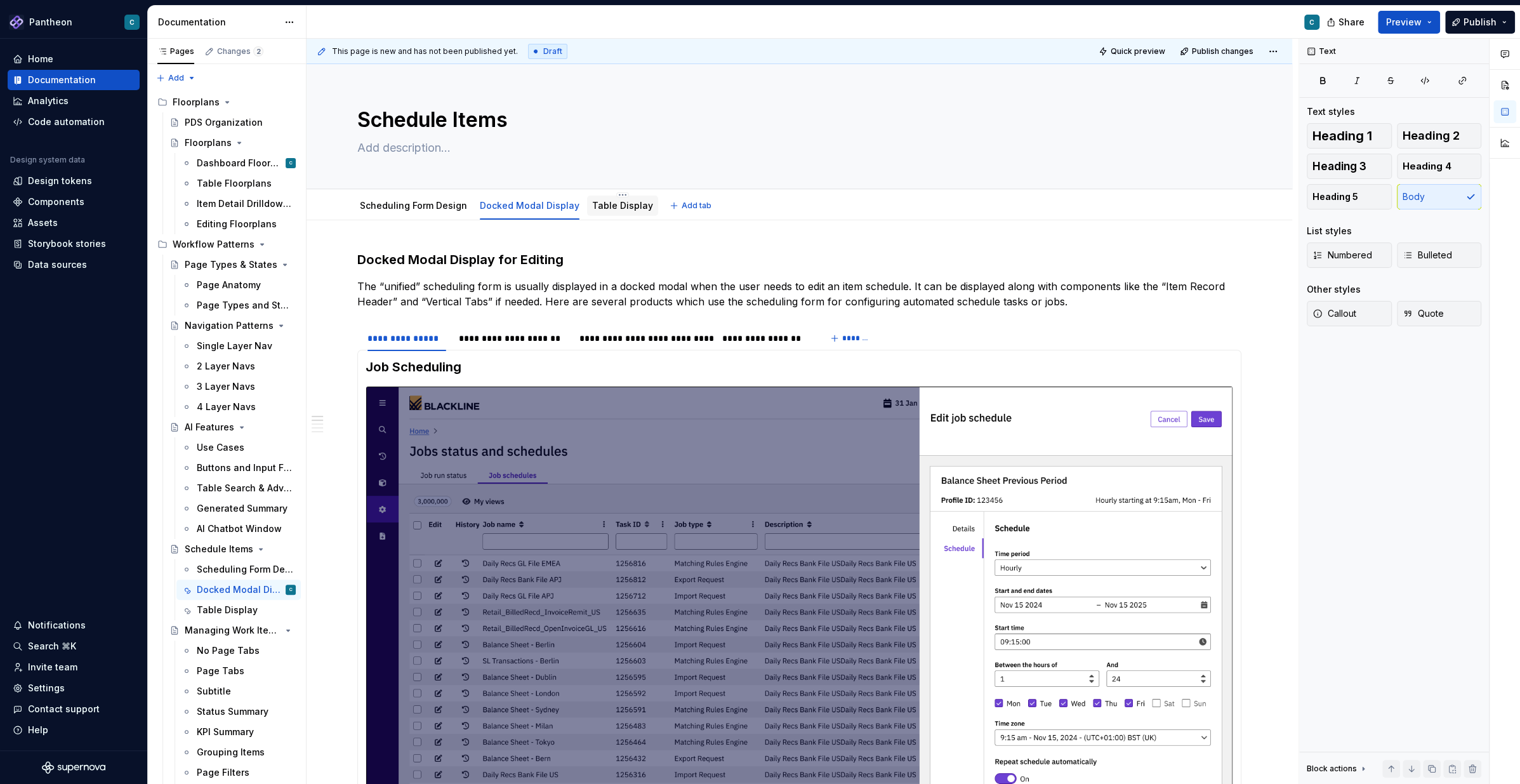
click at [608, 208] on link "Table Display" at bounding box center [622, 206] width 61 height 11
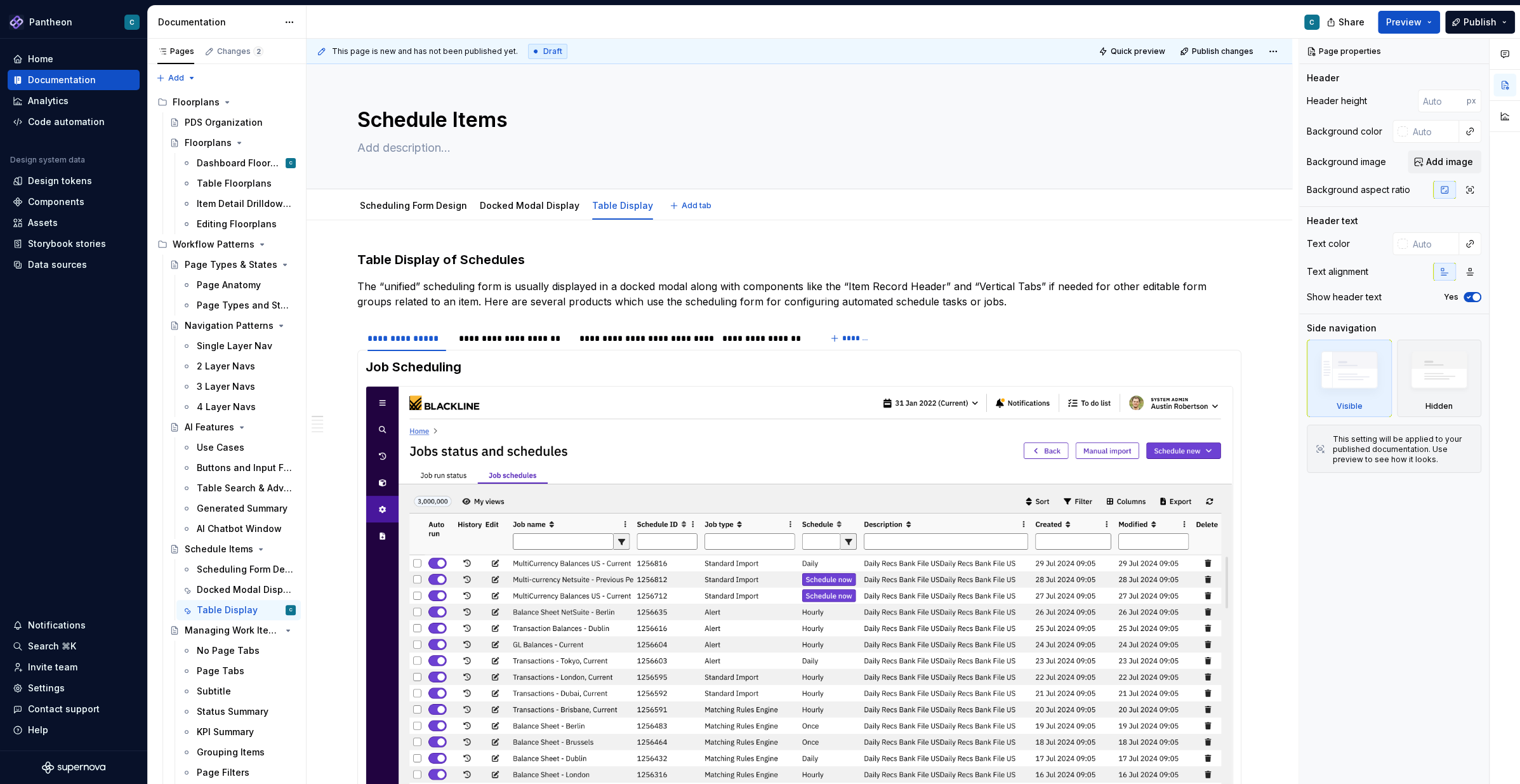
type textarea "*"
click at [522, 261] on h3 "Table Display of Schedules" at bounding box center [799, 260] width 884 height 18
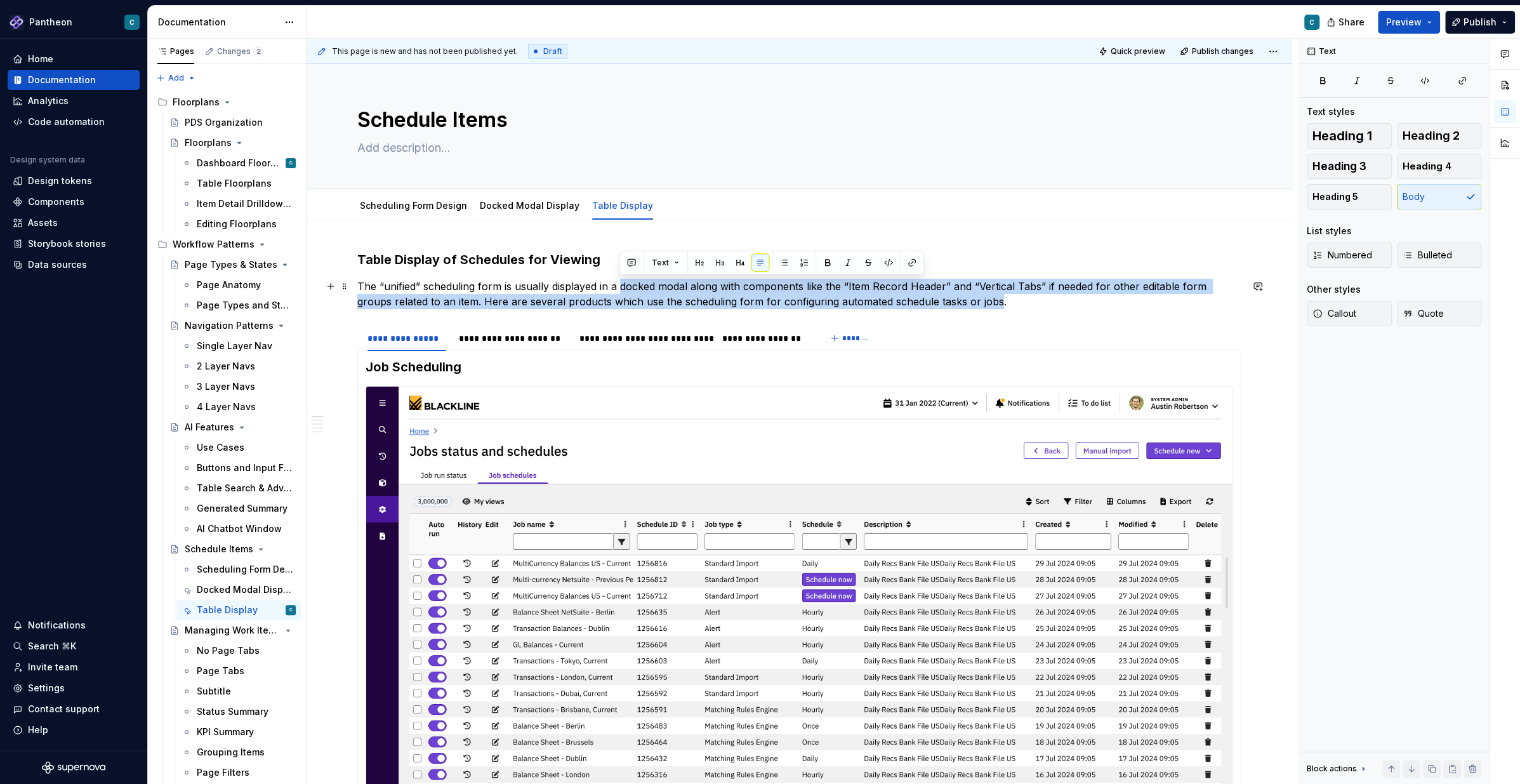
drag, startPoint x: 620, startPoint y: 286, endPoint x: 959, endPoint y: 302, distance: 339.4
click at [959, 302] on p "The “unified” scheduling form is usually displayed in a docked modal along with…" at bounding box center [799, 293] width 884 height 30
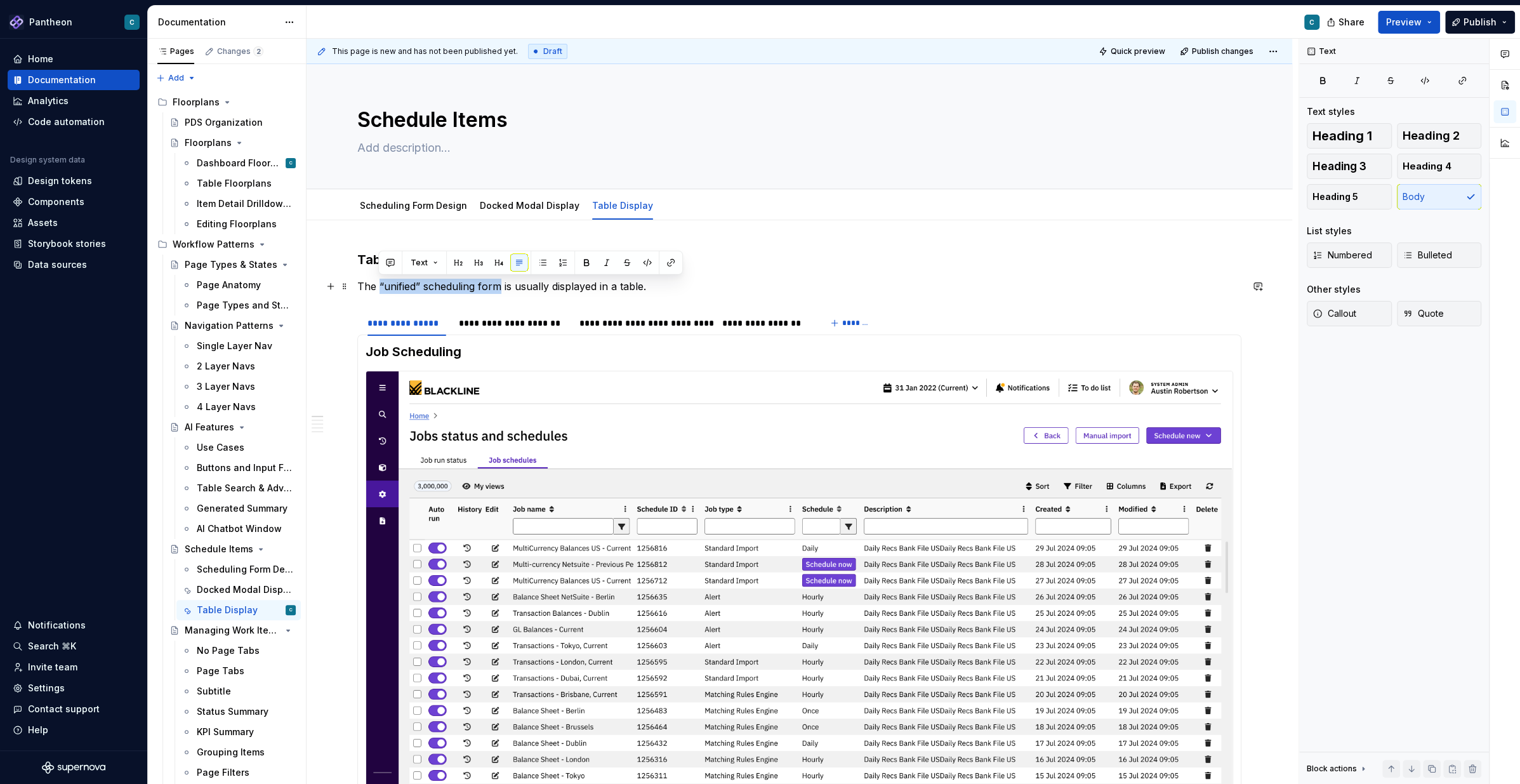
drag, startPoint x: 378, startPoint y: 288, endPoint x: 497, endPoint y: 292, distance: 119.1
click at [497, 292] on p "The “unified” scheduling form is usually displayed in a table." at bounding box center [799, 285] width 884 height 15
click at [611, 288] on p "Schedule form values are usually displayed in a table." at bounding box center [799, 285] width 884 height 15
click at [461, 288] on p "Schedule form values are usually displayed in a table." at bounding box center [799, 285] width 884 height 15
click at [878, 288] on p "Schedule form values, such as schedule time period or automation activation, ar…" at bounding box center [799, 285] width 884 height 15
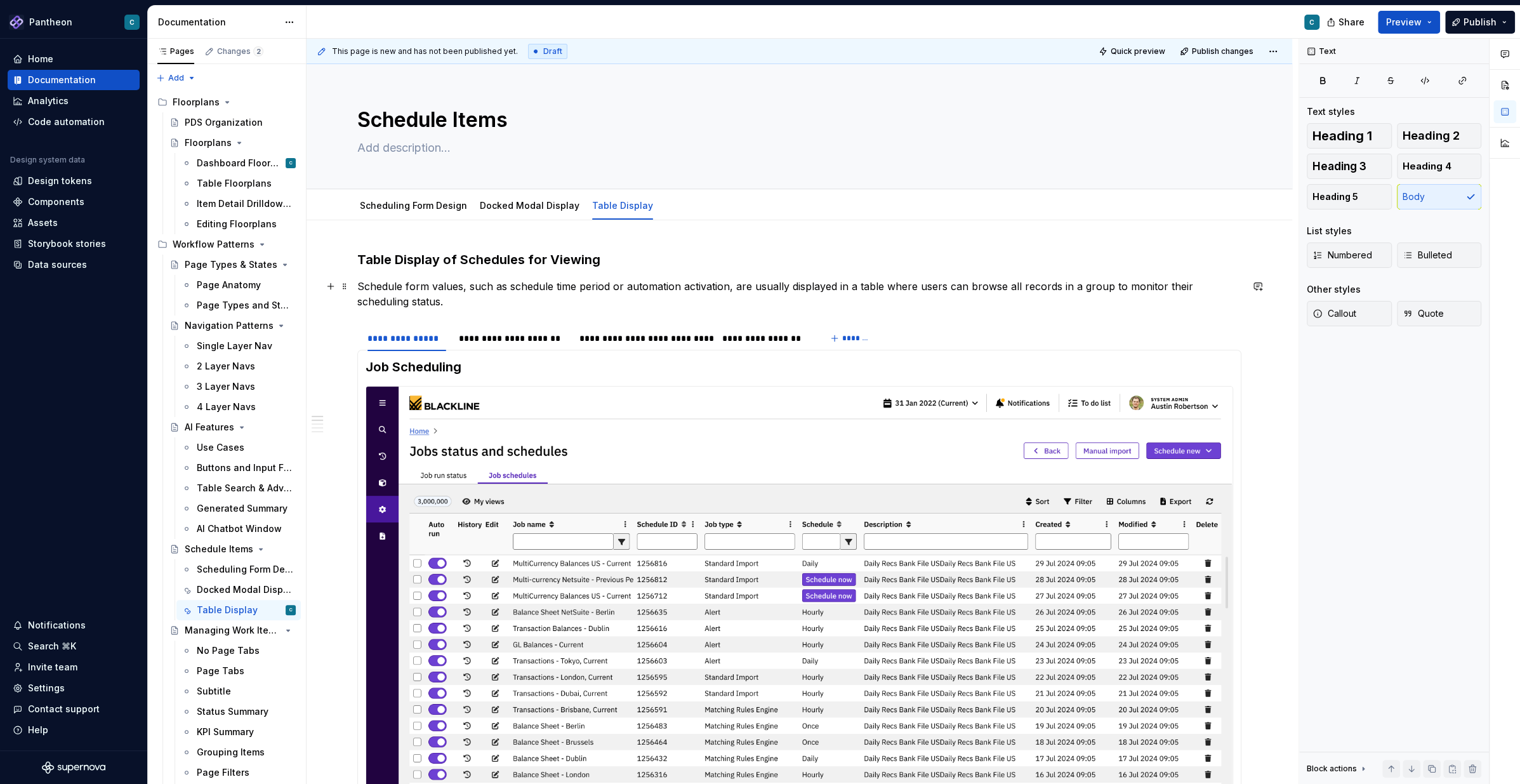
click at [357, 306] on p "Schedule form values, such as schedule time period or automation activation, ar…" at bounding box center [799, 293] width 884 height 30
click at [491, 309] on div "**********" at bounding box center [799, 587] width 884 height 672
click at [894, 285] on p "Schedule form values, such as schedule time period or automation activation, ar…" at bounding box center [799, 293] width 884 height 30
drag, startPoint x: 1059, startPoint y: 281, endPoint x: 1118, endPoint y: 289, distance: 59.5
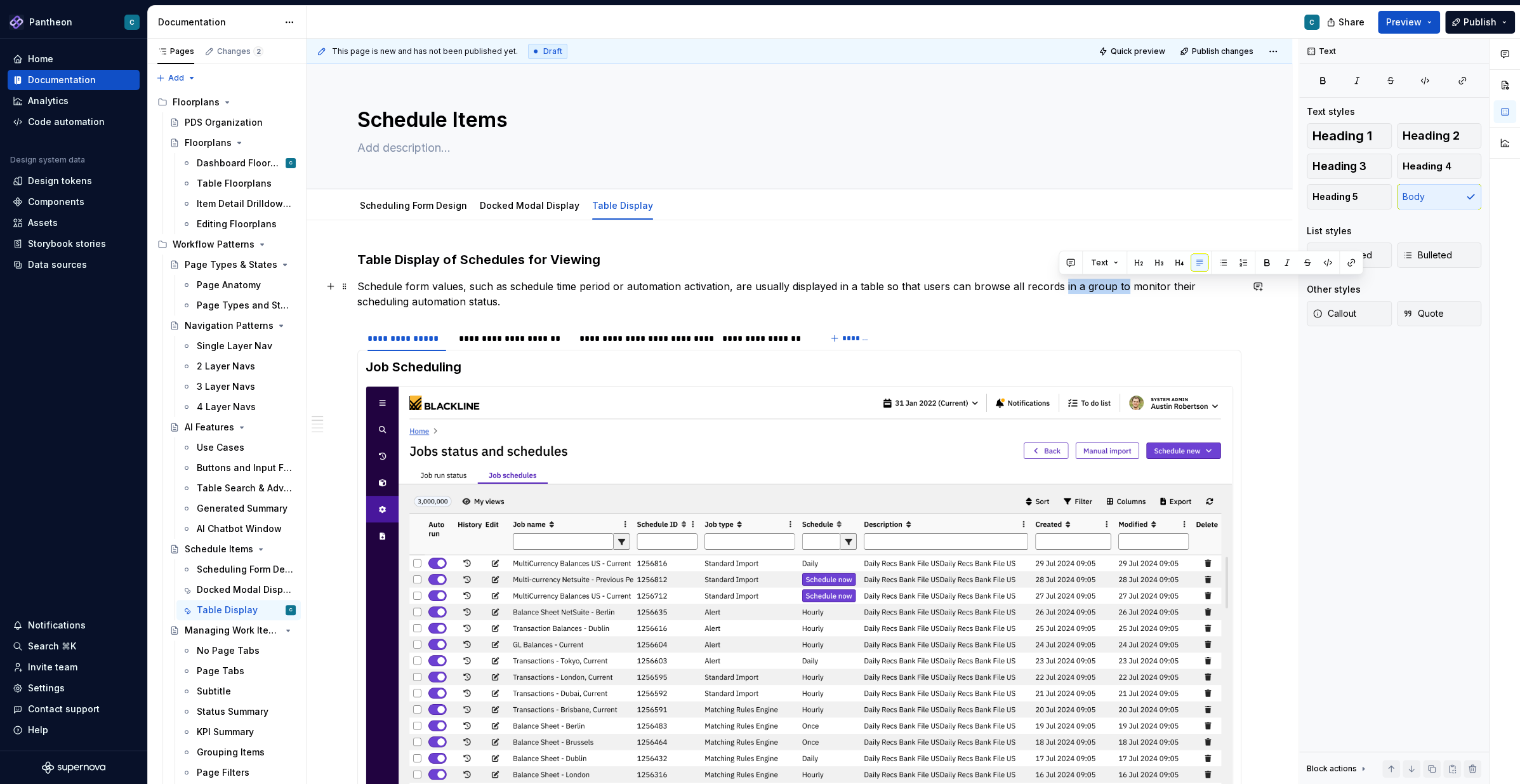
click at [1118, 289] on p "Schedule form values, such as schedule time period or automation activation, ar…" at bounding box center [799, 293] width 884 height 30
click at [1019, 288] on p "Schedule form values, such as schedule time period or automation activation, ar…" at bounding box center [799, 293] width 884 height 30
click at [442, 302] on p "Schedule form values, such as schedule time period or automation activation, ar…" at bounding box center [799, 293] width 884 height 30
click at [525, 339] on div "**********" at bounding box center [513, 338] width 108 height 13
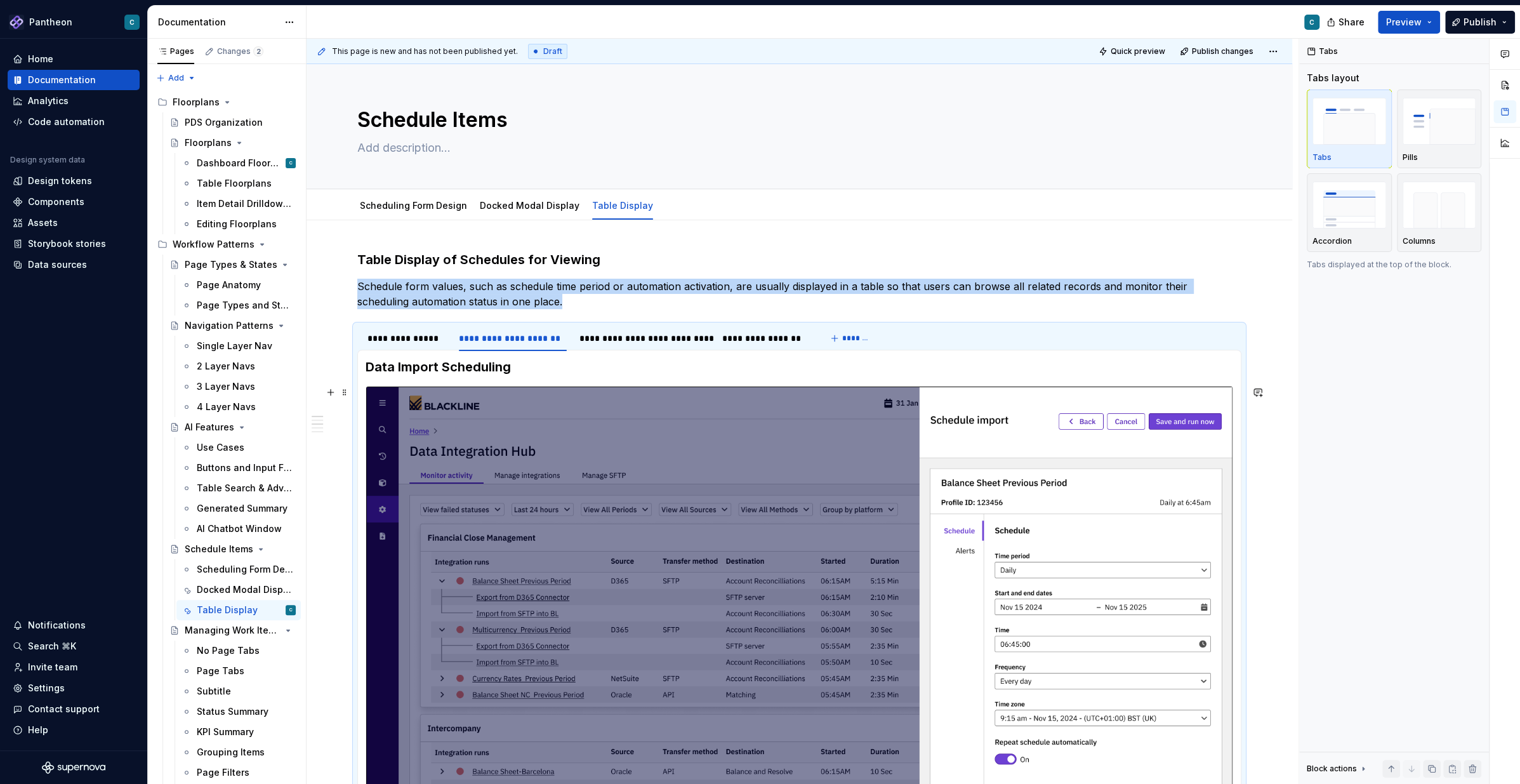
click at [911, 503] on img at bounding box center [799, 629] width 866 height 487
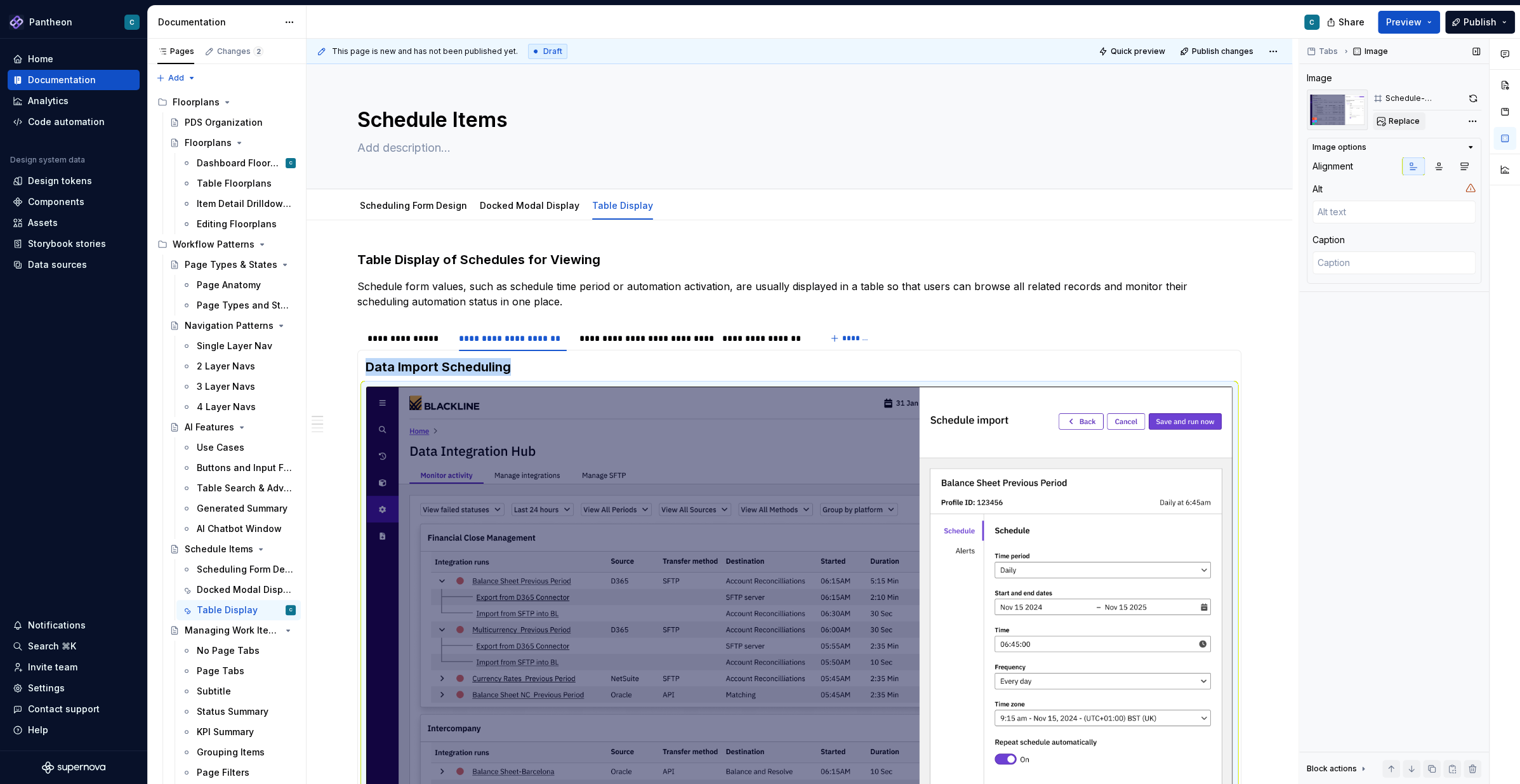
click at [1404, 122] on span "Replace" at bounding box center [1404, 121] width 31 height 10
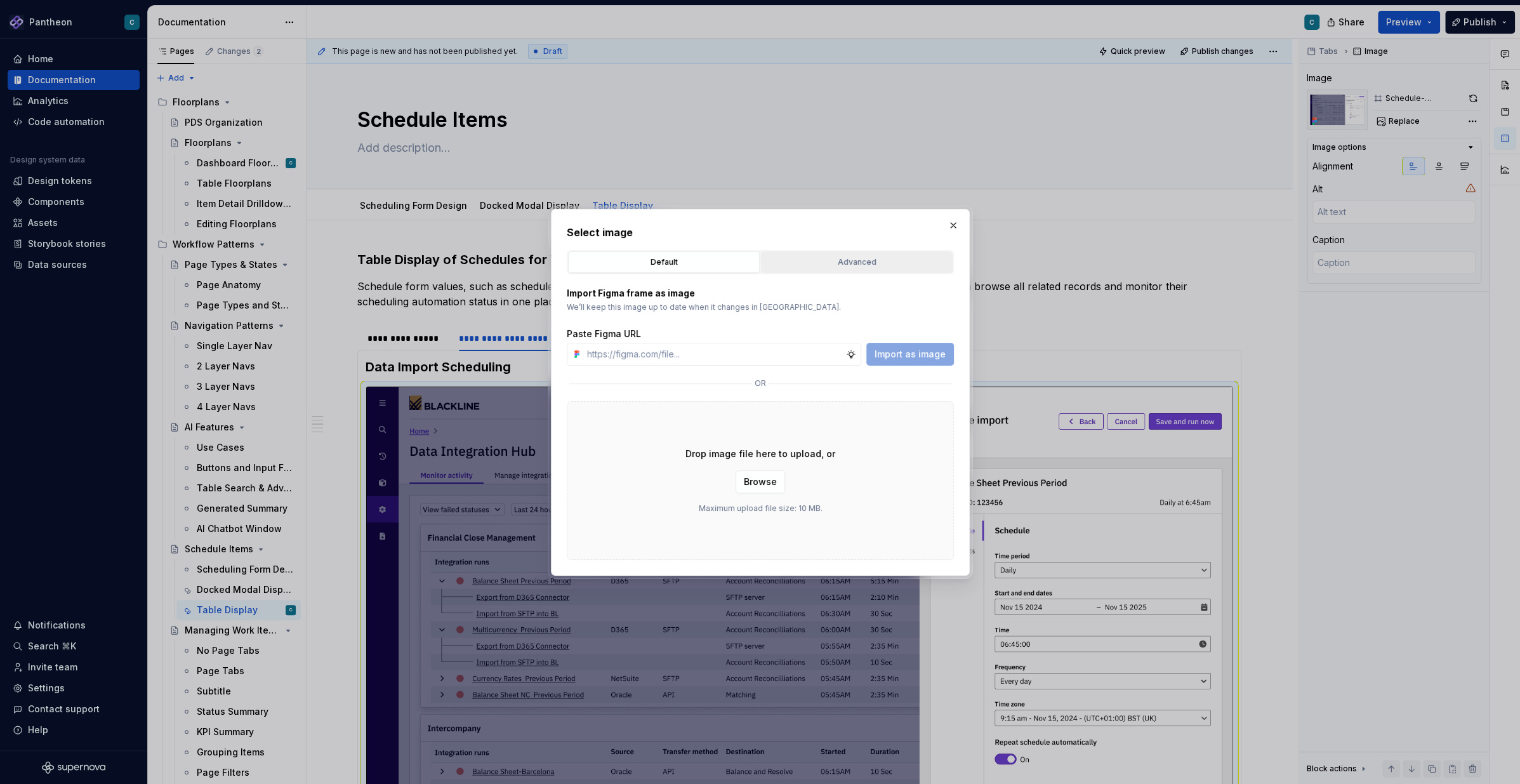
click at [868, 260] on div "Advanced" at bounding box center [857, 262] width 183 height 13
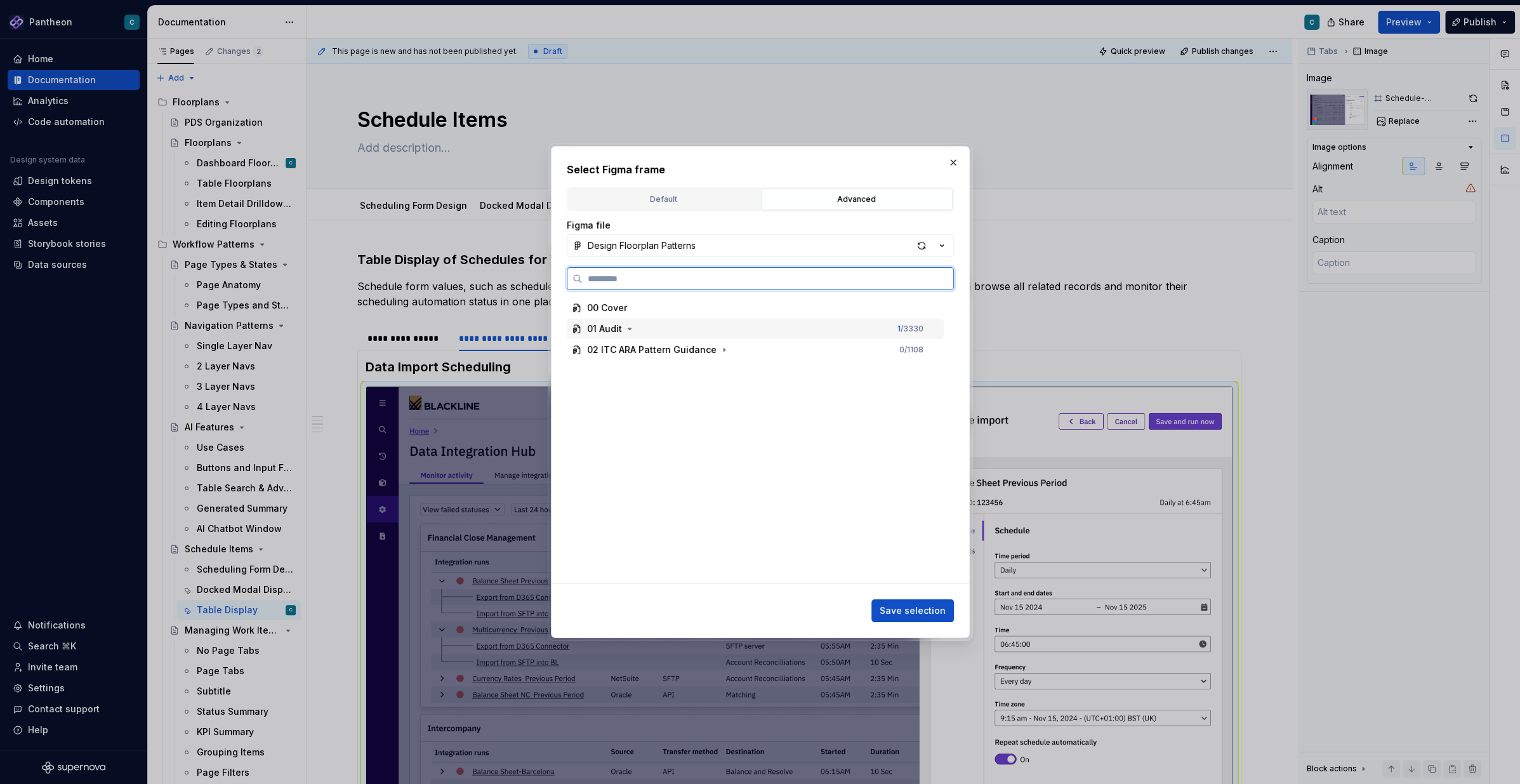
click at [612, 330] on div "01 Audit" at bounding box center [604, 328] width 35 height 13
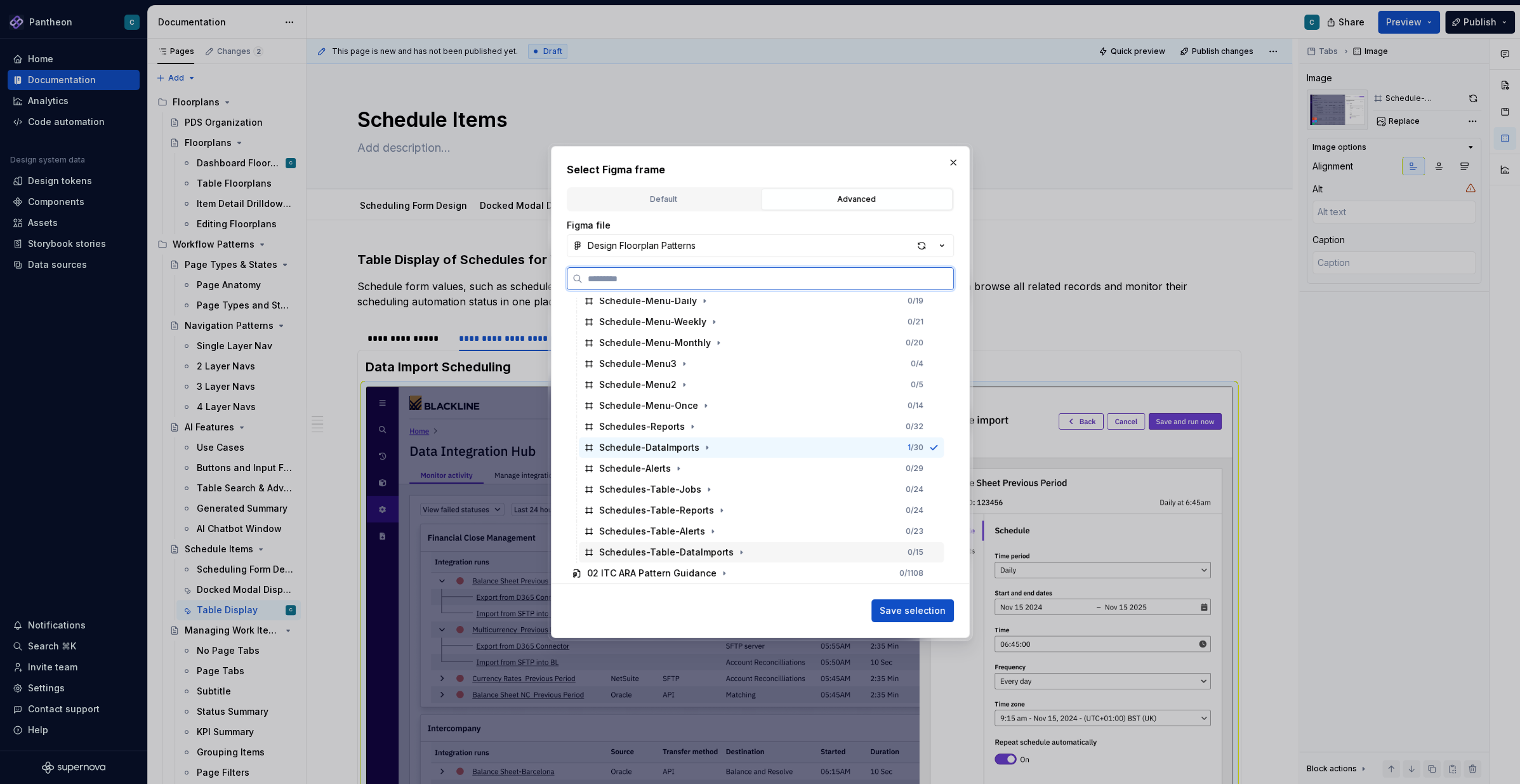
click at [672, 553] on div "Schedules-Table-DataImports" at bounding box center [666, 552] width 134 height 13
click at [898, 610] on span "Save selection" at bounding box center [912, 610] width 66 height 13
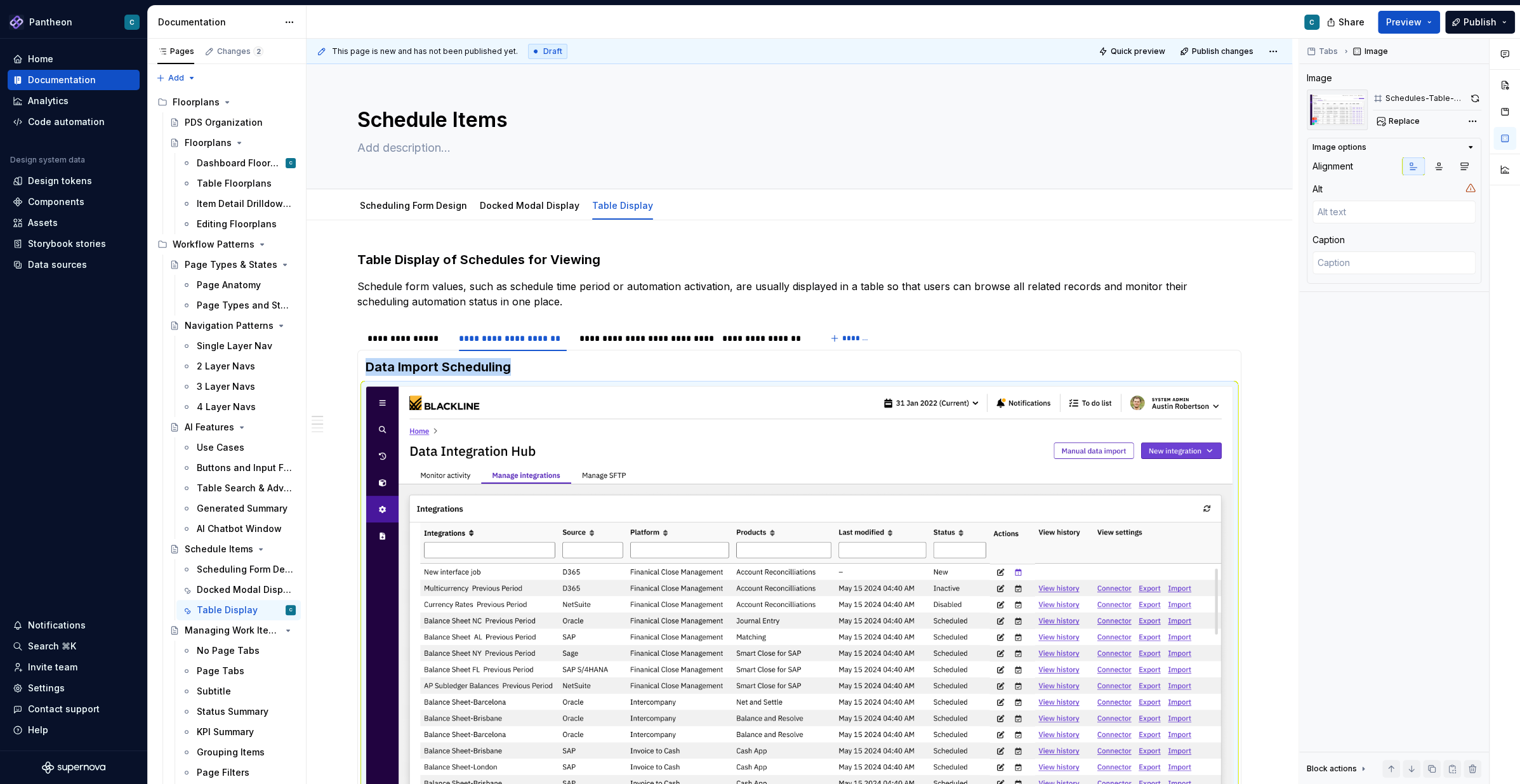
scroll to position [93, 0]
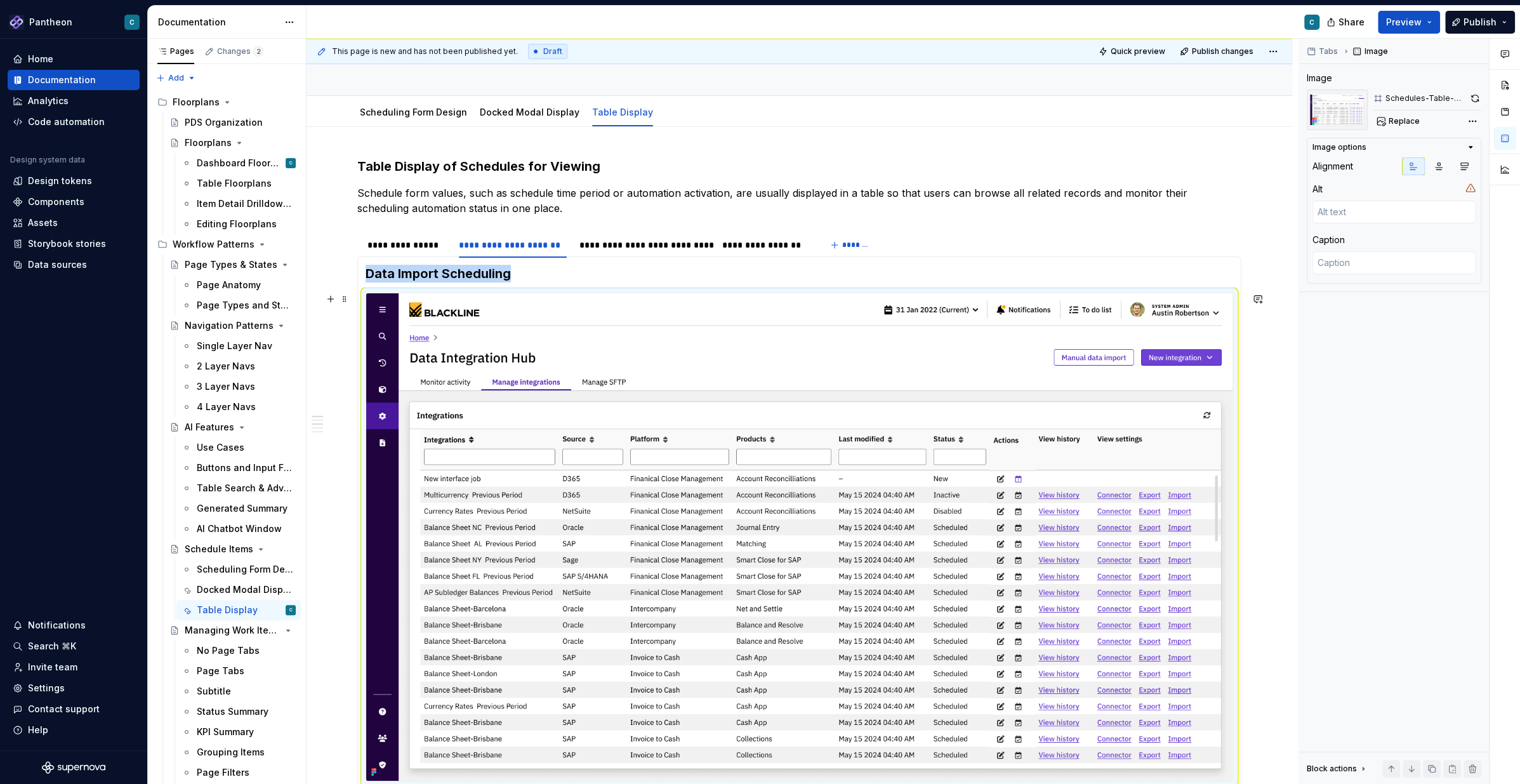
click at [811, 404] on img at bounding box center [799, 536] width 866 height 487
click at [1474, 99] on button "button" at bounding box center [1475, 98] width 13 height 18
click at [417, 242] on div "**********" at bounding box center [407, 245] width 79 height 13
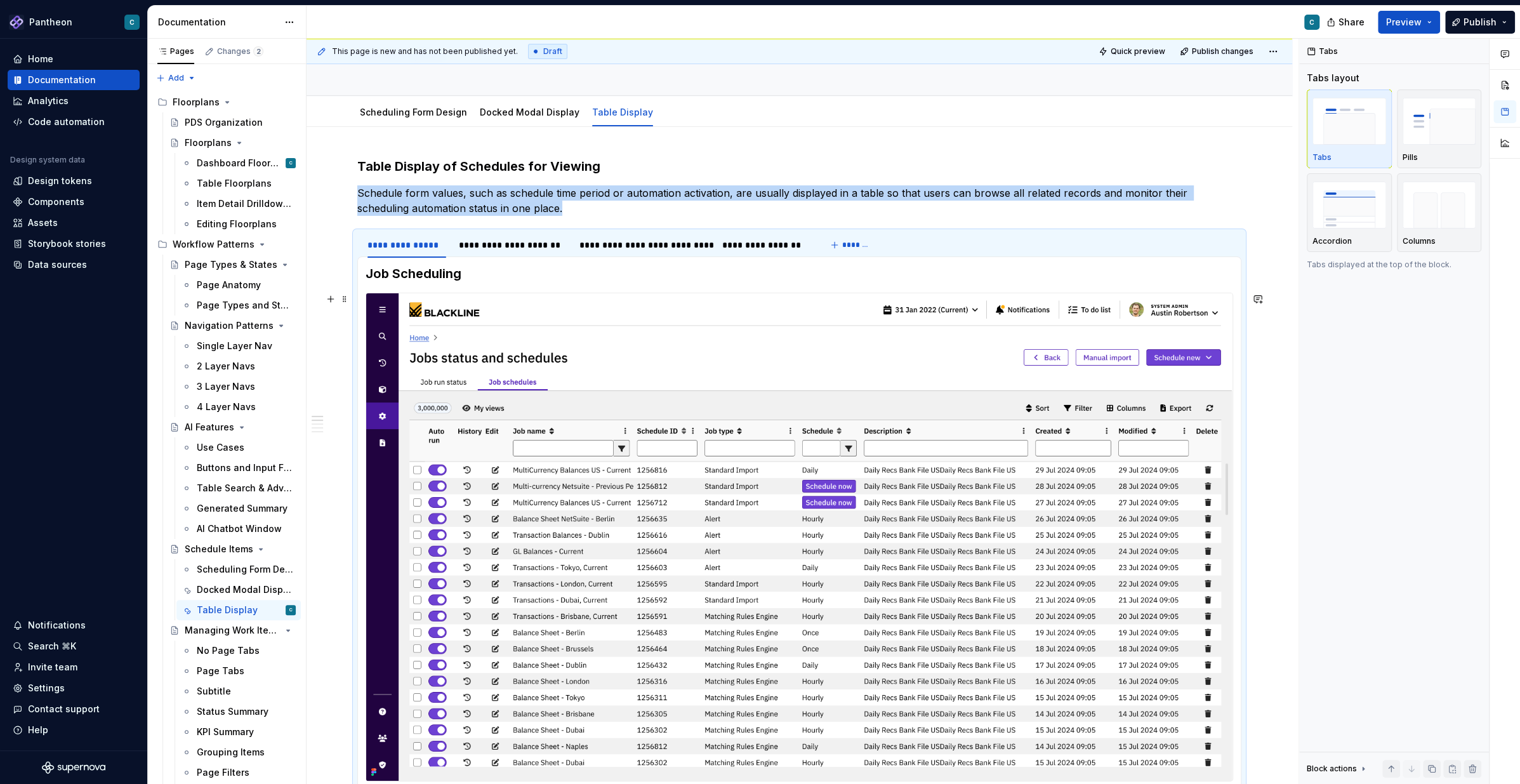
click at [1020, 562] on img at bounding box center [799, 536] width 866 height 487
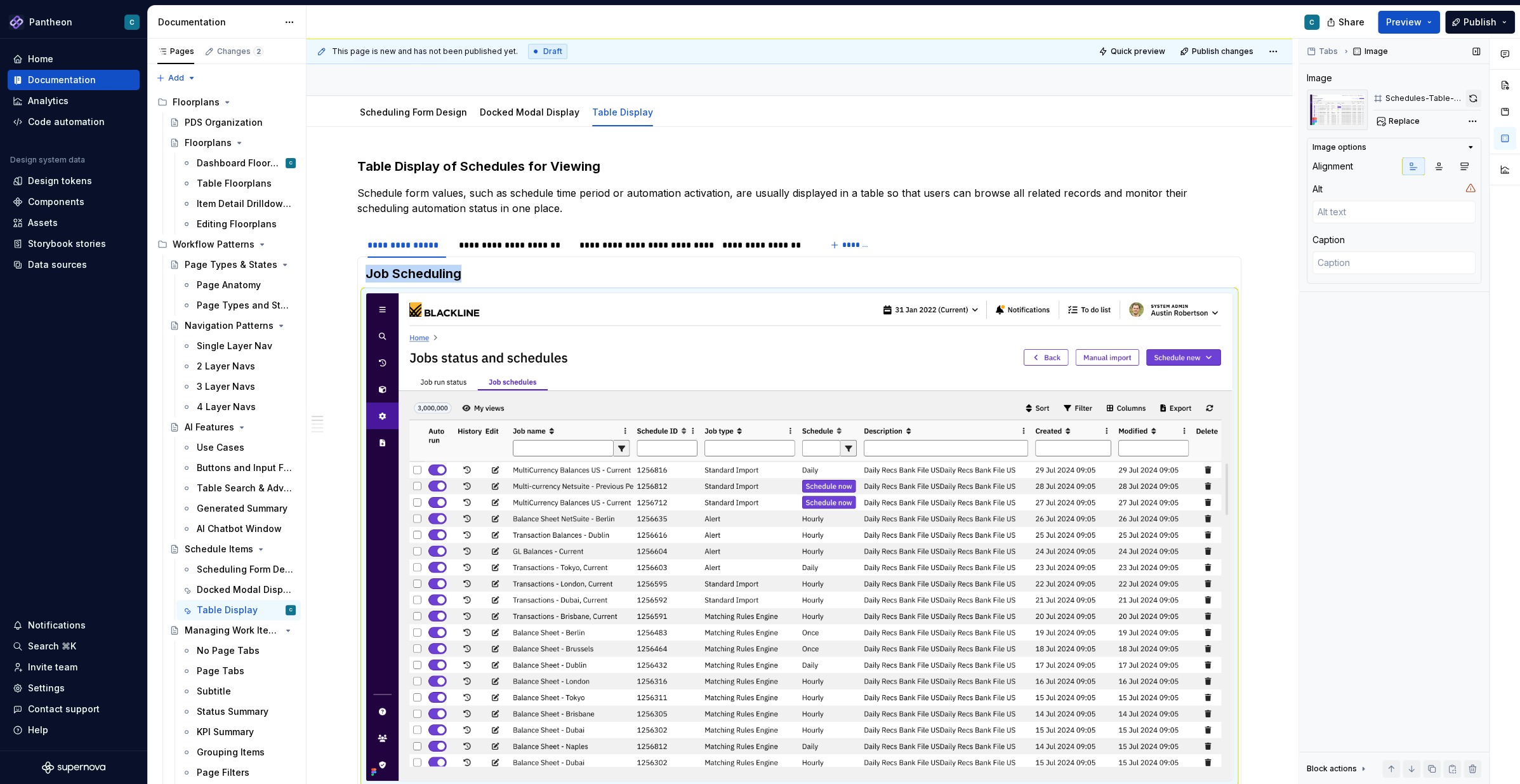
click at [1472, 99] on button "button" at bounding box center [1473, 98] width 16 height 18
click at [622, 243] on div "**********" at bounding box center [644, 245] width 130 height 13
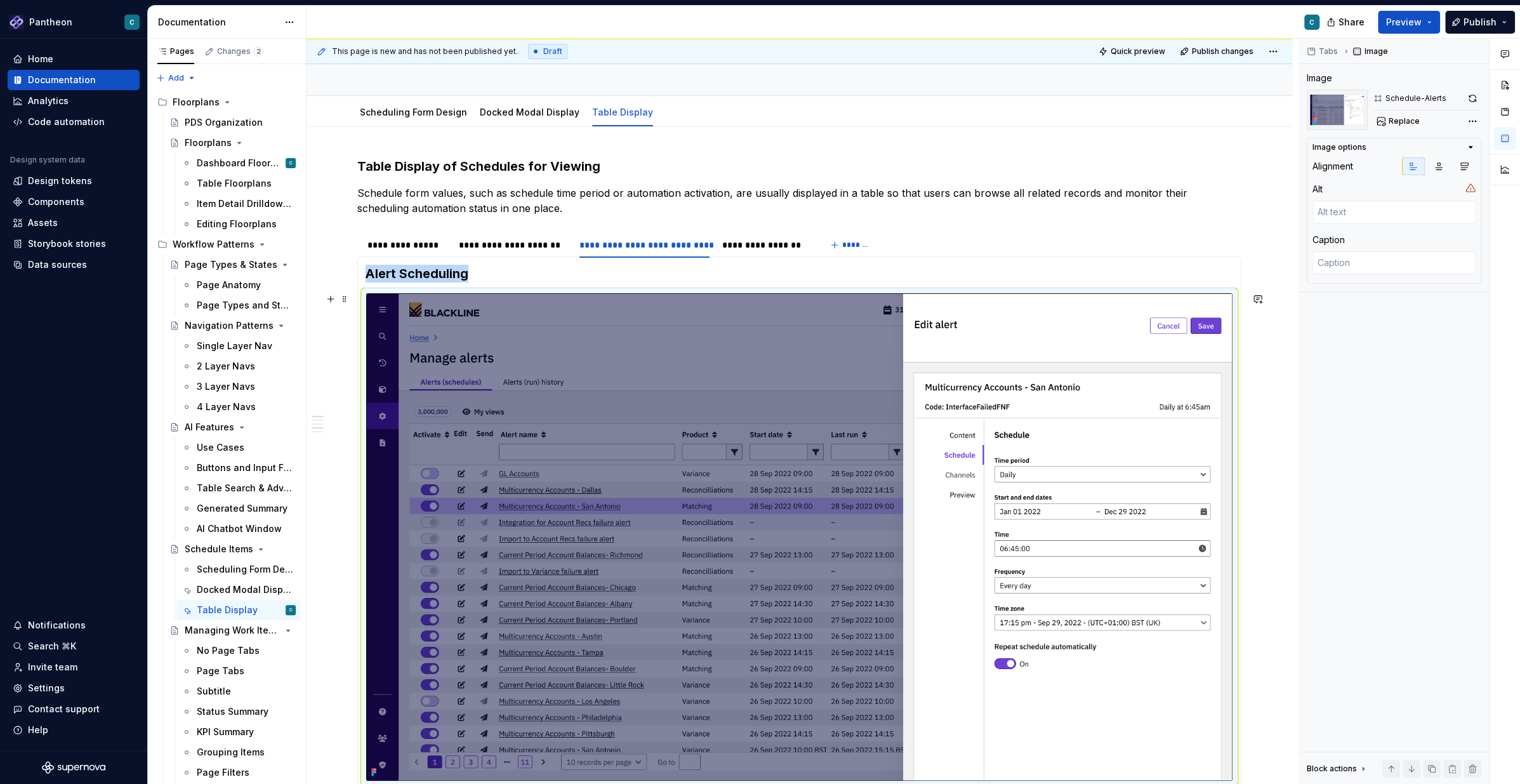
click at [913, 391] on img at bounding box center [799, 536] width 866 height 487
click at [1408, 119] on span "Replace" at bounding box center [1404, 121] width 31 height 10
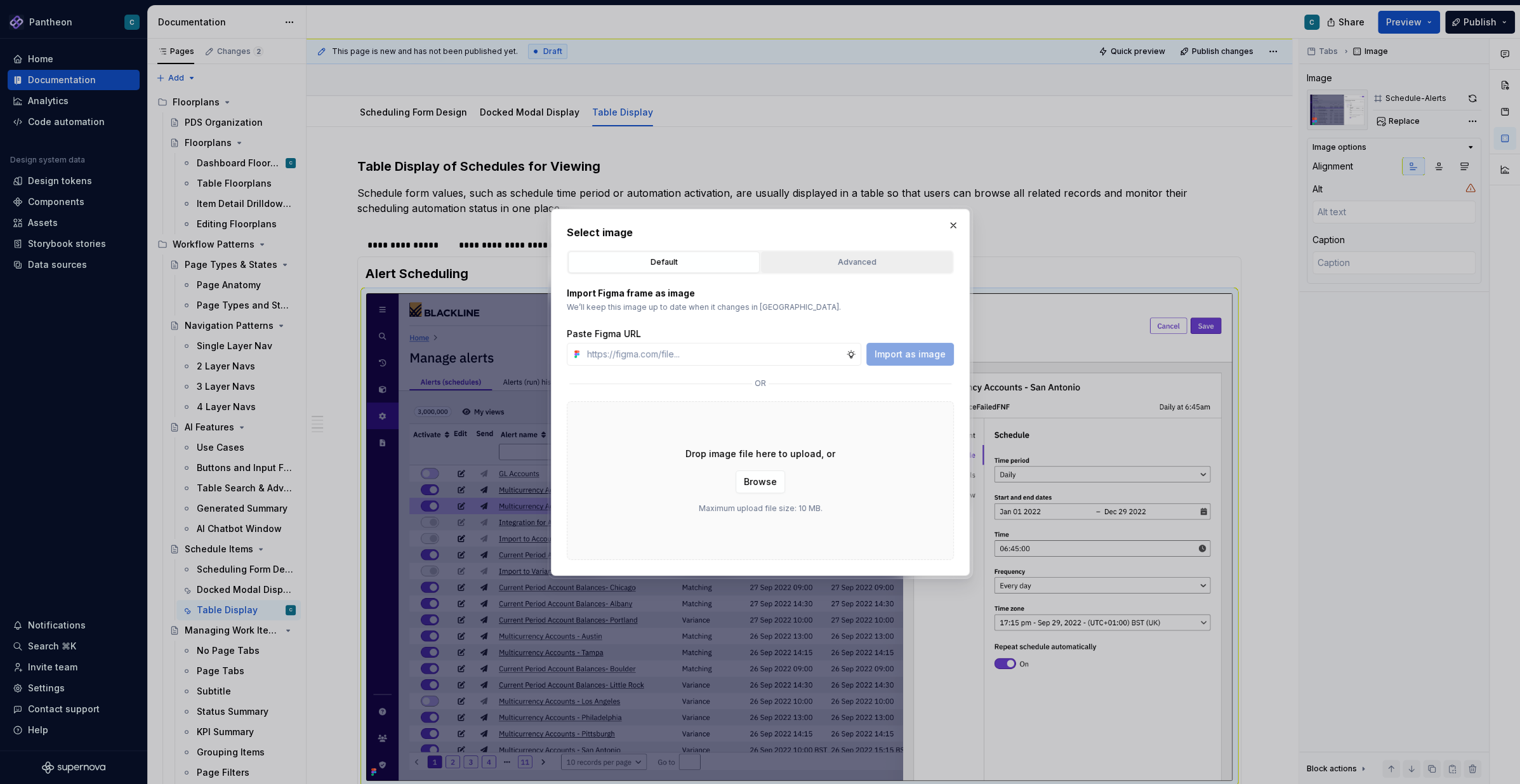
click at [847, 263] on div "Advanced" at bounding box center [857, 262] width 183 height 13
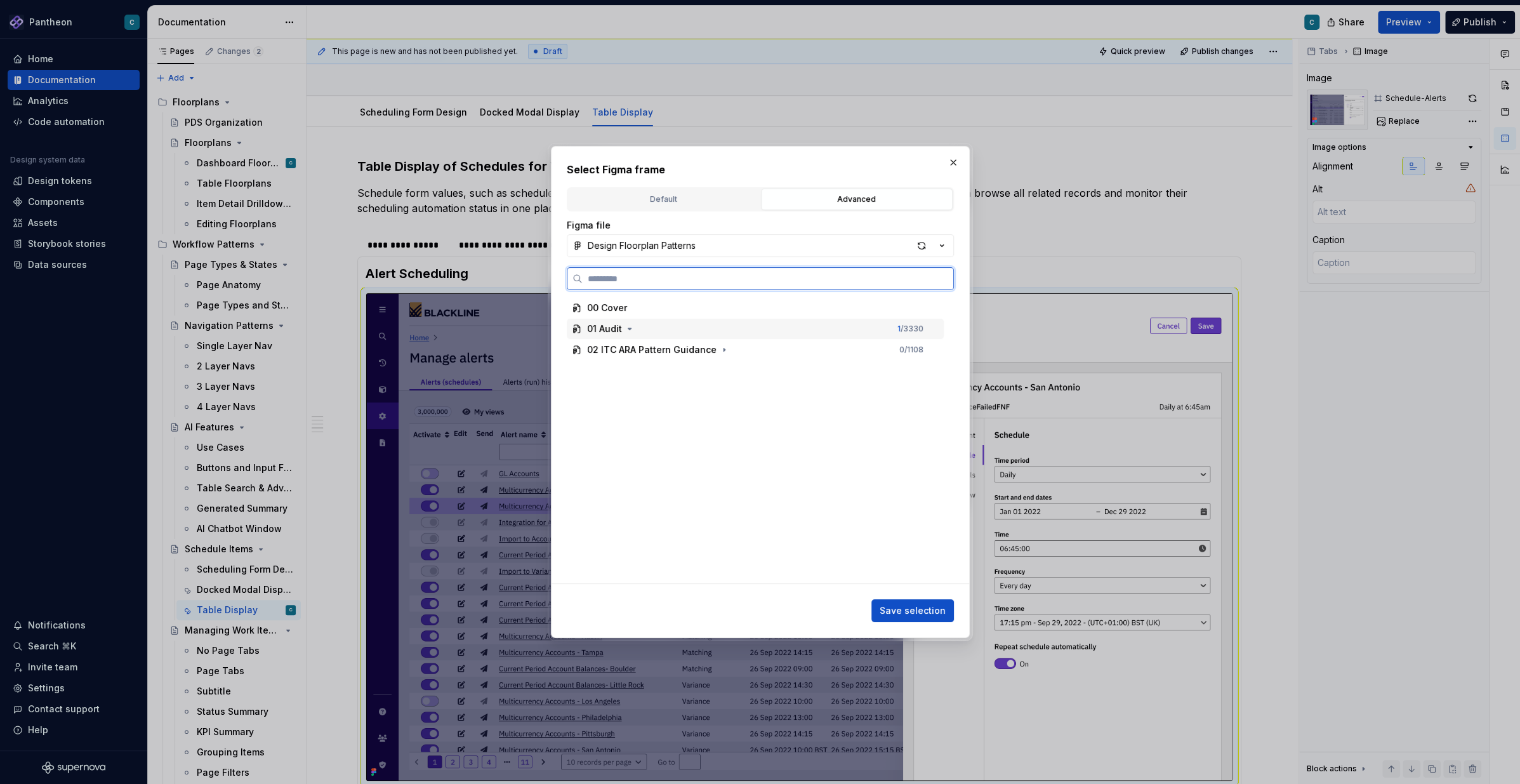
click at [605, 328] on div "01 Audit" at bounding box center [604, 328] width 35 height 13
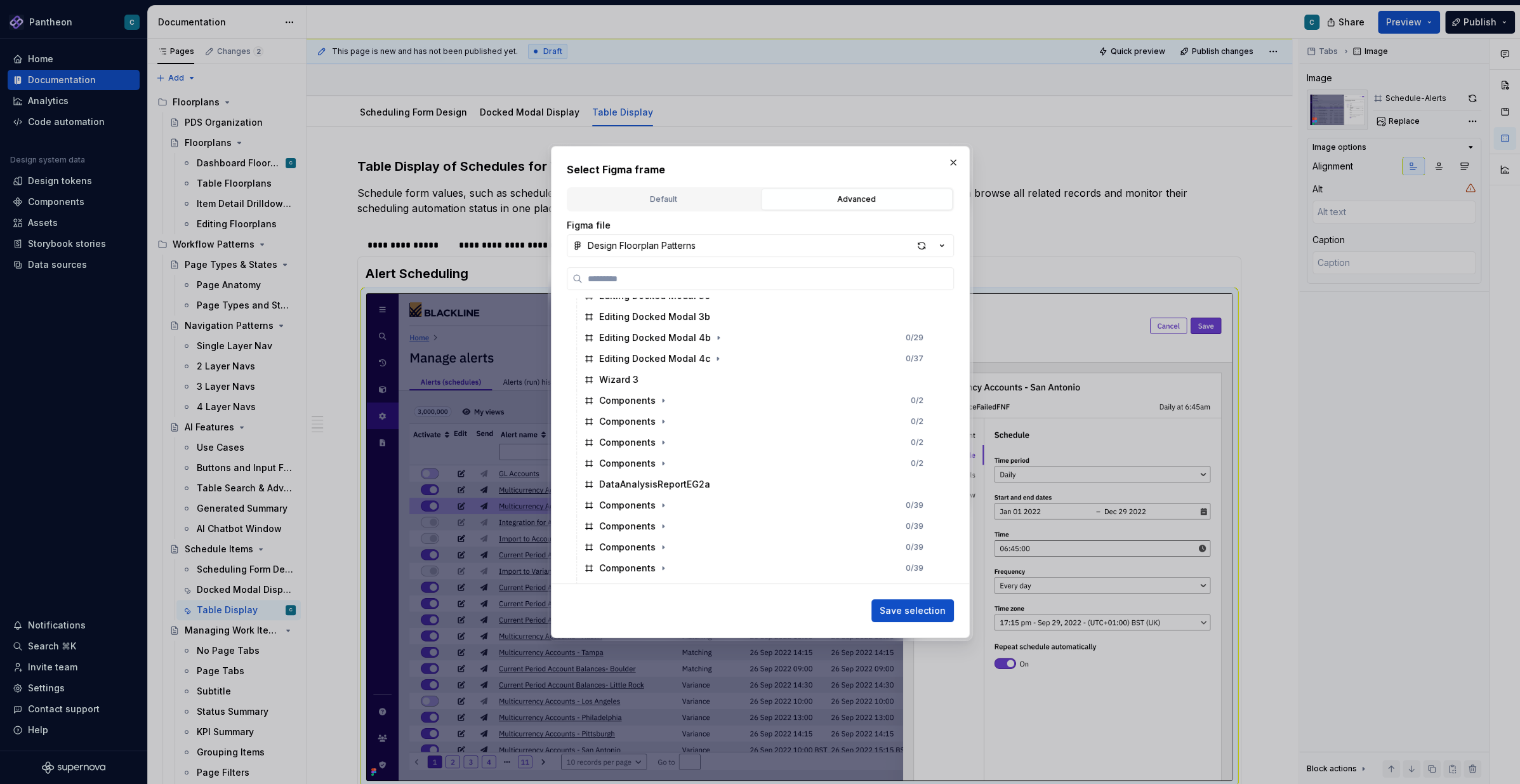
scroll to position [4007, 0]
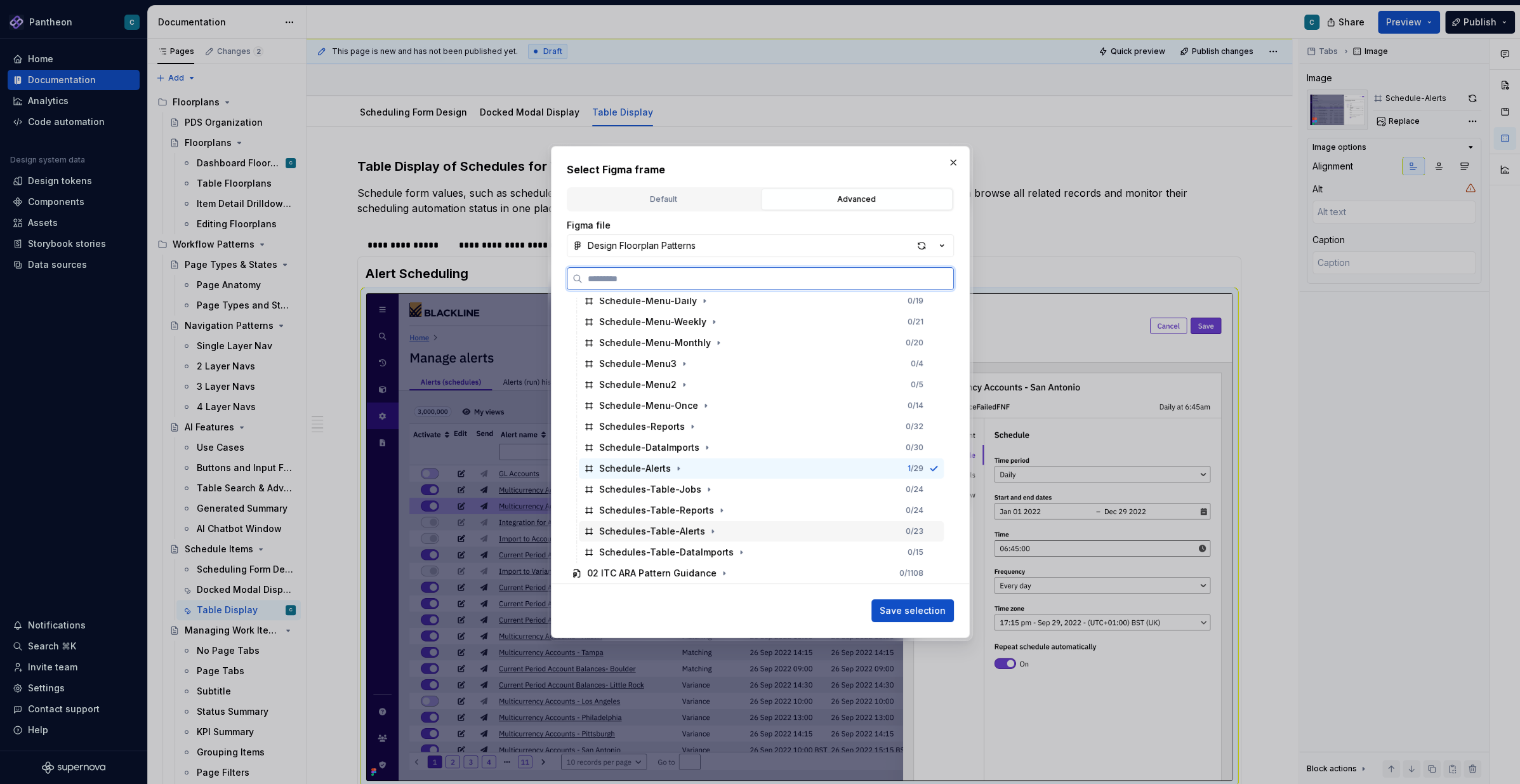
click at [670, 532] on div "Schedules-Table-Alerts" at bounding box center [652, 531] width 106 height 13
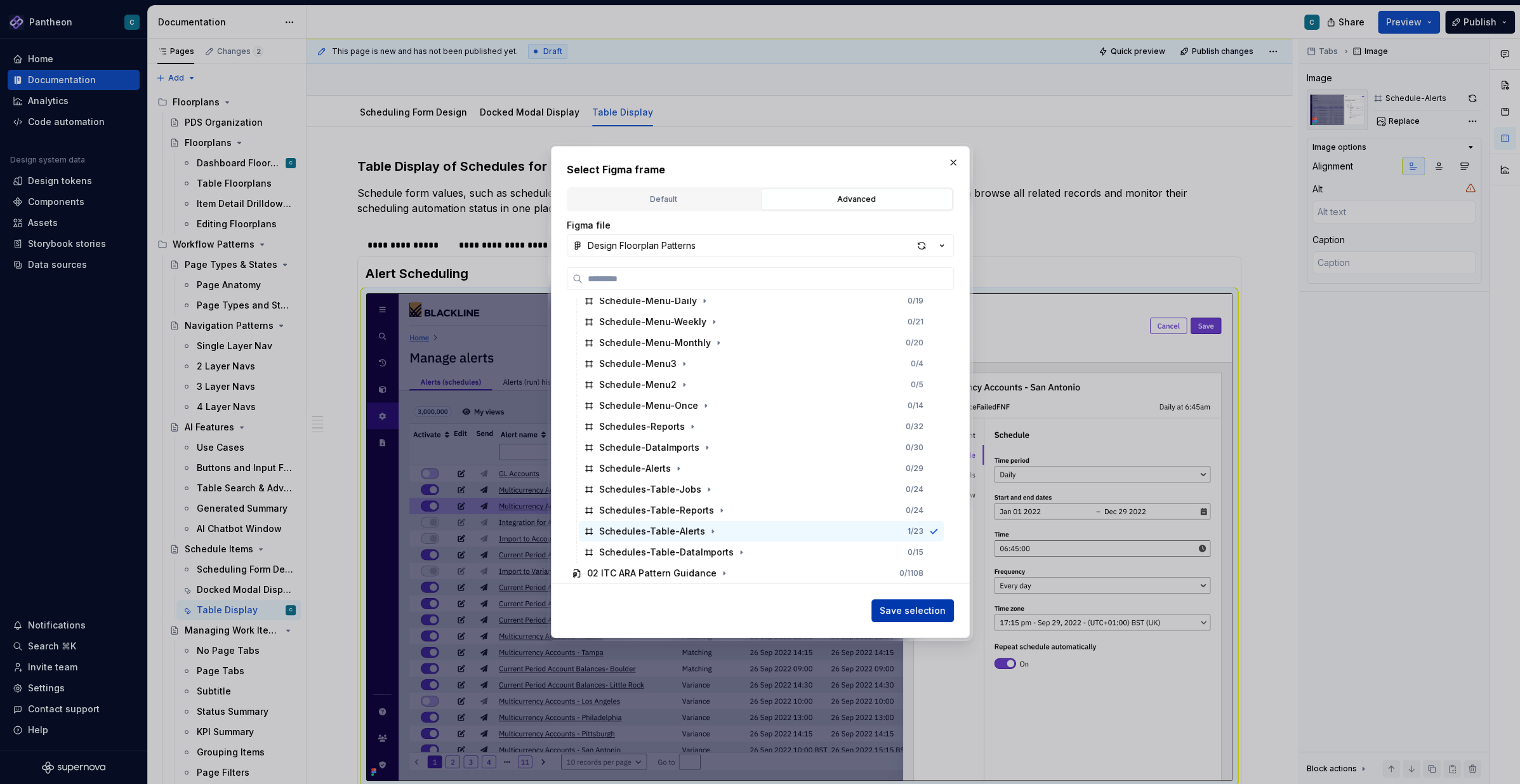
click at [901, 607] on span "Save selection" at bounding box center [912, 610] width 66 height 13
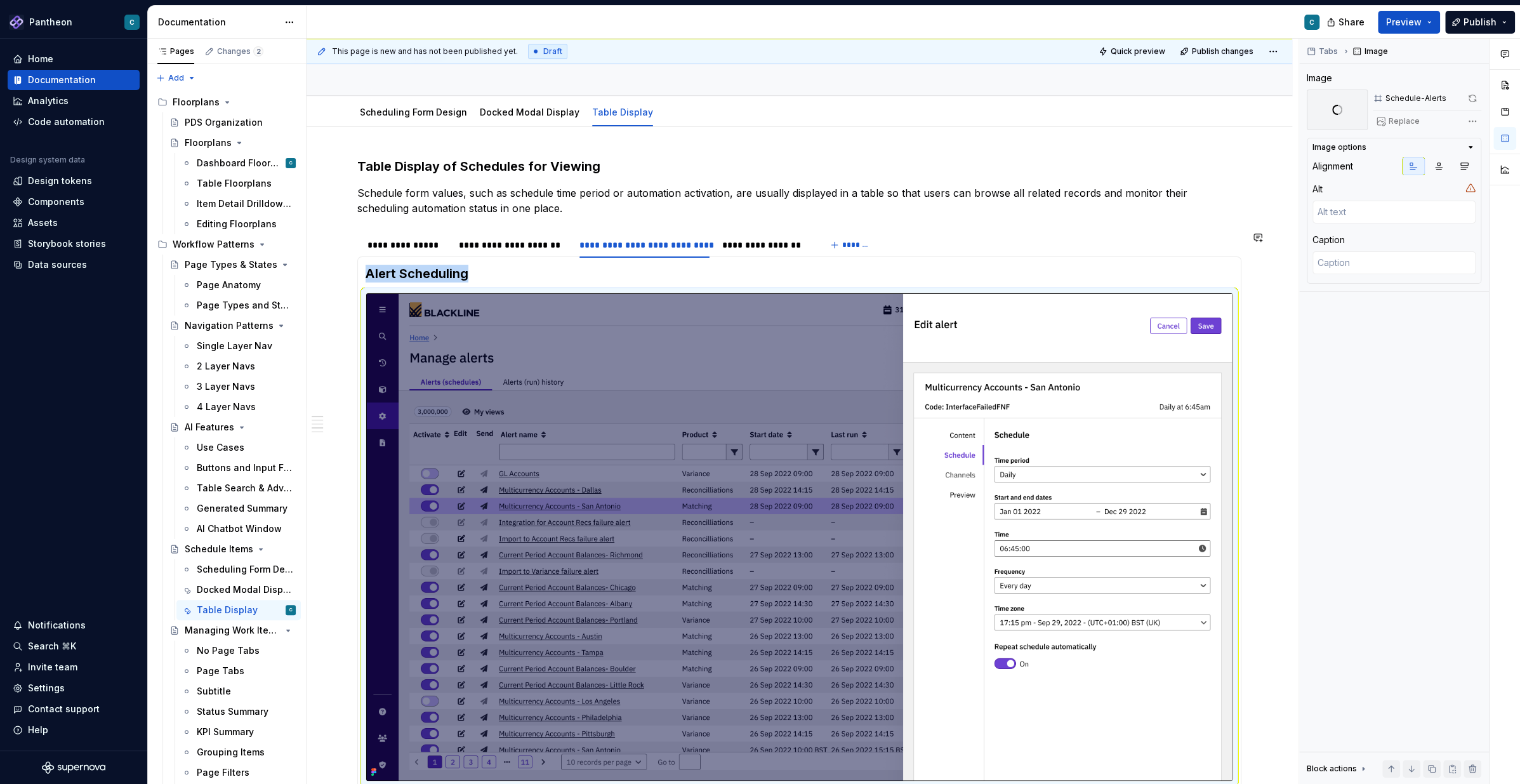
scroll to position [0, 0]
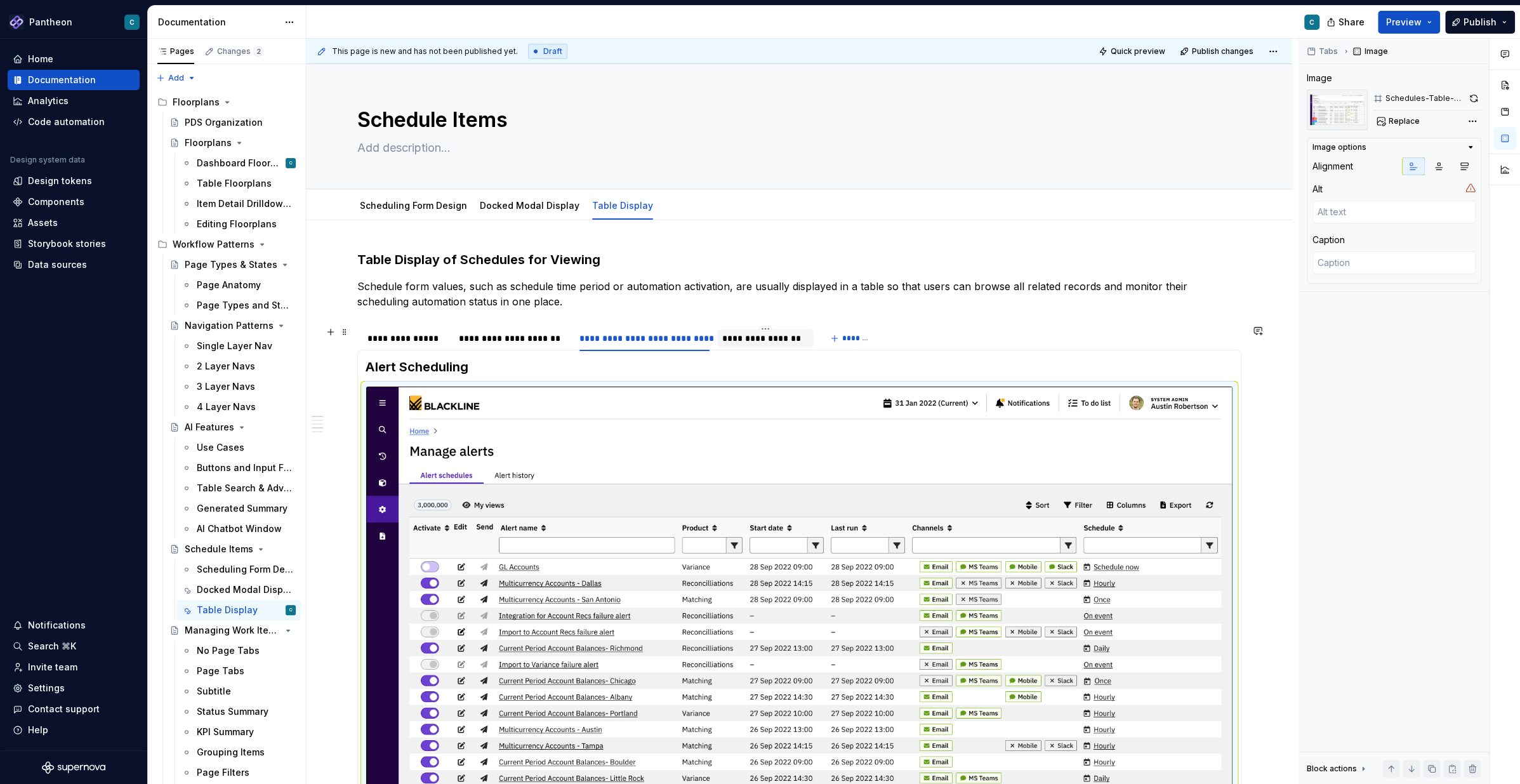
click at [770, 335] on div "**********" at bounding box center [765, 338] width 86 height 13
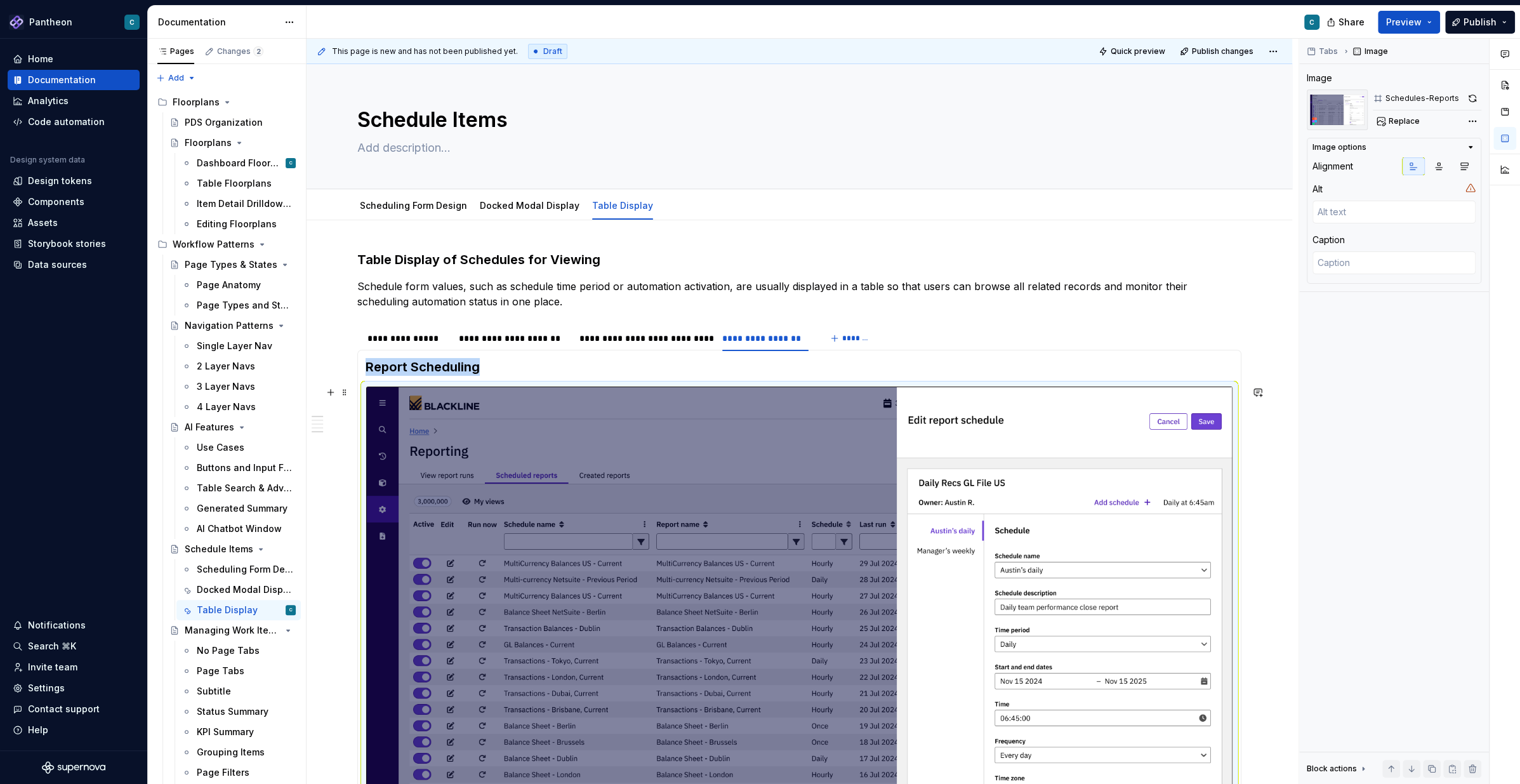
click at [940, 446] on img at bounding box center [799, 629] width 866 height 487
click at [1400, 123] on span "Replace" at bounding box center [1404, 121] width 31 height 10
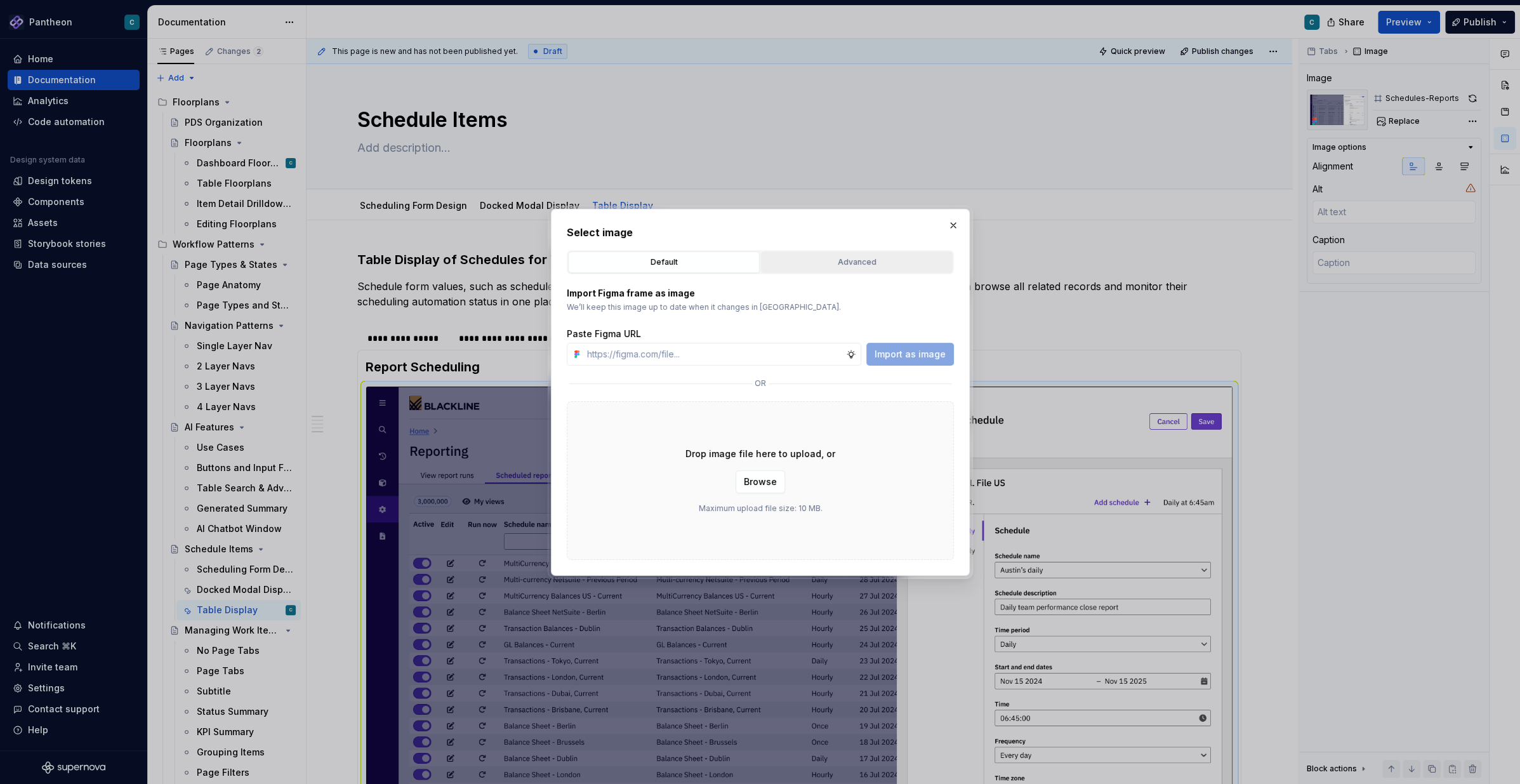
click at [852, 258] on div "Advanced" at bounding box center [857, 262] width 183 height 13
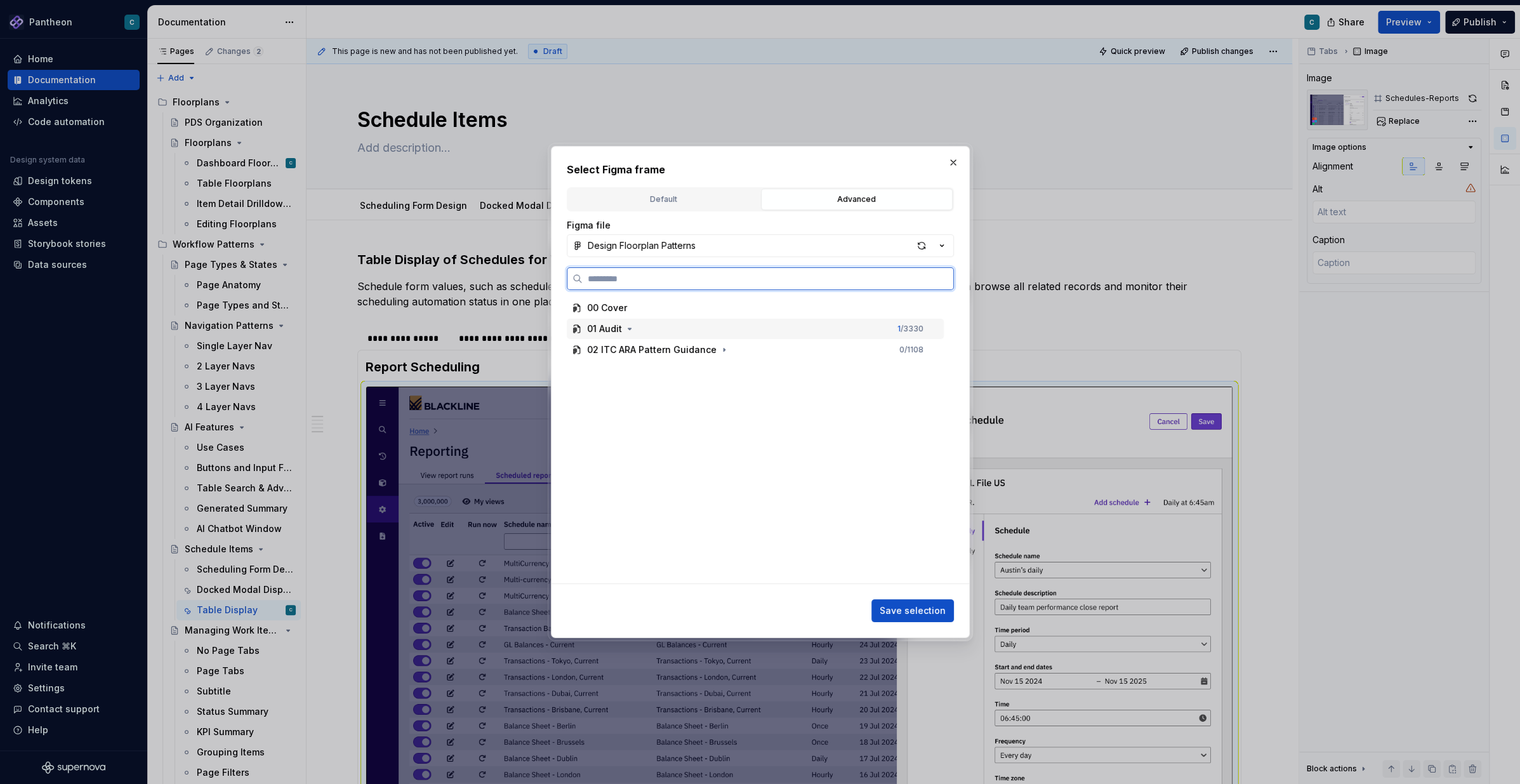
click at [607, 330] on div "01 Audit" at bounding box center [604, 328] width 35 height 13
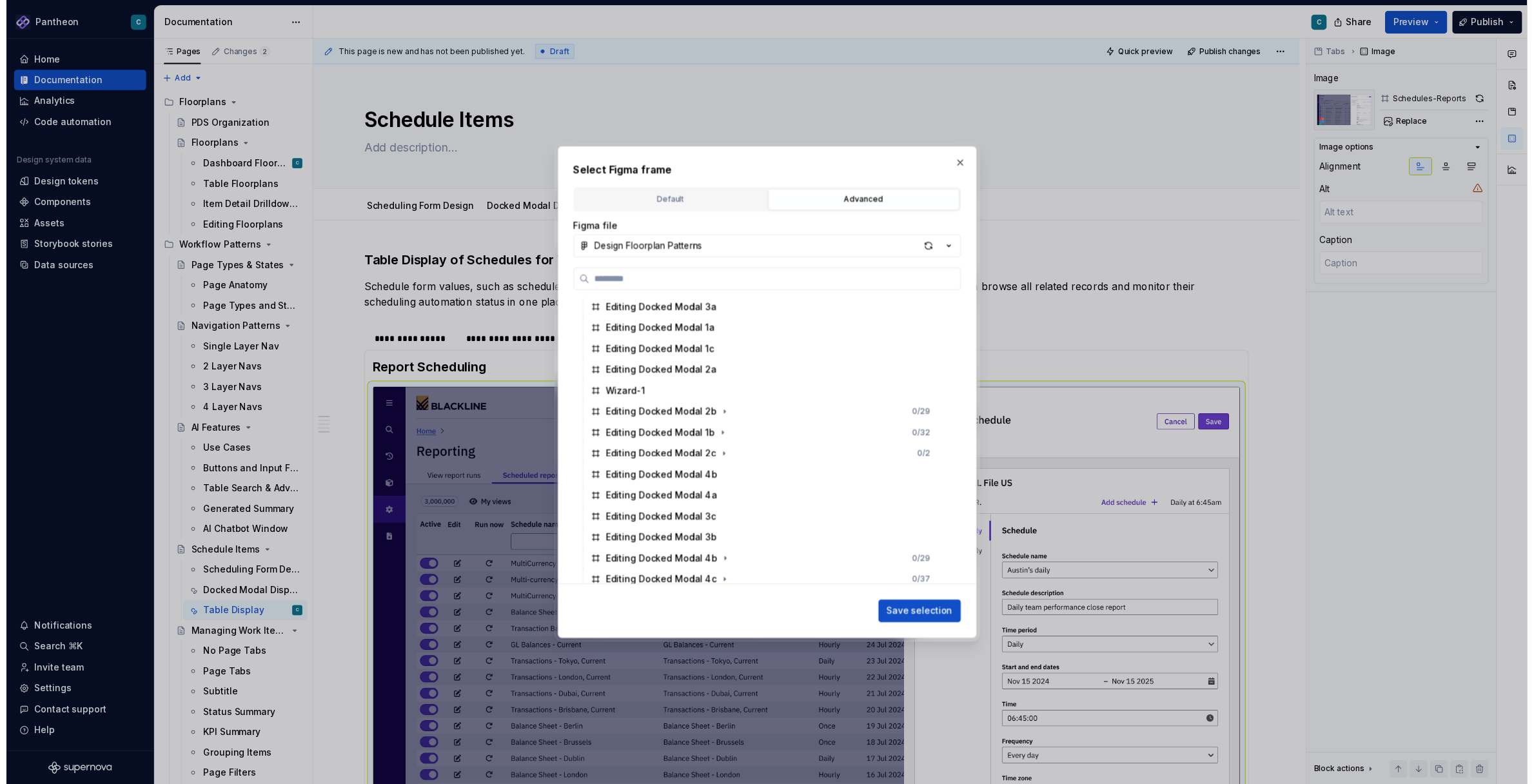
scroll to position [4072, 0]
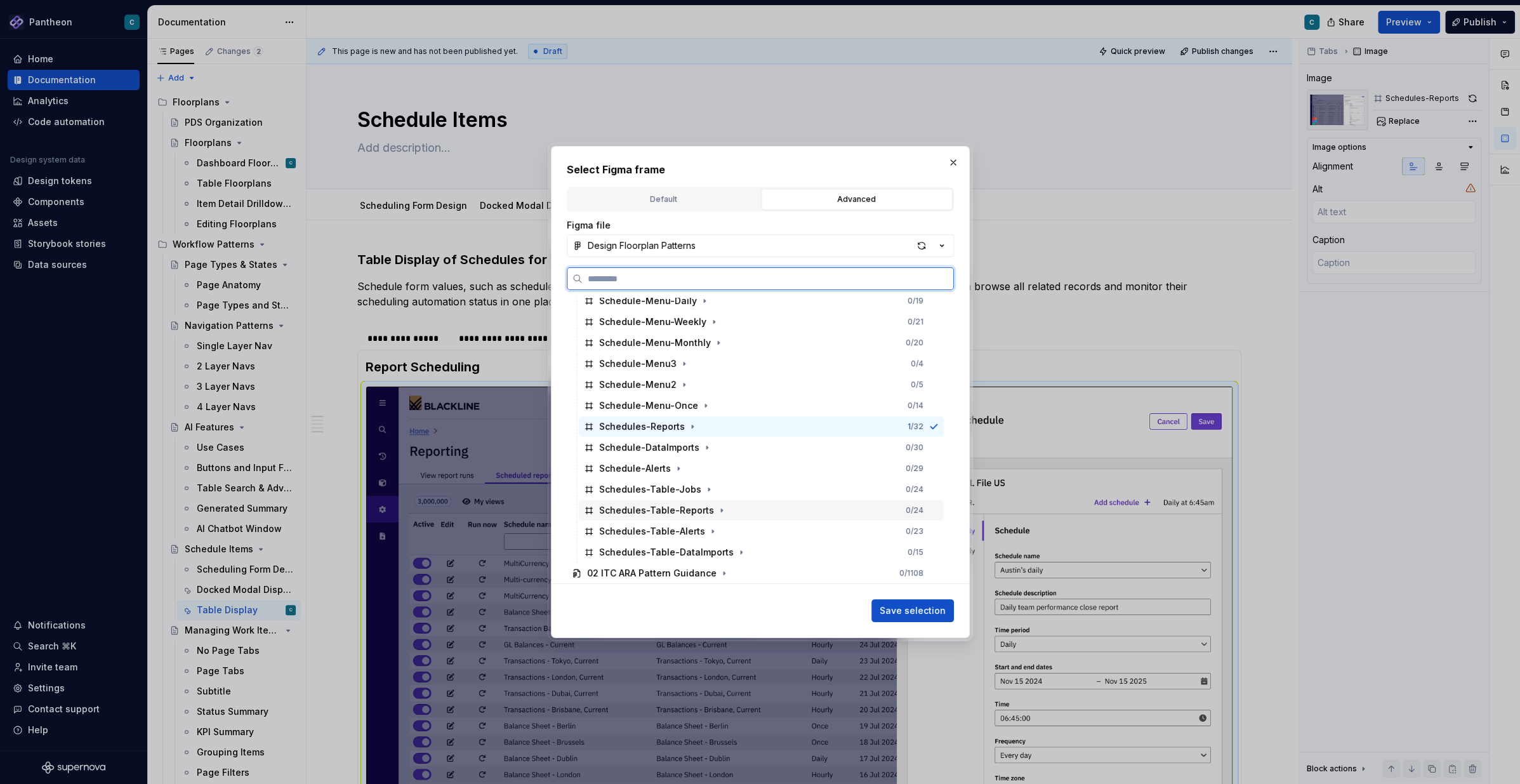
click at [688, 513] on div "Schedules-Table-Reports" at bounding box center [656, 510] width 115 height 13
click at [919, 604] on span "Save selection" at bounding box center [912, 610] width 66 height 13
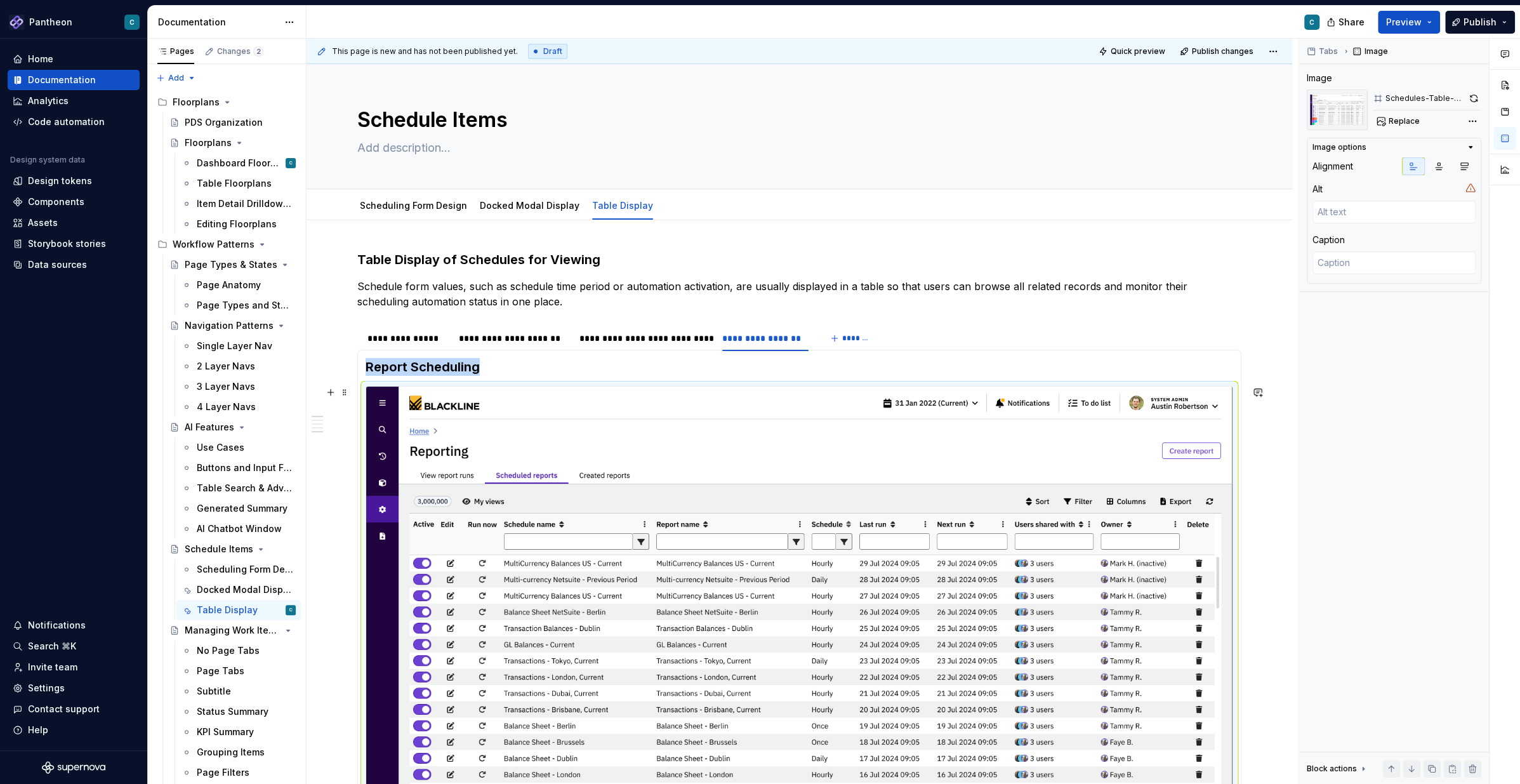
click at [1170, 521] on img at bounding box center [799, 629] width 866 height 487
click at [1473, 100] on button "button" at bounding box center [1474, 98] width 15 height 18
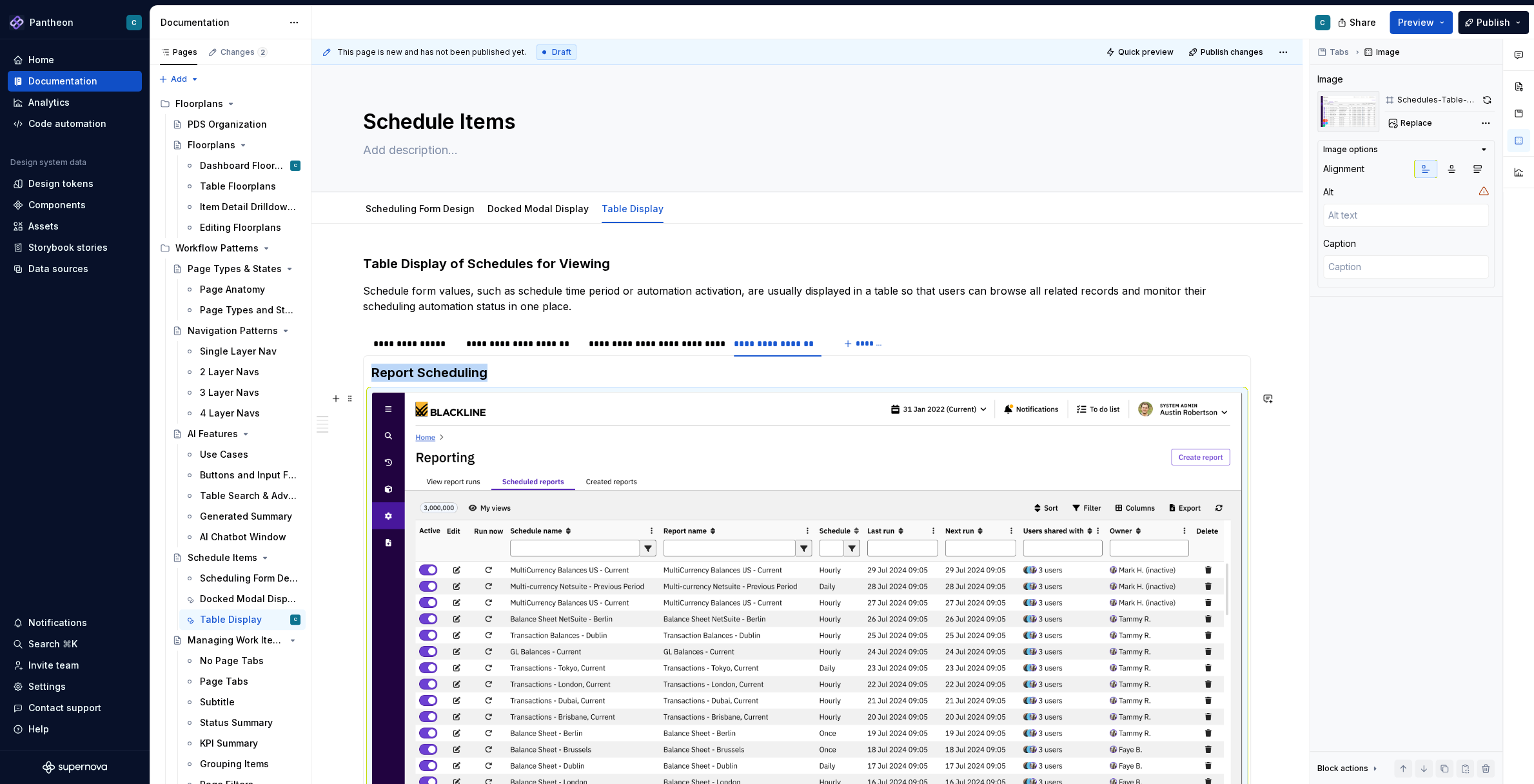
click at [674, 529] on img at bounding box center [806, 637] width 870 height 489
click at [1490, 98] on button "button" at bounding box center [1487, 99] width 15 height 18
click at [655, 346] on div "**********" at bounding box center [655, 344] width 132 height 13
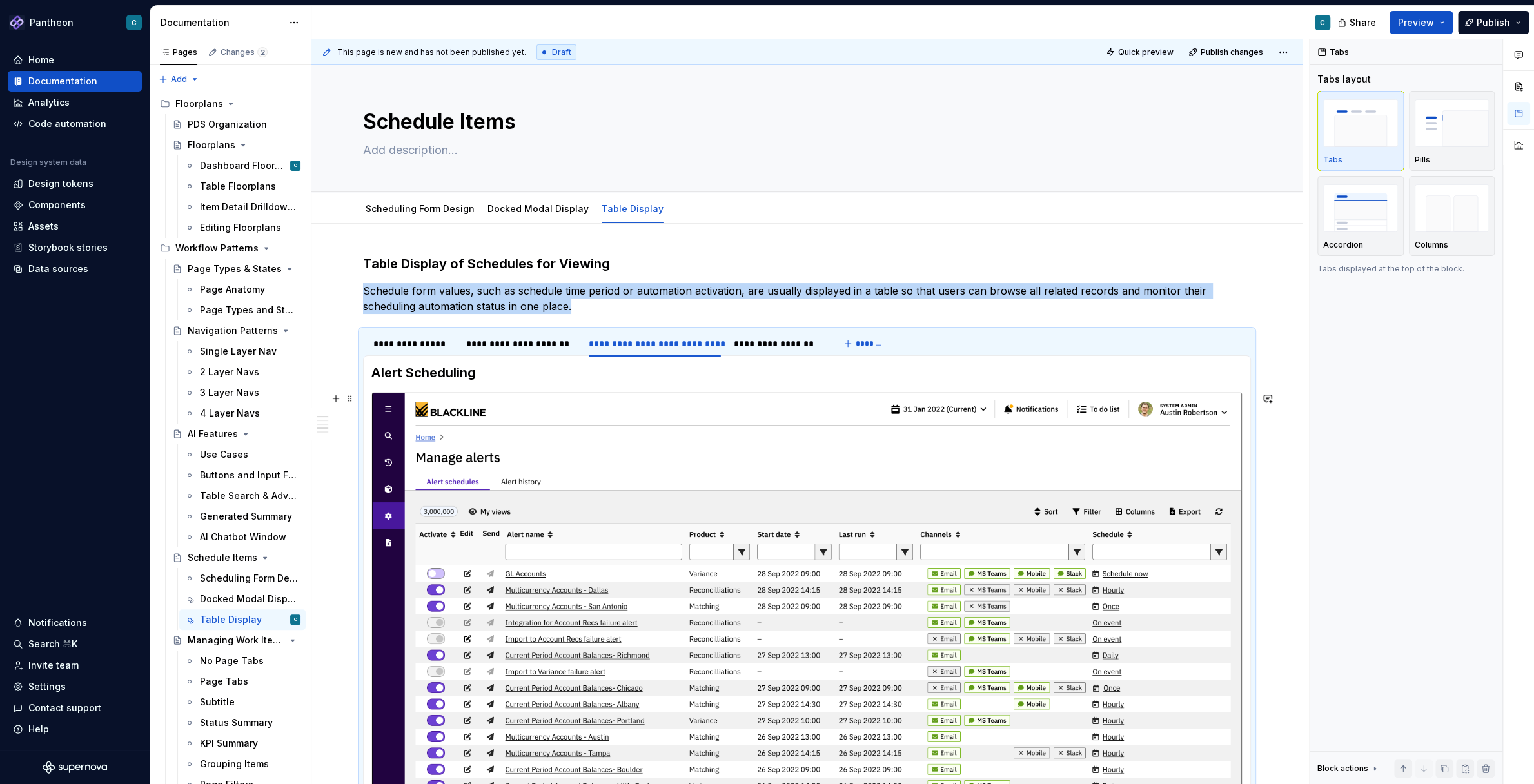
click at [752, 554] on img at bounding box center [806, 637] width 870 height 489
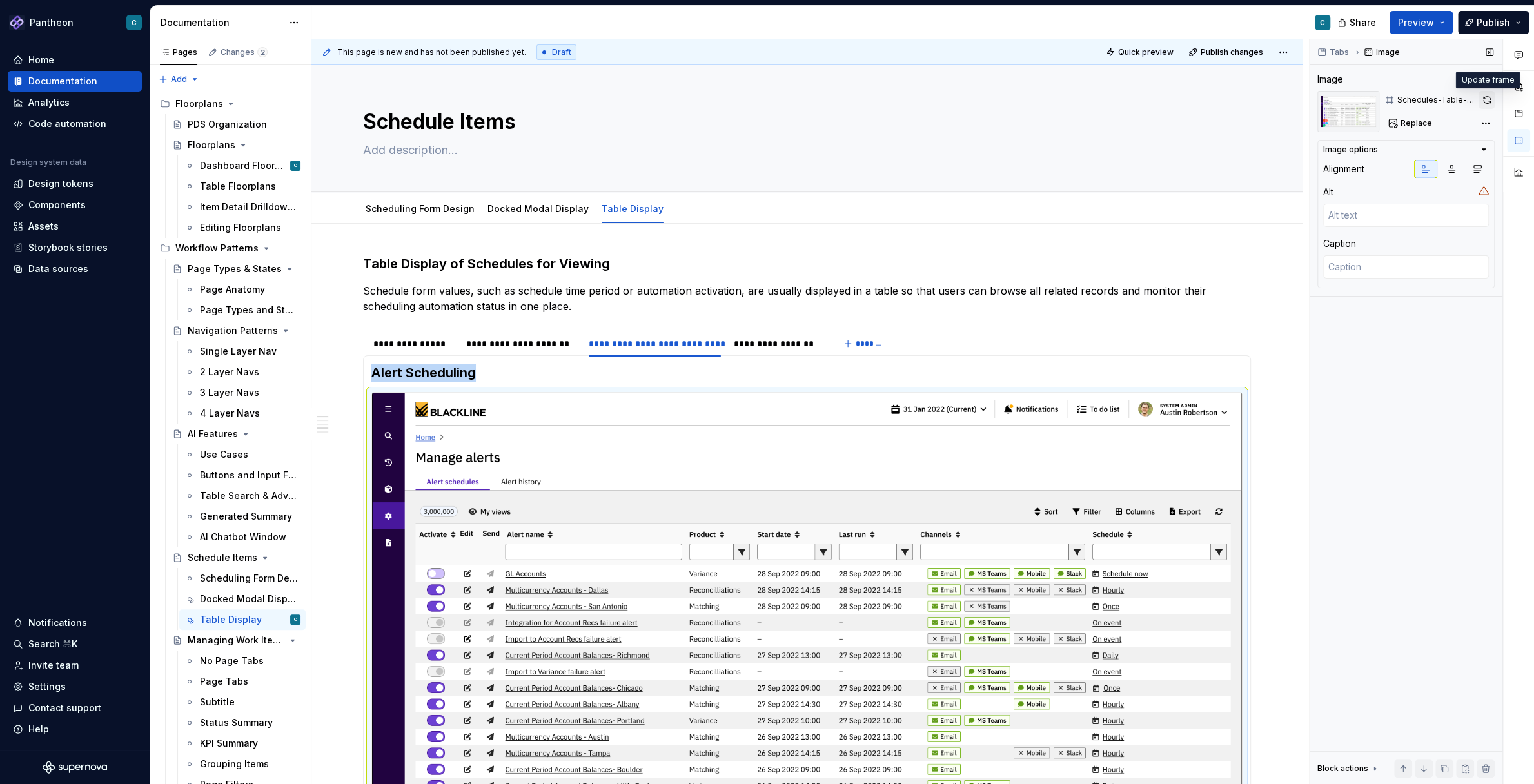
click at [1489, 99] on button "button" at bounding box center [1486, 99] width 16 height 18
click at [502, 344] on div "**********" at bounding box center [521, 344] width 110 height 13
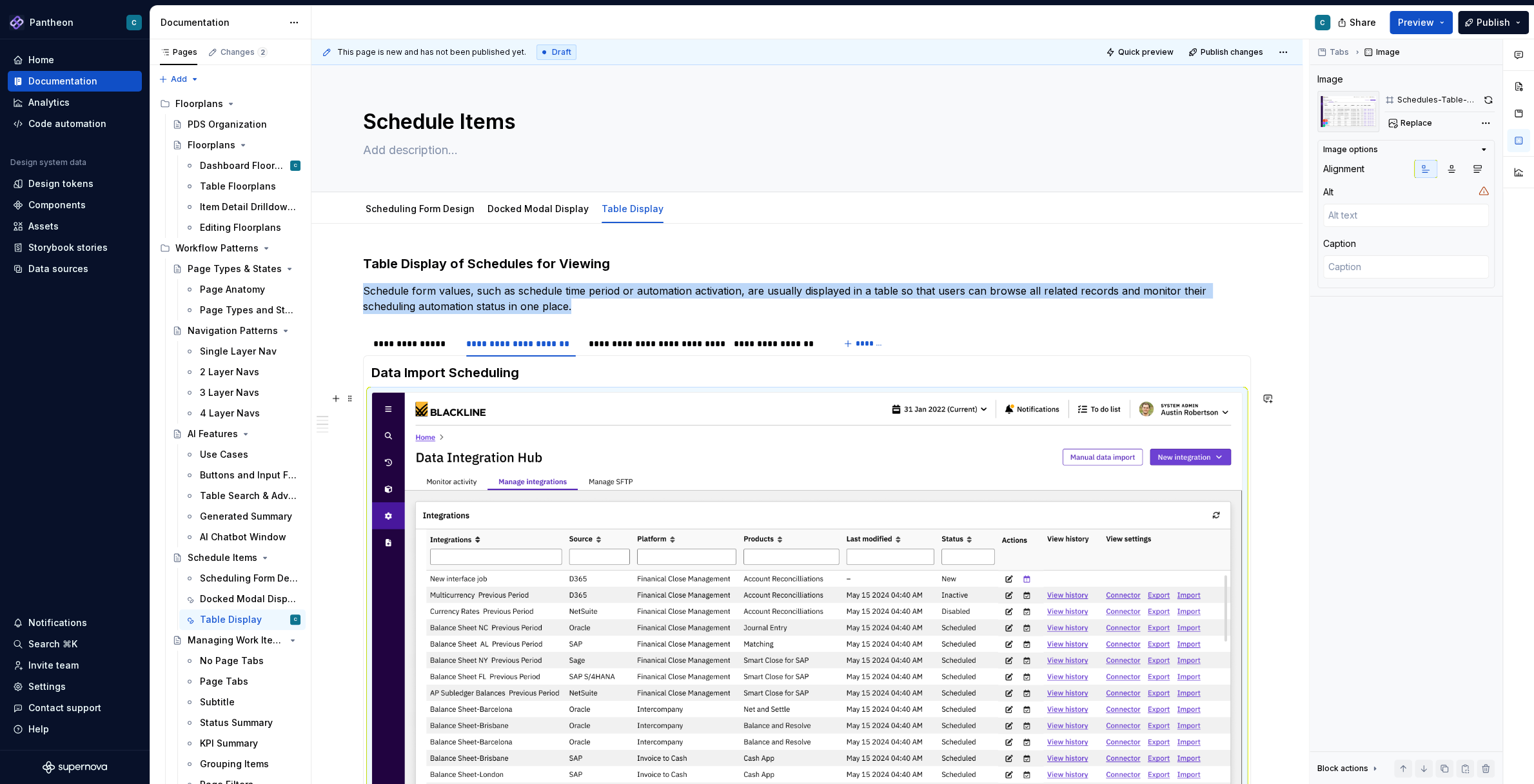
click at [682, 539] on img at bounding box center [806, 637] width 870 height 489
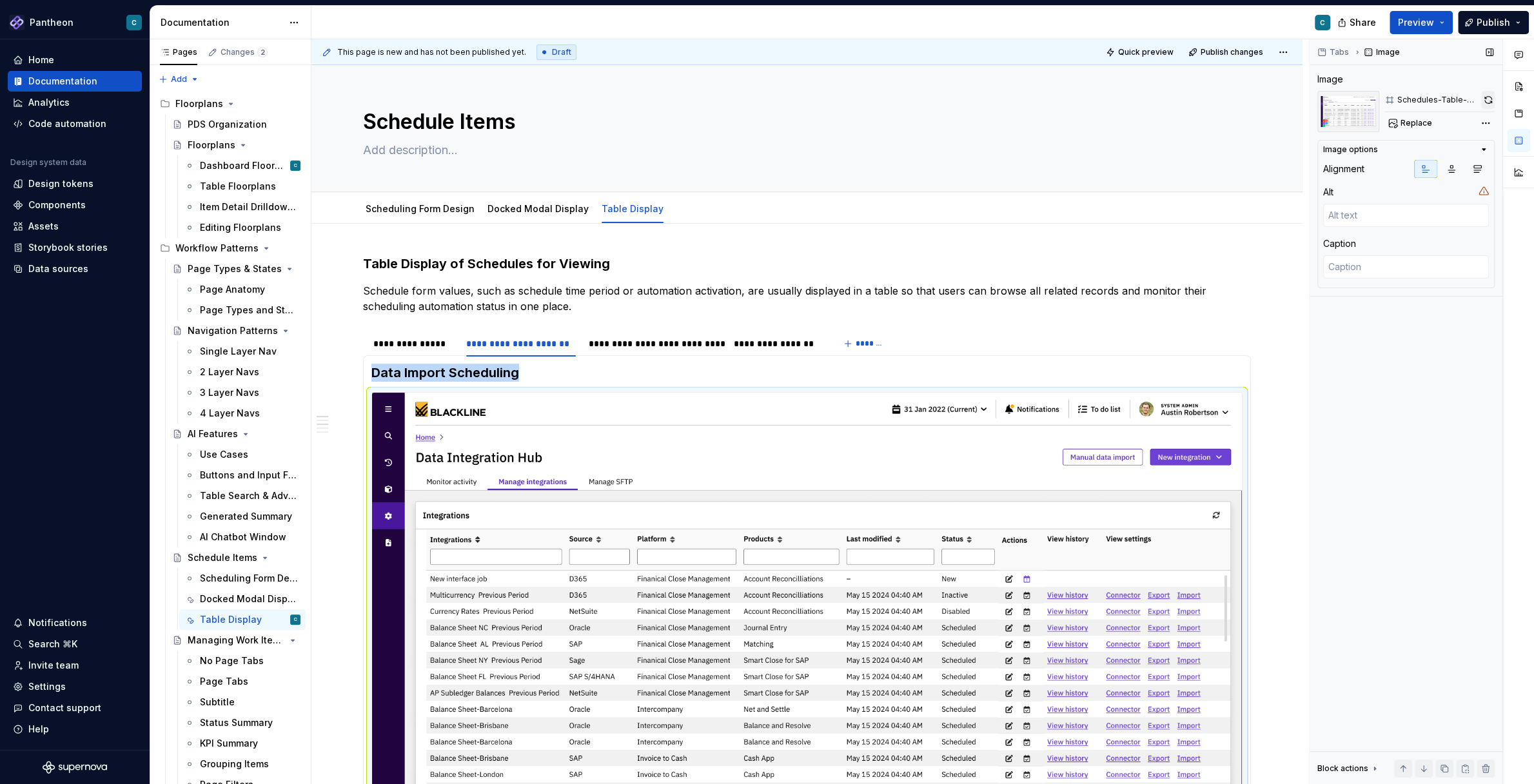
click at [1488, 103] on button "button" at bounding box center [1488, 99] width 14 height 18
click at [430, 342] on div "**********" at bounding box center [413, 344] width 80 height 13
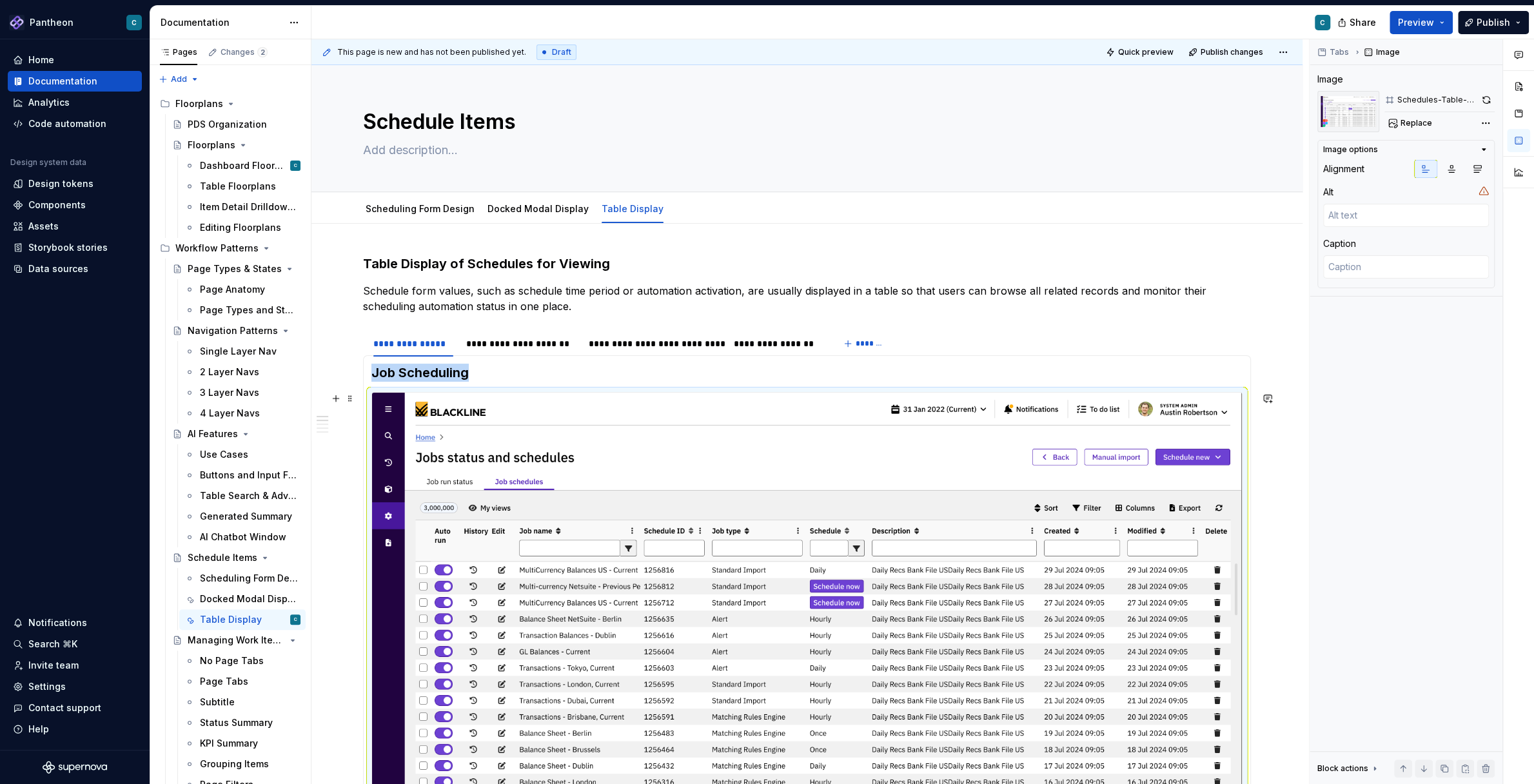
click at [671, 557] on img at bounding box center [806, 637] width 870 height 489
click at [1486, 102] on button "button" at bounding box center [1486, 99] width 16 height 18
click at [1500, 21] on span "Publish" at bounding box center [1493, 22] width 33 height 13
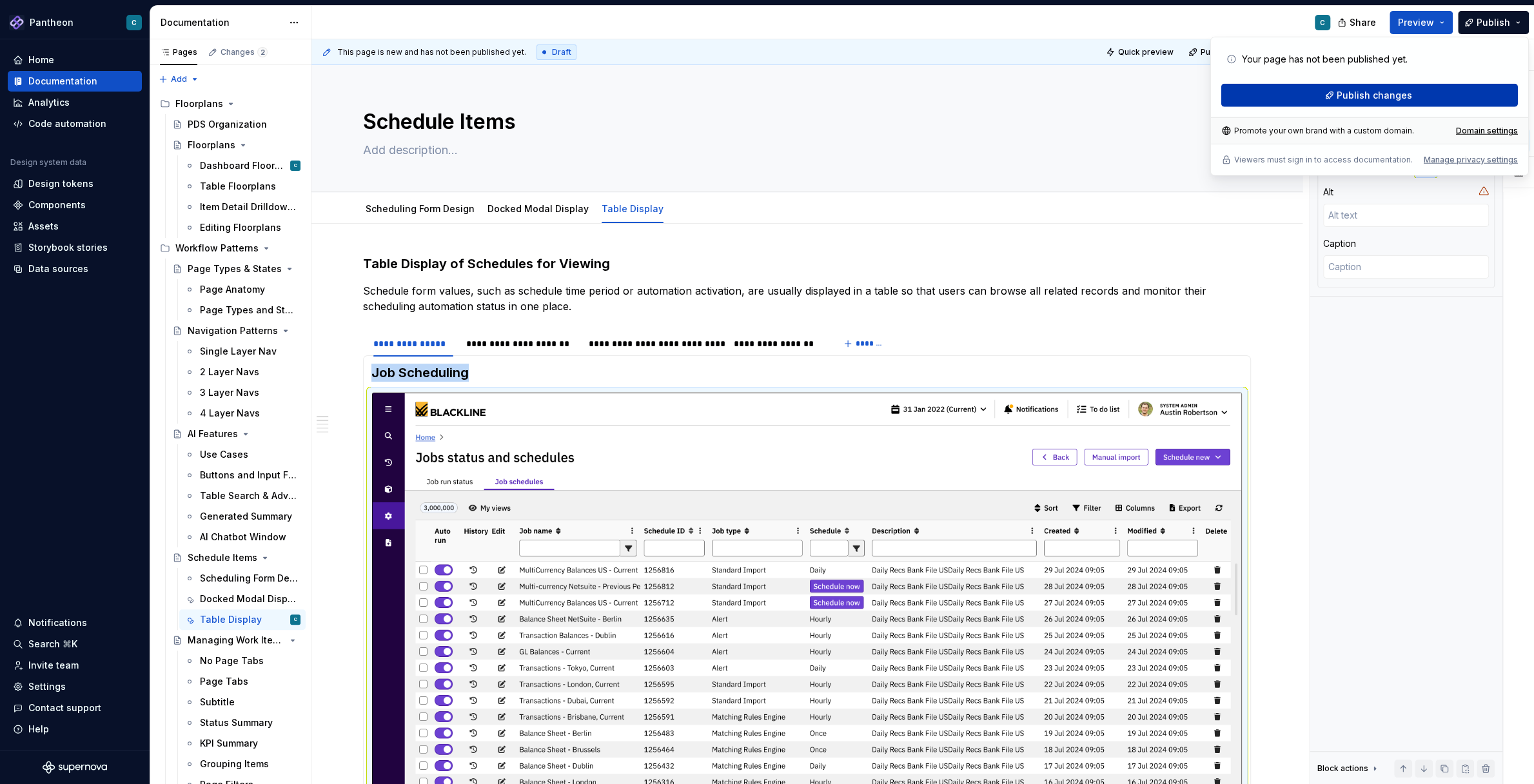
click at [1336, 96] on button "Publish changes" at bounding box center [1370, 95] width 296 height 23
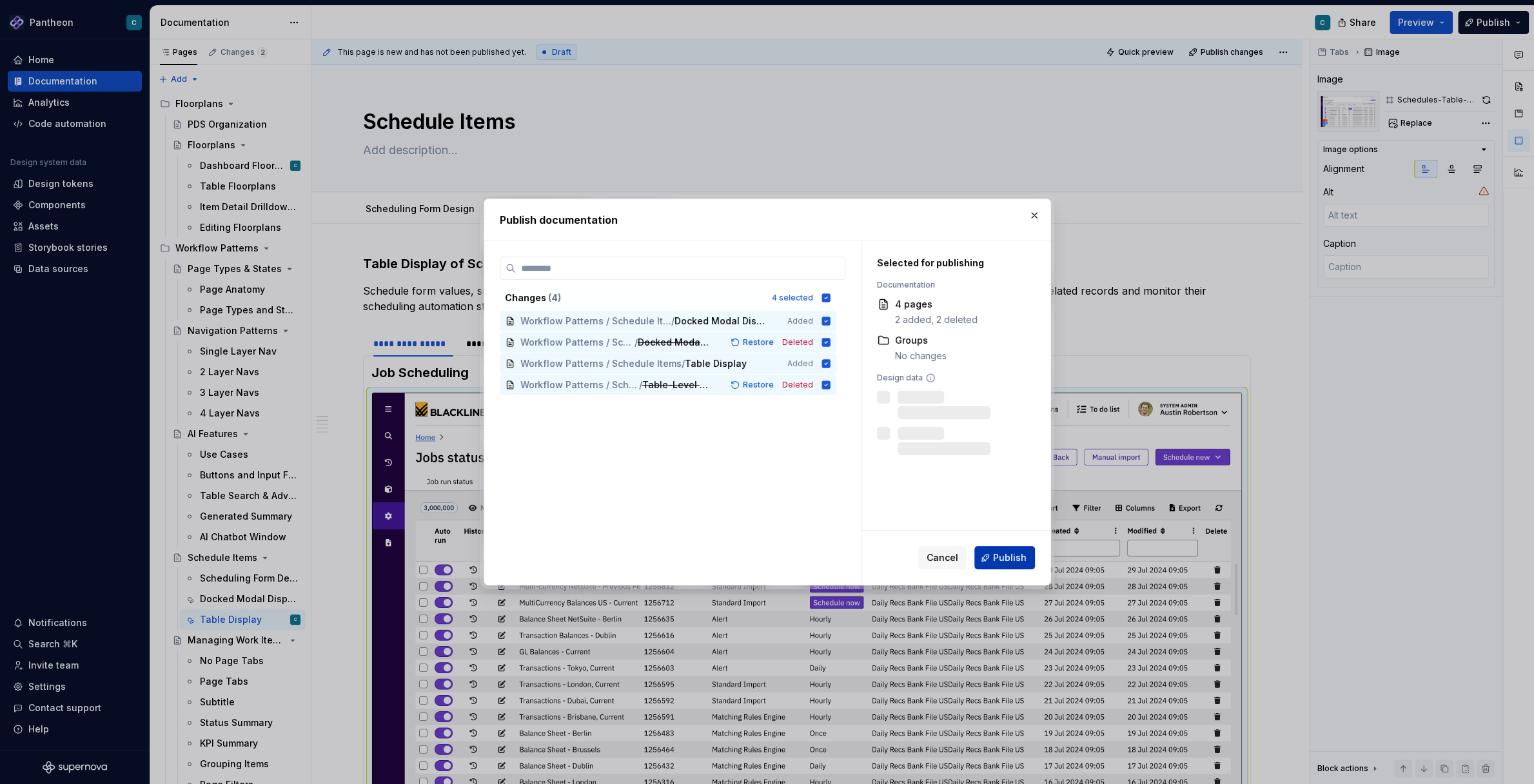
click at [1009, 554] on span "Publish" at bounding box center [1010, 558] width 33 height 13
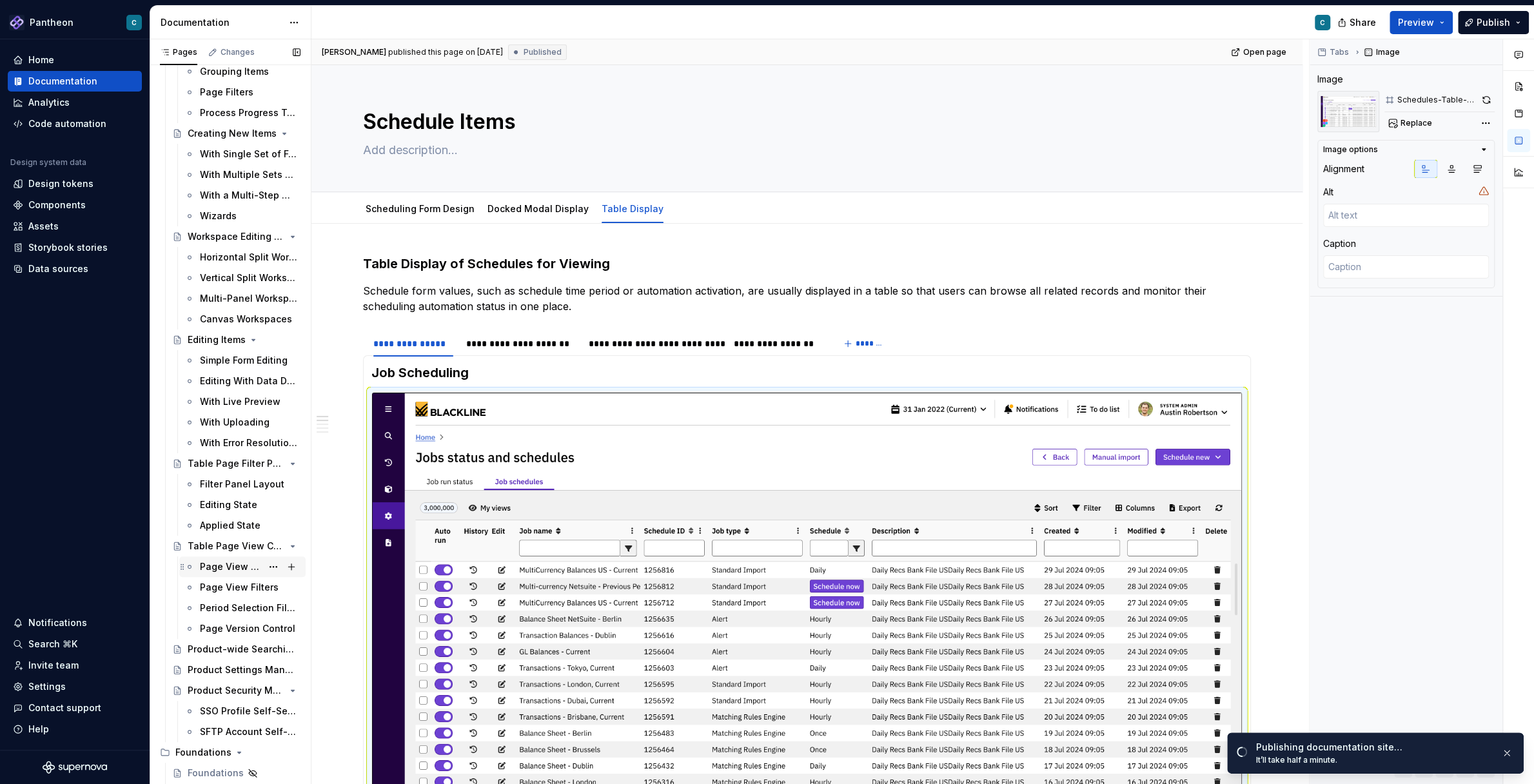
scroll to position [650, 0]
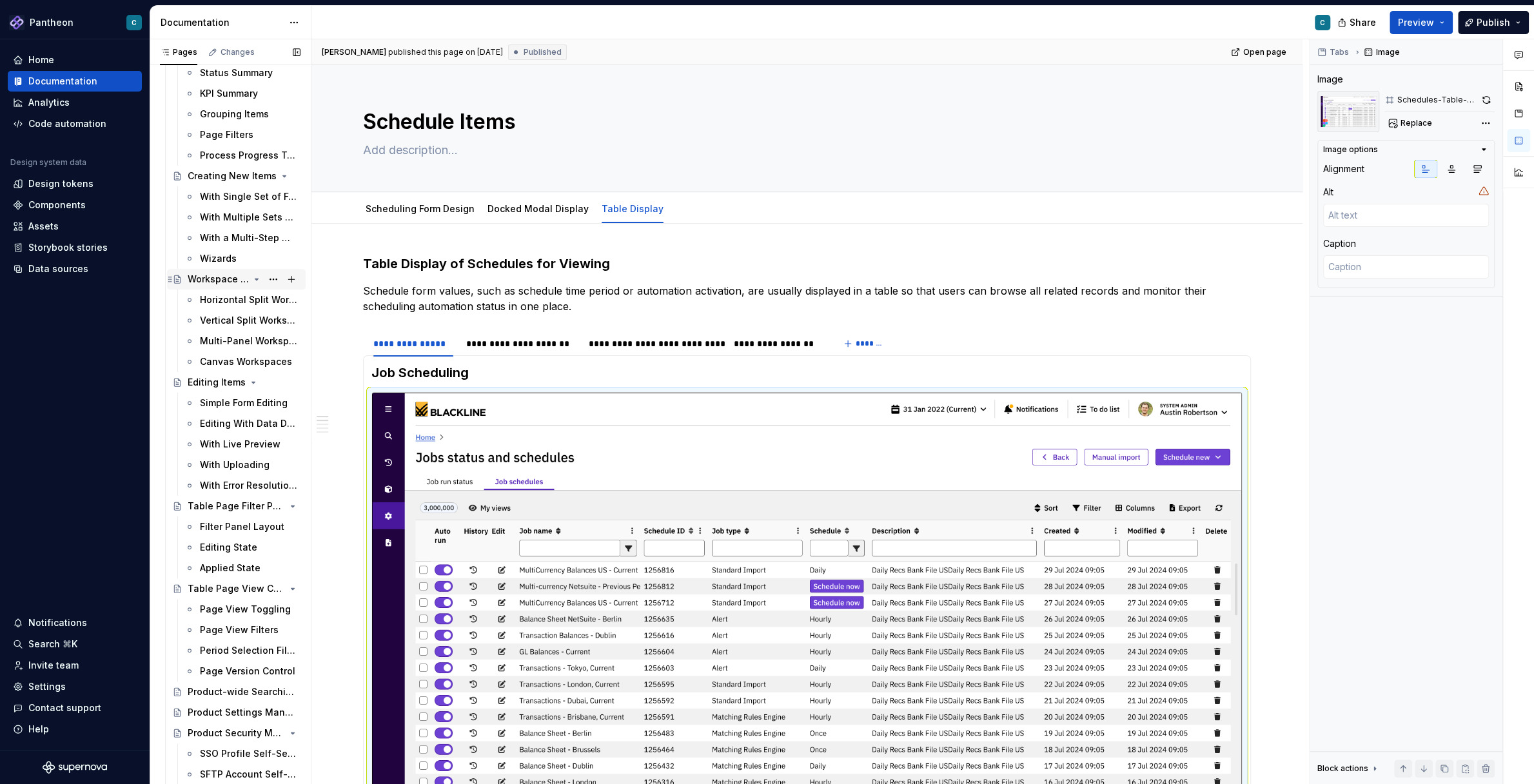
click at [192, 283] on div "Workspace Editing Pages" at bounding box center [218, 279] width 61 height 13
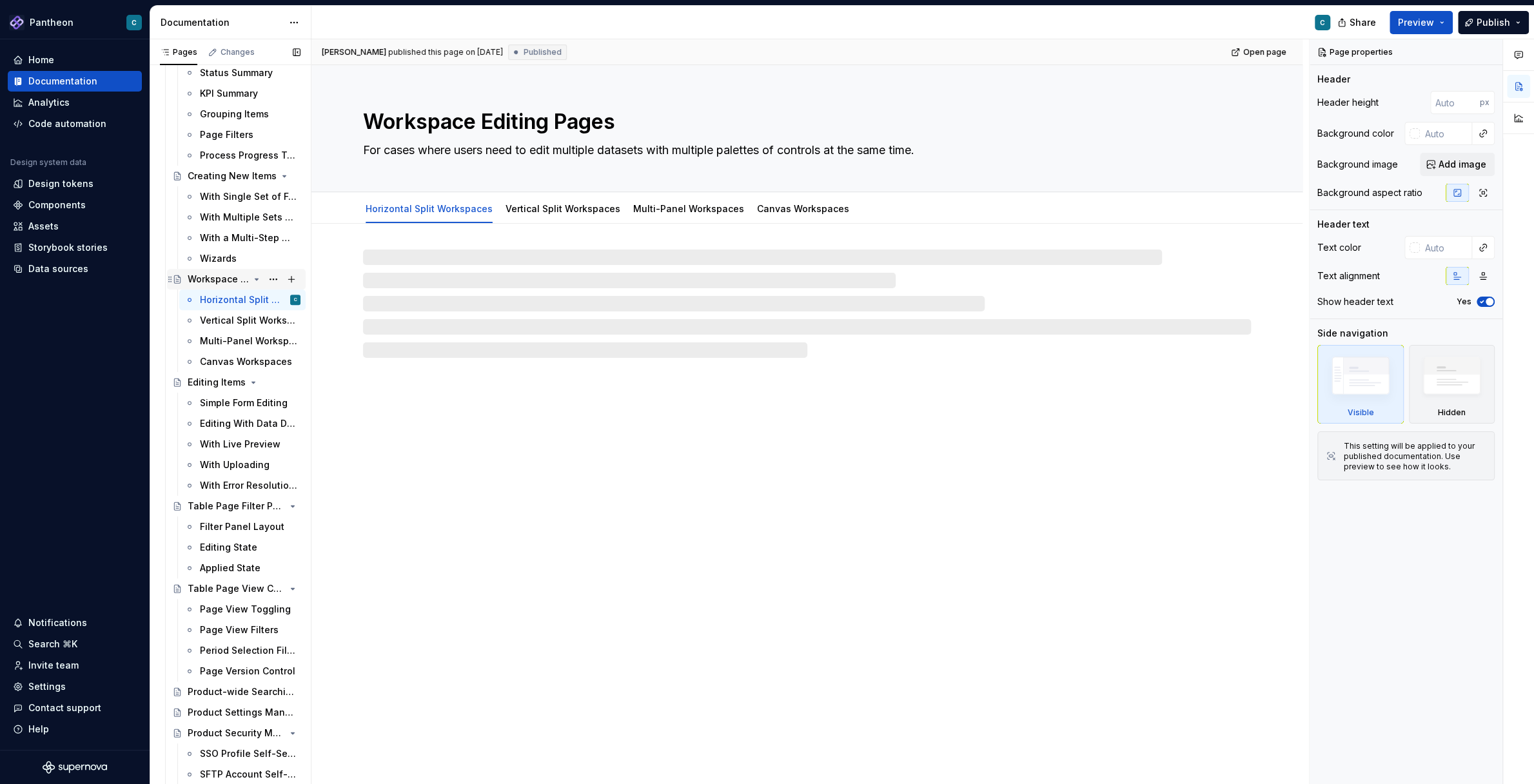
click at [258, 277] on icon "Page tree" at bounding box center [257, 279] width 10 height 10
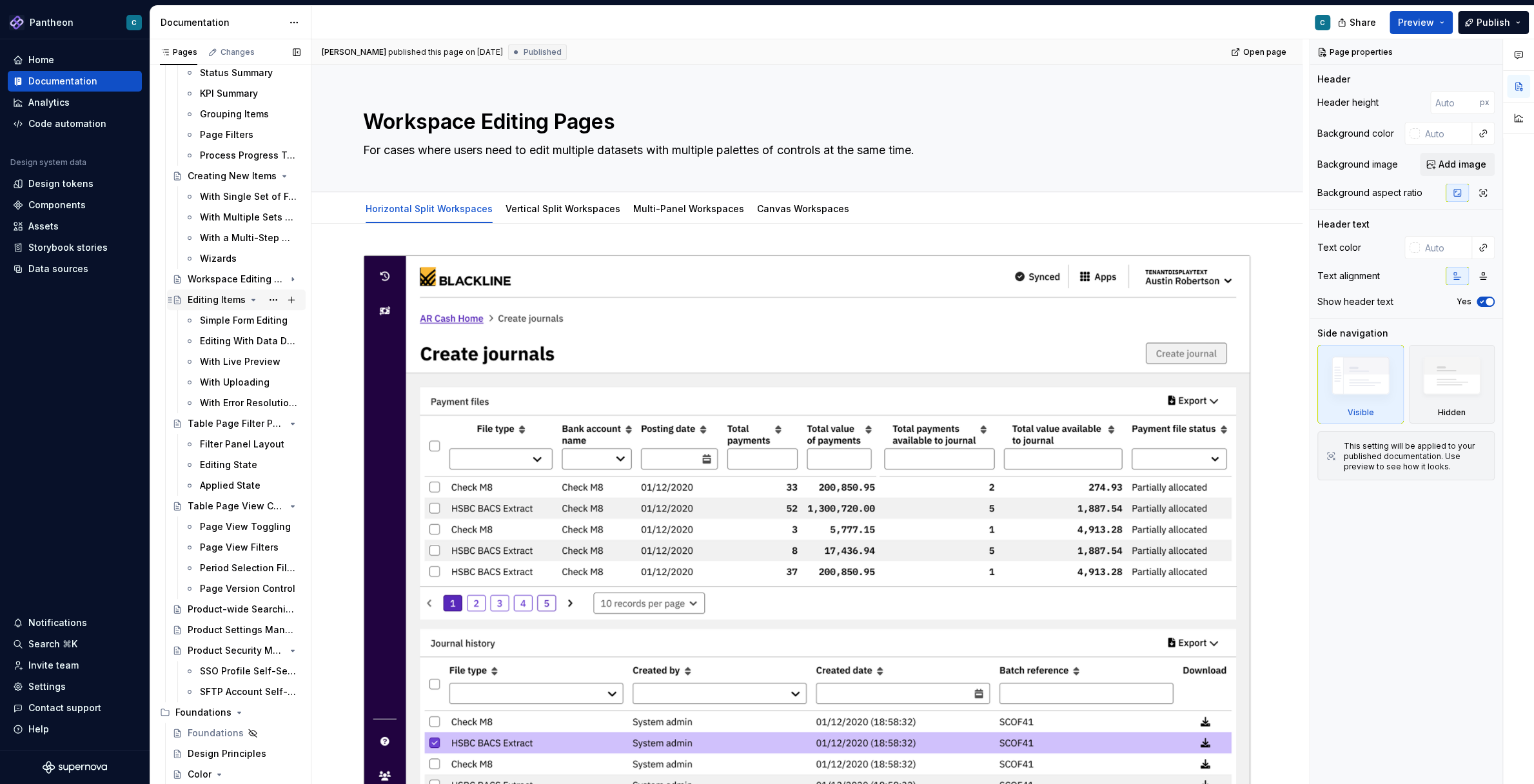
click at [252, 299] on icon "Page tree" at bounding box center [253, 300] width 3 height 2
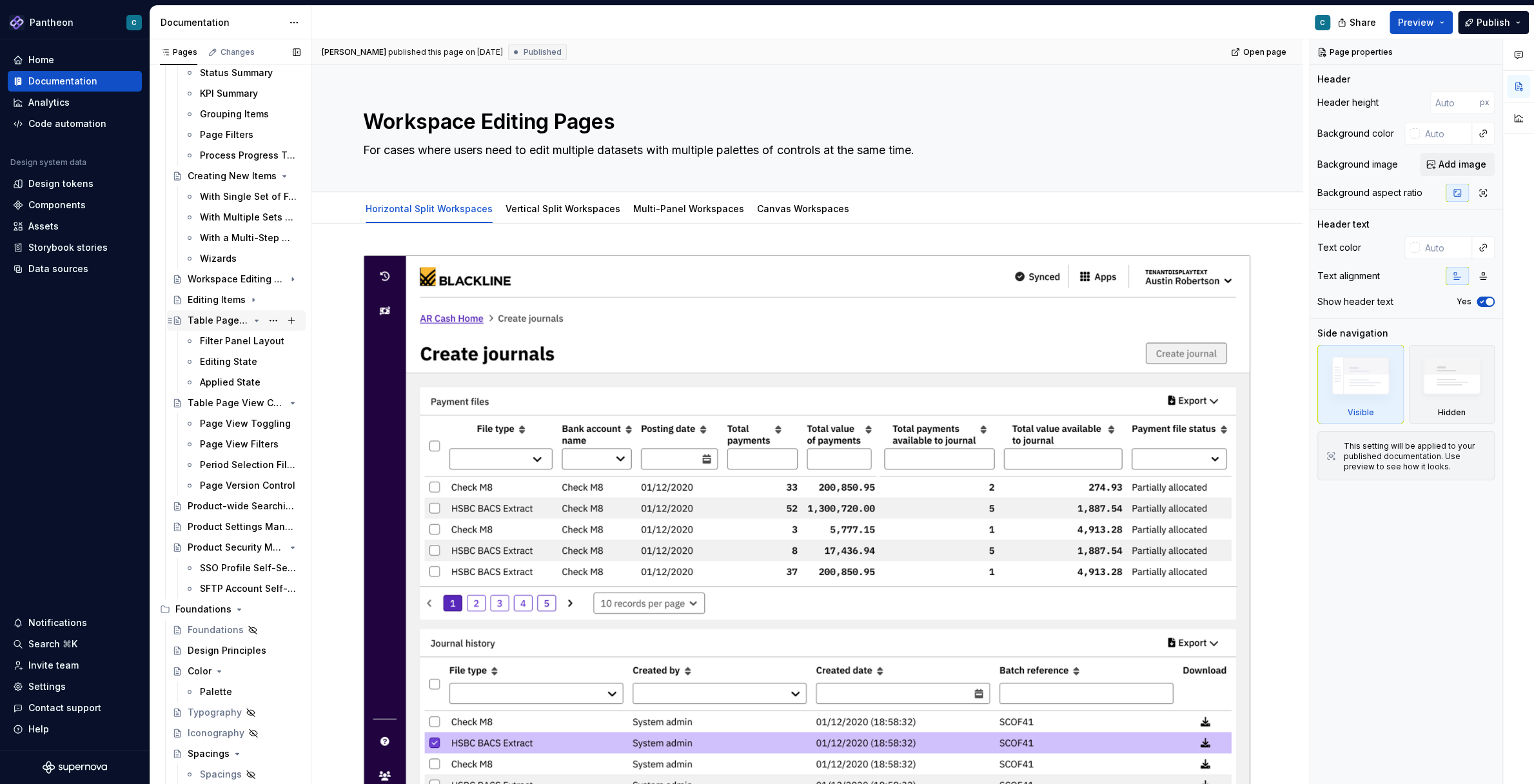
click at [255, 320] on icon "Page tree" at bounding box center [257, 321] width 3 height 2
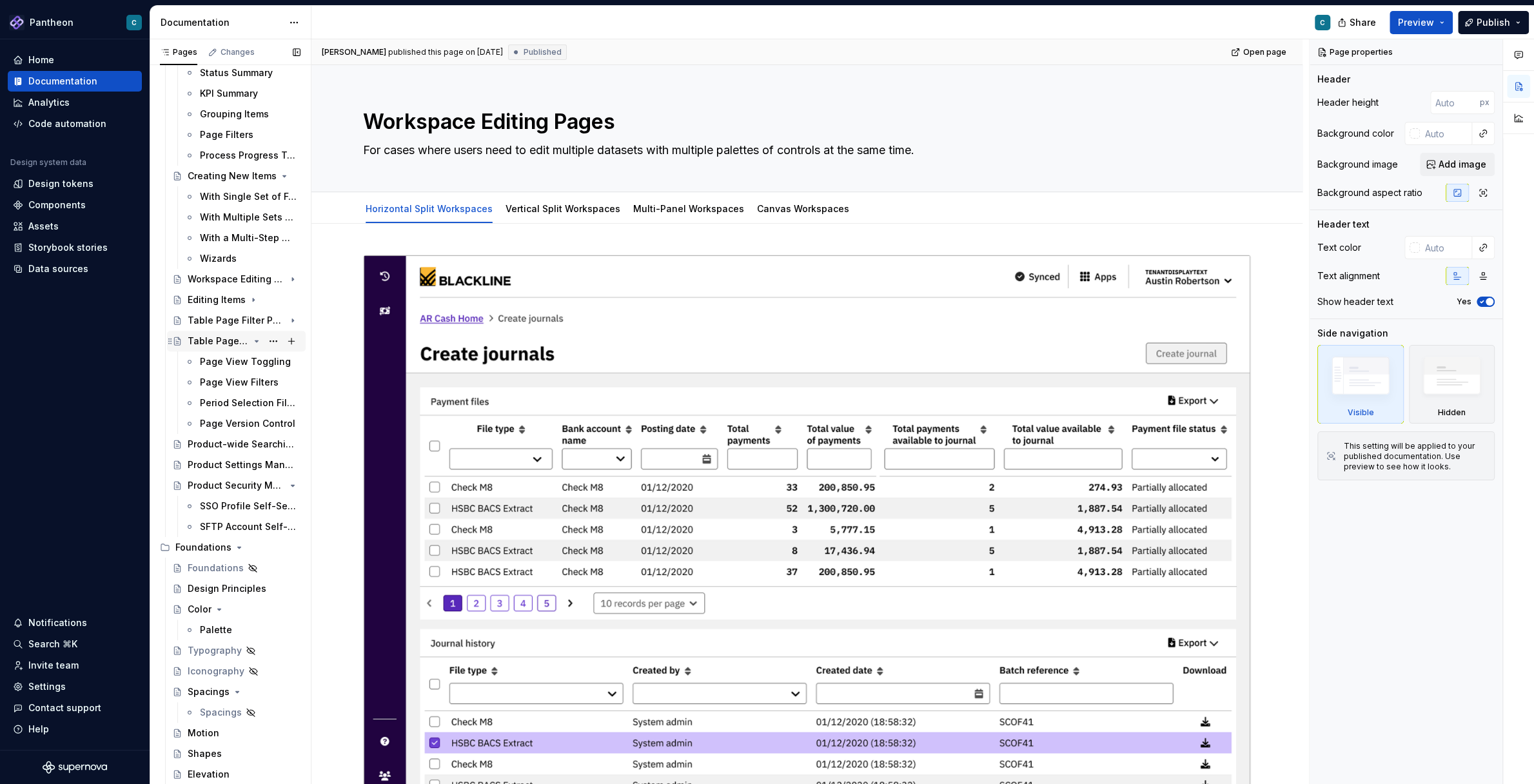
click at [259, 339] on icon "Page tree" at bounding box center [257, 341] width 10 height 10
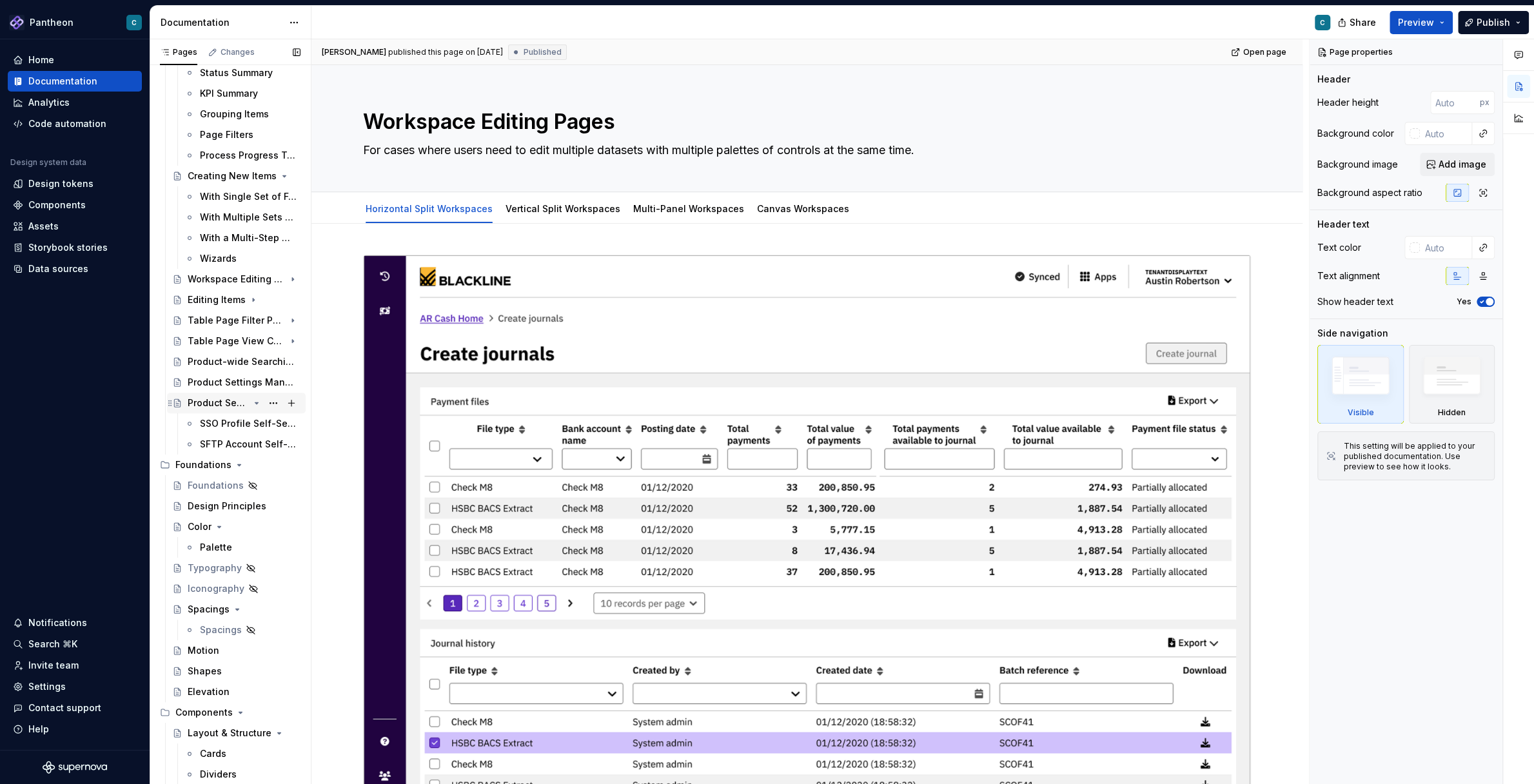
click at [257, 404] on icon "Page tree" at bounding box center [257, 403] width 10 height 10
click at [199, 278] on div "Workspace Editing Pages" at bounding box center [218, 279] width 61 height 13
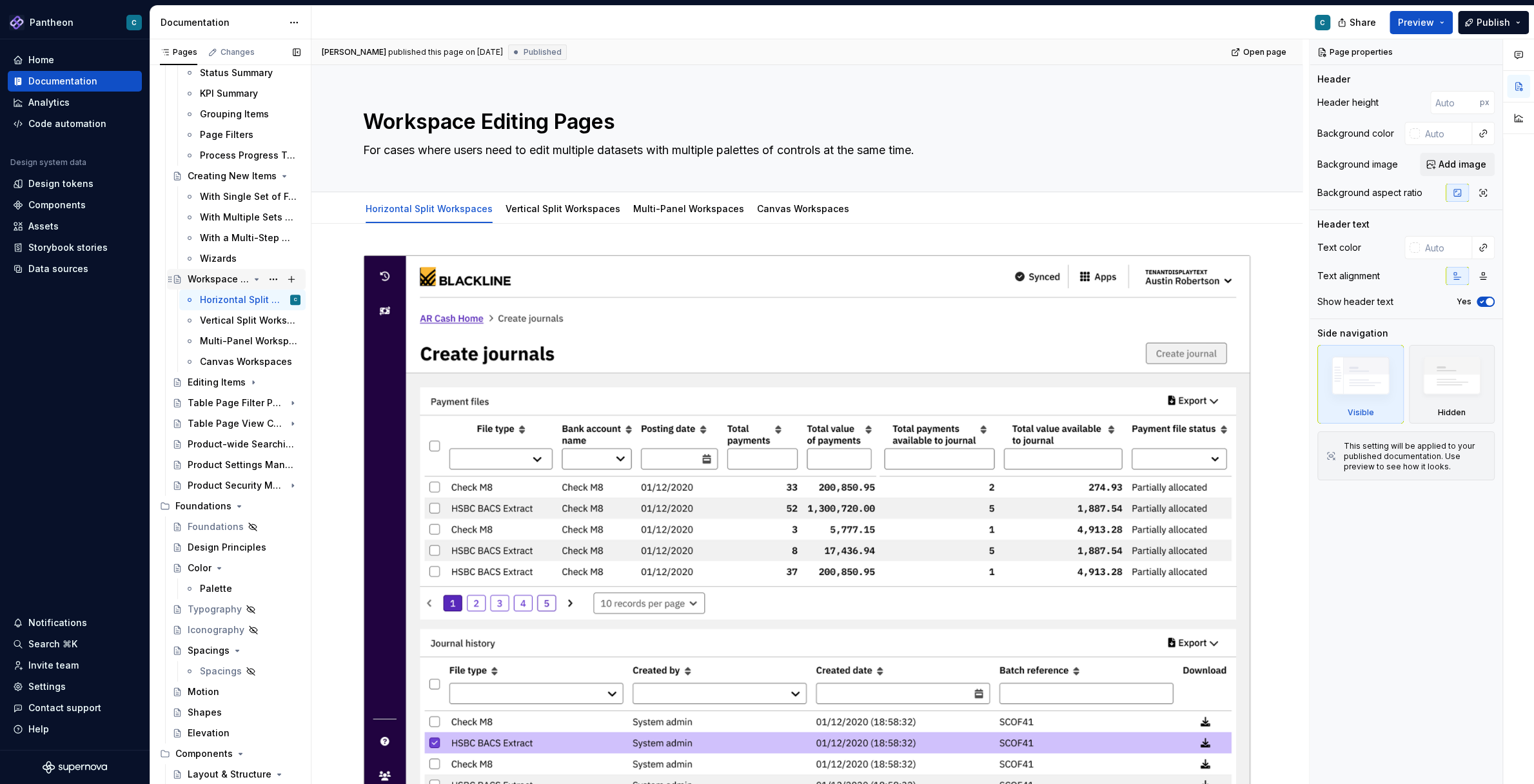
click at [259, 278] on icon "Page tree" at bounding box center [257, 279] width 10 height 10
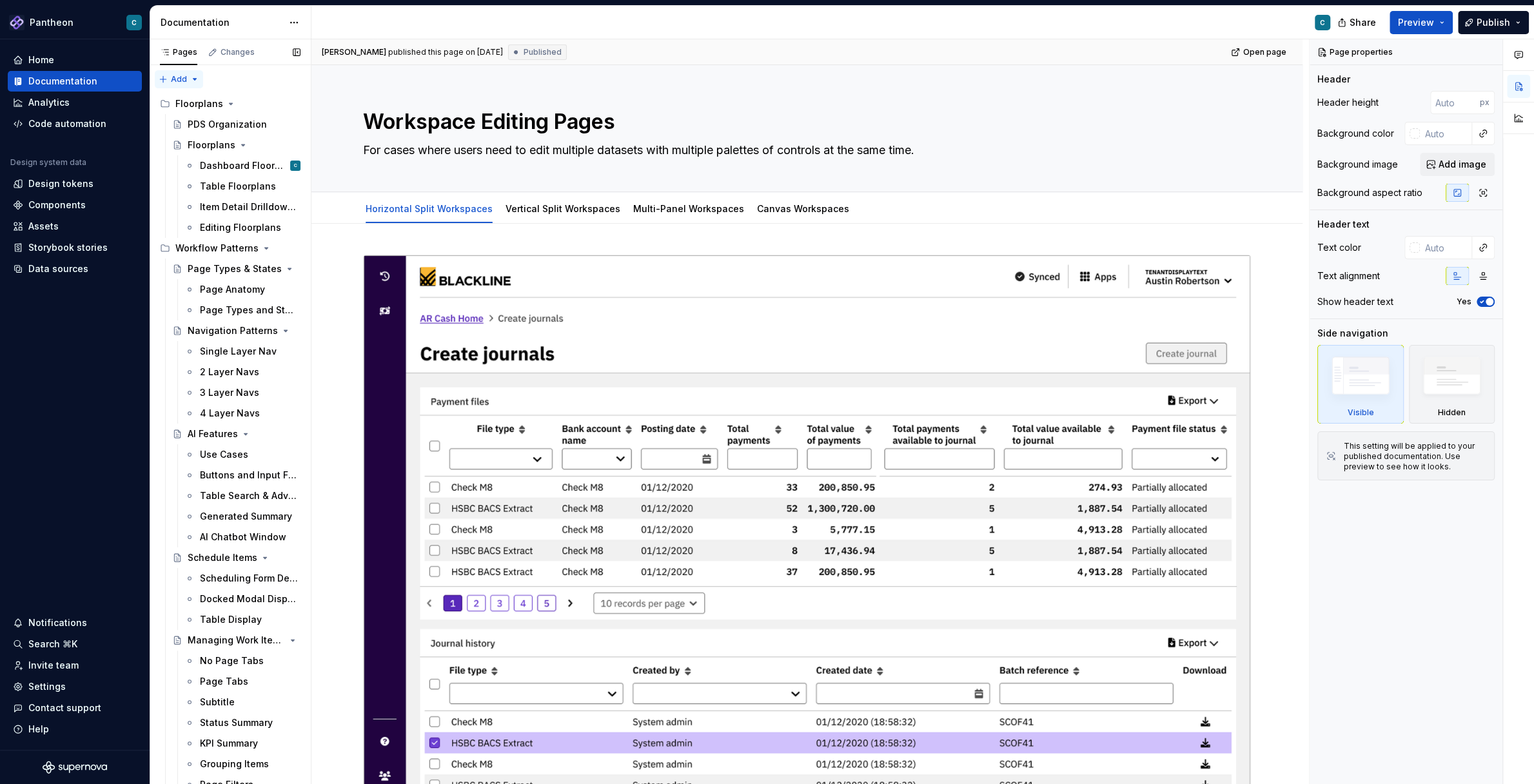
click at [174, 77] on div "Pages Changes Add Accessibility guide for tree Page tree. Navigate the tree wit…" at bounding box center [230, 415] width 161 height 751
click at [187, 122] on div "New group" at bounding box center [221, 125] width 84 height 13
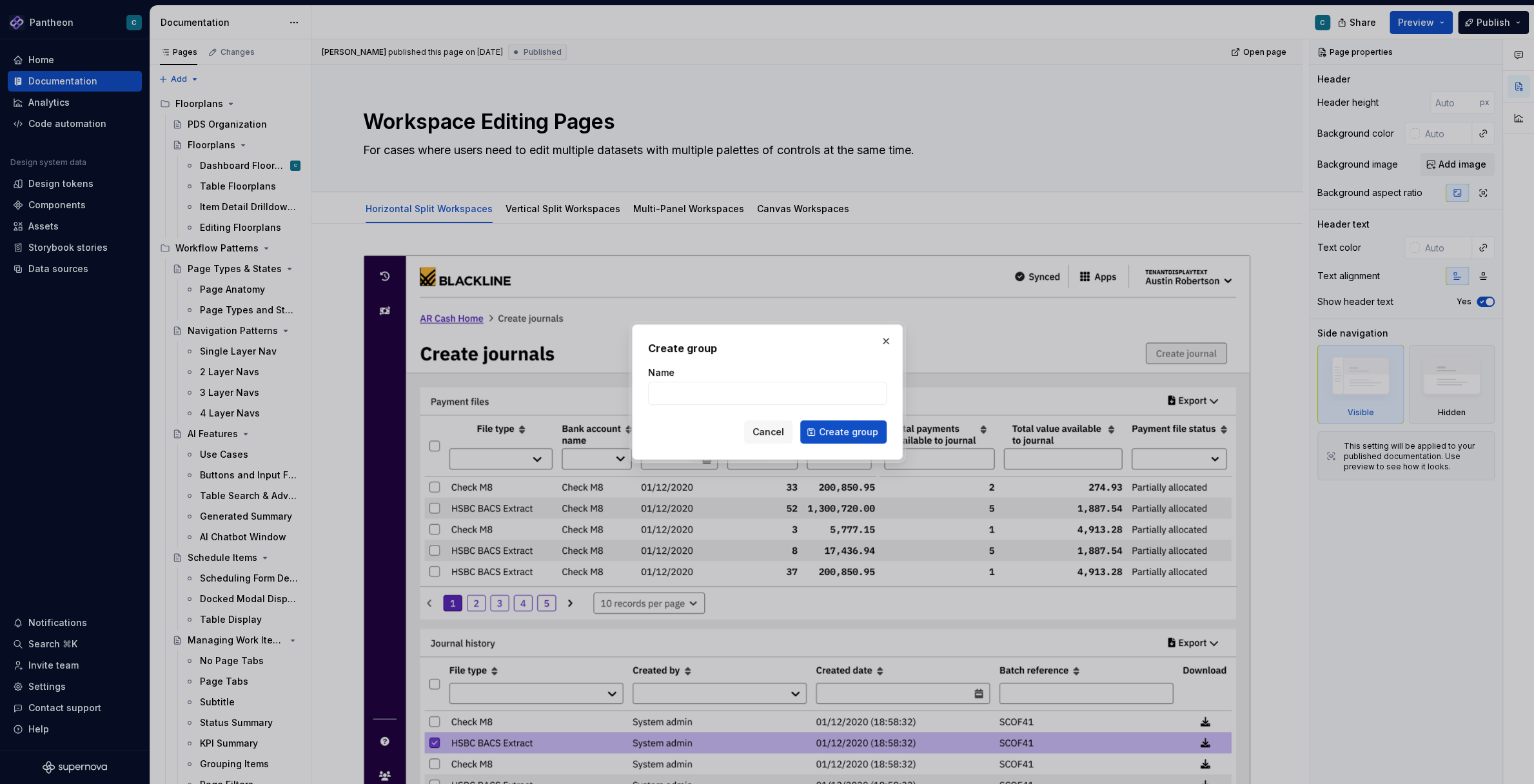
type textarea "*"
type input "P"
click at [702, 394] on input "BL Product Status" at bounding box center [767, 393] width 238 height 23
drag, startPoint x: 728, startPoint y: 394, endPoint x: 703, endPoint y: 397, distance: 25.2
click at [703, 397] on input "BL Product Status" at bounding box center [767, 393] width 238 height 23
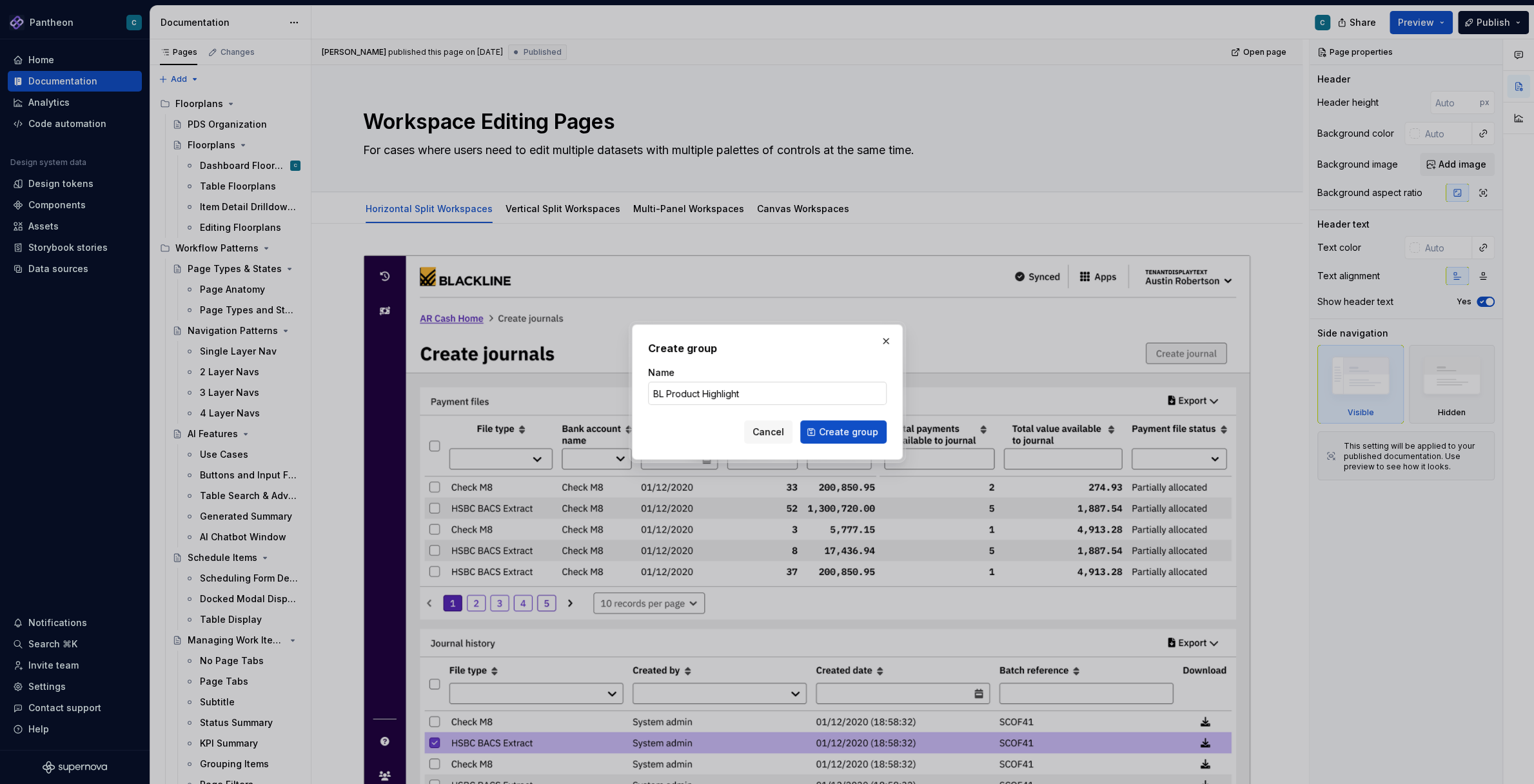
type input "BL Product Highlights"
click at [849, 431] on span "Create group" at bounding box center [848, 432] width 60 height 13
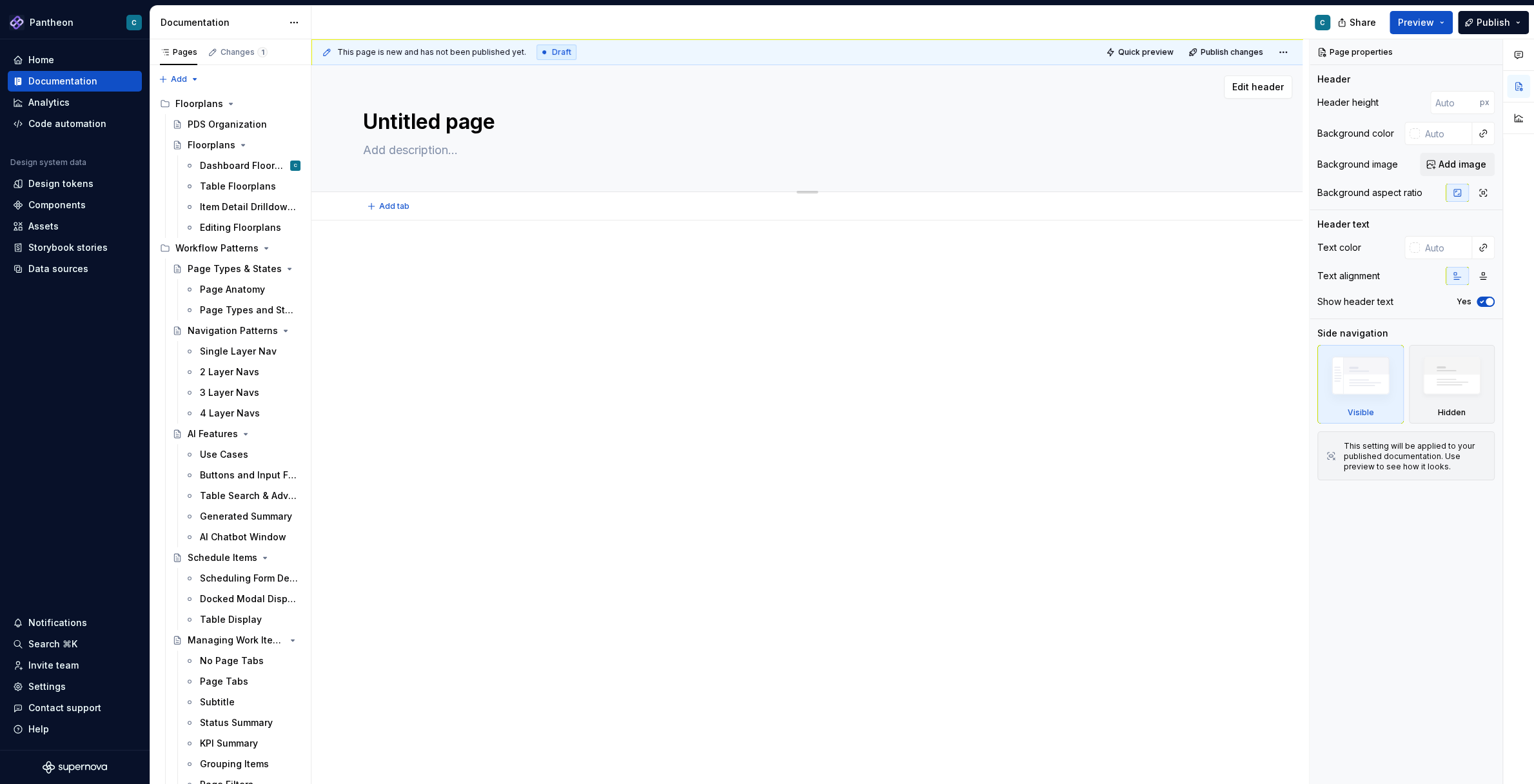
click at [424, 118] on textarea "Untitled page" at bounding box center [805, 122] width 888 height 31
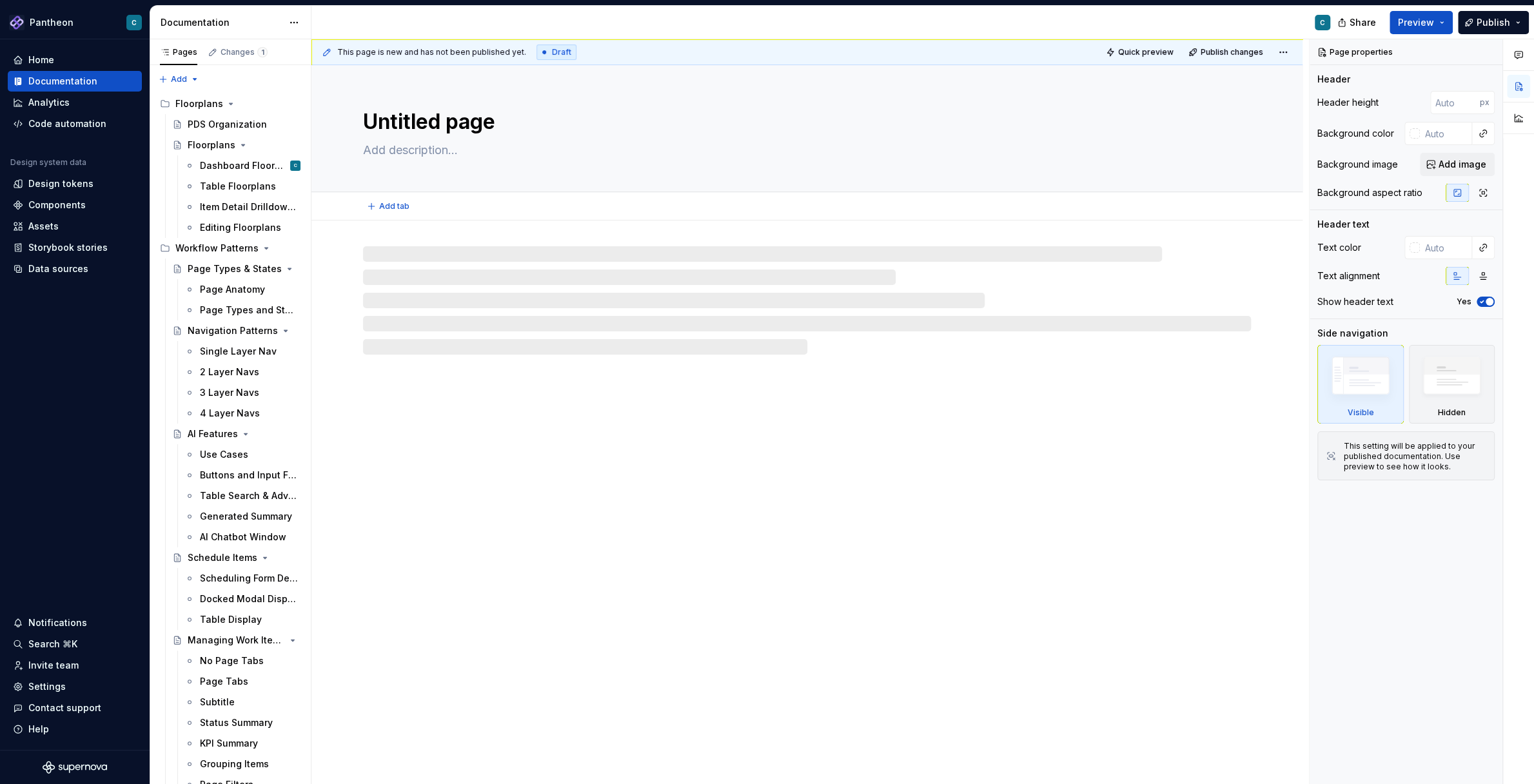
type textarea "*"
type textarea "B"
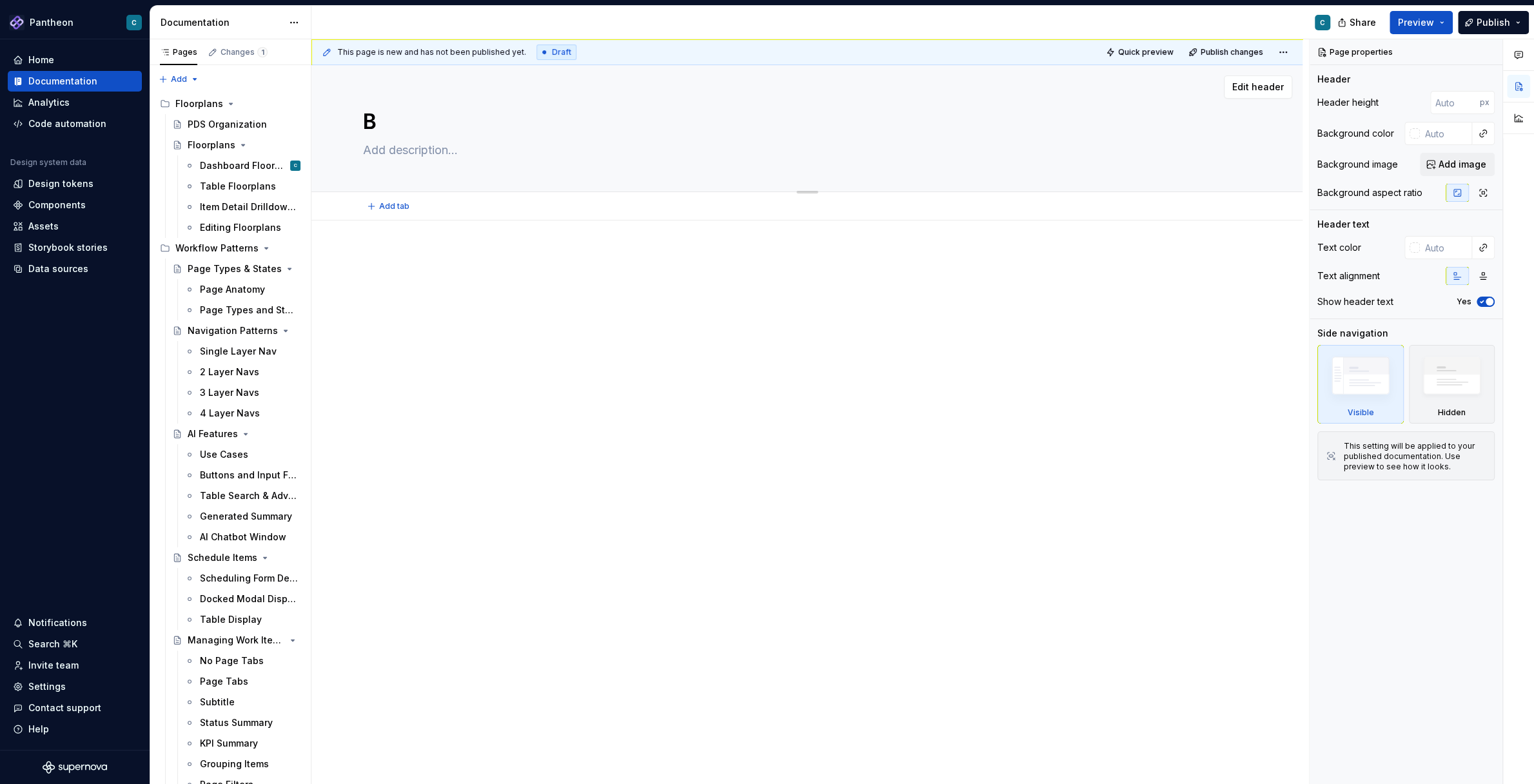
type textarea "*"
type textarea "BL"
type textarea "*"
type textarea "BL"
type textarea "*"
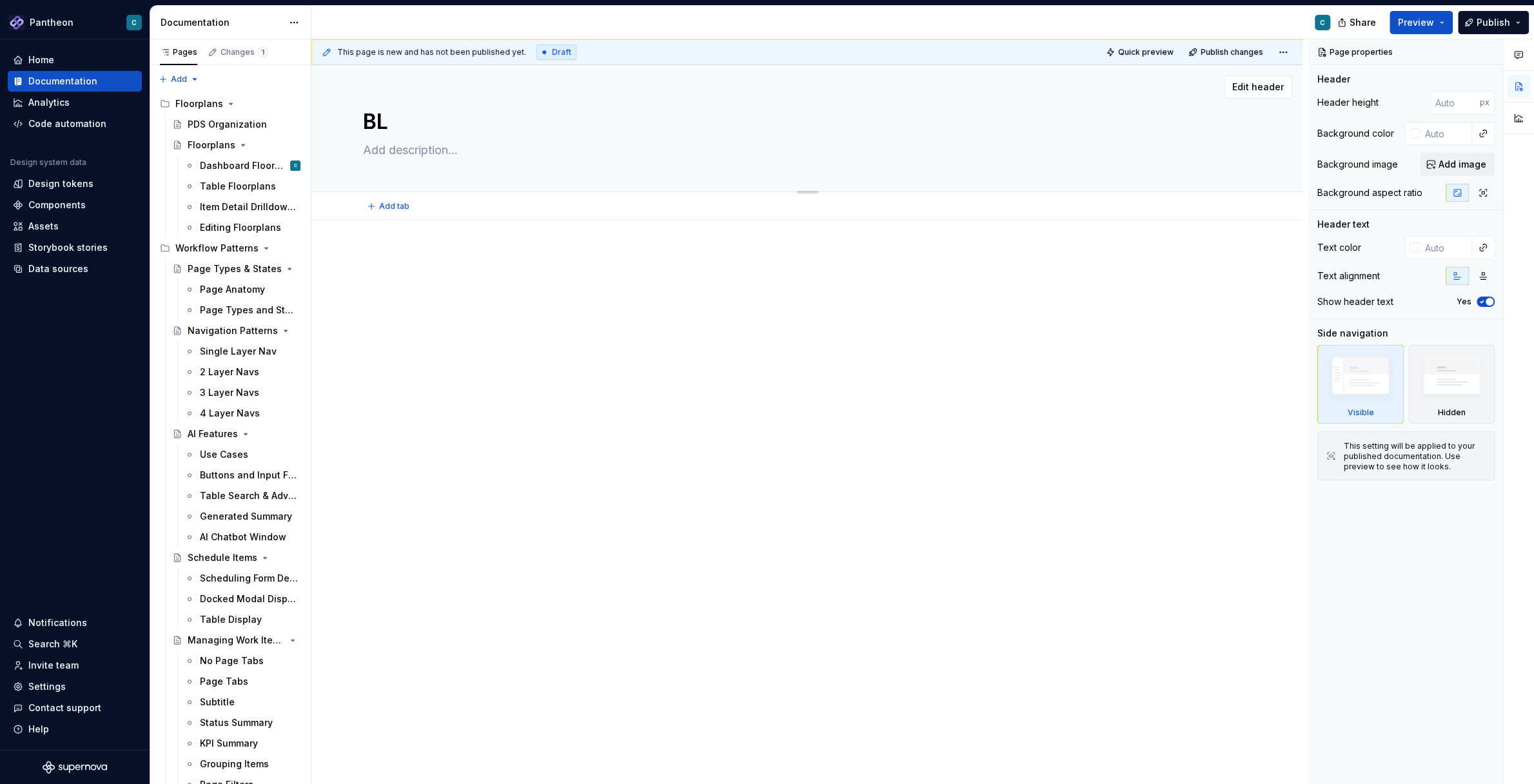
type textarea "BL P"
type textarea "*"
type textarea "BL Pr"
type textarea "*"
type textarea "BL Pro"
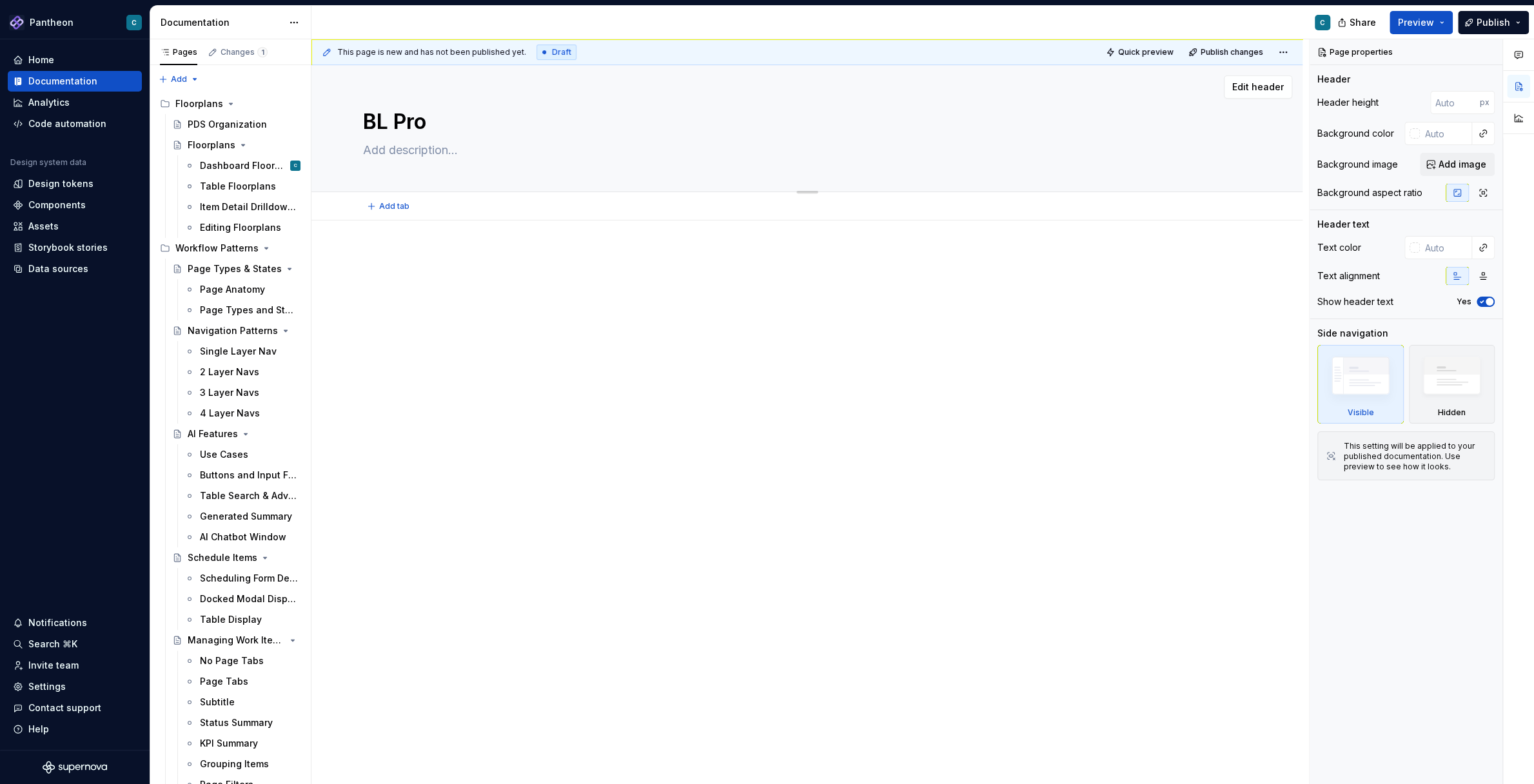
type textarea "*"
type textarea "BL Prod"
type textarea "*"
type textarea "BL Produ"
type textarea "*"
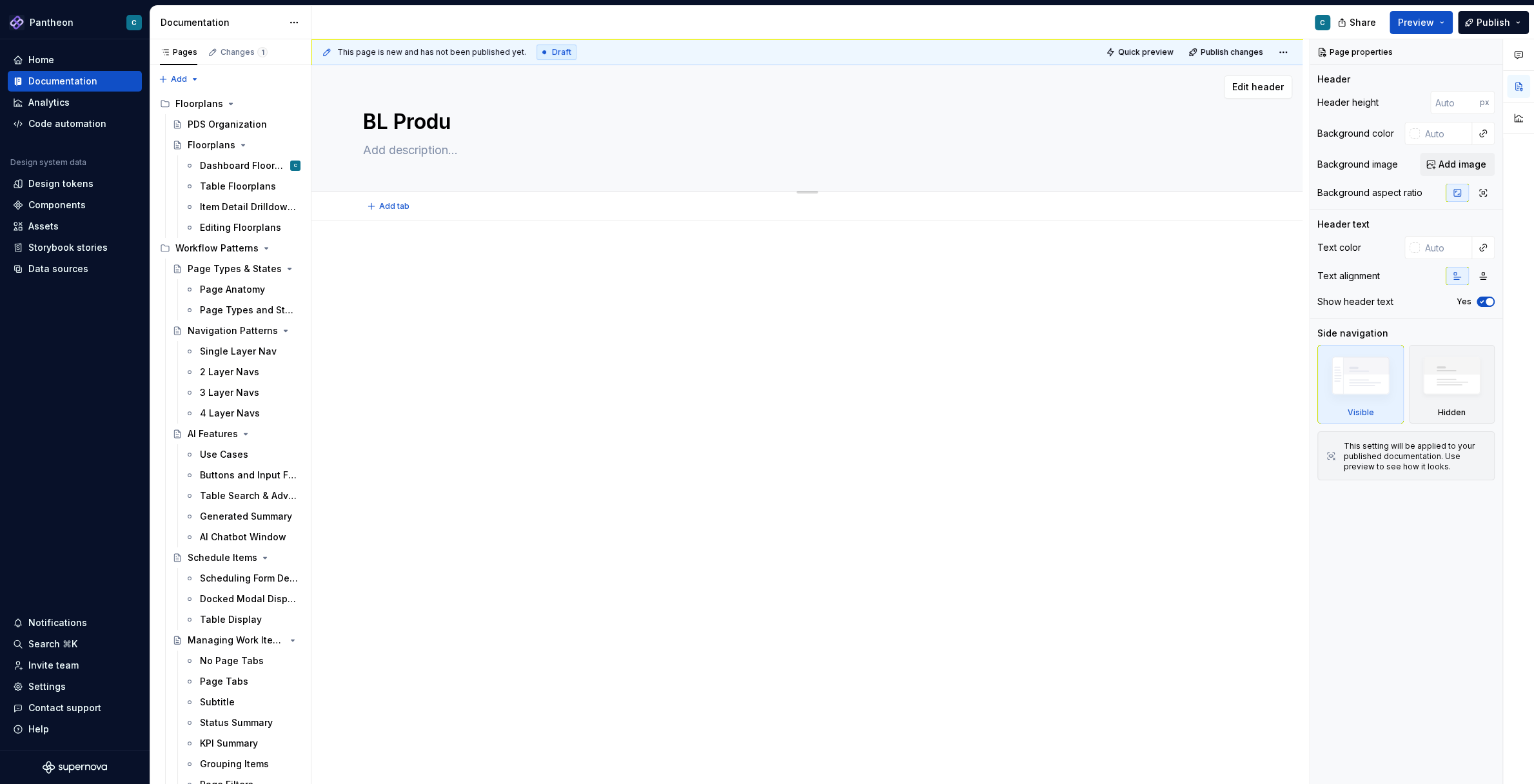
type textarea "BL Produc"
type textarea "*"
type textarea "BL Product"
type textarea "*"
type textarea "BL Product"
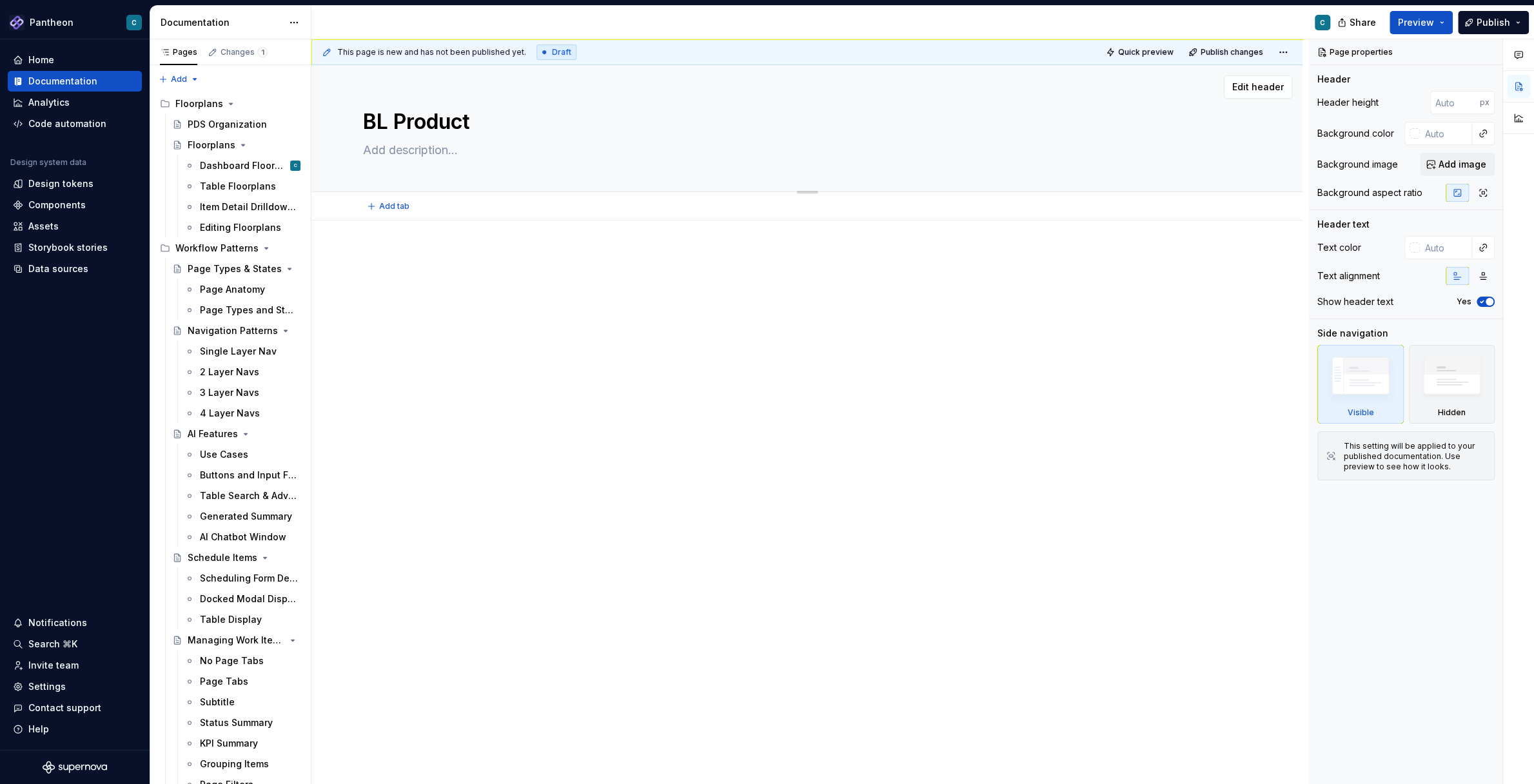
type textarea "*"
type textarea "BL Product H"
type textarea "*"
type textarea "BL Product Hi"
type textarea "*"
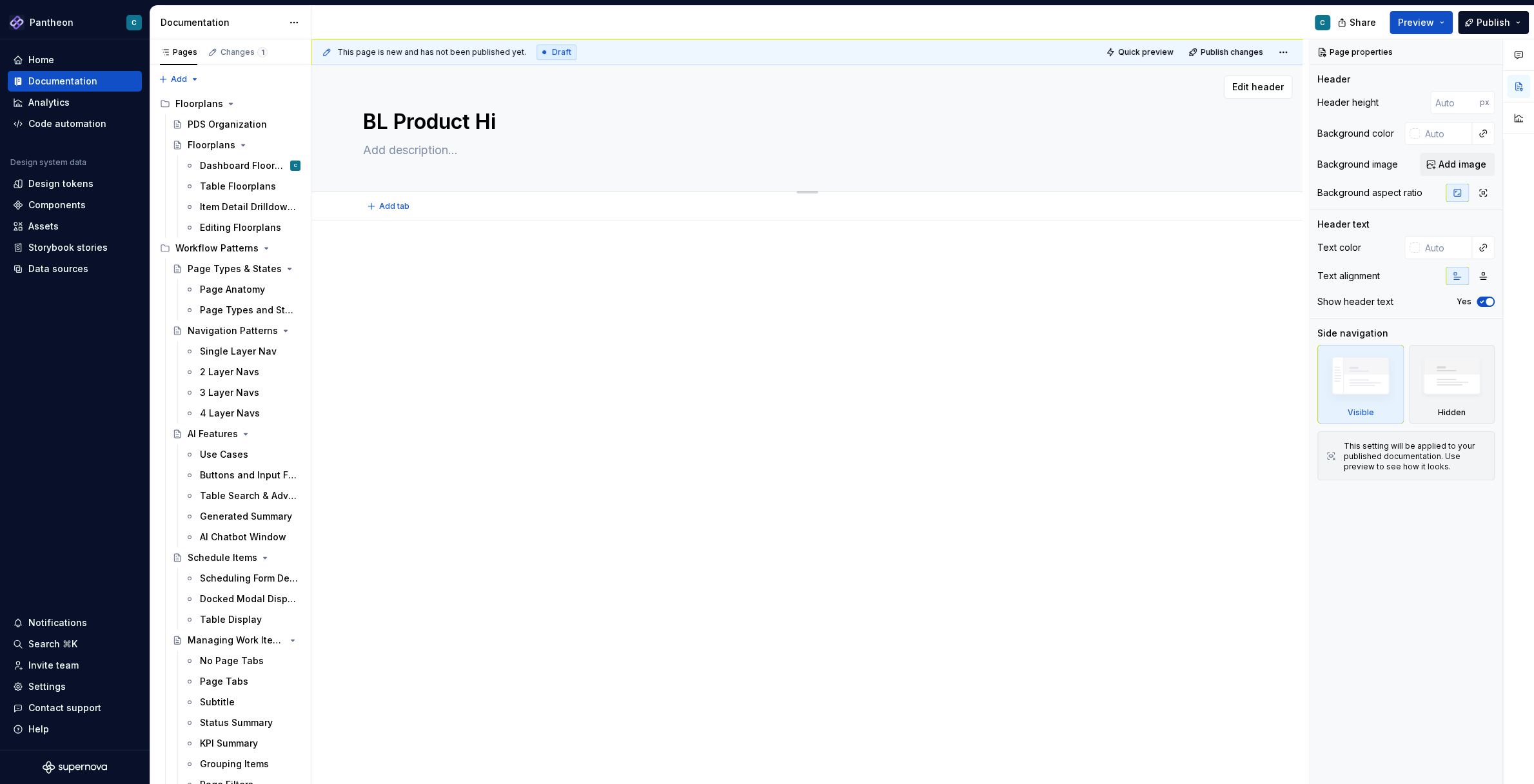
type textarea "BL Product Hig"
type textarea "*"
type textarea "BL Product High"
type textarea "*"
type textarea "BL Product Highl"
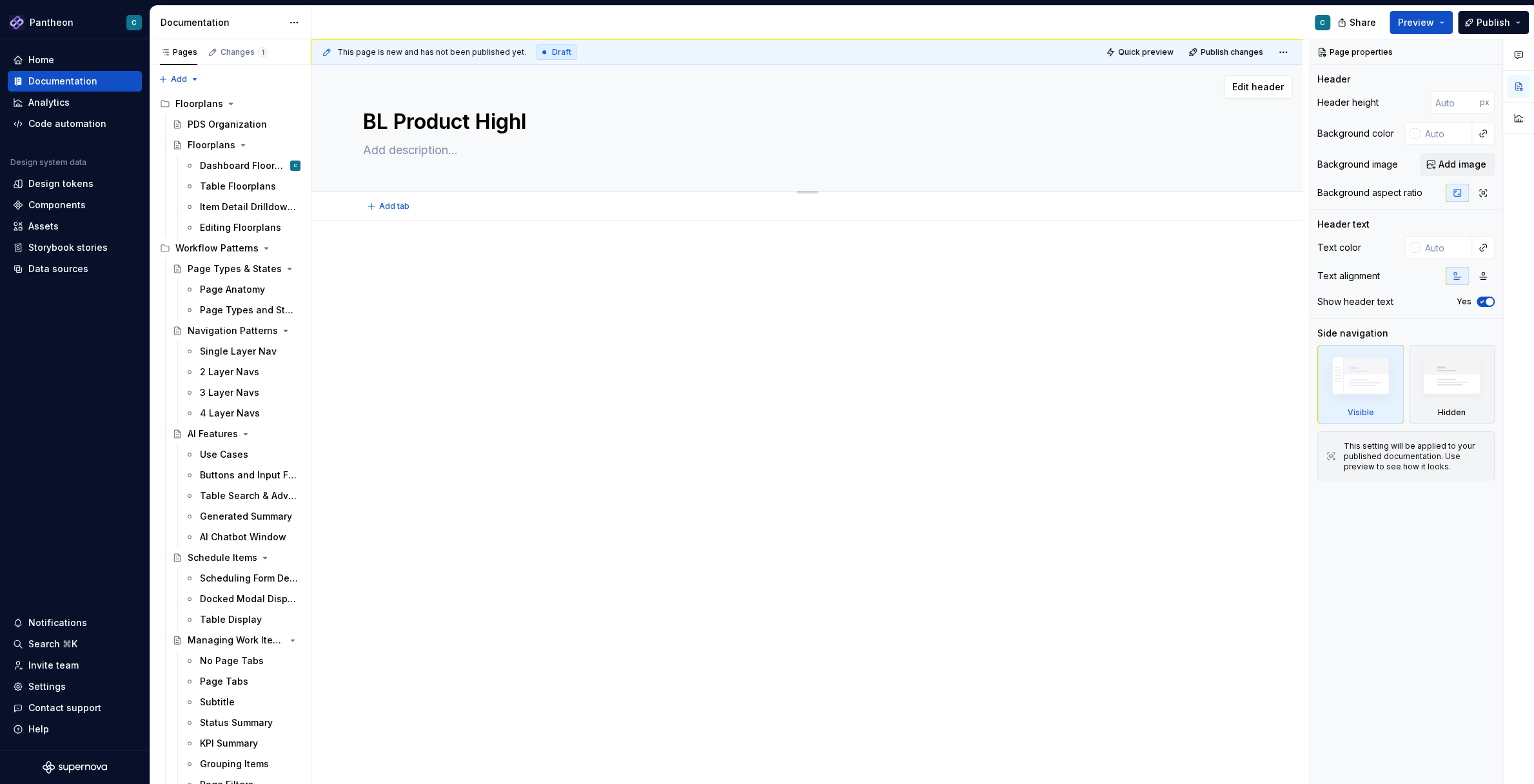
type textarea "*"
type textarea "BL Product Highli"
type textarea "*"
type textarea "BL Product Highlig"
type textarea "*"
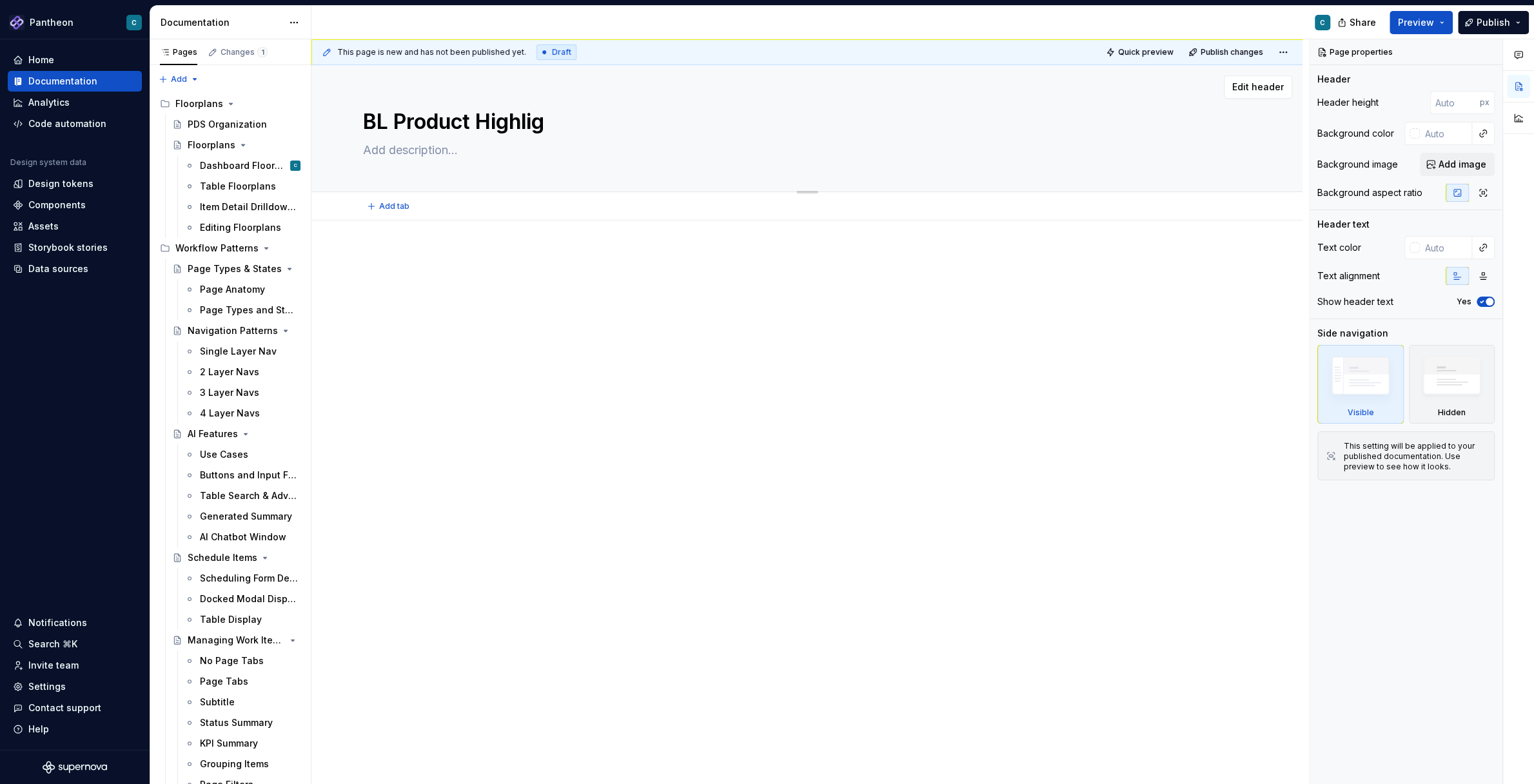
type textarea "BL Product Highligh"
type textarea "*"
type textarea "BL Product Highlights"
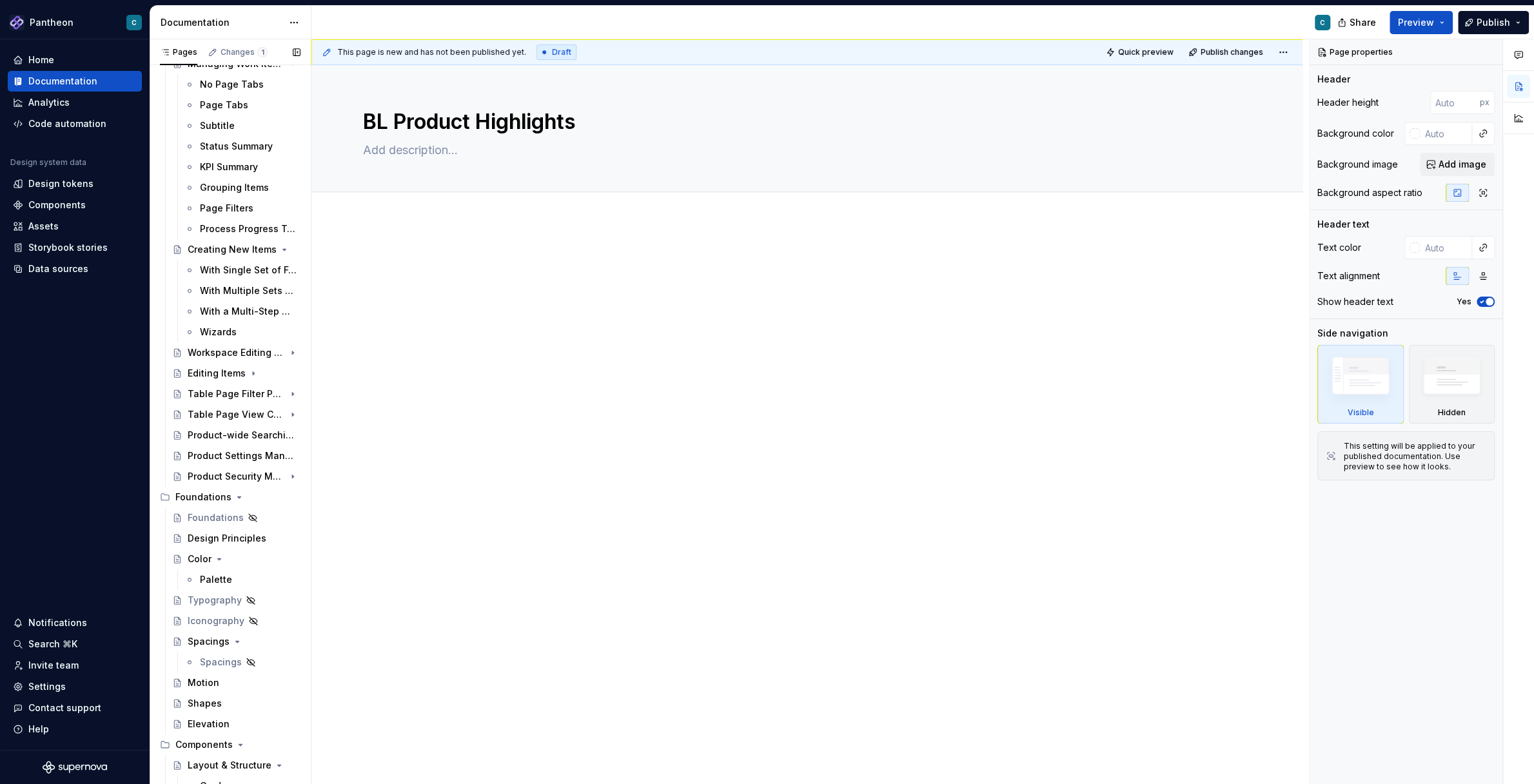
scroll to position [587, 0]
type textarea "*"
type textarea "BL Product Highlights"
click at [238, 486] on icon "Page tree" at bounding box center [240, 487] width 3 height 2
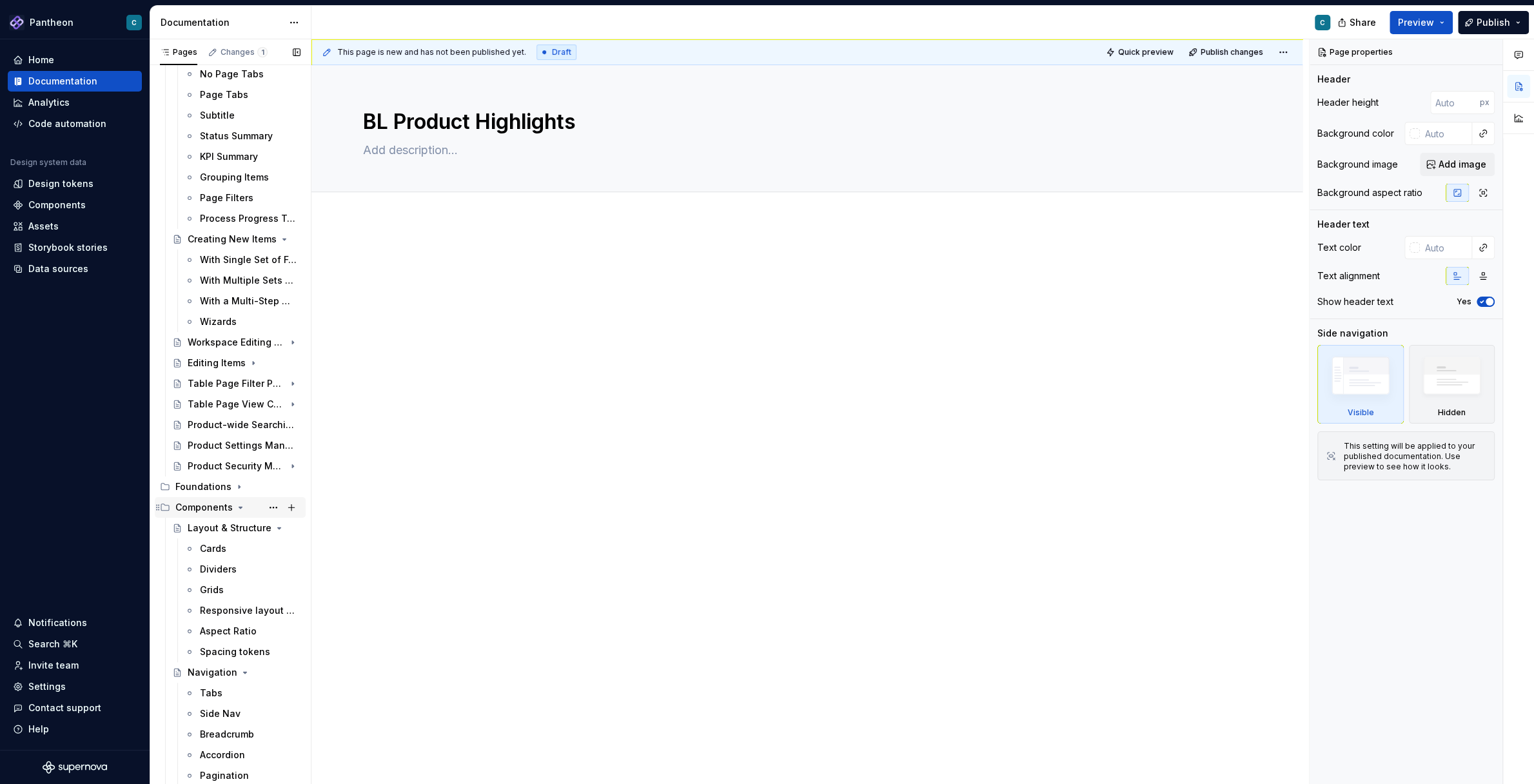
click at [239, 505] on icon "Page tree" at bounding box center [240, 507] width 10 height 10
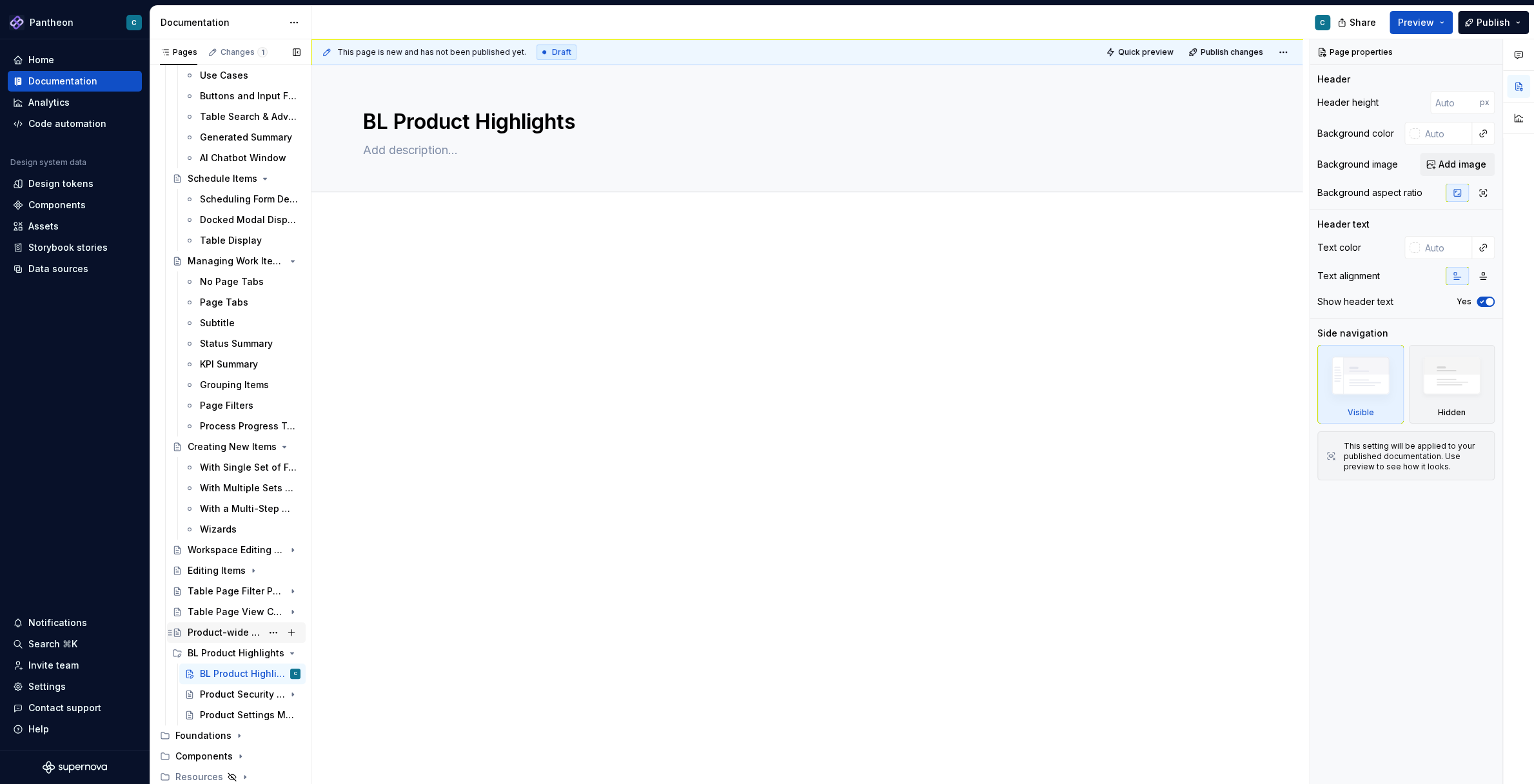
click at [174, 635] on icon "Page tree" at bounding box center [170, 632] width 10 height 10
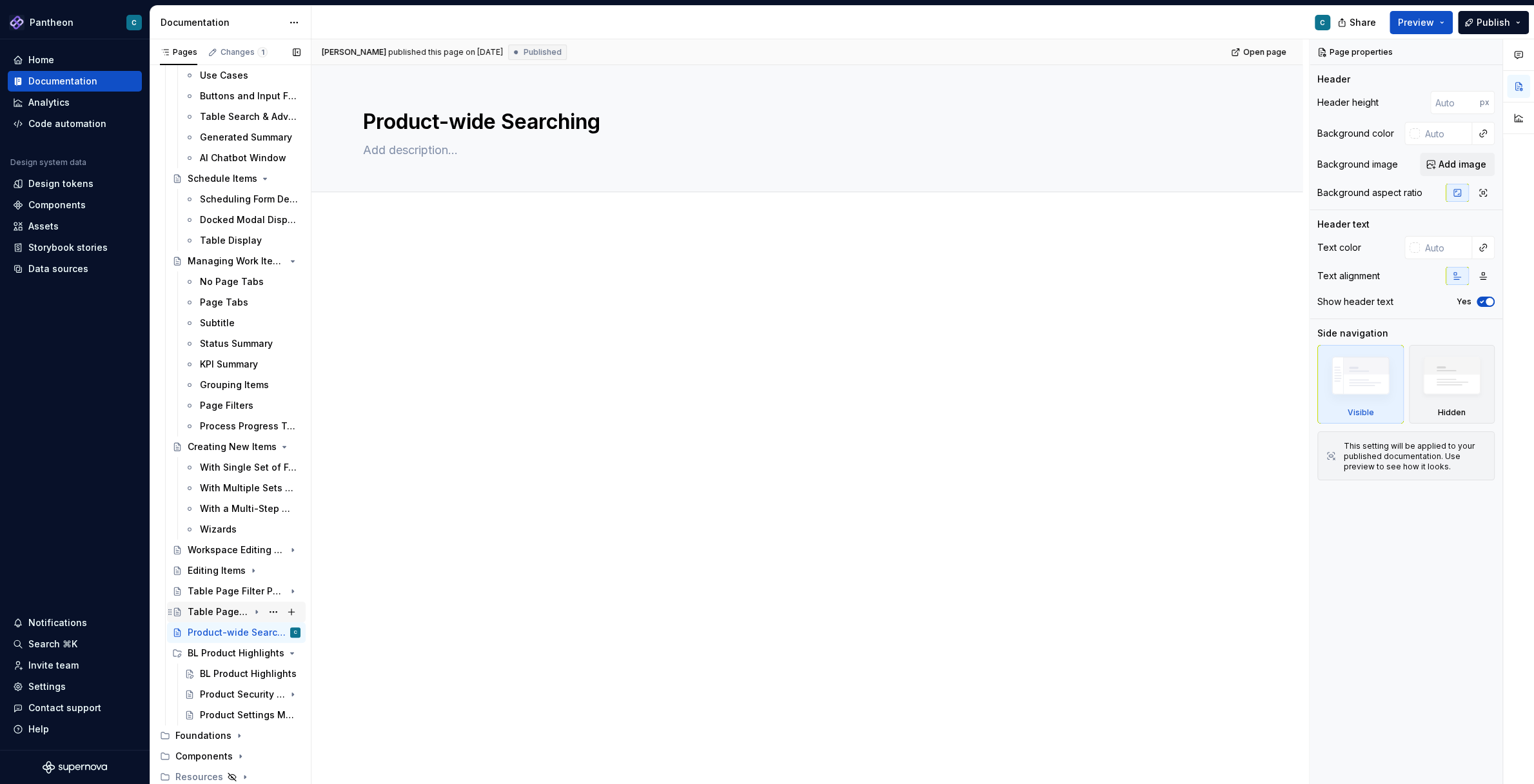
click at [184, 611] on div "Table Page View Controls" at bounding box center [237, 612] width 129 height 18
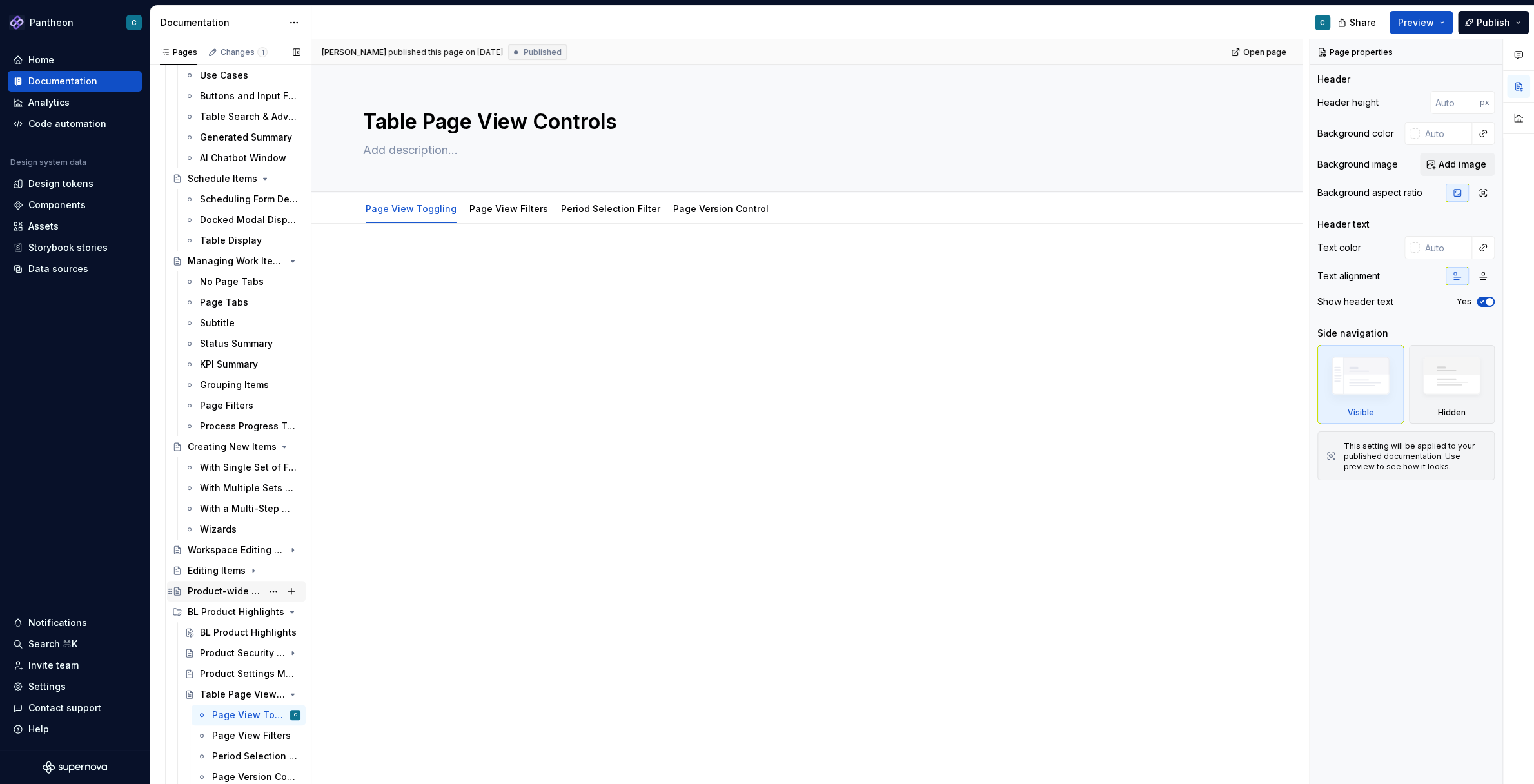
scroll to position [5, 0]
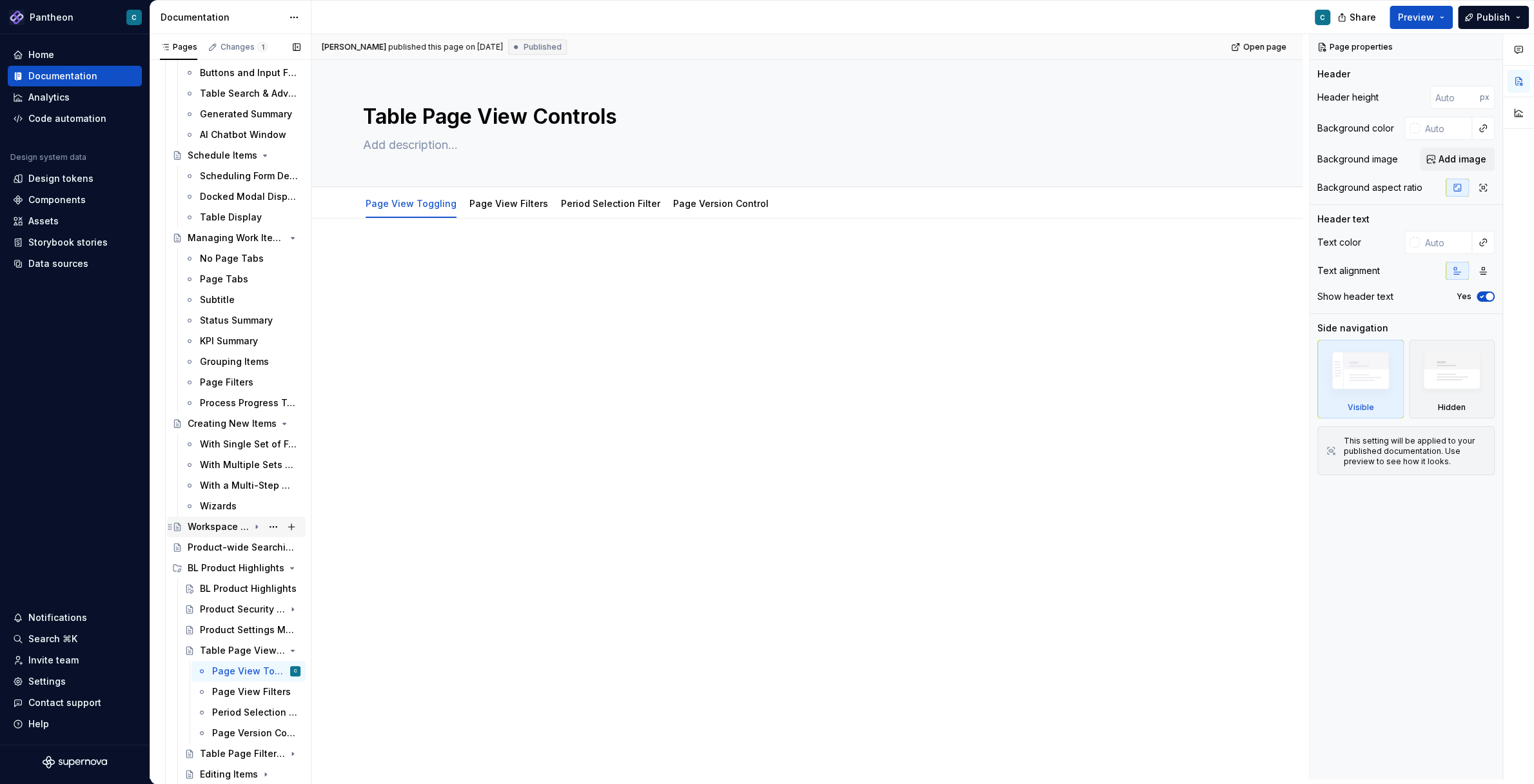
click at [191, 522] on div "Workspace Editing Pages" at bounding box center [218, 527] width 61 height 13
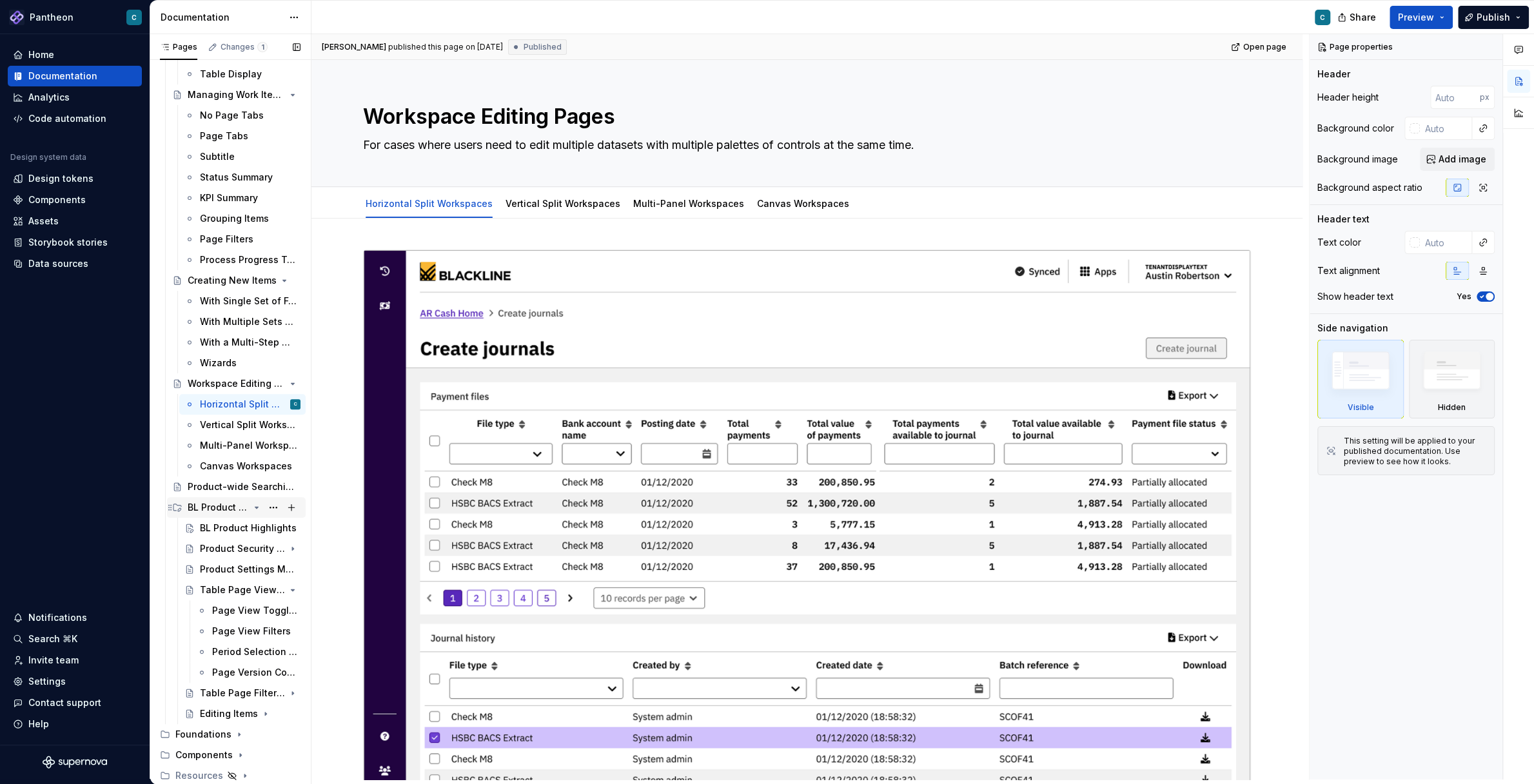
scroll to position [544, 0]
click at [197, 522] on div "BL Product Highlights" at bounding box center [242, 524] width 116 height 18
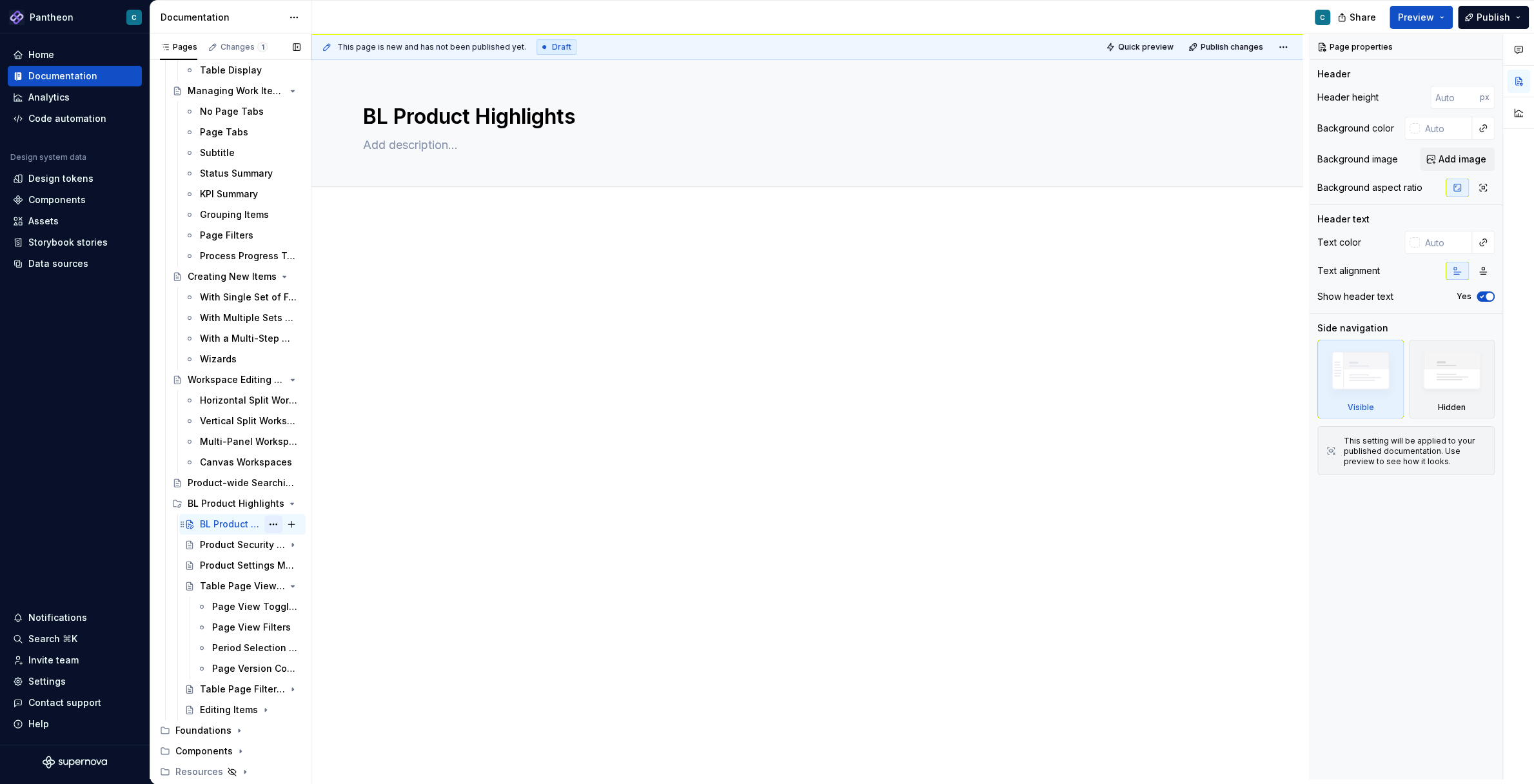
click at [272, 524] on button "Page tree" at bounding box center [273, 524] width 18 height 18
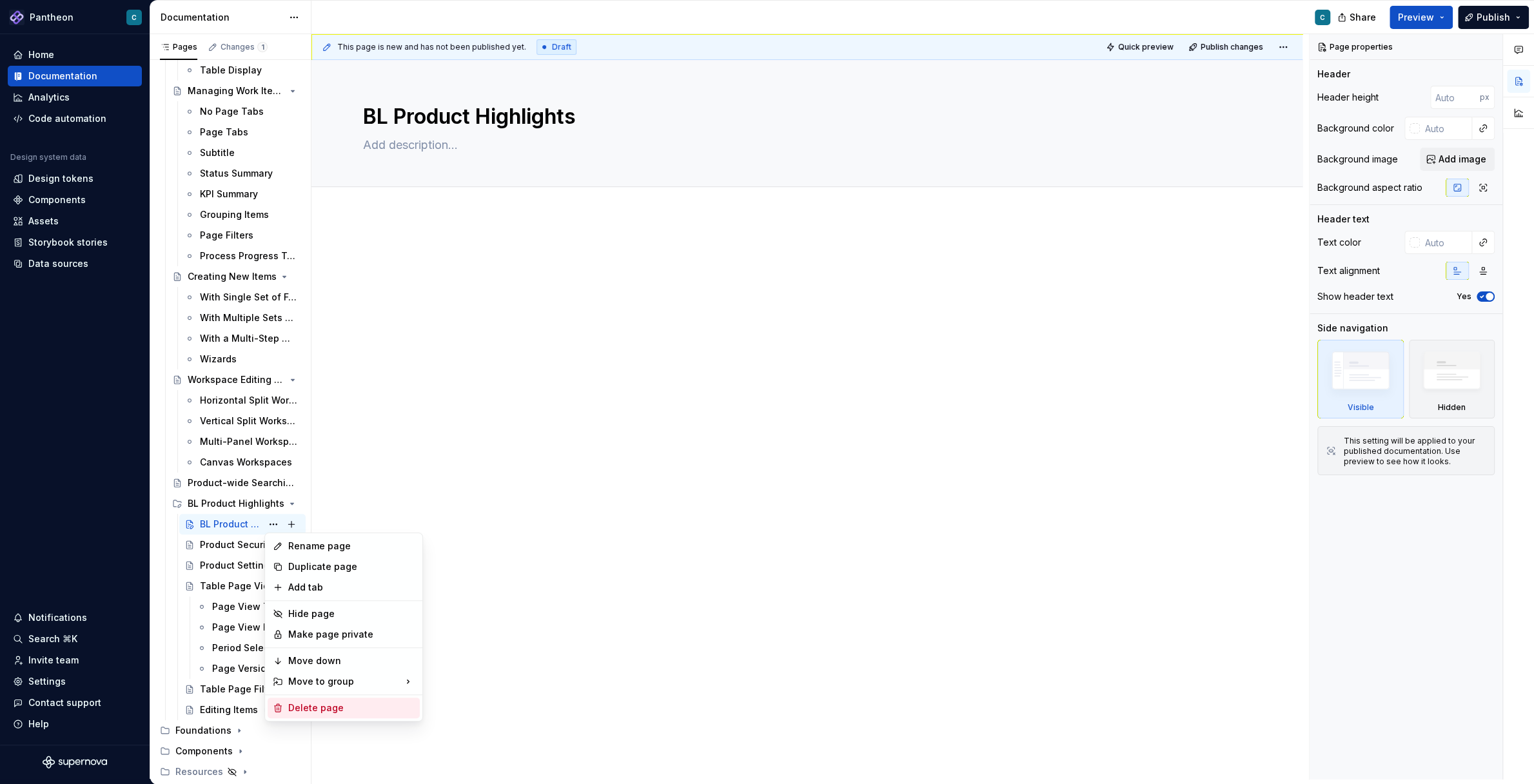
click at [319, 704] on div "Delete page" at bounding box center [351, 708] width 126 height 13
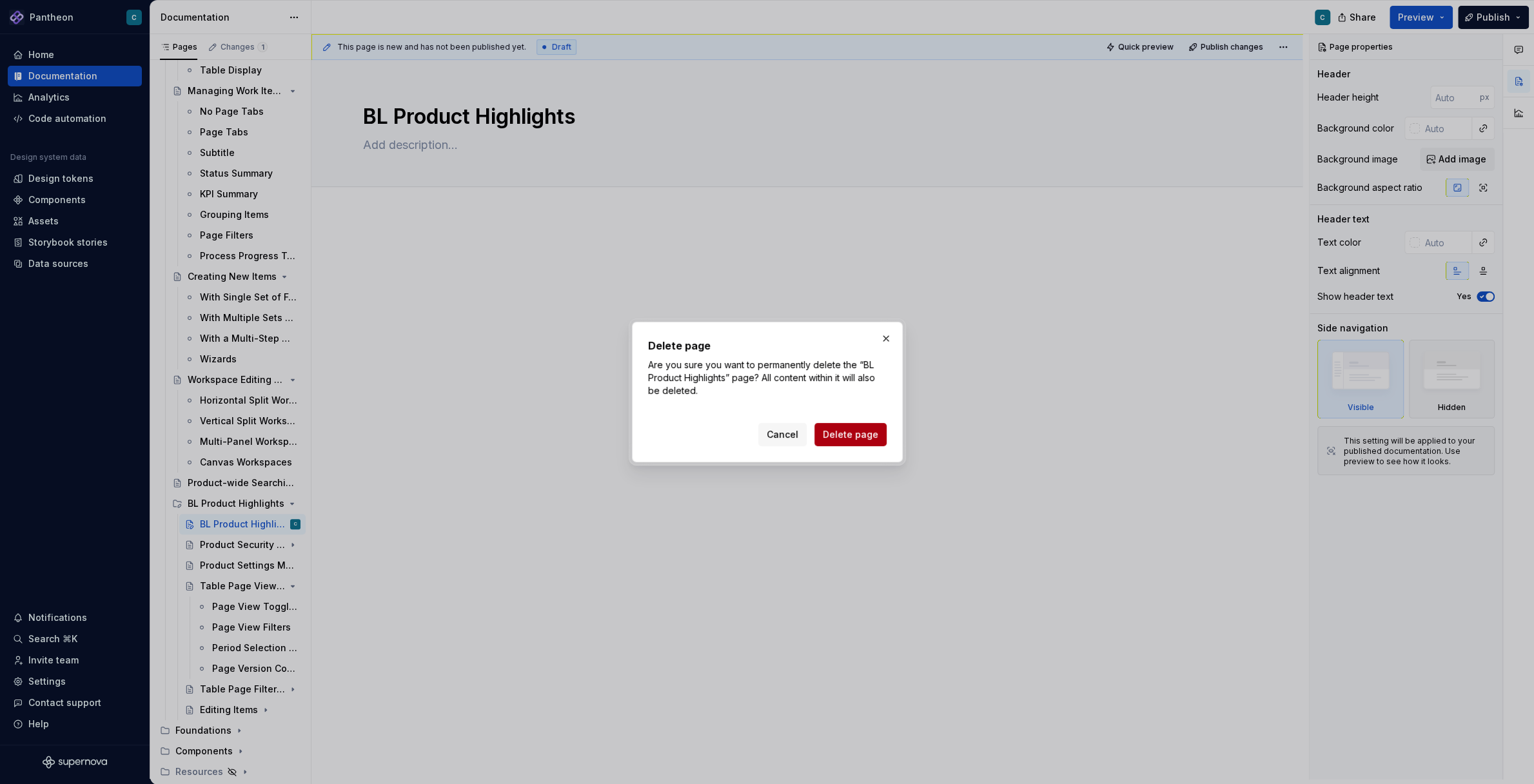
click at [872, 434] on span "Delete page" at bounding box center [851, 434] width 56 height 13
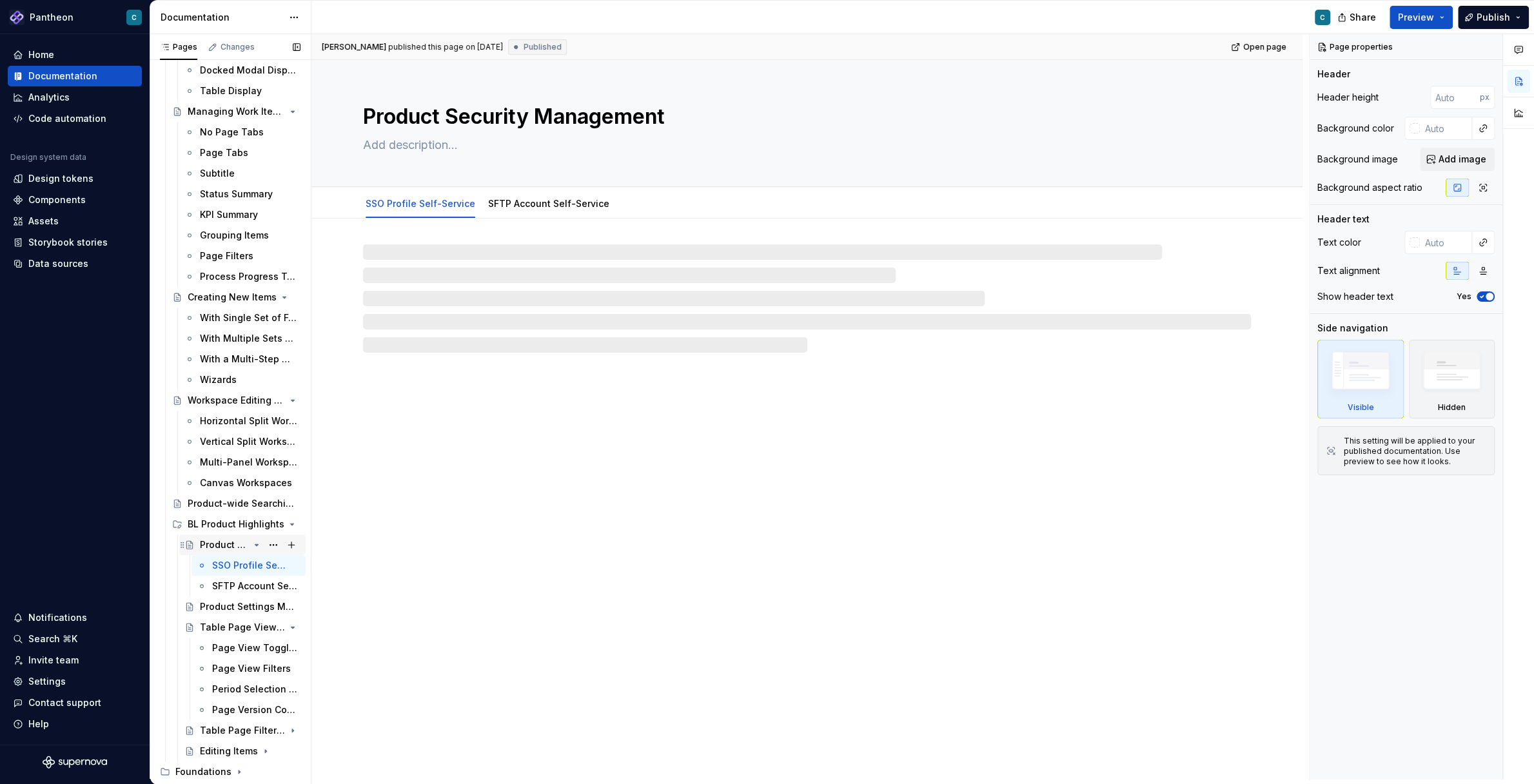
scroll to position [544, 0]
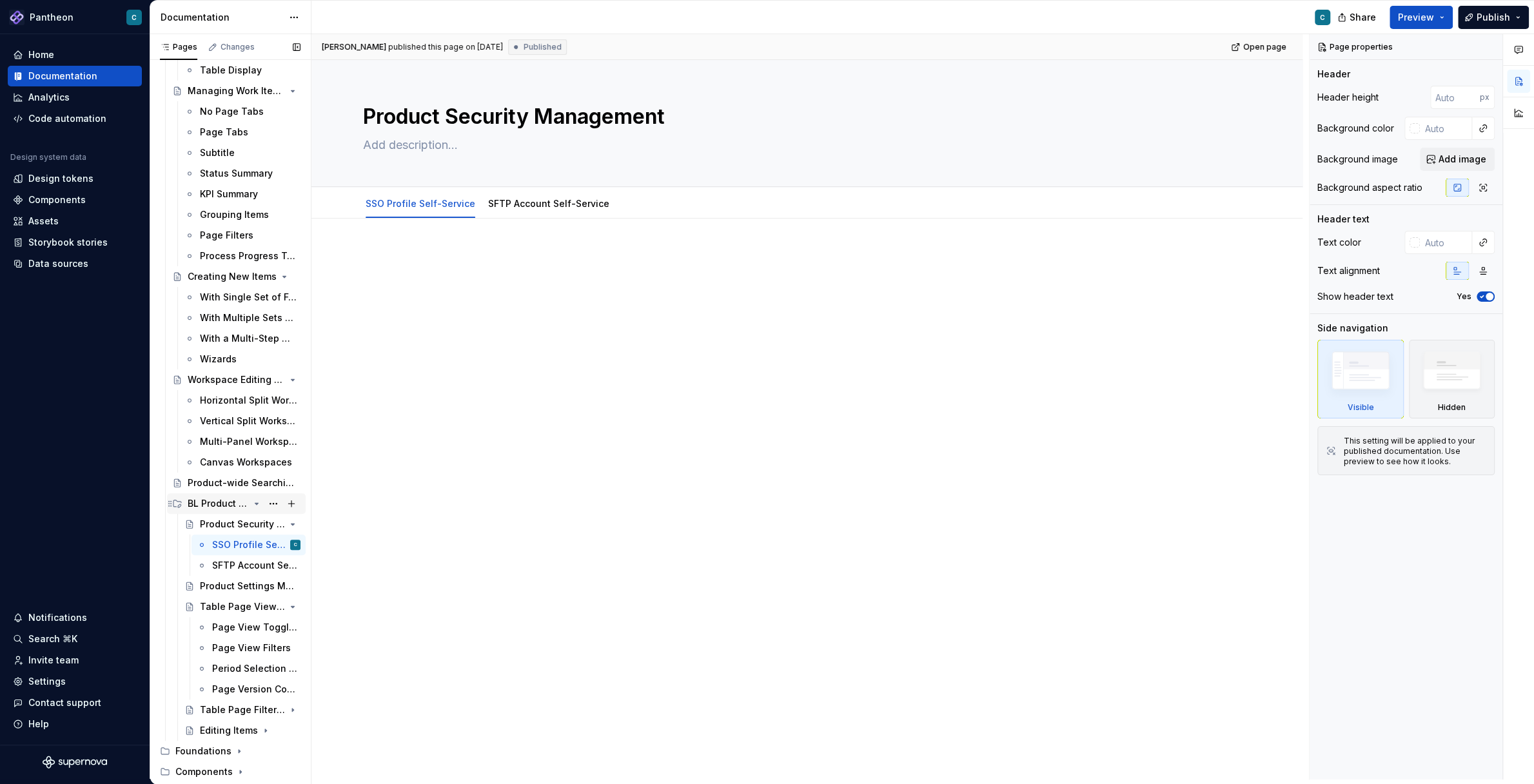
click at [256, 500] on icon "Page tree" at bounding box center [257, 504] width 10 height 10
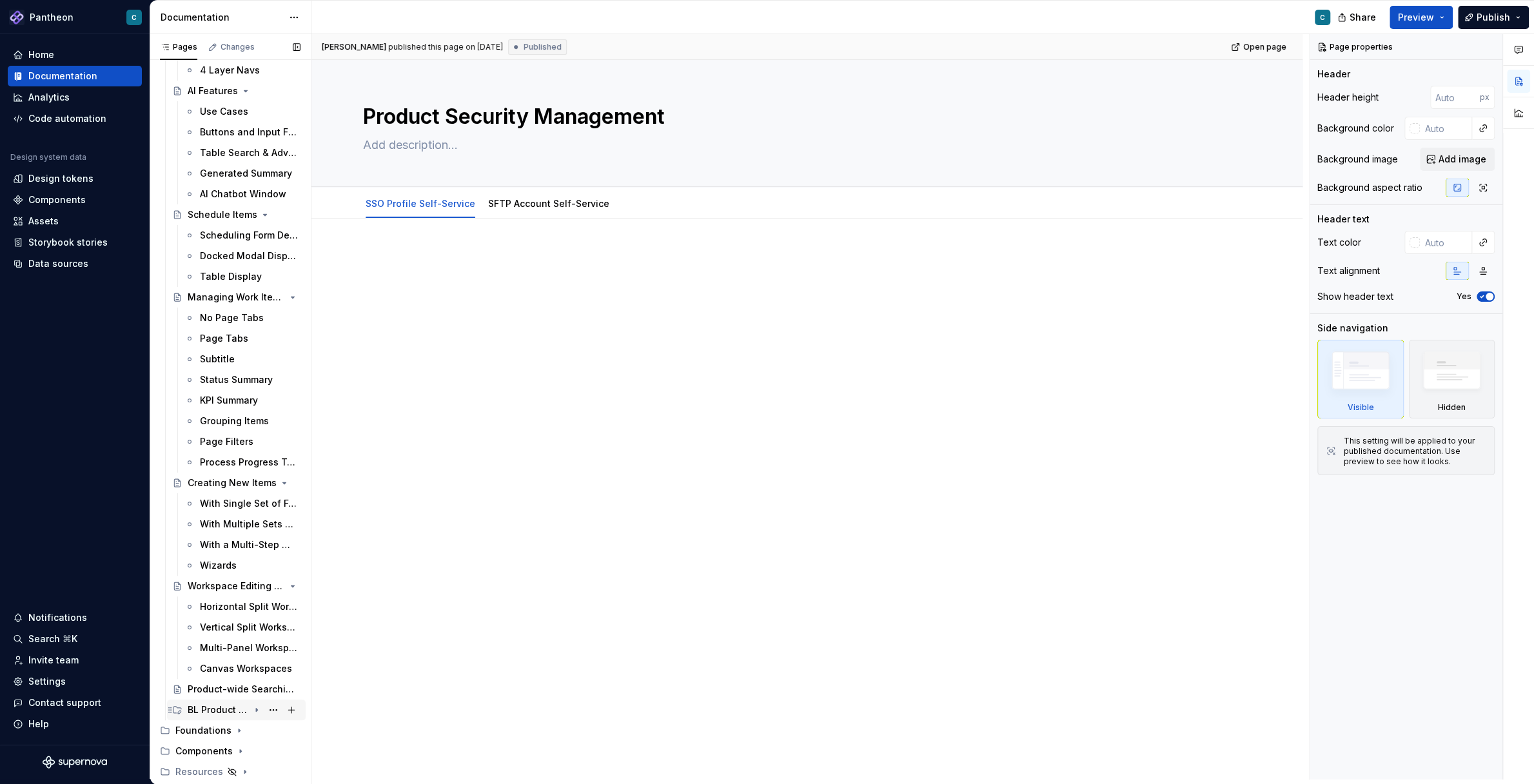
scroll to position [338, 0]
click at [276, 711] on button "Page tree" at bounding box center [273, 709] width 18 height 18
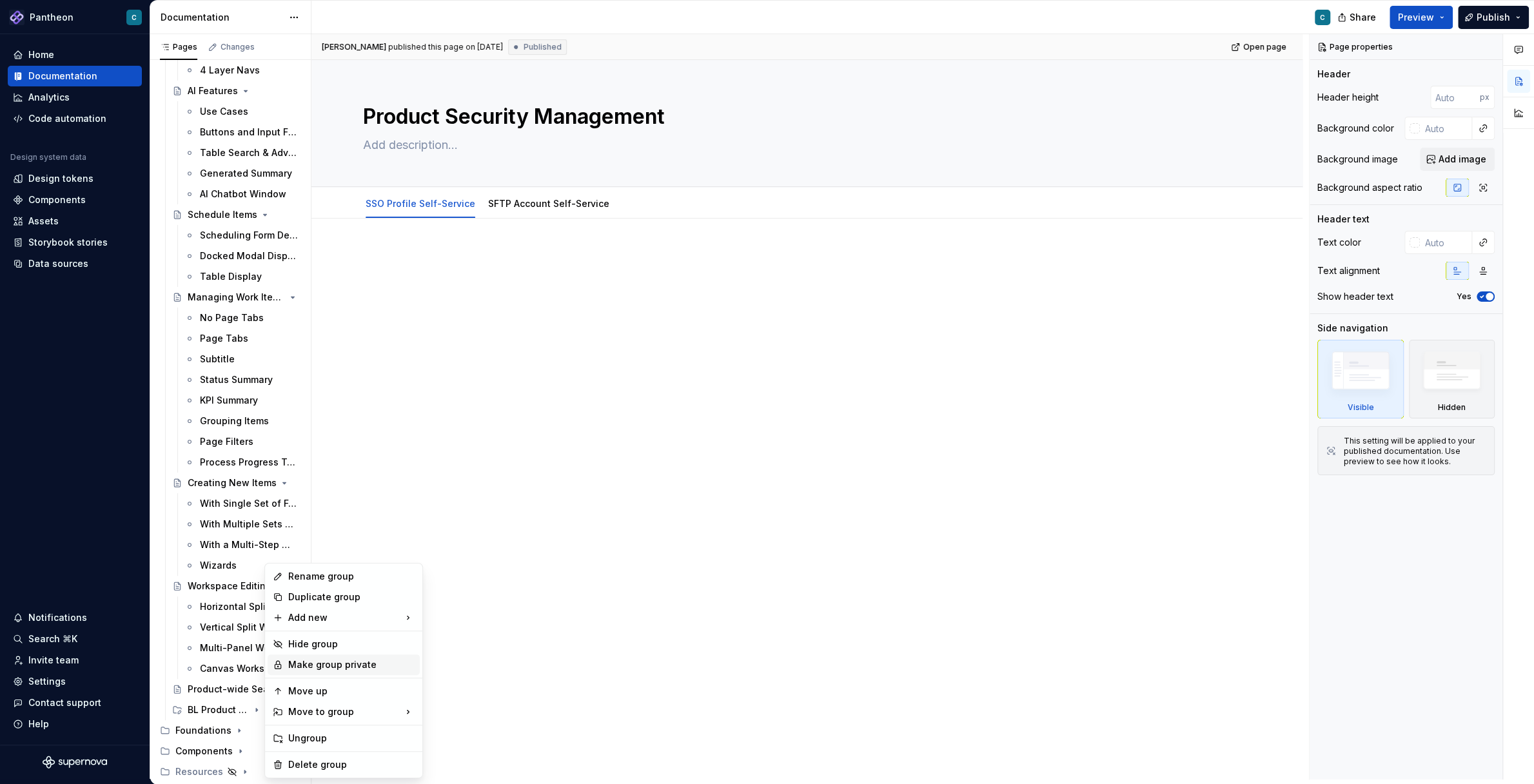
click at [314, 662] on div "Make group private" at bounding box center [351, 665] width 126 height 13
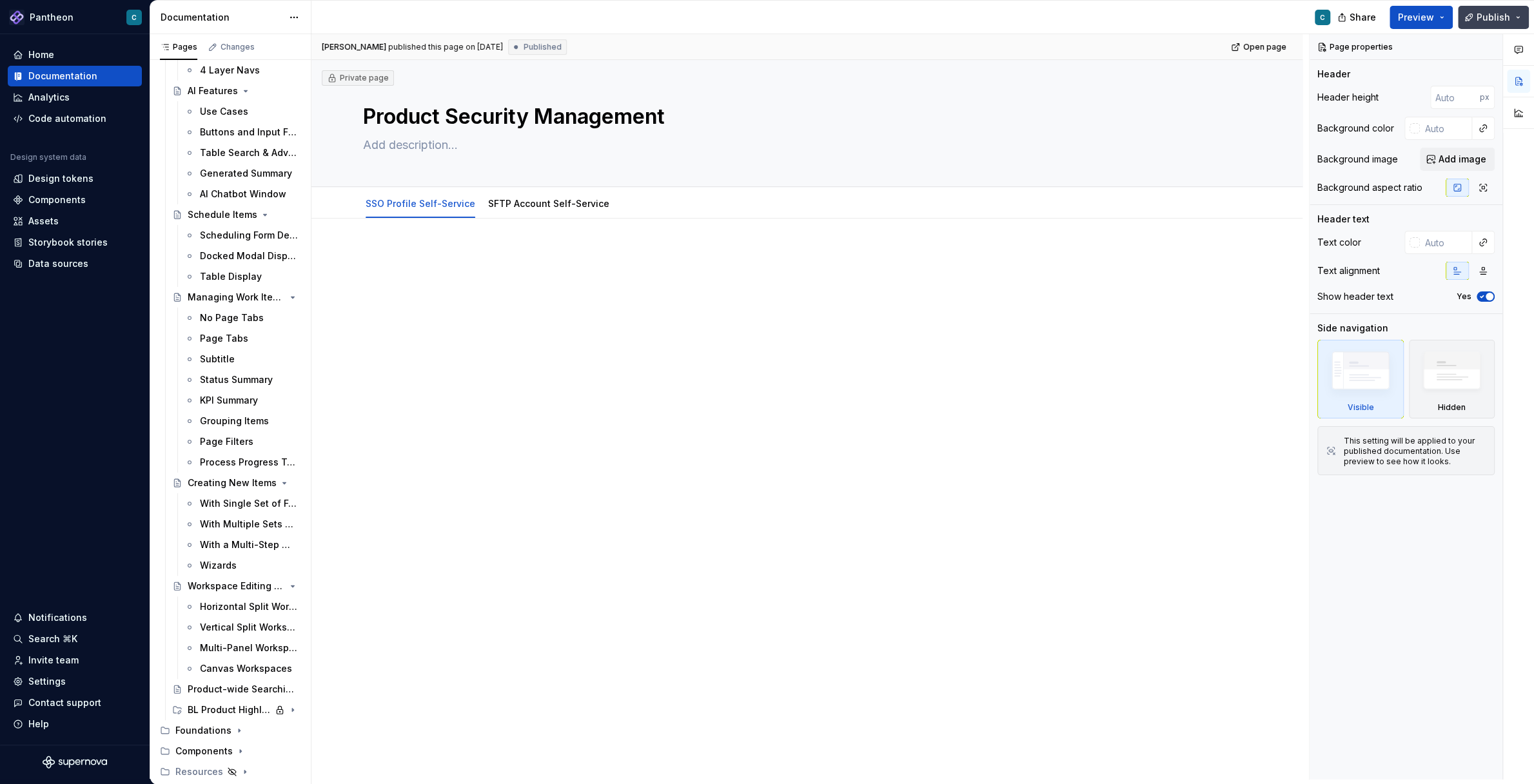
click at [1482, 17] on span "Publish" at bounding box center [1493, 17] width 33 height 13
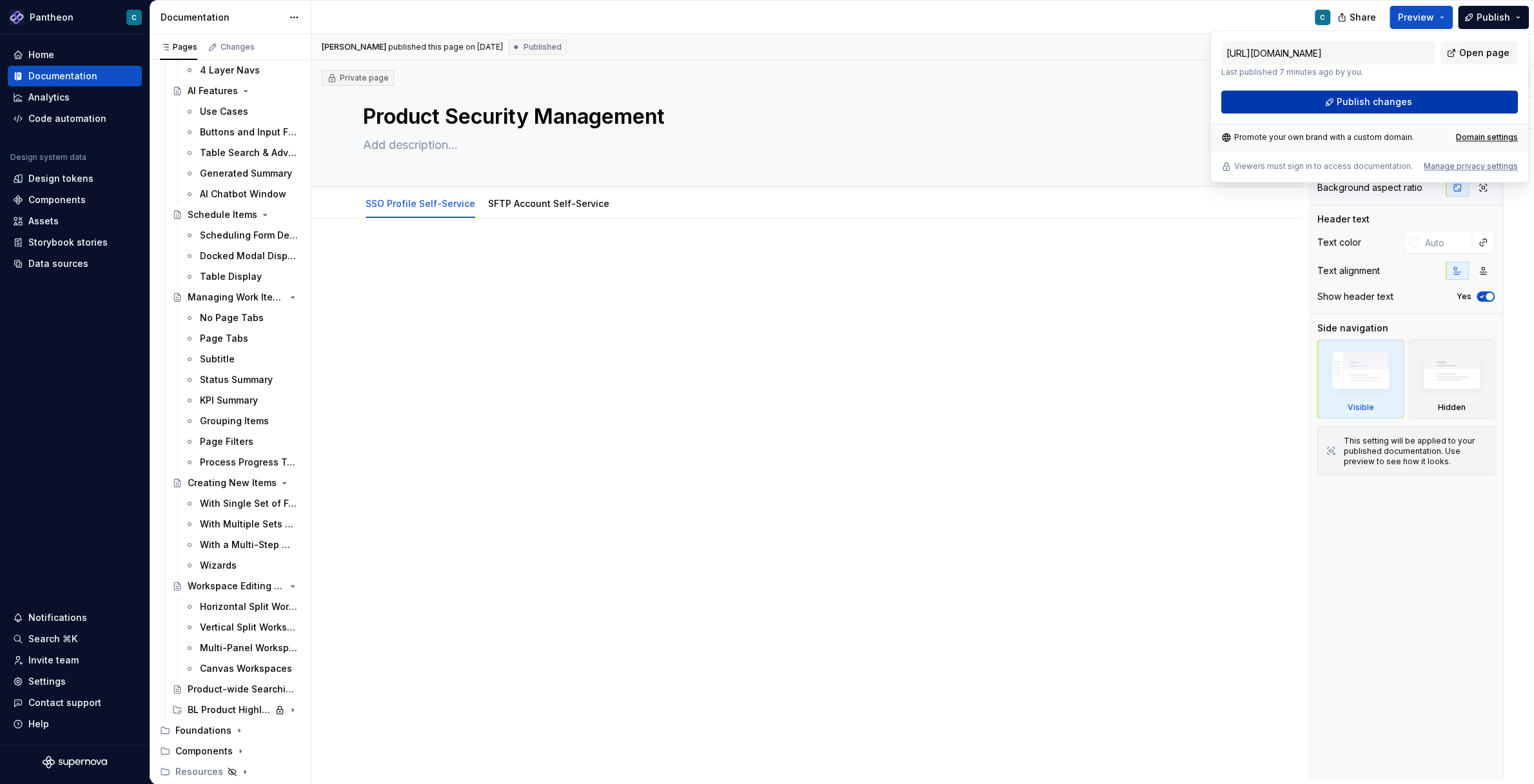
click at [1383, 98] on span "Publish changes" at bounding box center [1374, 102] width 75 height 13
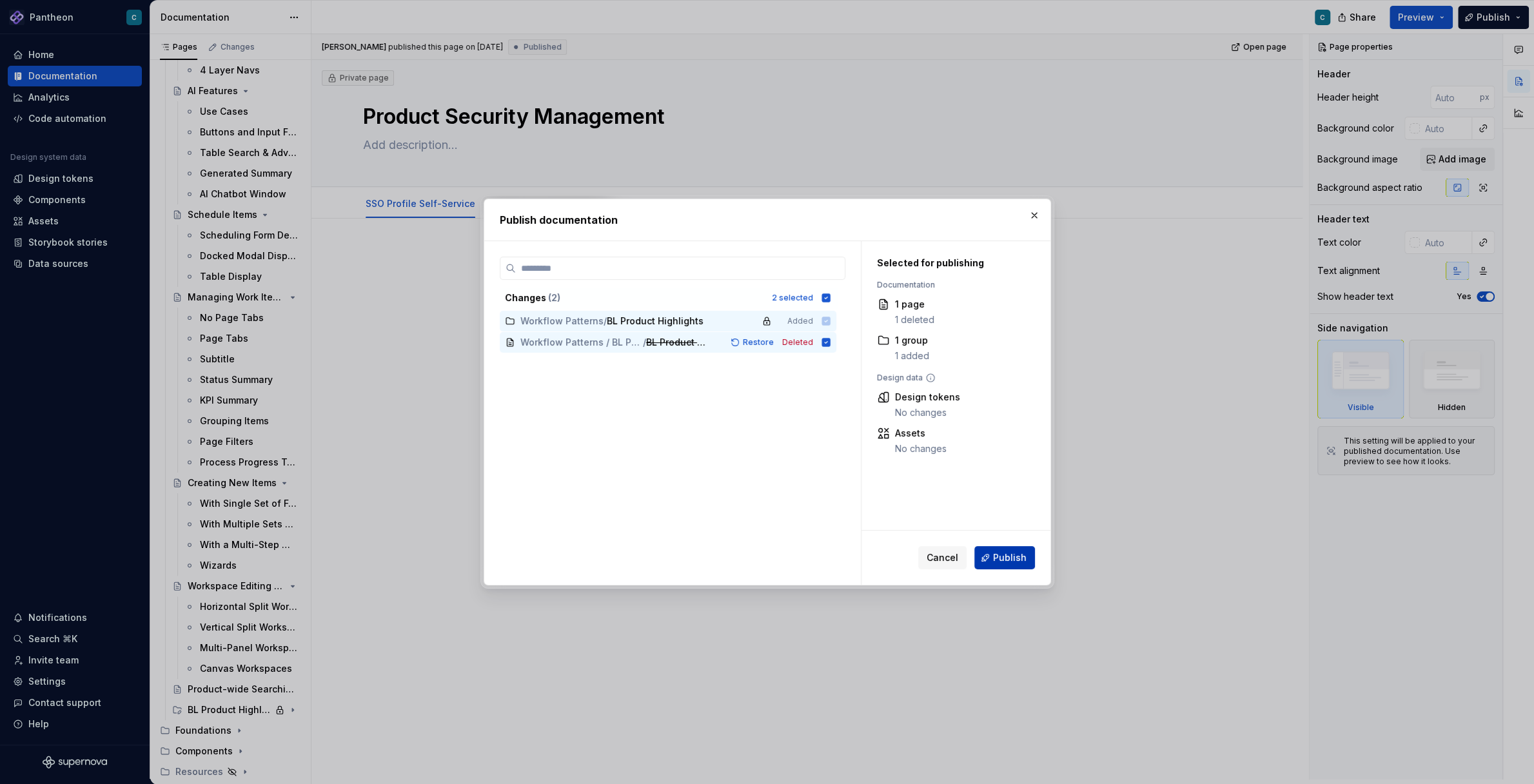
click at [1003, 559] on span "Publish" at bounding box center [1010, 558] width 33 height 13
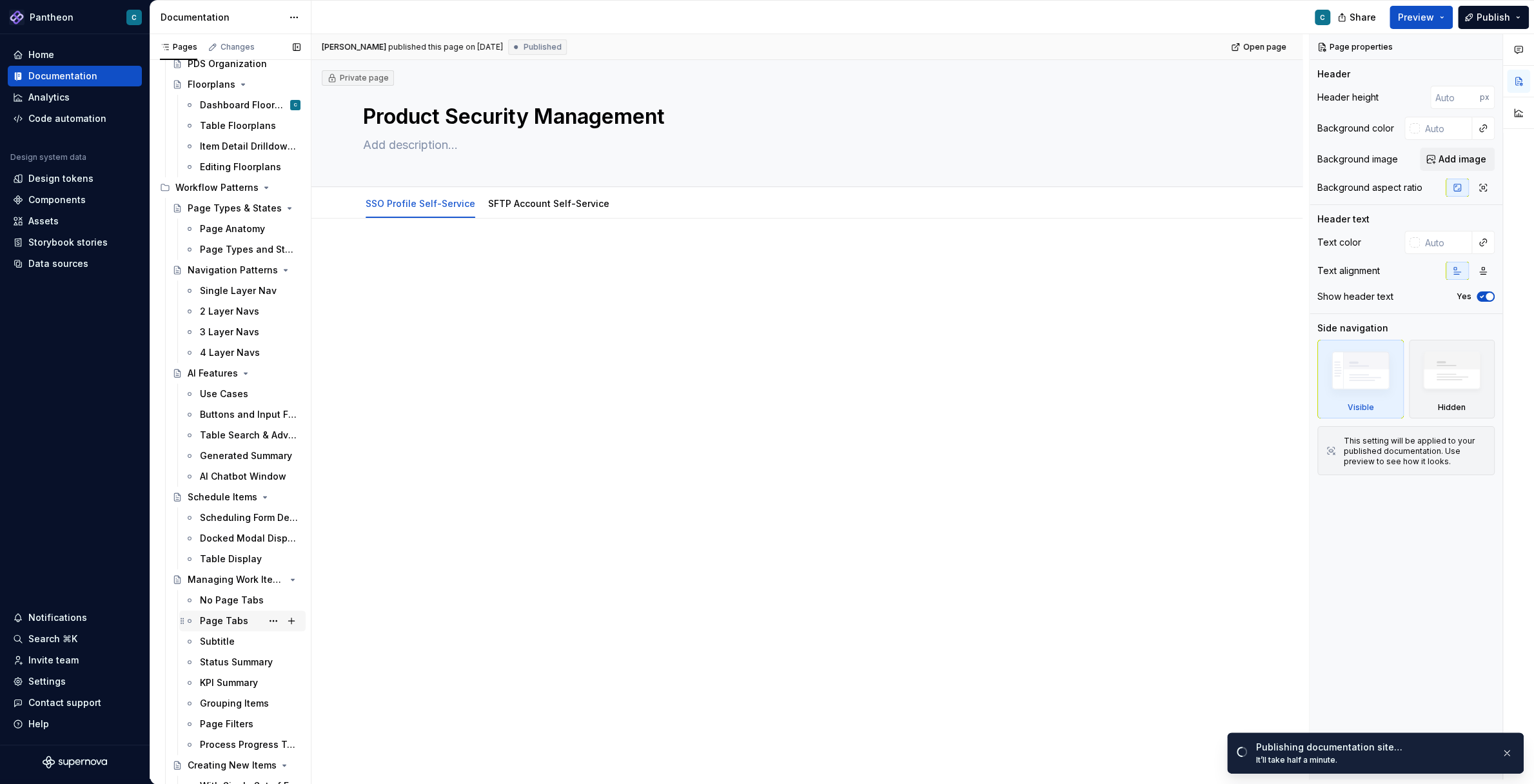
scroll to position [35, 0]
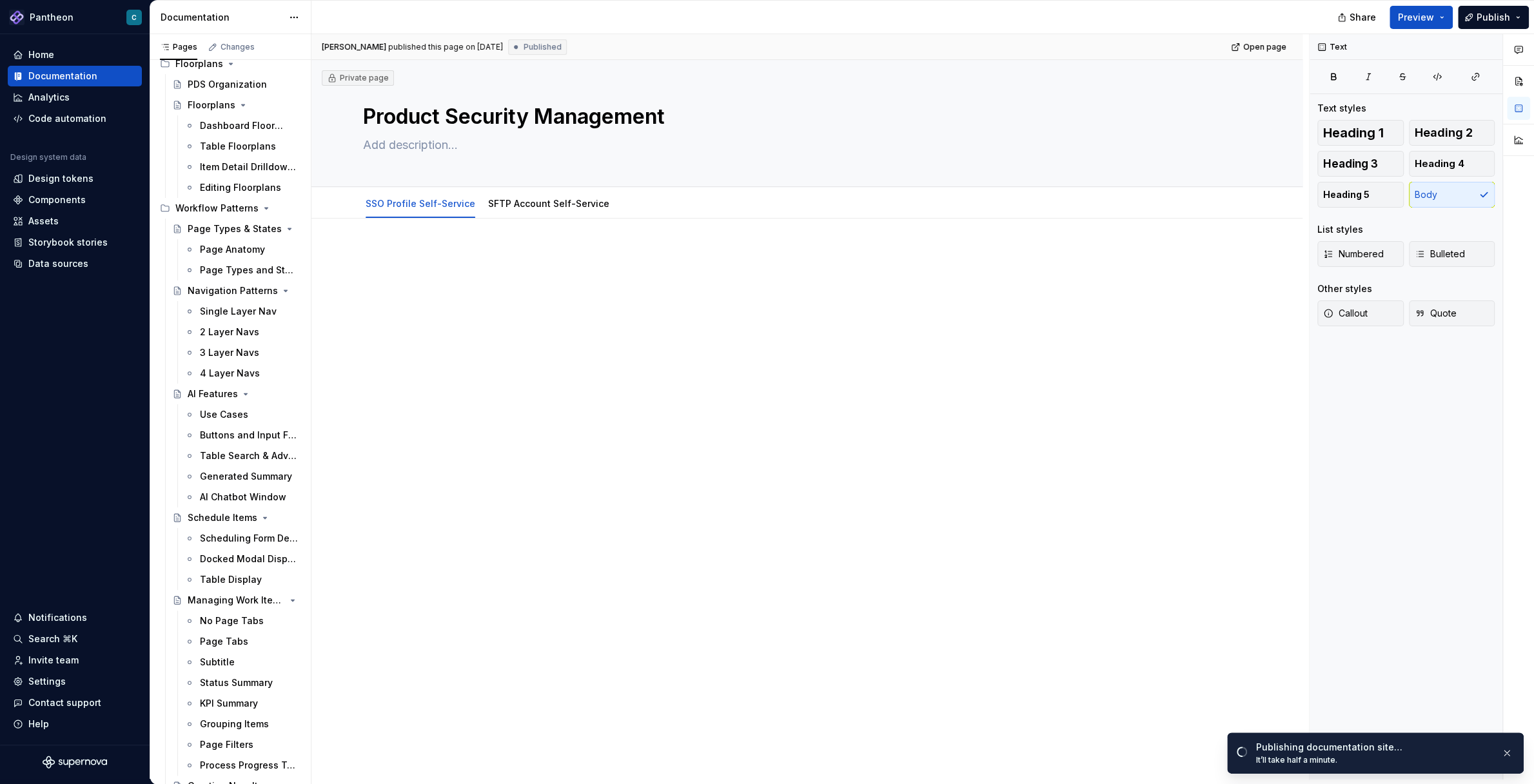
type textarea "*"
